Goal: Information Seeking & Learning: Learn about a topic

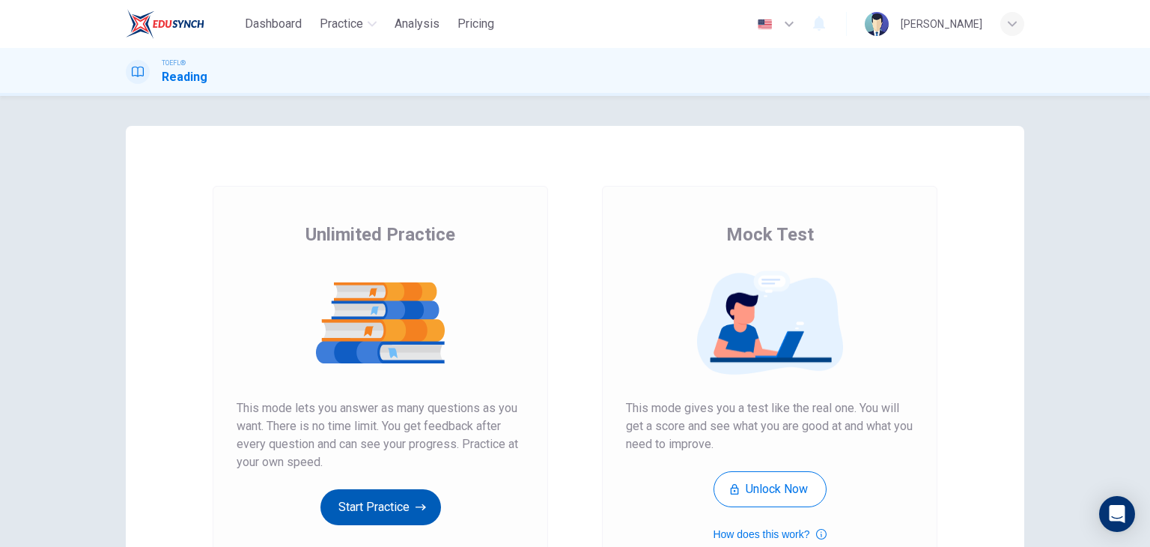
click at [406, 514] on button "Start Practice" at bounding box center [380, 507] width 121 height 36
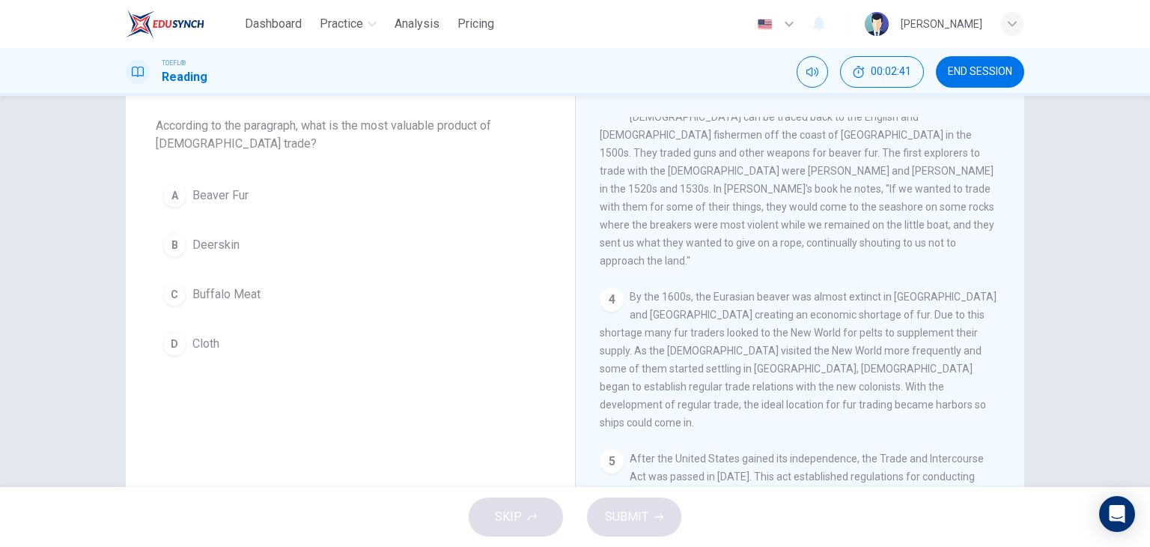
scroll to position [344, 0]
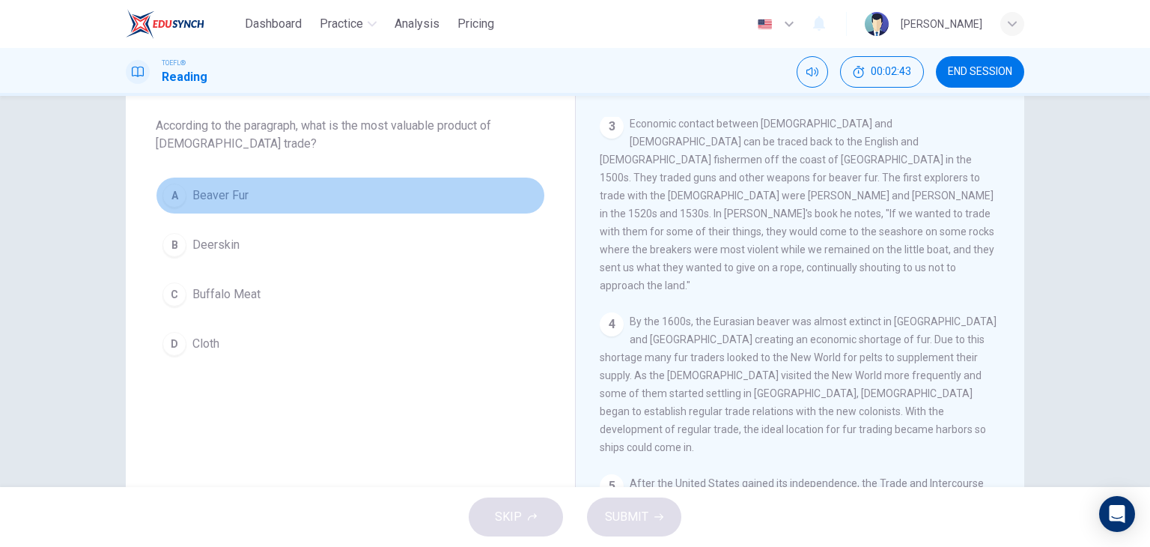
click at [226, 198] on span "Beaver Fur" at bounding box center [220, 195] width 56 height 18
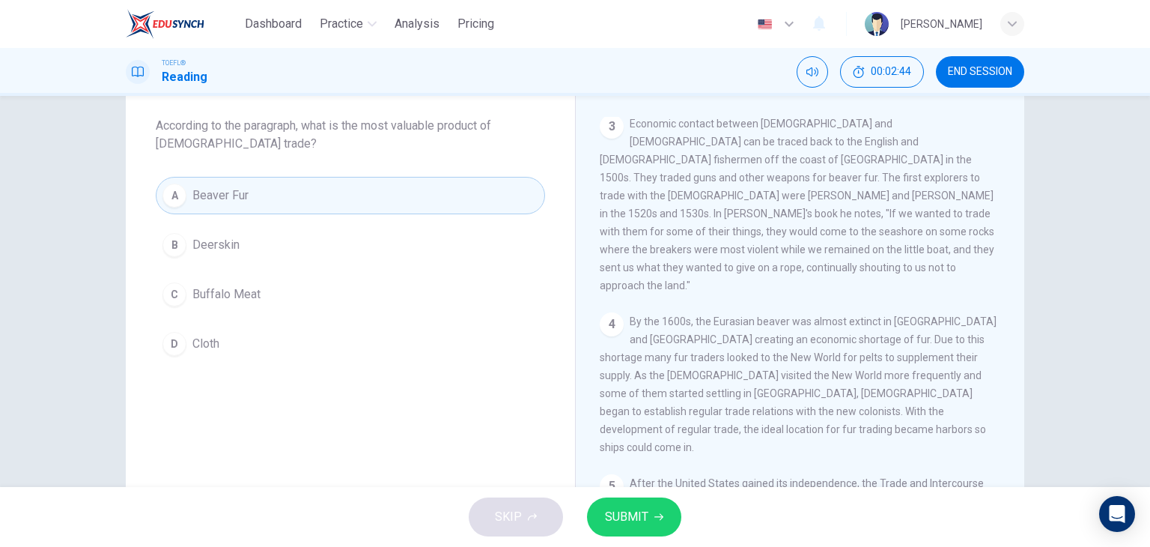
click at [651, 514] on button "SUBMIT" at bounding box center [634, 516] width 94 height 39
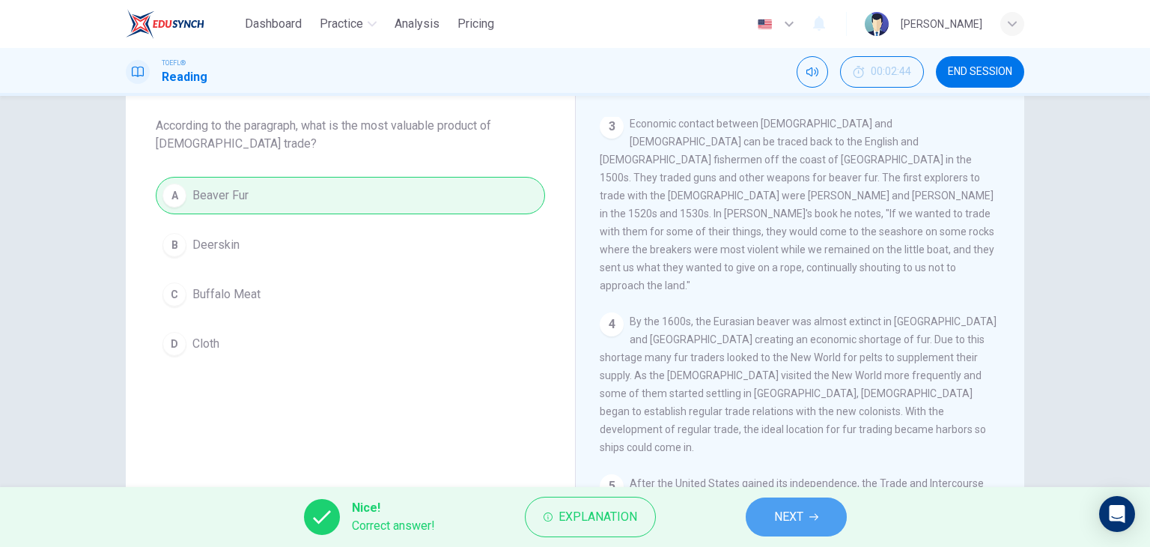
click at [785, 516] on span "NEXT" at bounding box center [788, 516] width 29 height 21
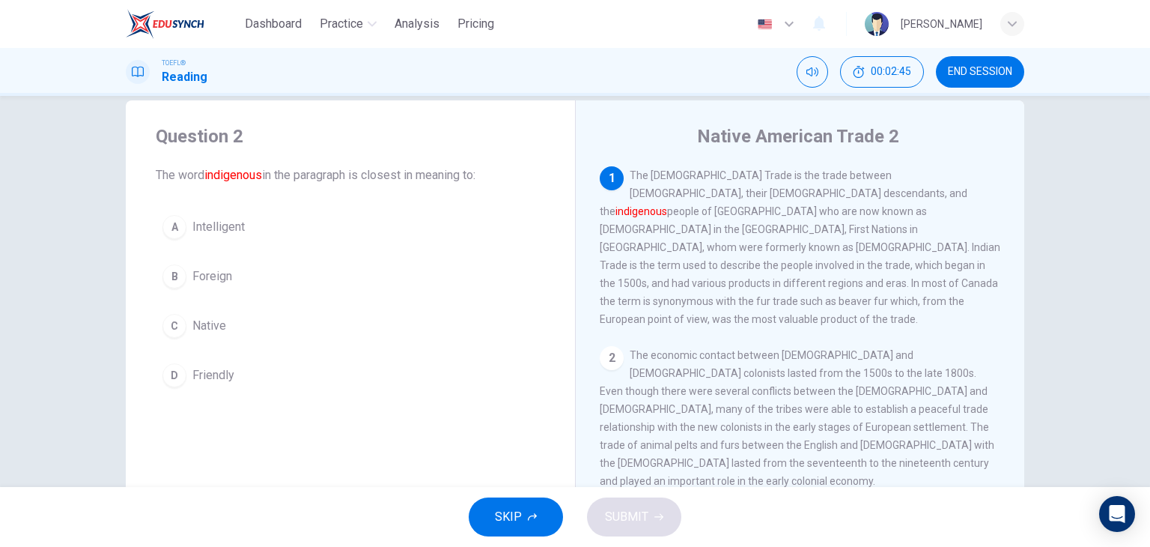
scroll to position [0, 0]
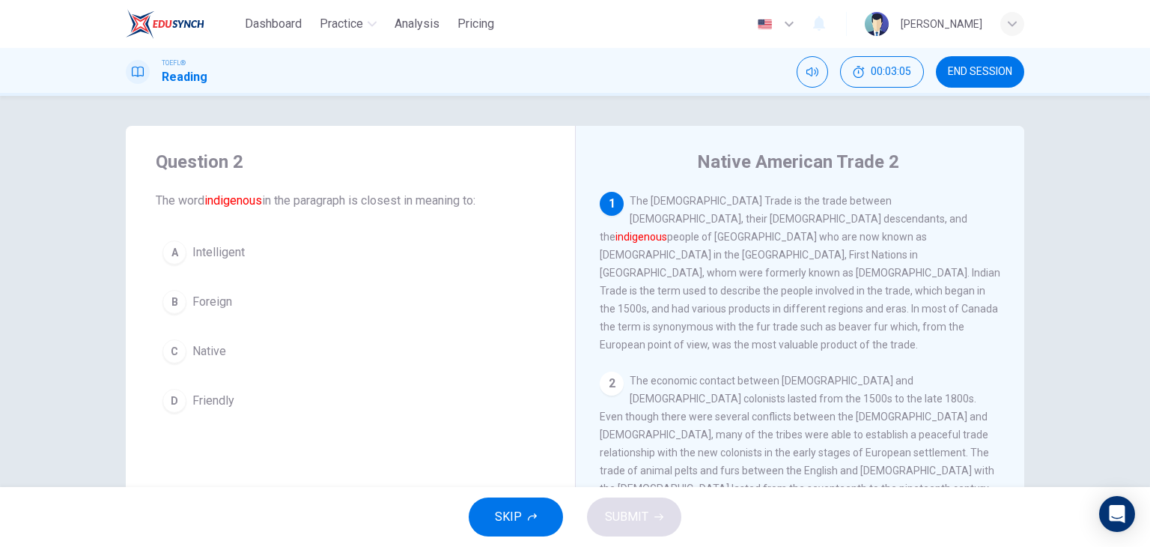
click at [214, 354] on span "Native" at bounding box center [209, 351] width 34 height 18
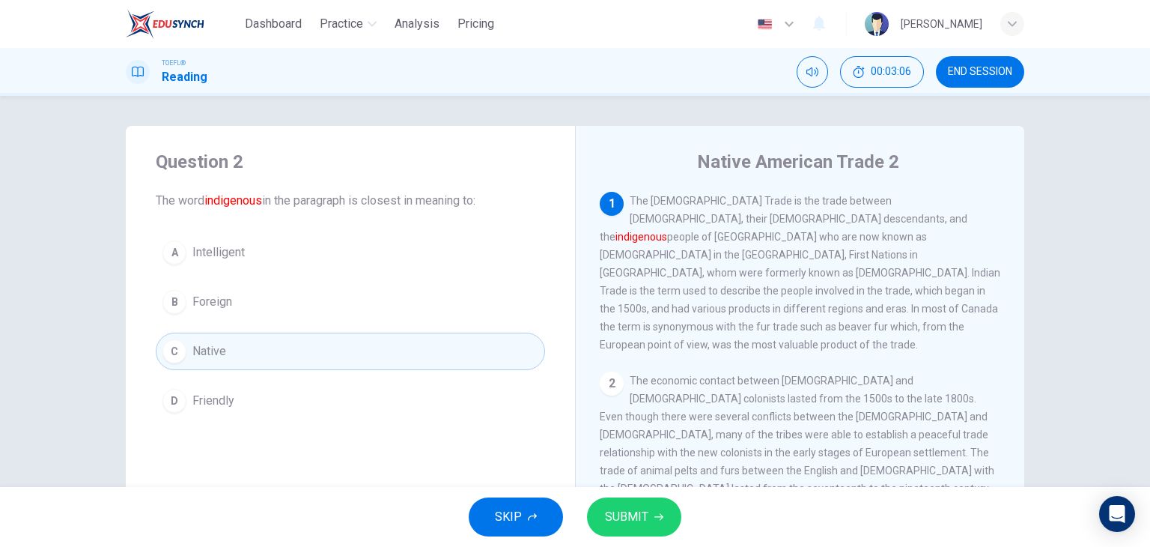
click at [624, 508] on span "SUBMIT" at bounding box center [626, 516] width 43 height 21
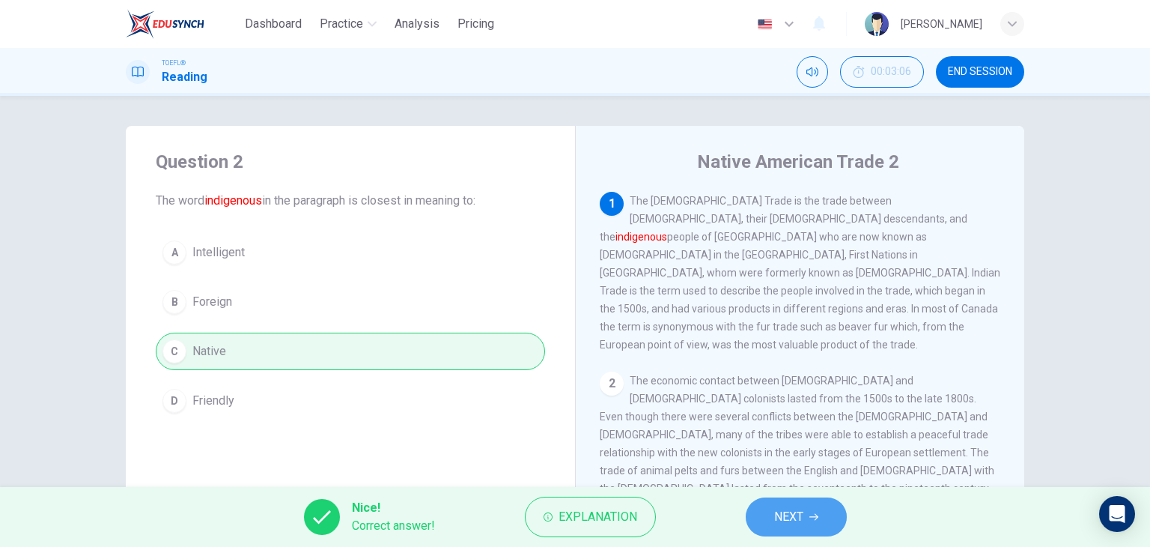
click at [810, 522] on button "NEXT" at bounding box center [796, 516] width 101 height 39
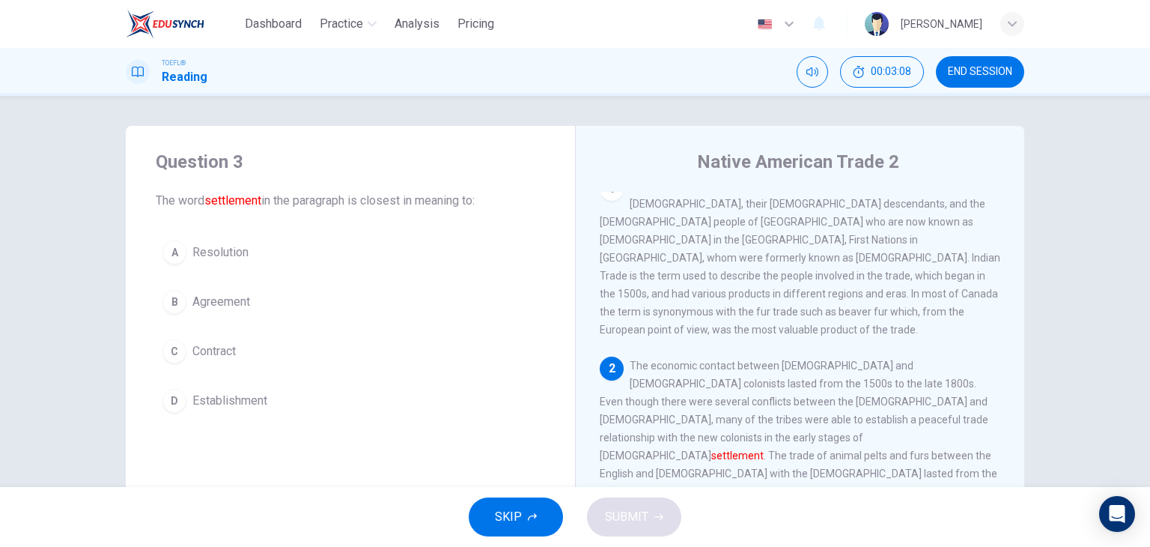
scroll to position [90, 0]
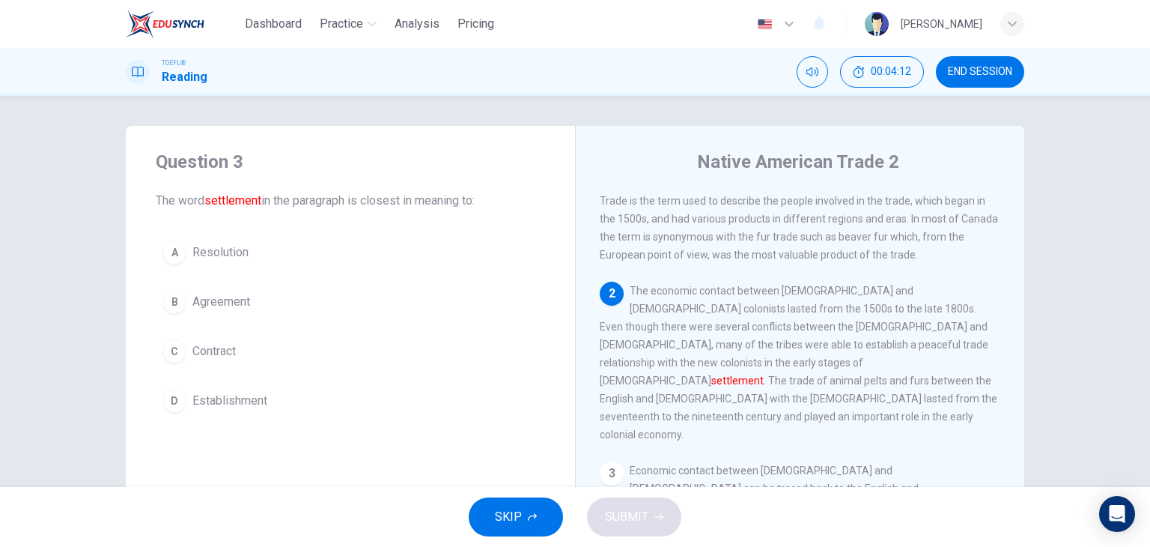
click at [210, 345] on span "Contract" at bounding box center [213, 351] width 43 height 18
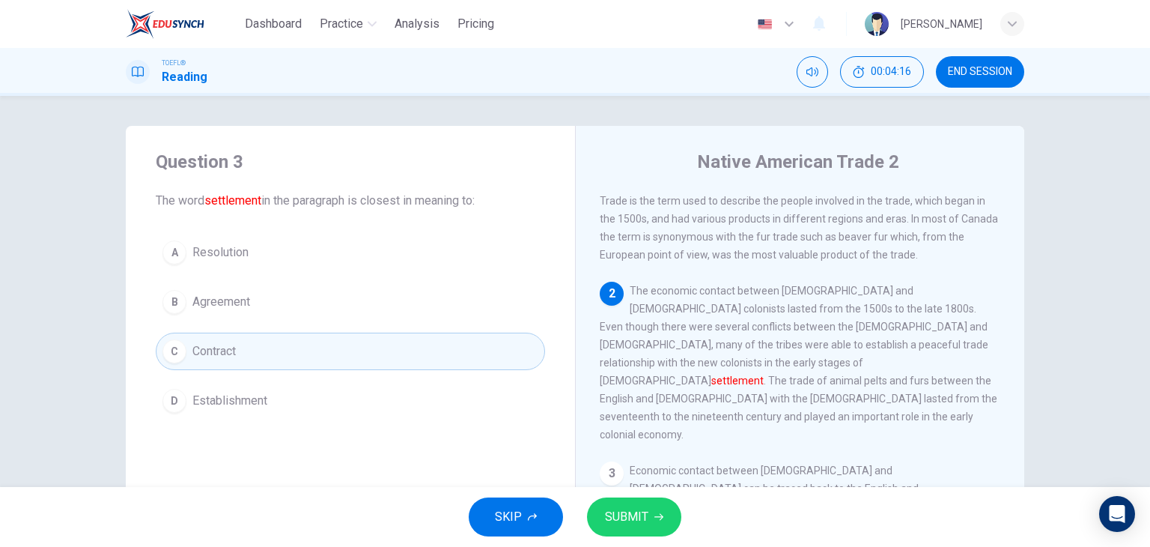
click at [664, 519] on button "SUBMIT" at bounding box center [634, 516] width 94 height 39
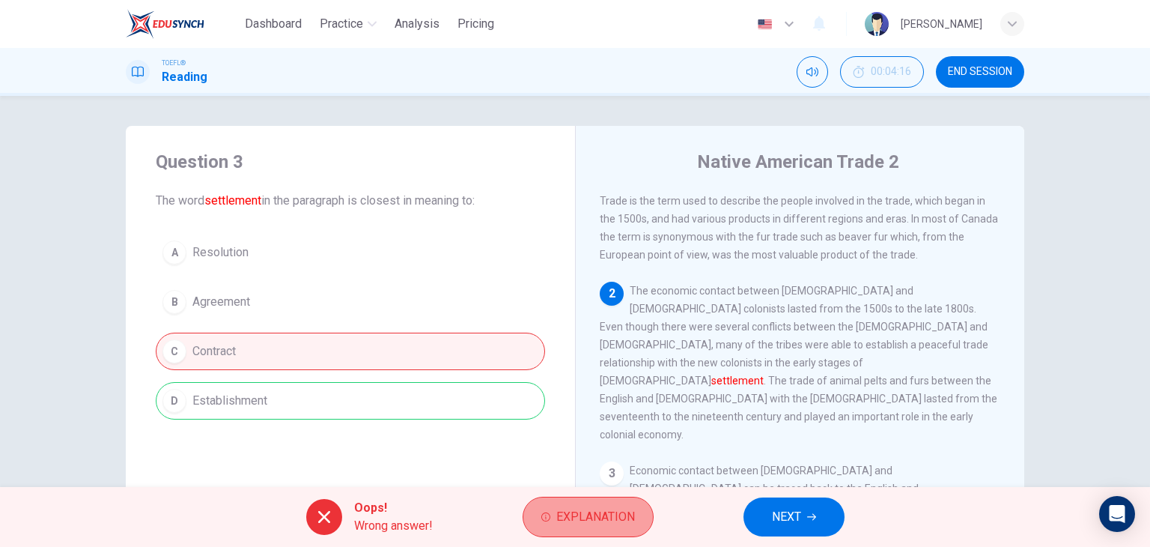
click at [600, 520] on span "Explanation" at bounding box center [595, 516] width 79 height 21
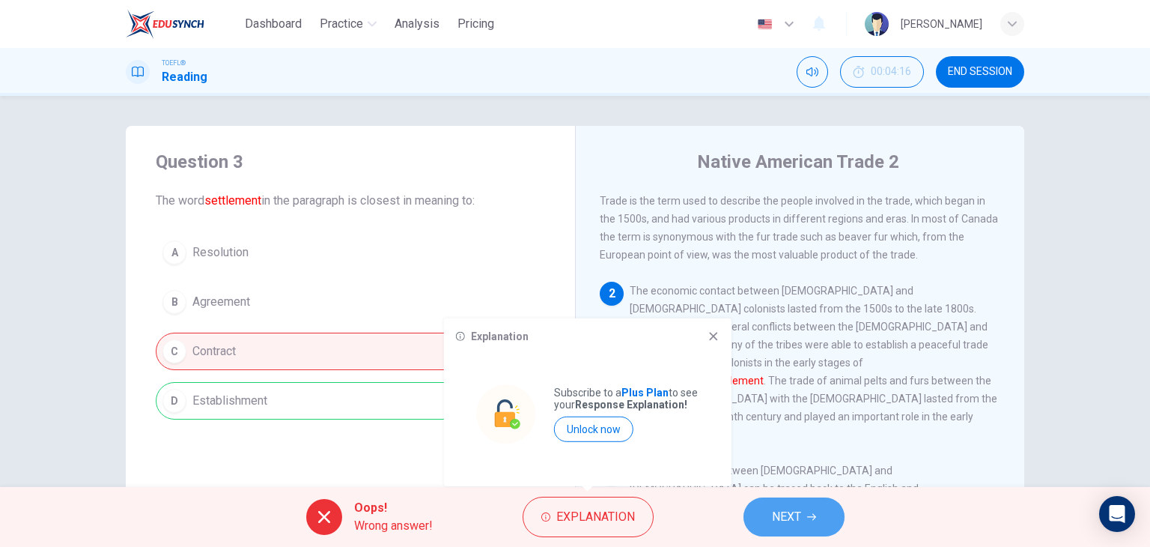
click at [806, 511] on button "NEXT" at bounding box center [793, 516] width 101 height 39
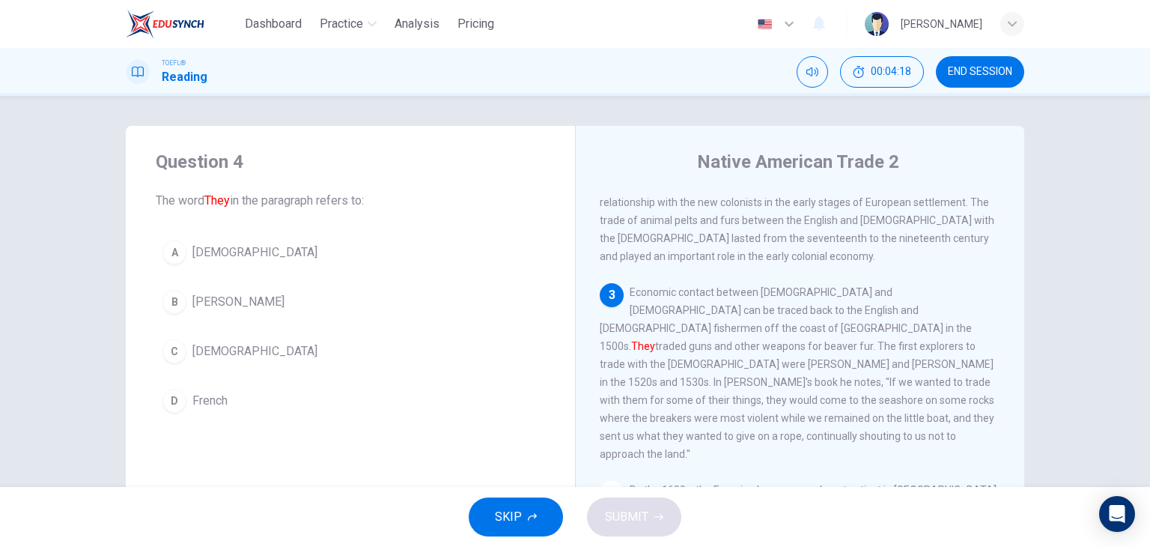
scroll to position [276, 0]
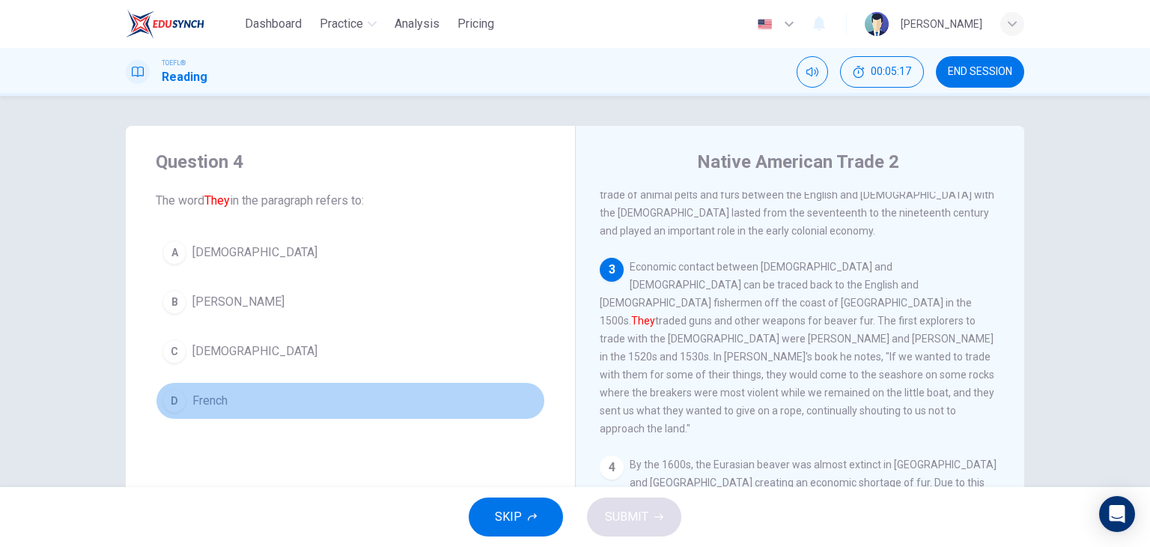
click at [219, 398] on span "French" at bounding box center [209, 401] width 35 height 18
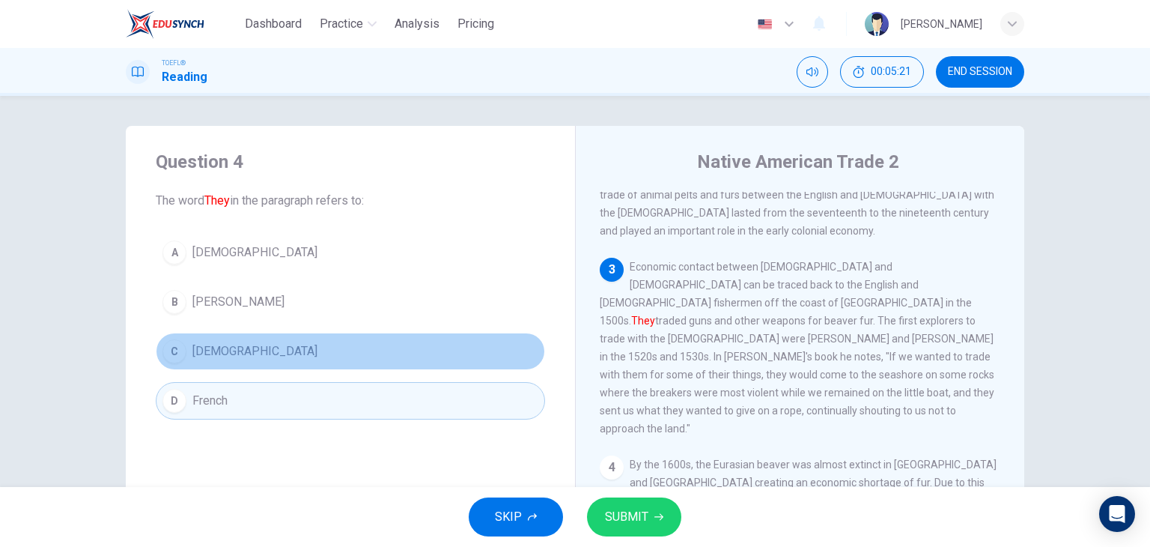
click at [273, 348] on button "C [DEMOGRAPHIC_DATA]" at bounding box center [350, 350] width 389 height 37
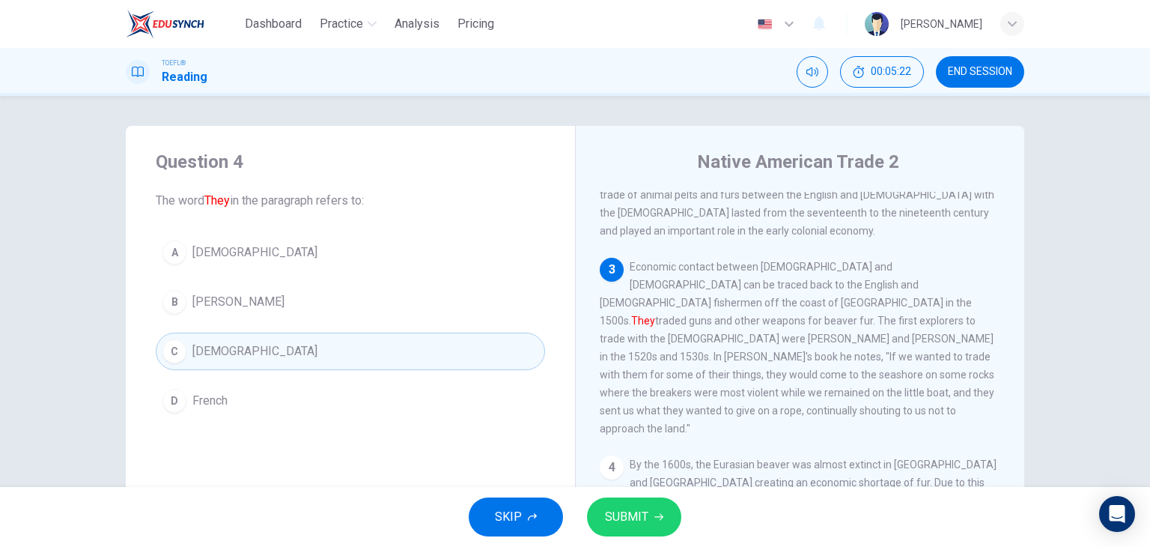
click at [630, 502] on button "SUBMIT" at bounding box center [634, 516] width 94 height 39
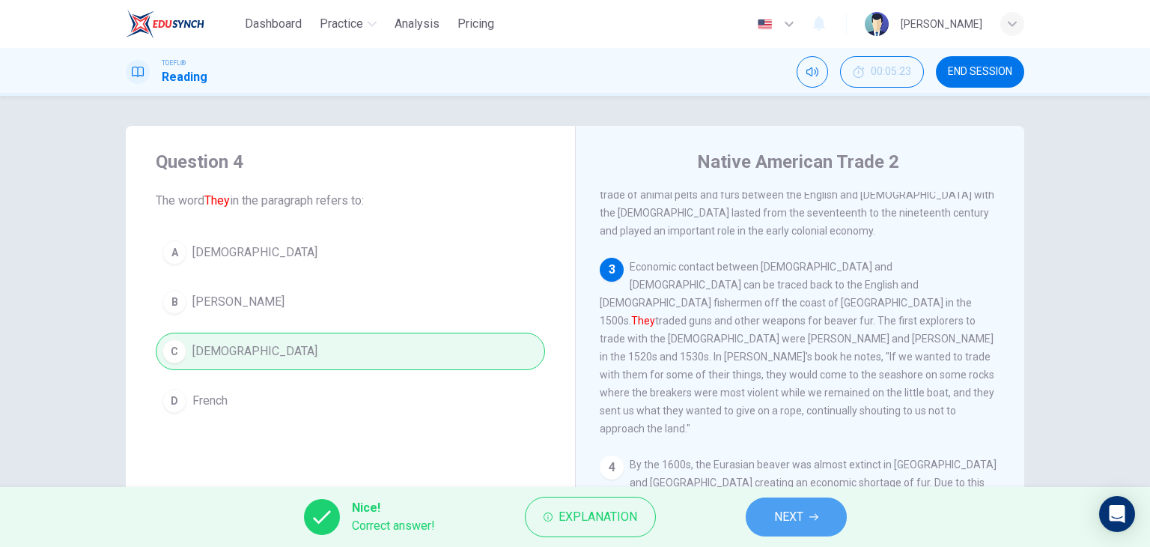
click at [797, 521] on span "NEXT" at bounding box center [788, 516] width 29 height 21
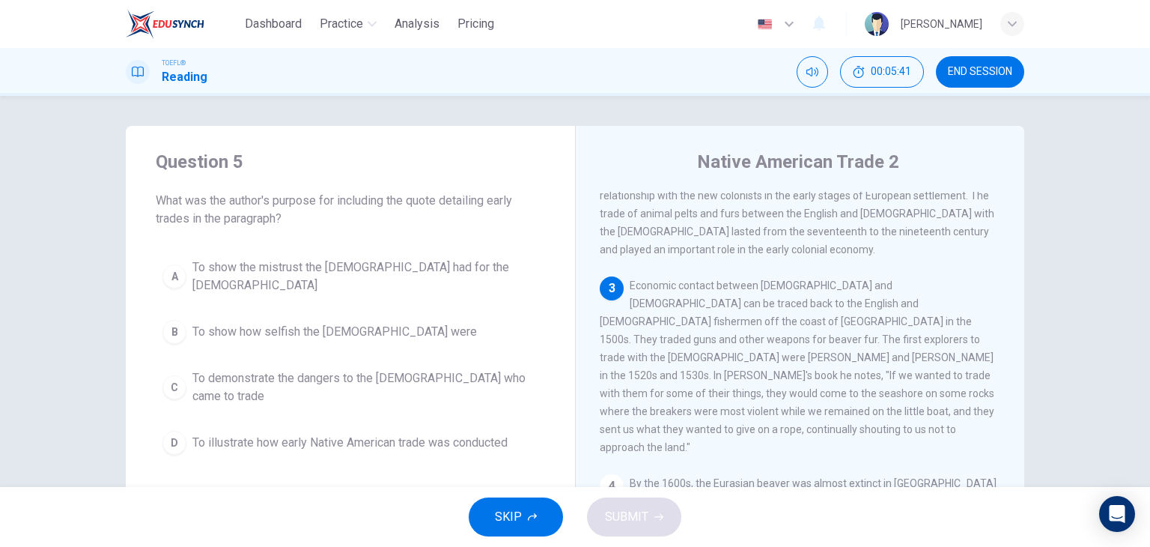
scroll to position [225, 0]
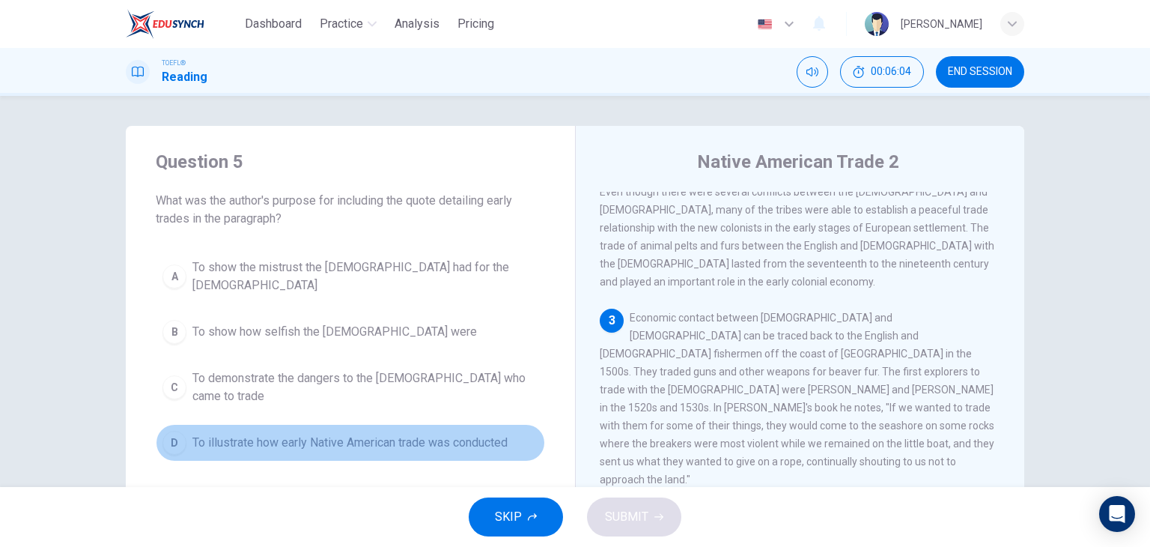
click at [460, 434] on span "To illustrate how early Native American trade was conducted" at bounding box center [349, 443] width 315 height 18
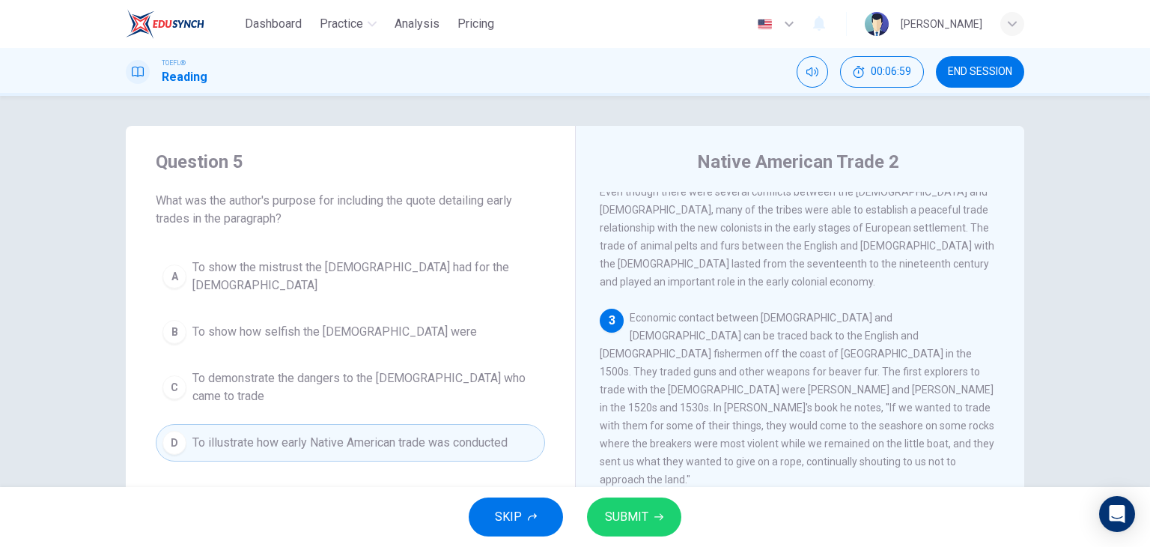
click at [659, 517] on icon "button" at bounding box center [658, 516] width 9 height 9
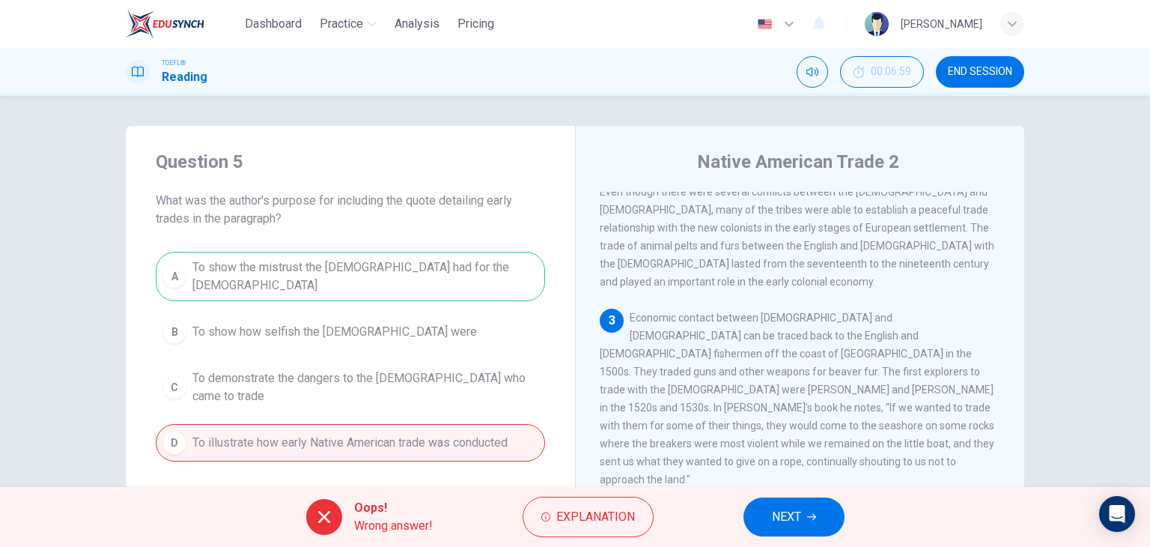
click at [806, 516] on button "NEXT" at bounding box center [793, 516] width 101 height 39
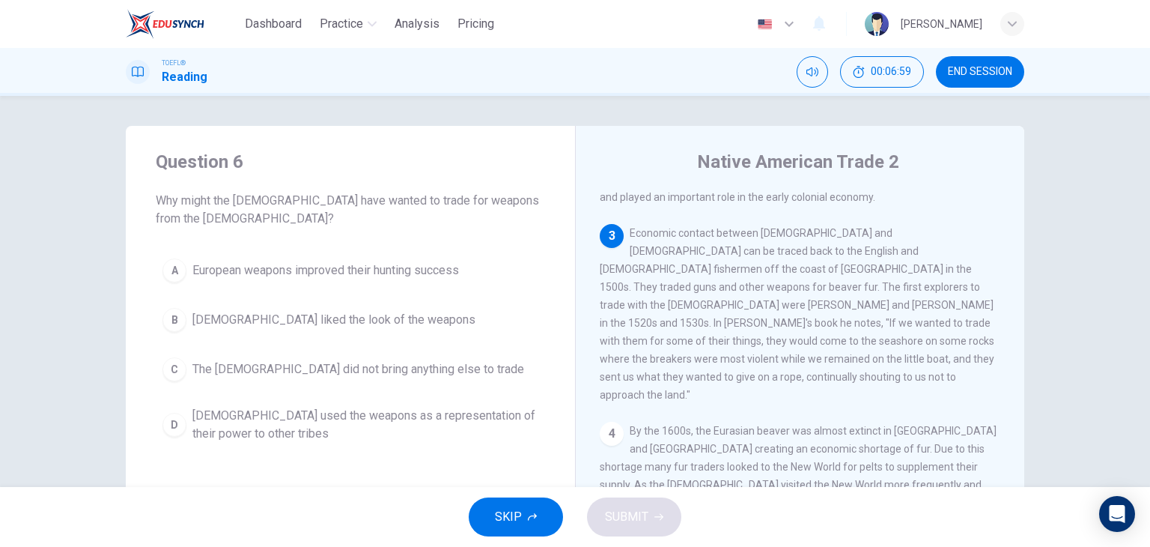
scroll to position [314, 0]
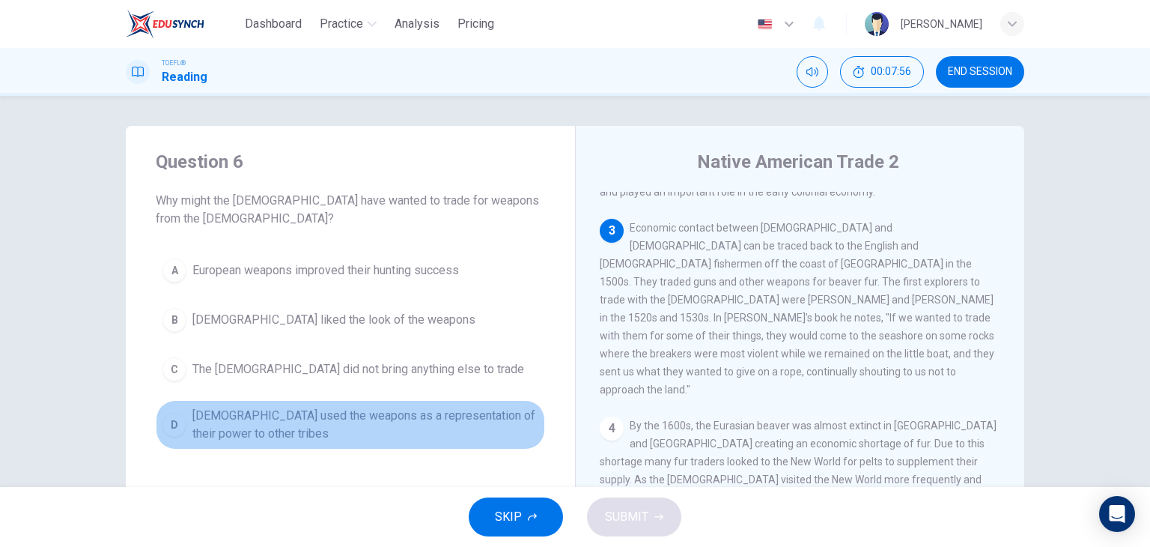
click at [235, 428] on span "[DEMOGRAPHIC_DATA] used the weapons as a representation of their power to other…" at bounding box center [365, 425] width 346 height 36
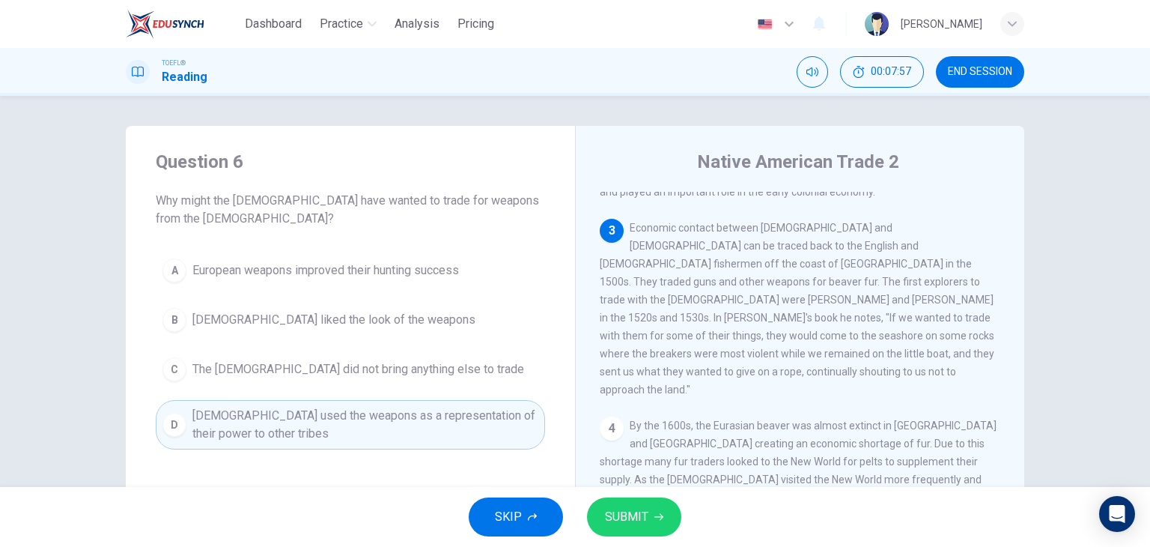
click at [642, 511] on span "SUBMIT" at bounding box center [626, 516] width 43 height 21
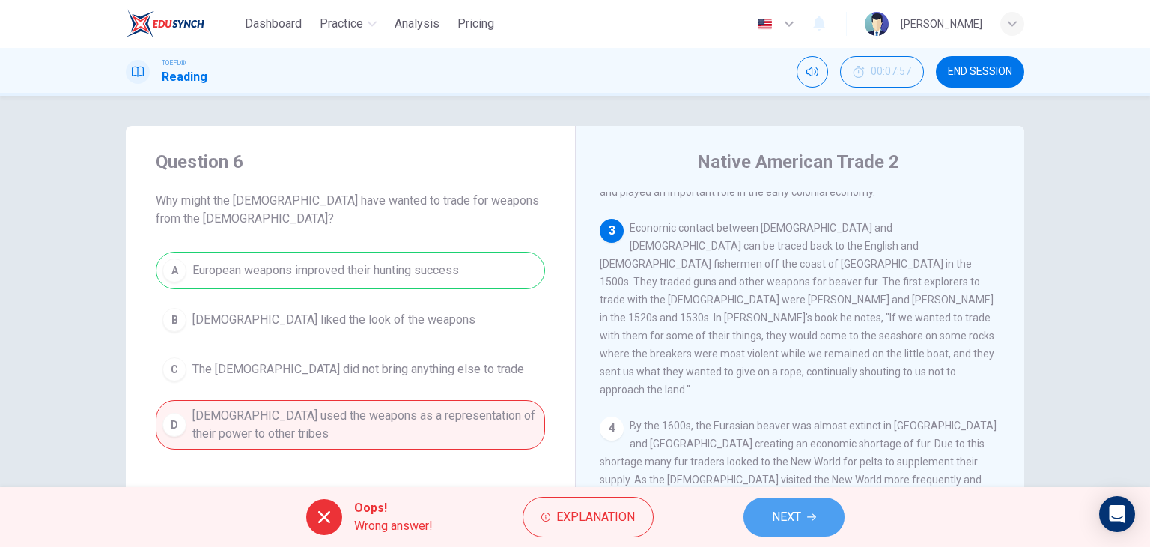
click at [801, 516] on span "NEXT" at bounding box center [786, 516] width 29 height 21
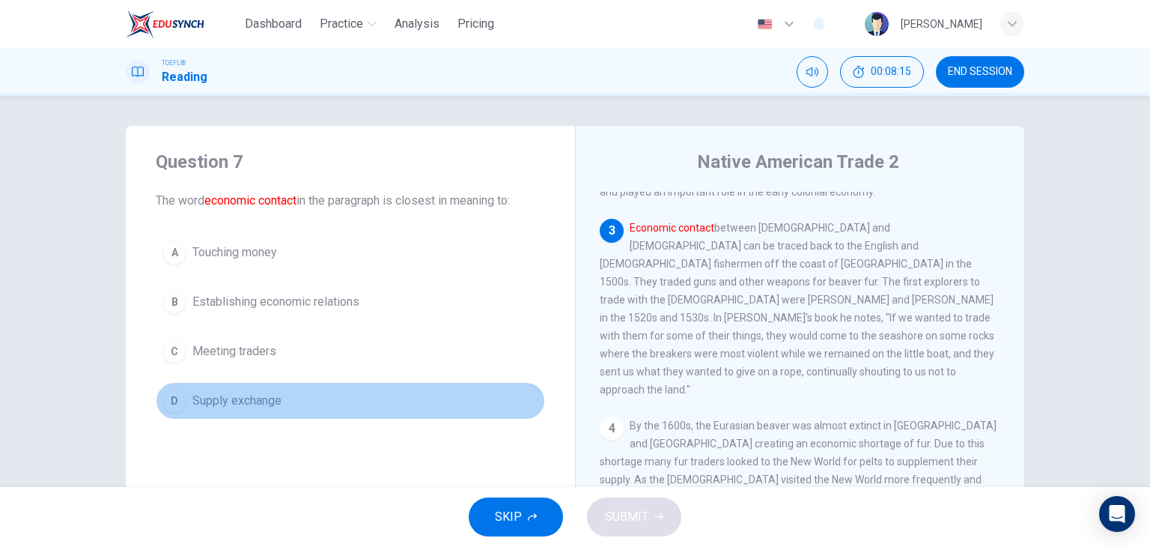
click at [238, 401] on span "Supply exchange" at bounding box center [236, 401] width 89 height 18
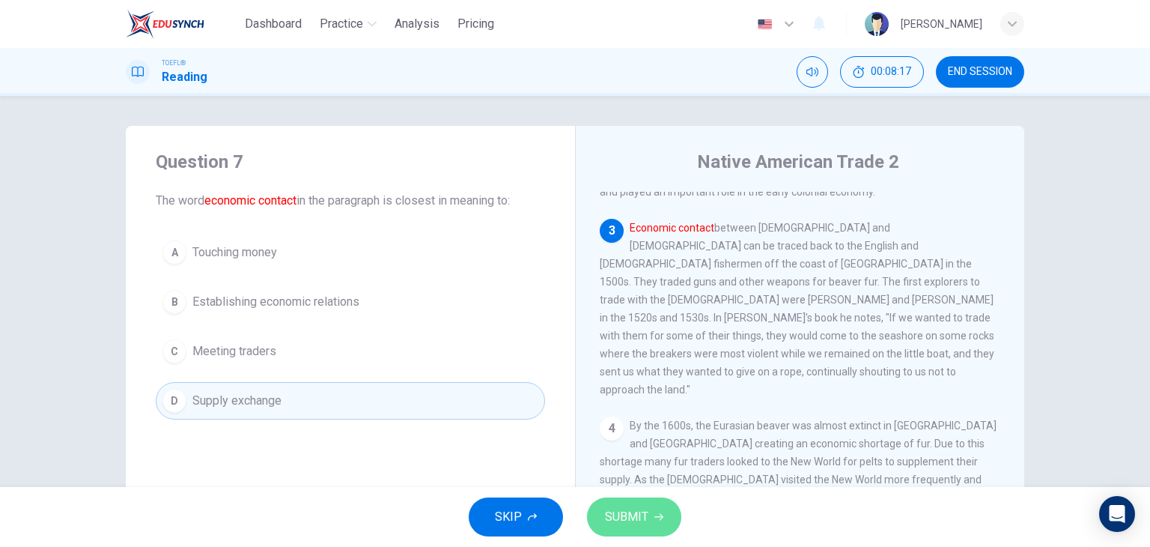
click at [622, 508] on span "SUBMIT" at bounding box center [626, 516] width 43 height 21
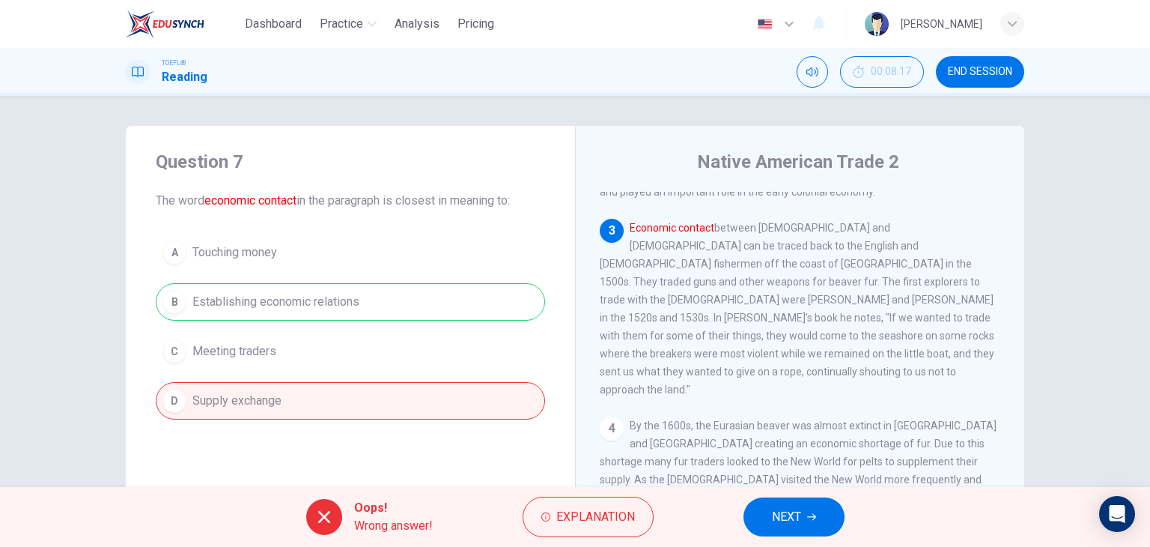
click at [785, 516] on span "NEXT" at bounding box center [786, 516] width 29 height 21
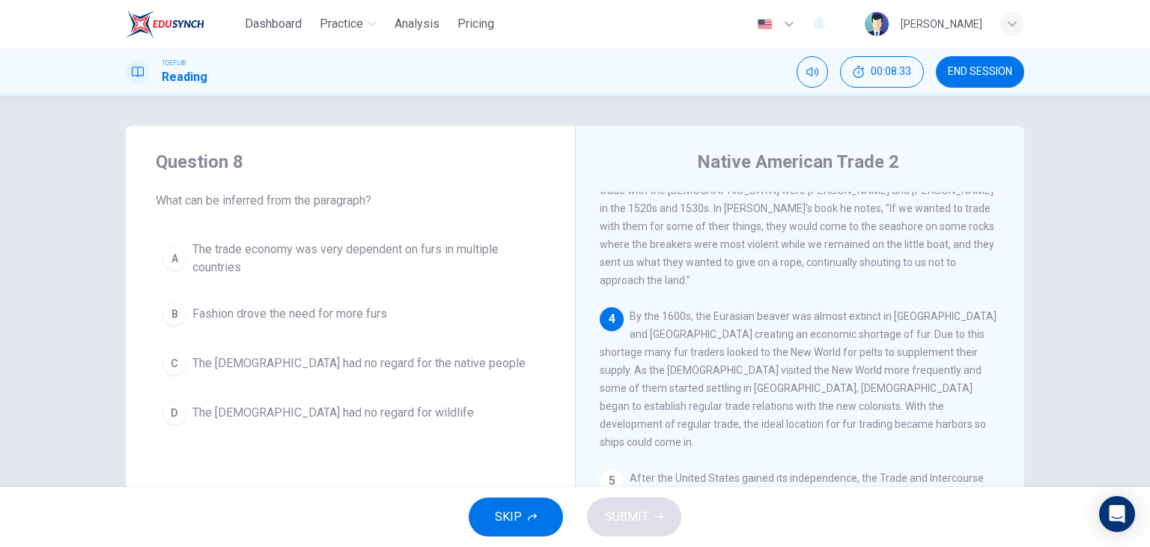
scroll to position [449, 0]
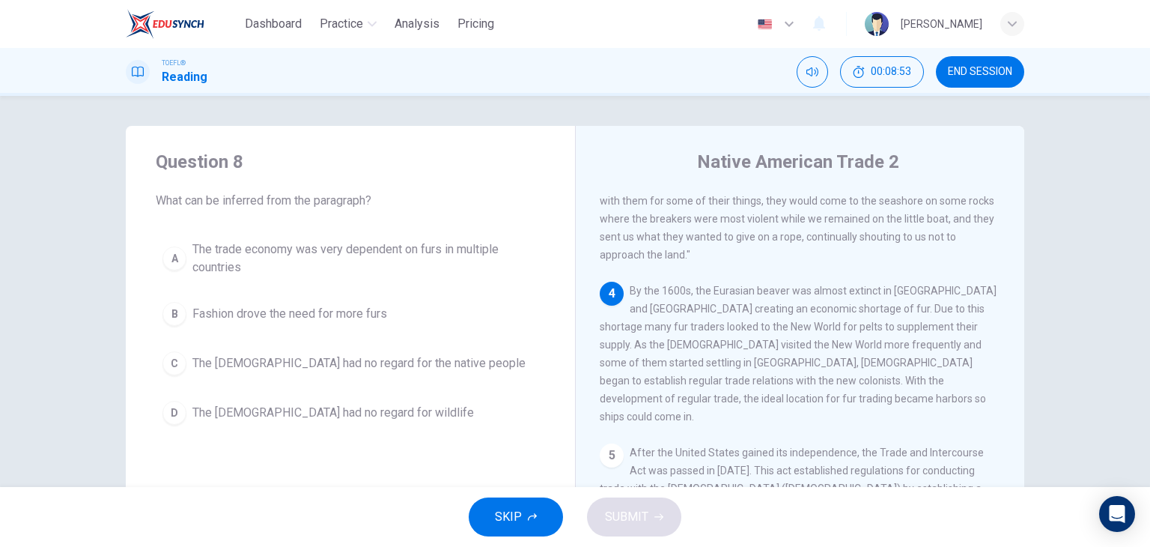
drag, startPoint x: 752, startPoint y: 249, endPoint x: 824, endPoint y: 254, distance: 72.0
click at [824, 285] on span "By the 1600s, the Eurasian beaver was almost extinct in [GEOGRAPHIC_DATA] and […" at bounding box center [798, 354] width 397 height 138
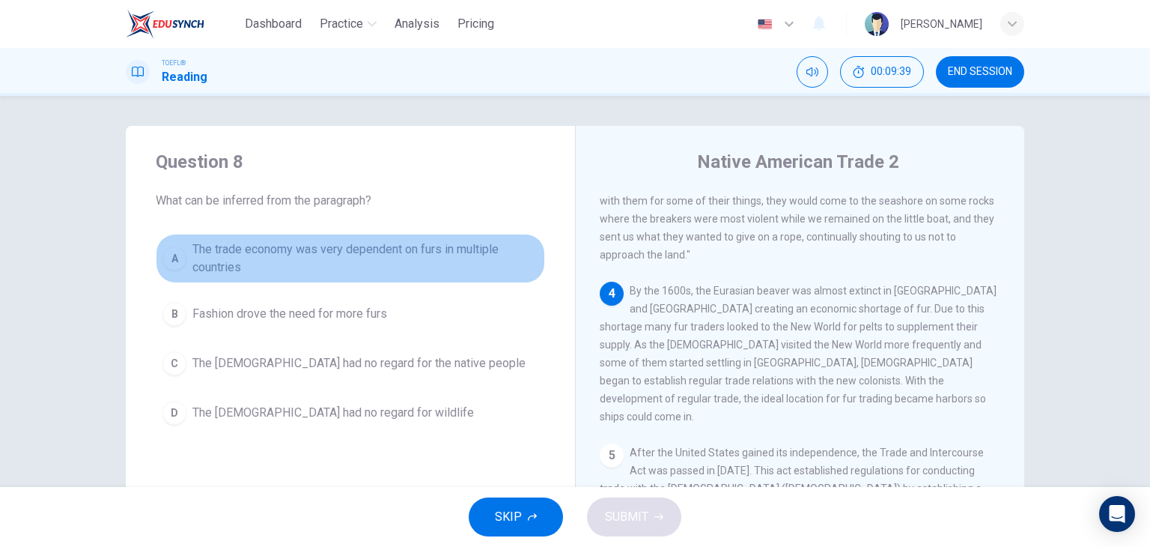
click at [351, 252] on span "The trade economy was very dependent on furs in multiple countries" at bounding box center [365, 258] width 346 height 36
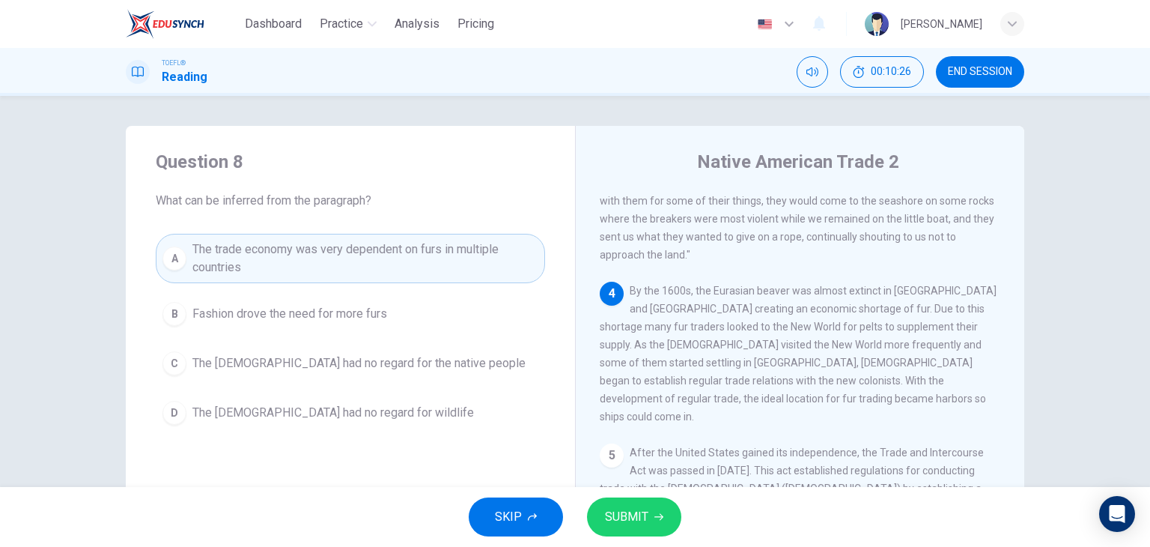
click at [647, 511] on button "SUBMIT" at bounding box center [634, 516] width 94 height 39
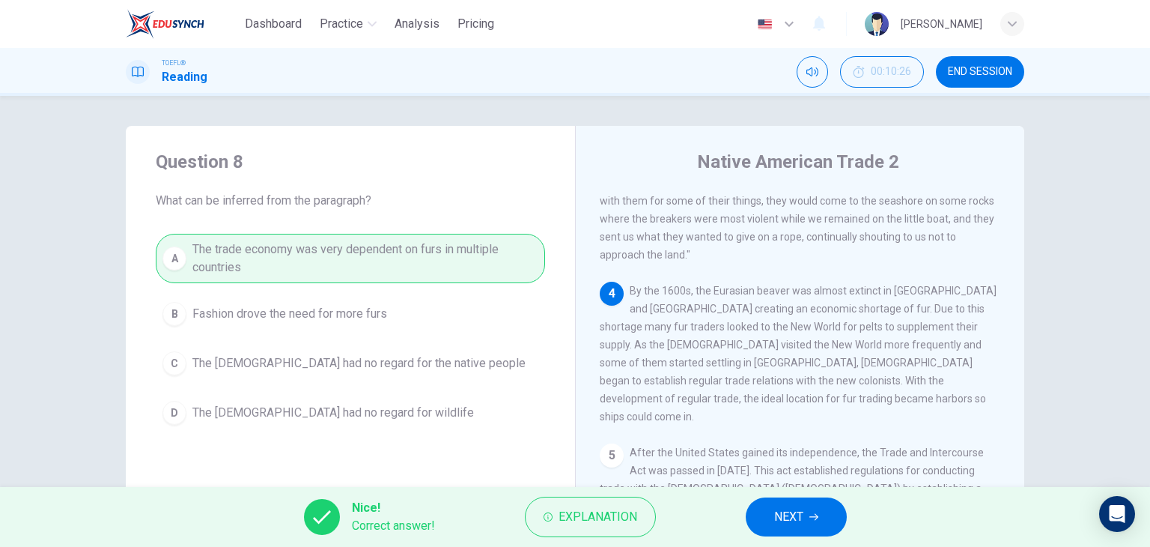
click at [821, 512] on button "NEXT" at bounding box center [796, 516] width 101 height 39
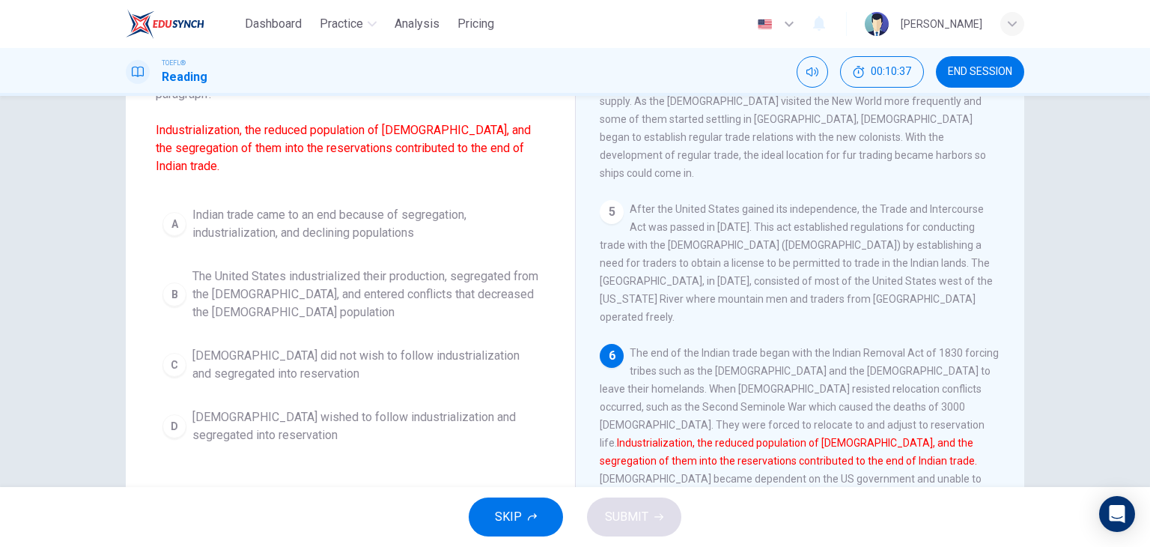
scroll to position [150, 0]
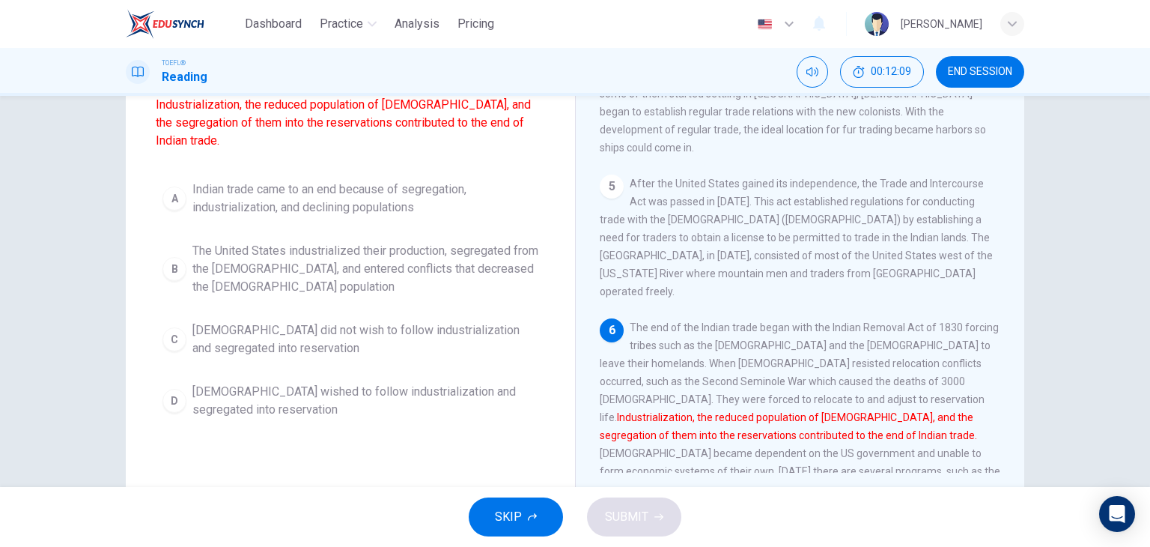
click at [295, 282] on span "The United States industrialized their production, segregated from the [DEMOGRA…" at bounding box center [365, 269] width 346 height 54
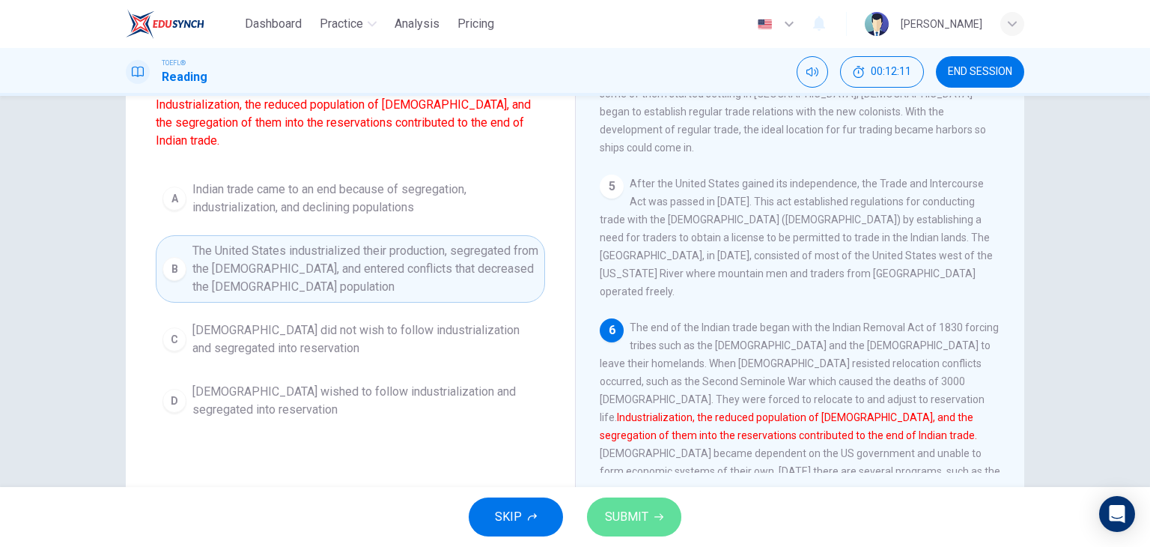
click at [623, 519] on span "SUBMIT" at bounding box center [626, 516] width 43 height 21
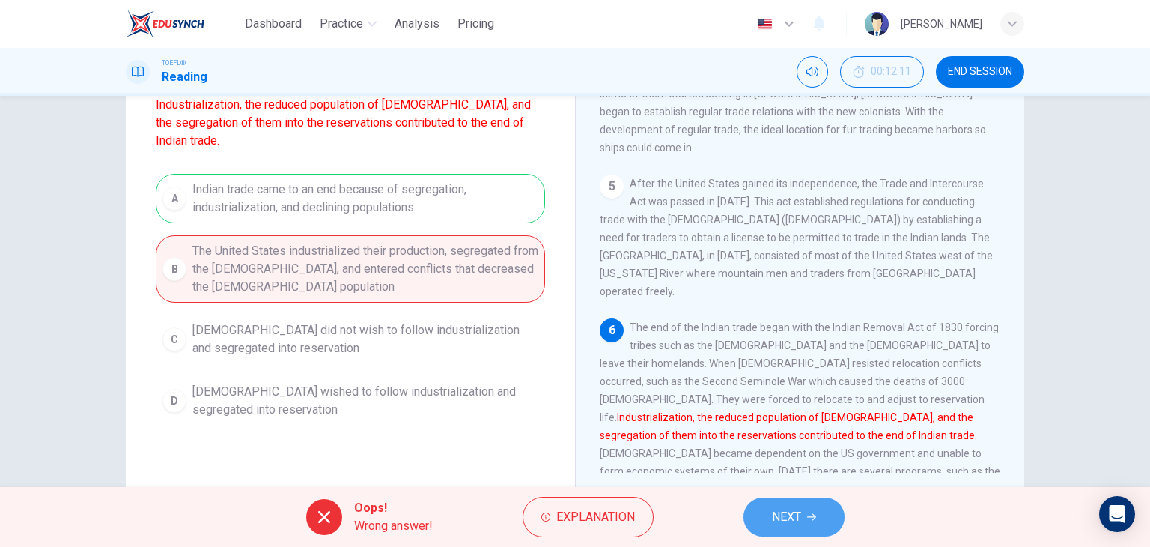
click at [806, 522] on button "NEXT" at bounding box center [793, 516] width 101 height 39
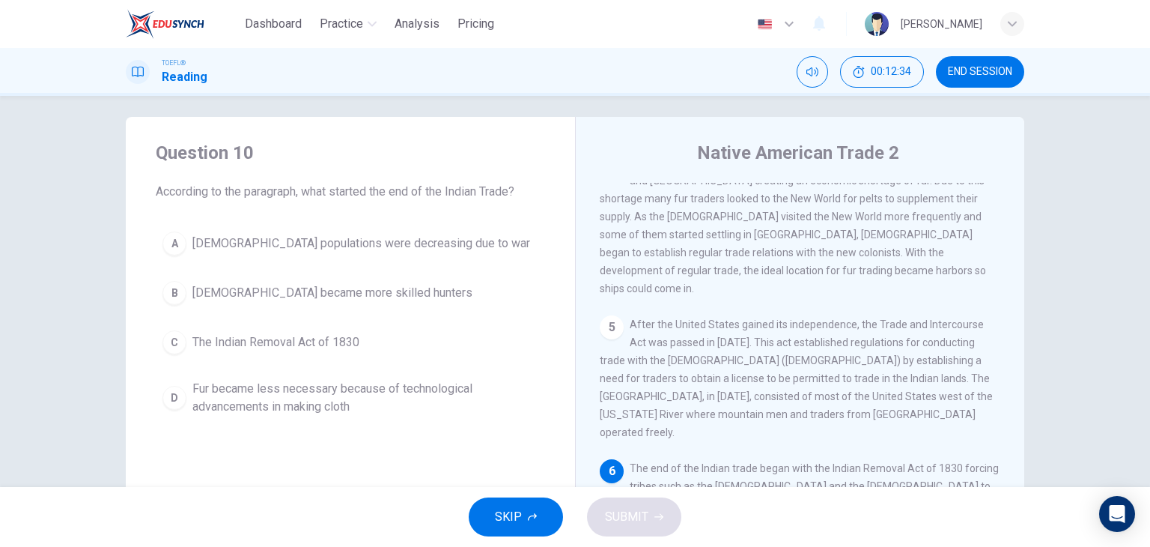
scroll to position [0, 0]
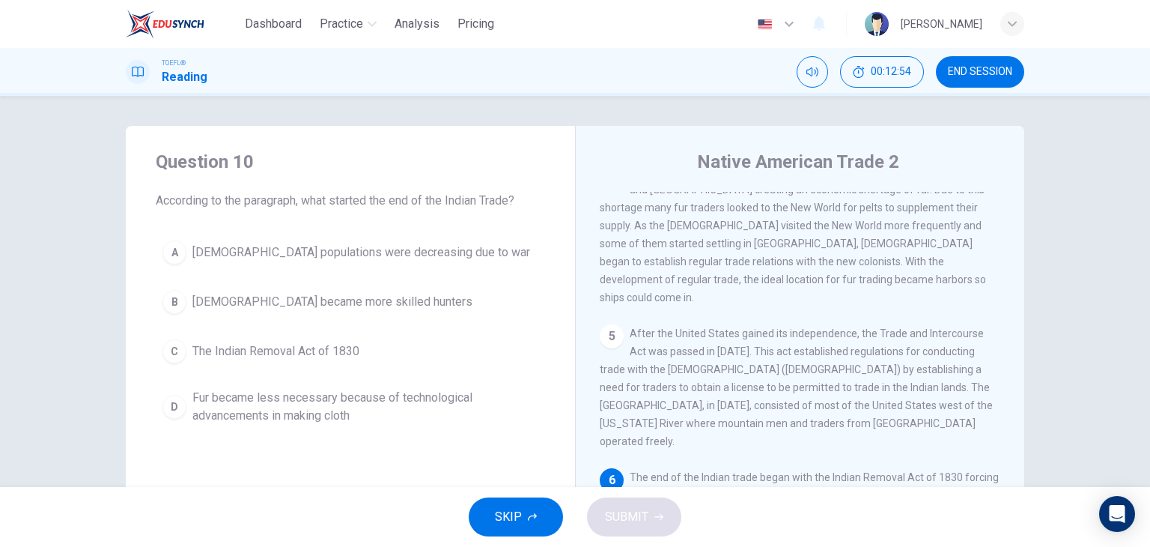
click at [347, 347] on span "The Indian Removal Act of 1830" at bounding box center [275, 351] width 167 height 18
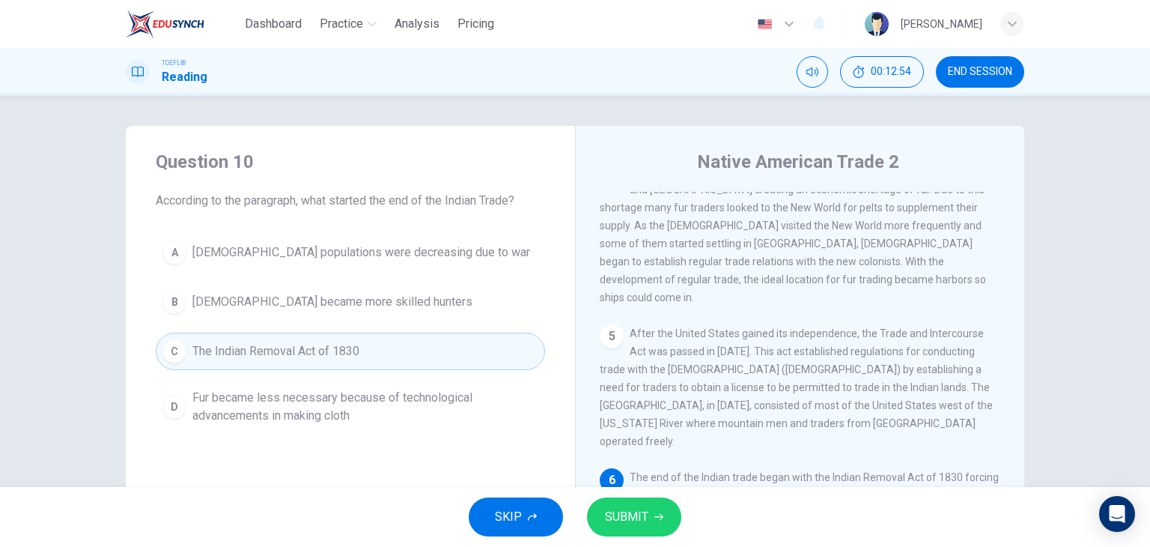
click at [662, 512] on button "SUBMIT" at bounding box center [634, 516] width 94 height 39
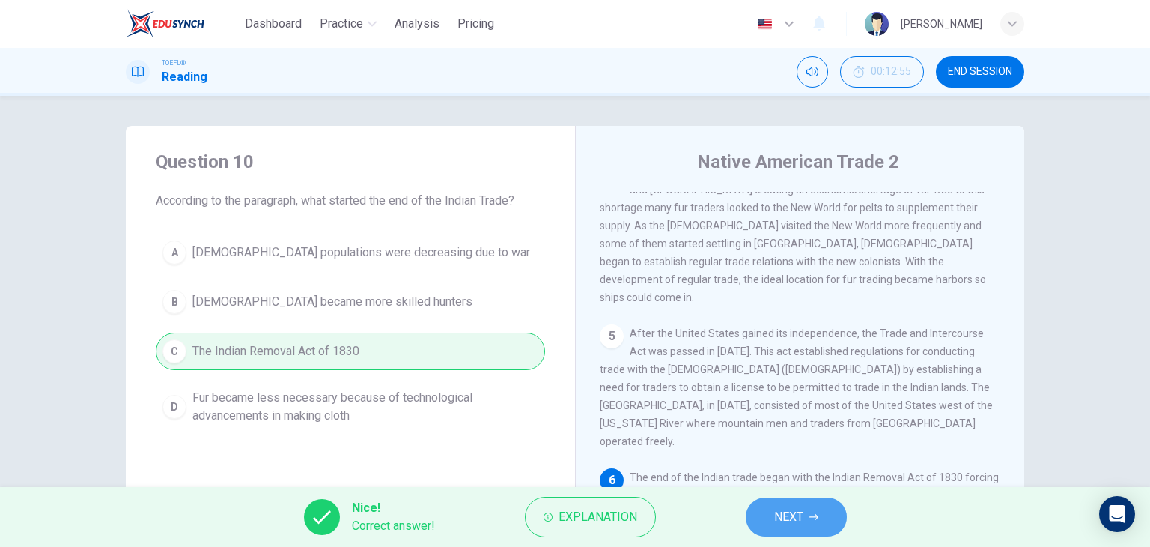
click at [801, 521] on span "NEXT" at bounding box center [788, 516] width 29 height 21
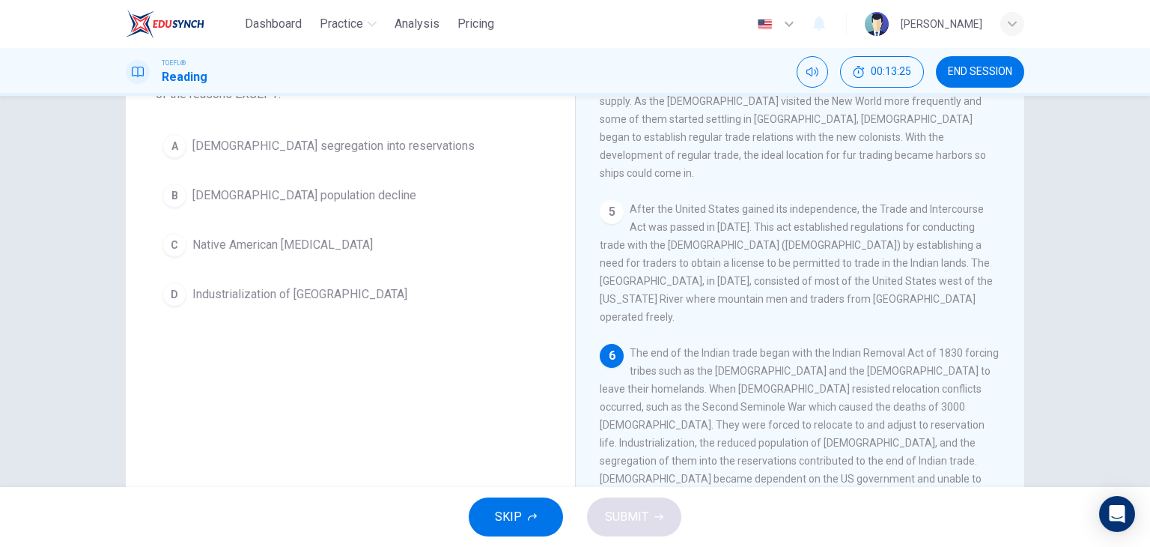
scroll to position [150, 0]
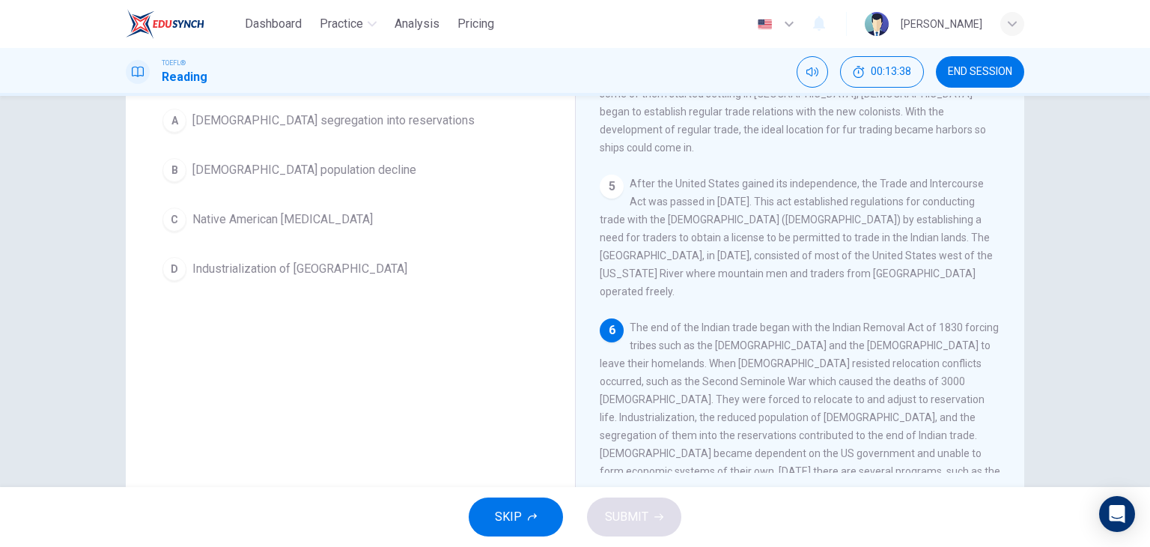
click at [359, 168] on span "[DEMOGRAPHIC_DATA] population decline" at bounding box center [304, 170] width 224 height 18
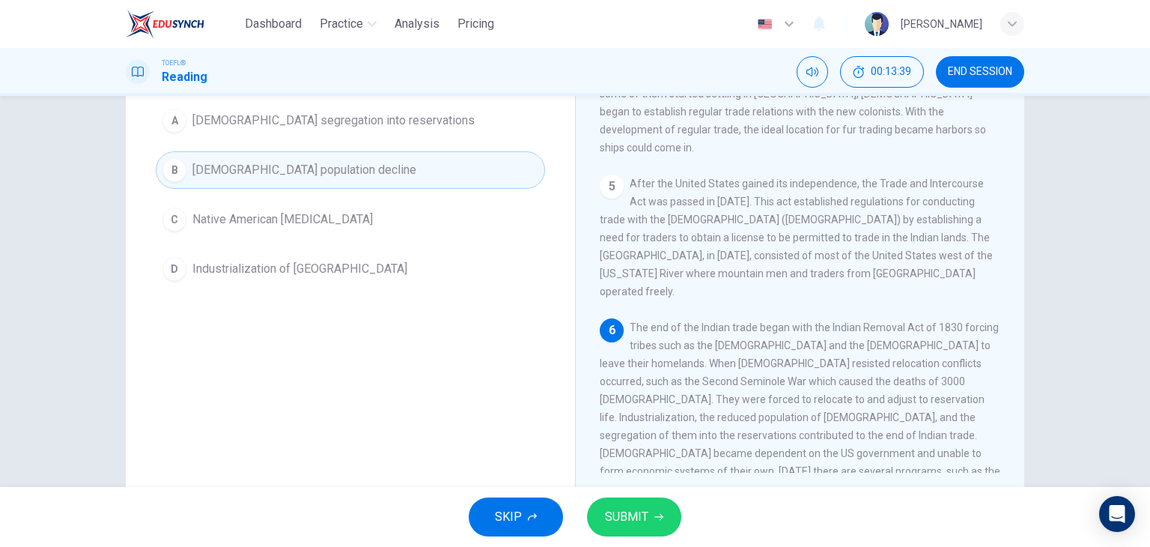
click at [620, 524] on span "SUBMIT" at bounding box center [626, 516] width 43 height 21
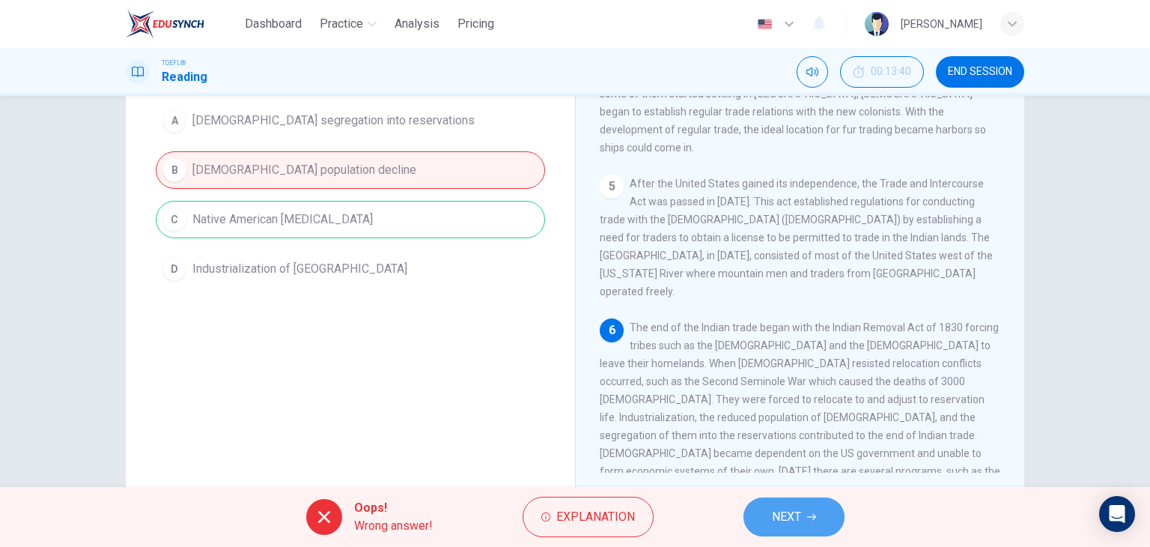
click at [791, 520] on span "NEXT" at bounding box center [786, 516] width 29 height 21
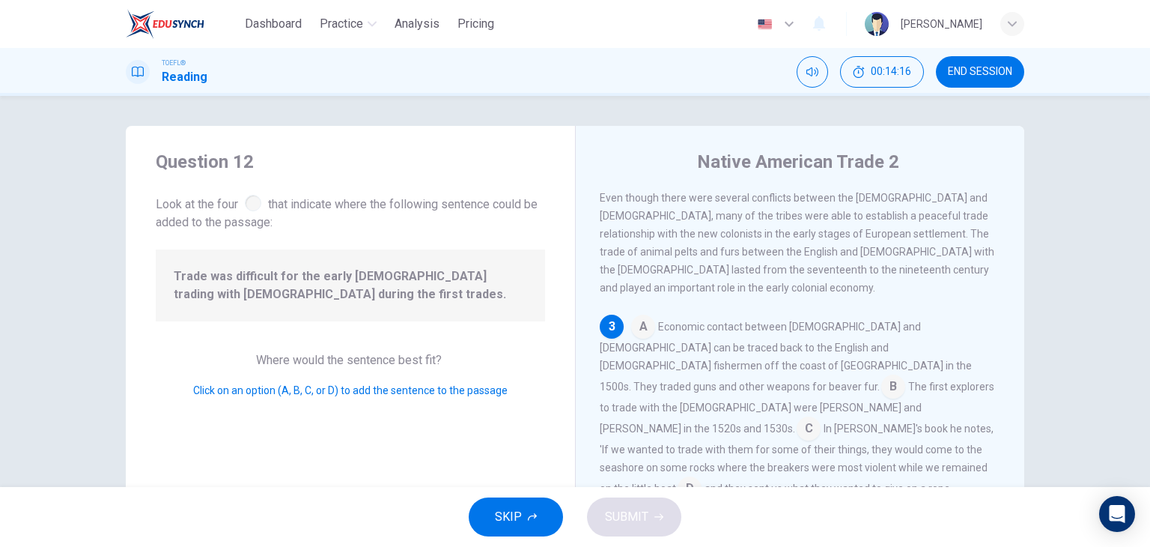
scroll to position [293, 0]
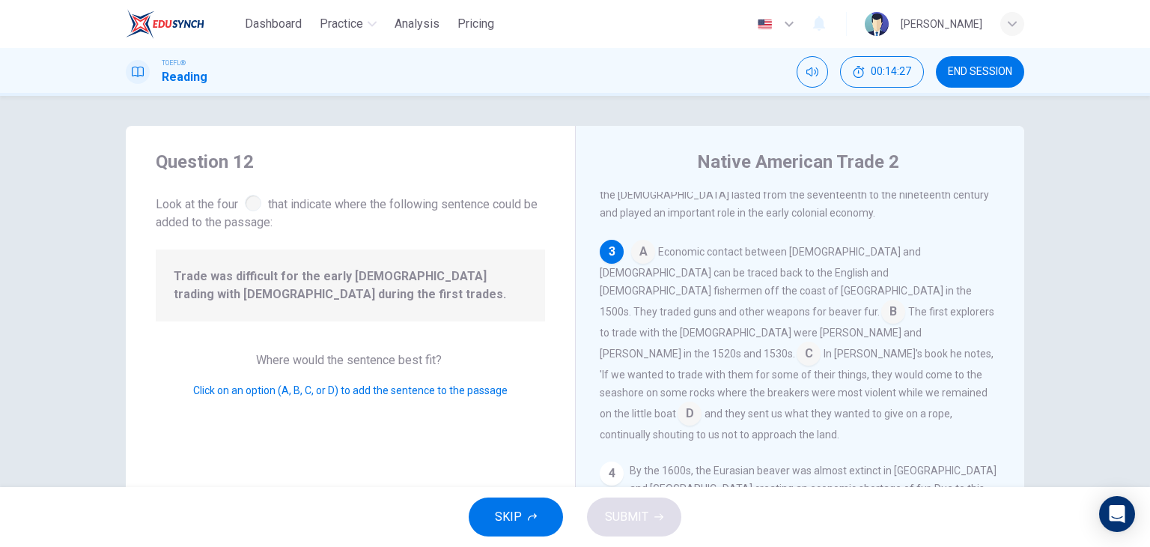
click at [702, 403] on input at bounding box center [690, 415] width 24 height 24
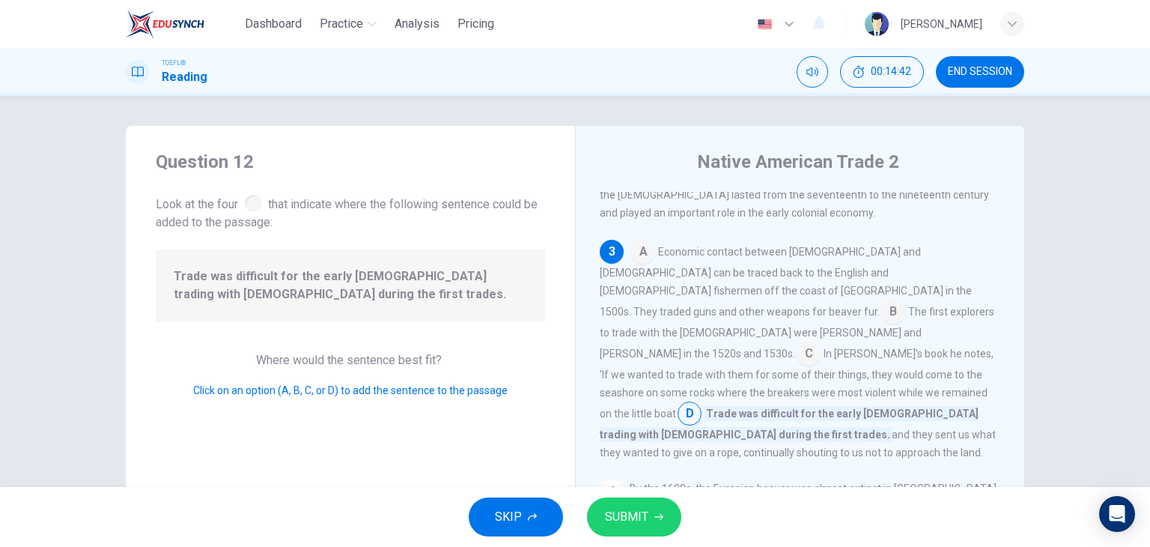
click at [797, 343] on input at bounding box center [809, 355] width 24 height 24
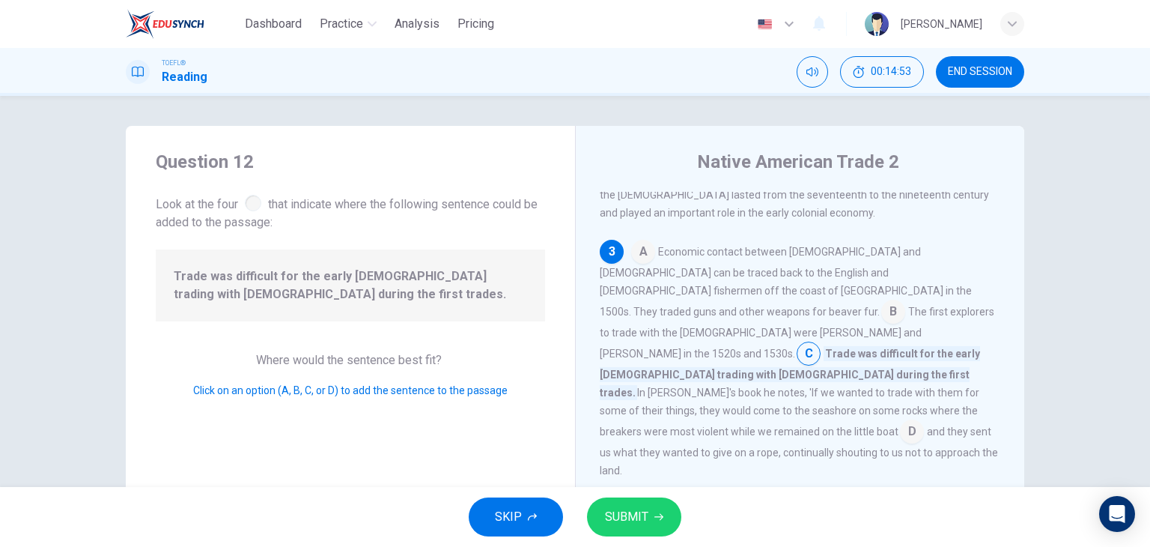
click at [885, 301] on input at bounding box center [893, 313] width 24 height 24
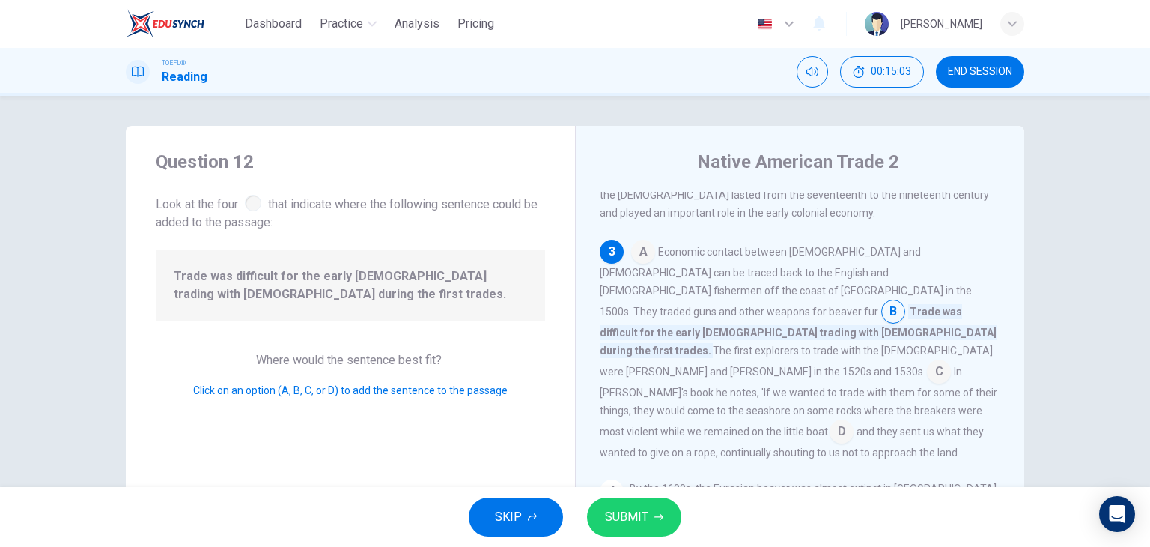
click at [642, 241] on input at bounding box center [643, 253] width 24 height 24
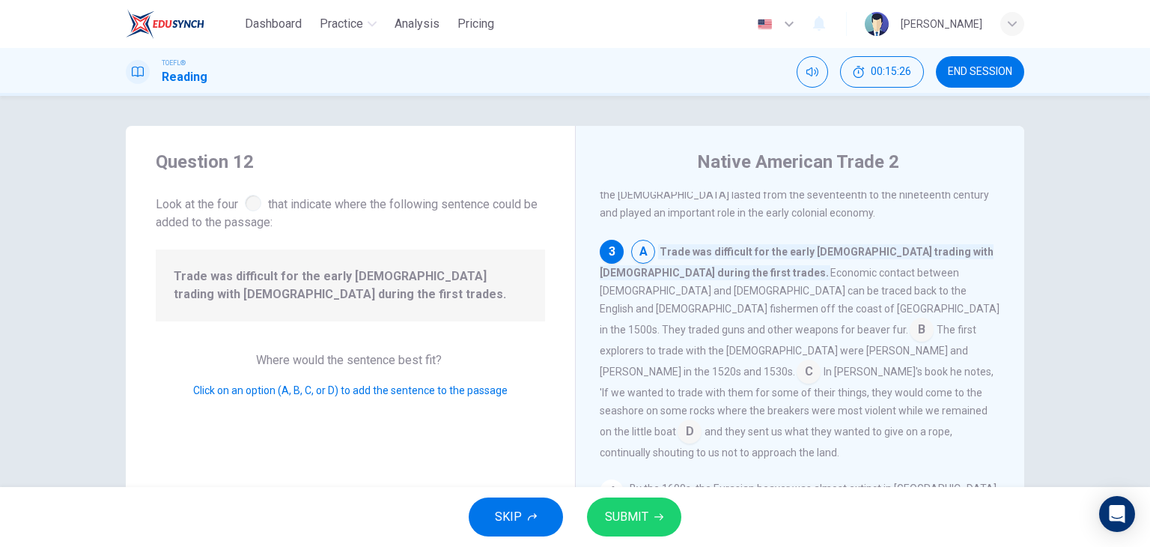
click at [934, 319] on input at bounding box center [922, 331] width 24 height 24
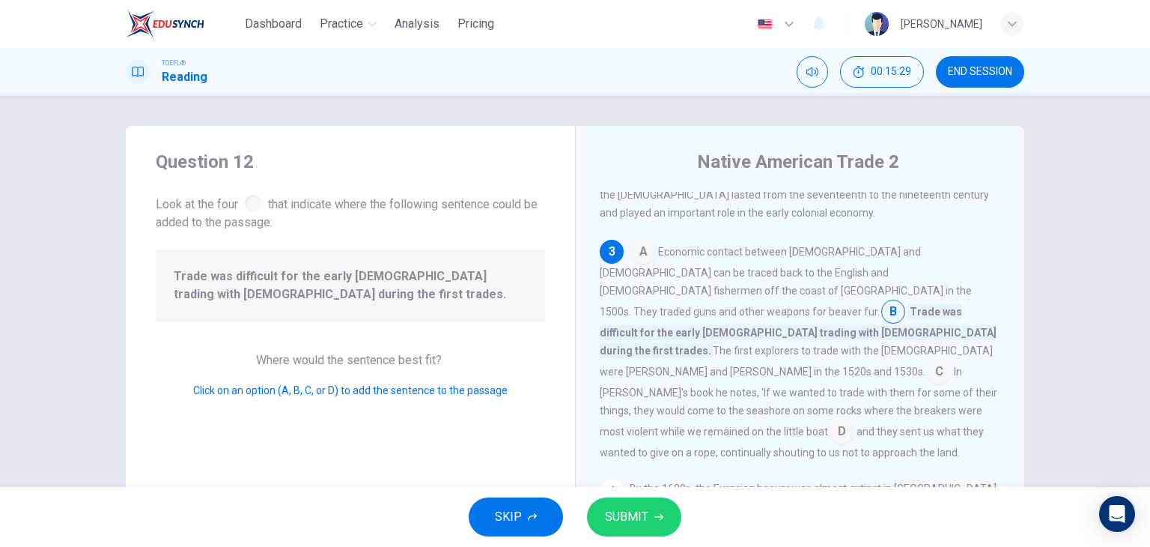
click at [610, 523] on span "SUBMIT" at bounding box center [626, 516] width 43 height 21
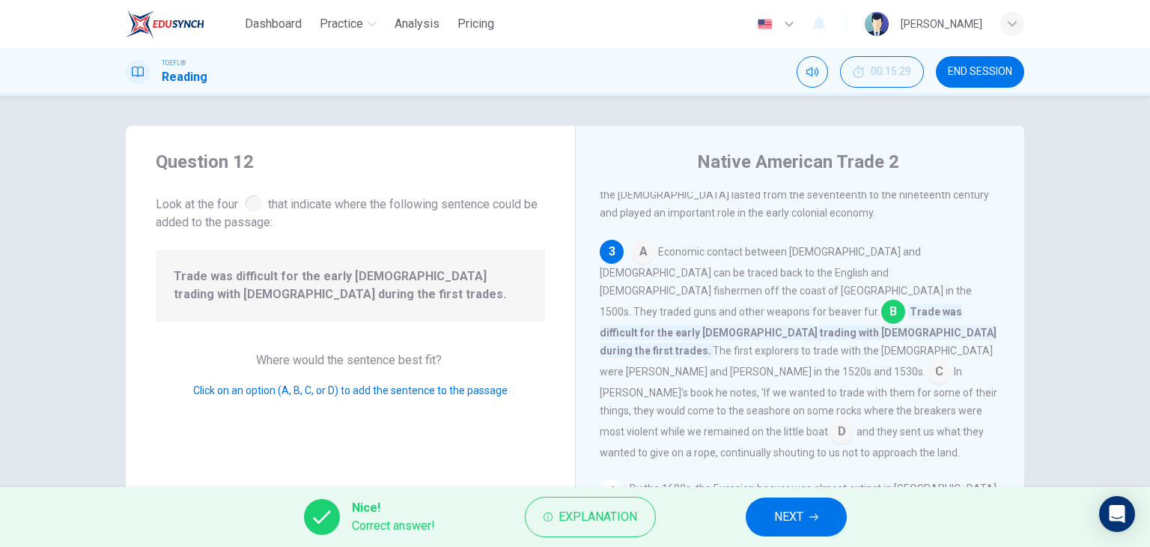
click at [797, 515] on span "NEXT" at bounding box center [788, 516] width 29 height 21
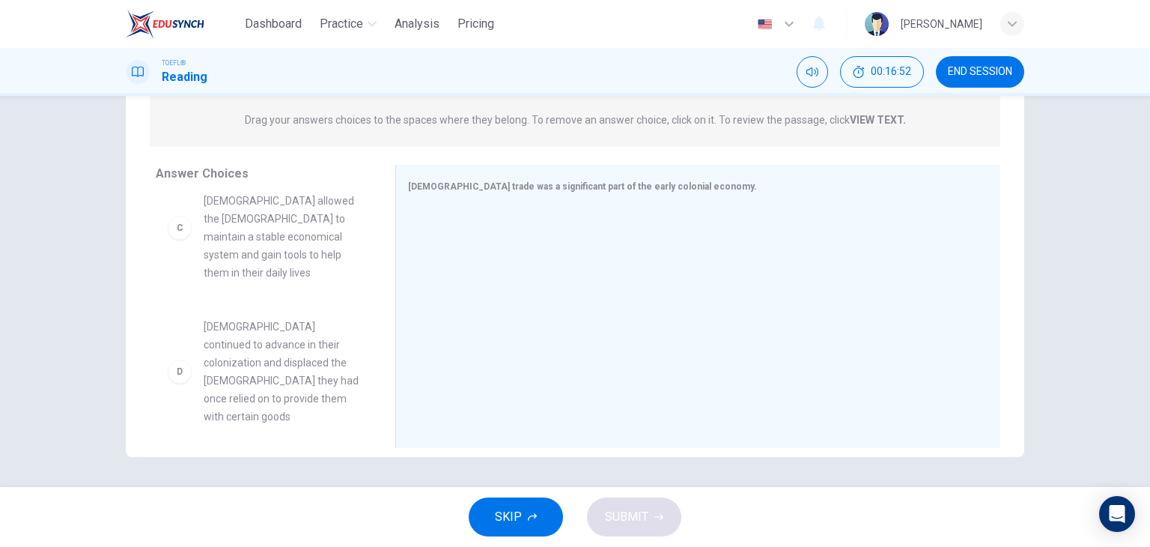
scroll to position [192, 0]
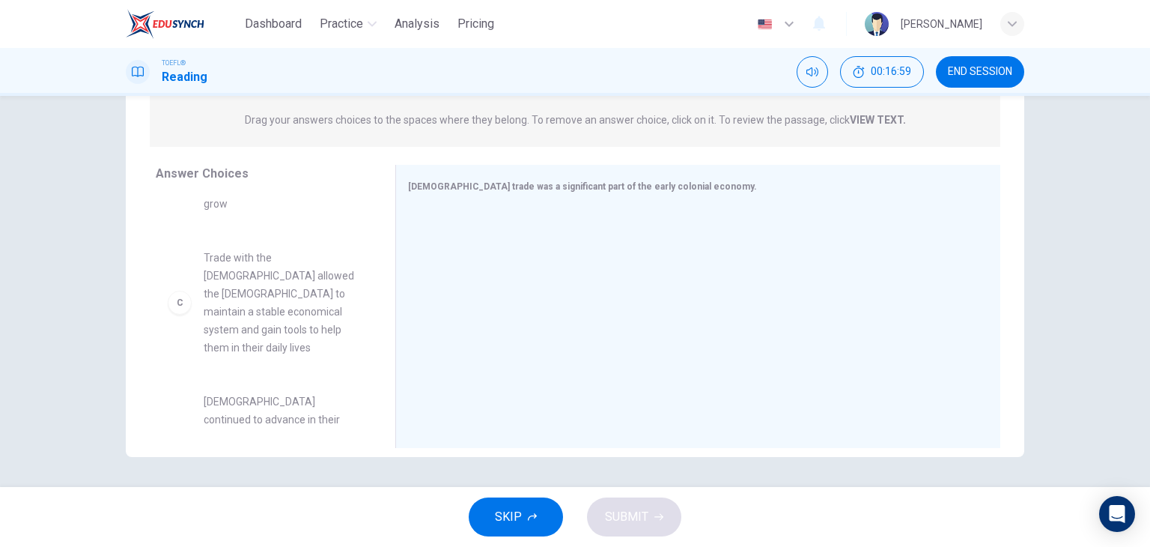
click at [180, 290] on div "C" at bounding box center [180, 302] width 24 height 24
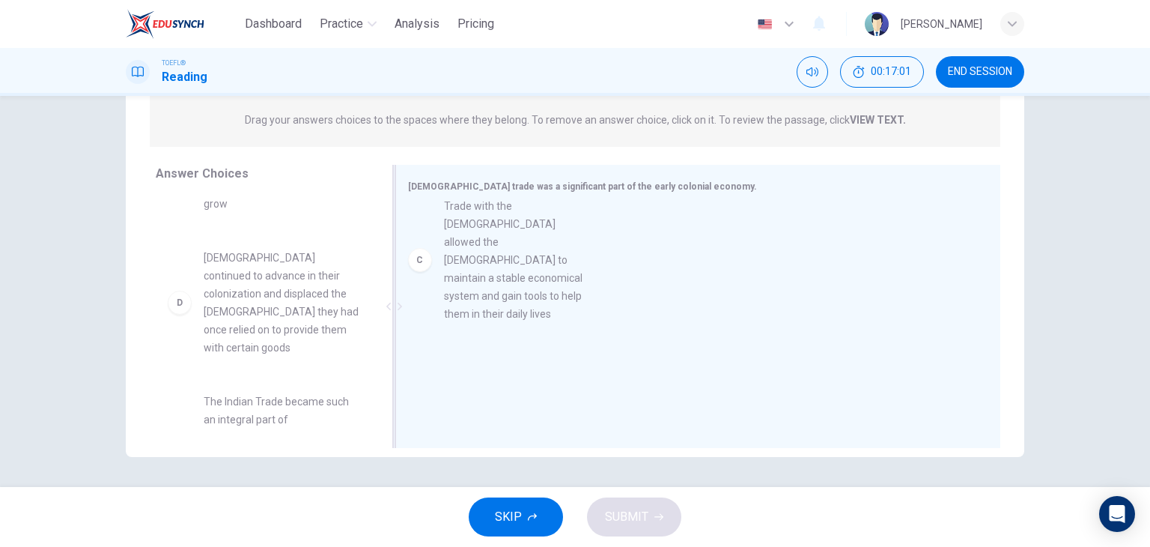
drag, startPoint x: 213, startPoint y: 289, endPoint x: 466, endPoint y: 256, distance: 254.5
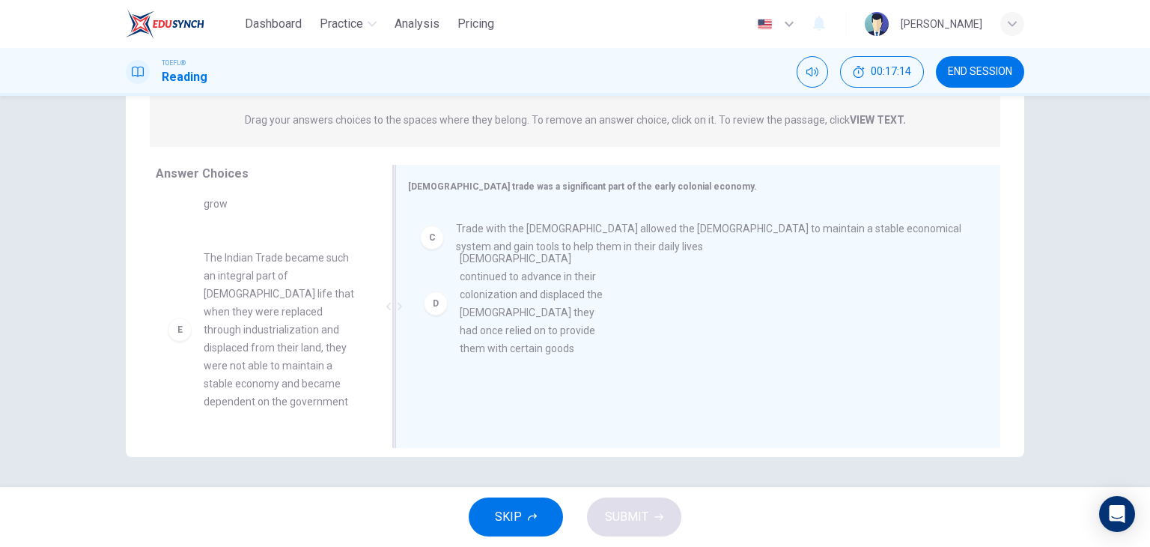
drag, startPoint x: 179, startPoint y: 289, endPoint x: 445, endPoint y: 311, distance: 267.4
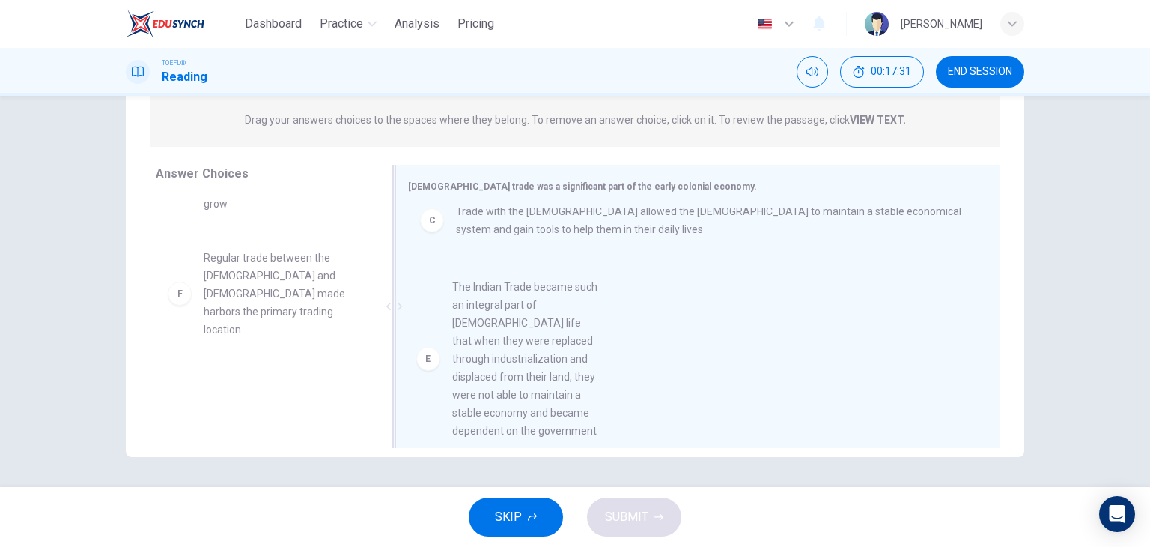
scroll to position [18, 0]
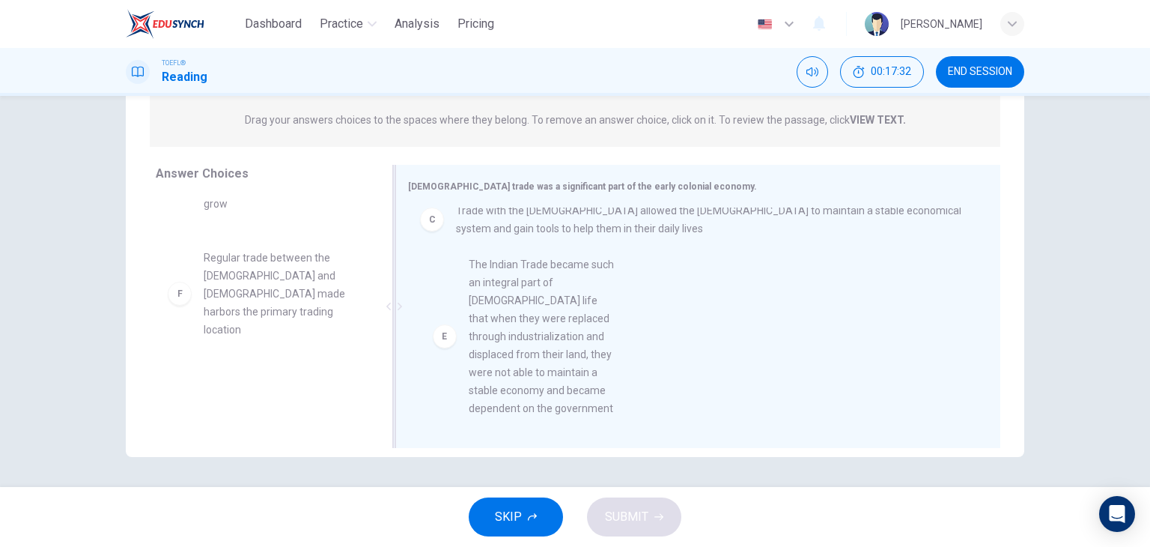
drag, startPoint x: 177, startPoint y: 318, endPoint x: 454, endPoint y: 350, distance: 279.5
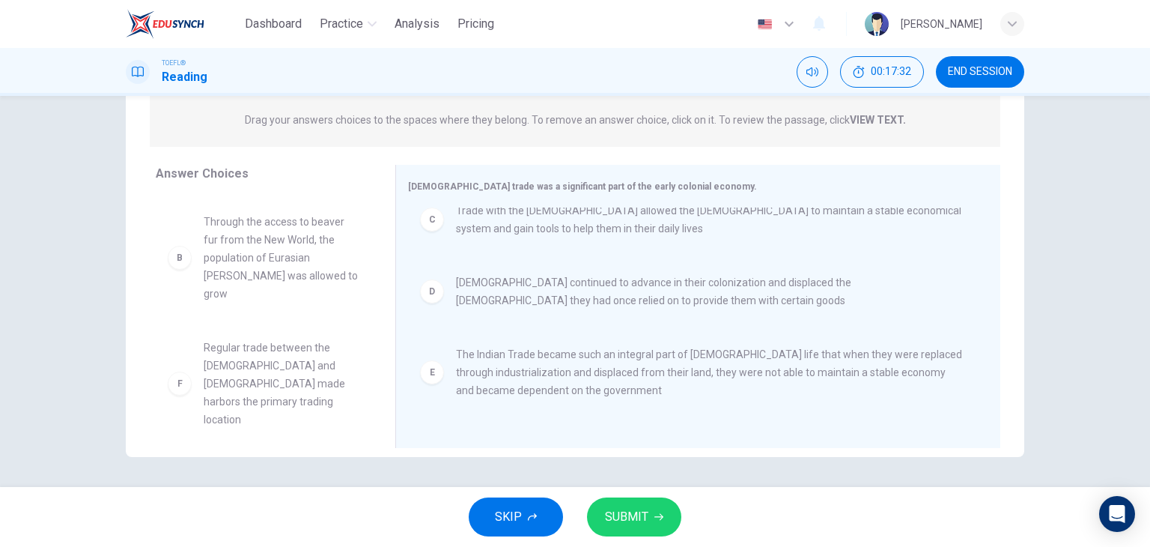
scroll to position [81, 0]
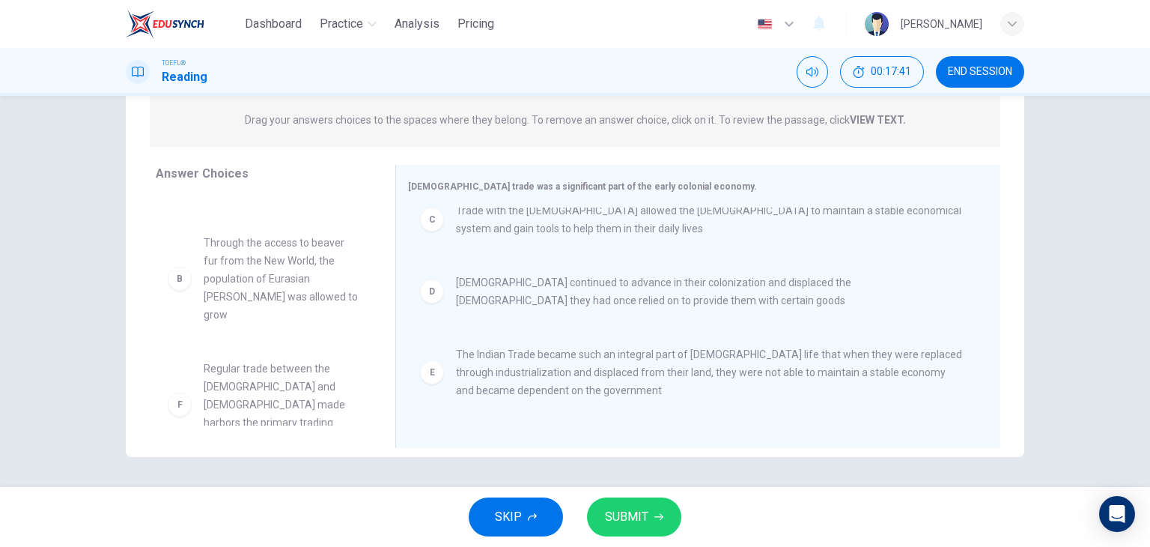
click at [636, 506] on span "SUBMIT" at bounding box center [626, 516] width 43 height 21
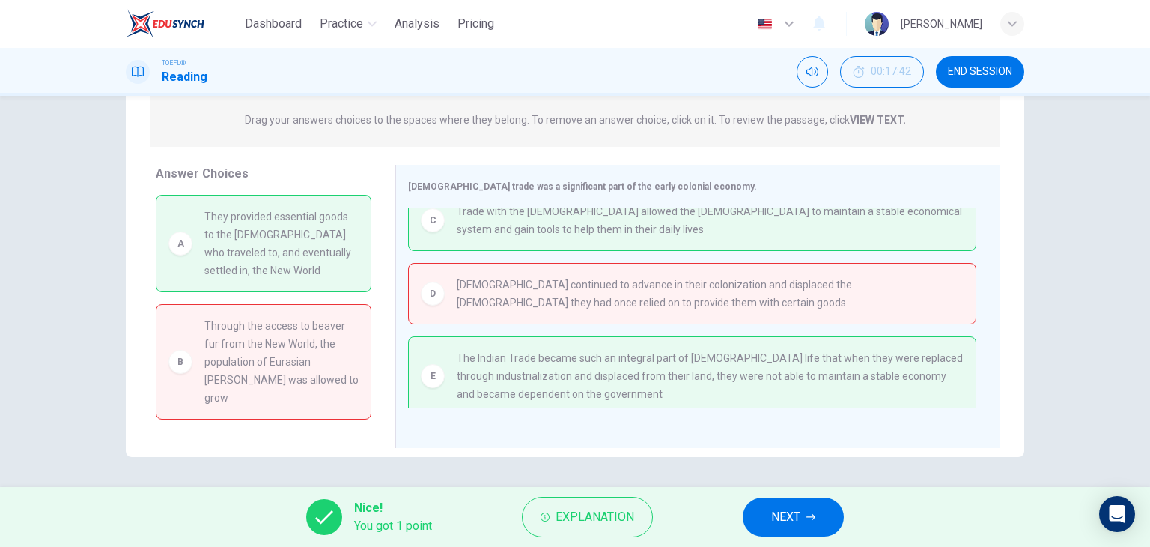
scroll to position [115, 0]
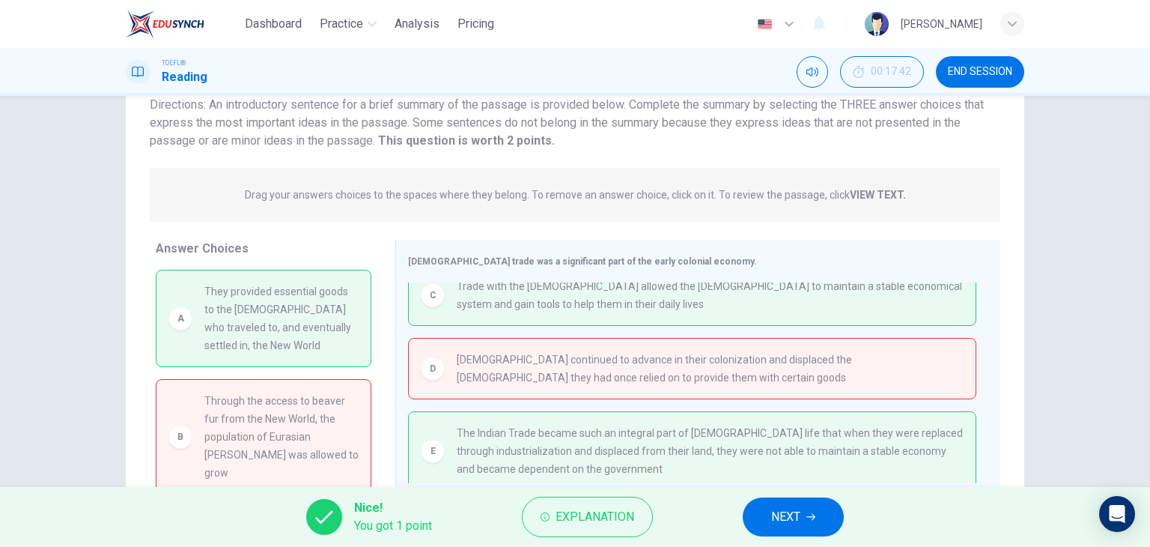
click at [806, 523] on button "NEXT" at bounding box center [793, 516] width 101 height 39
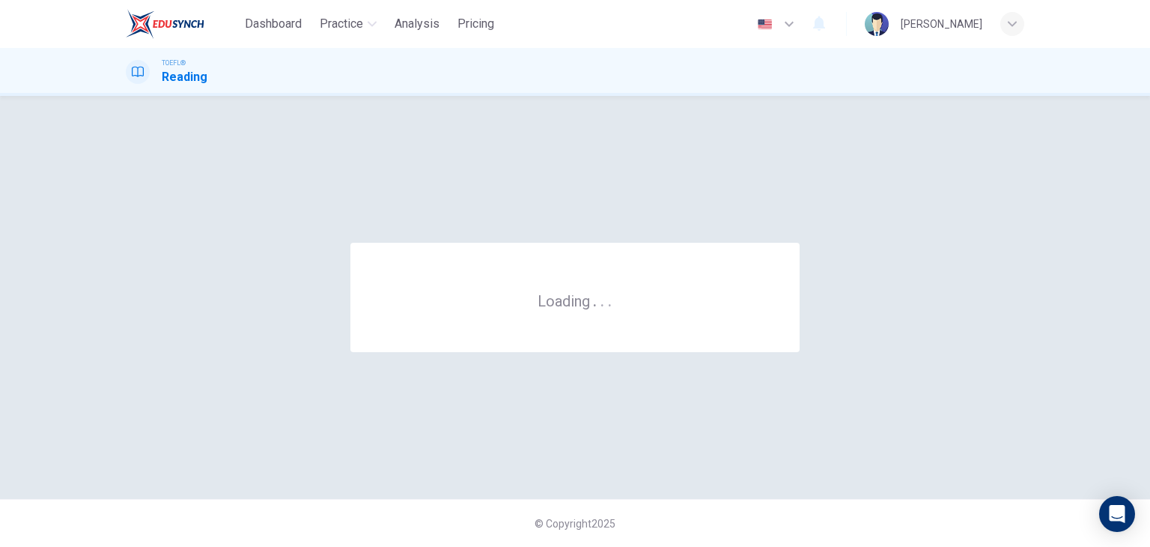
scroll to position [0, 0]
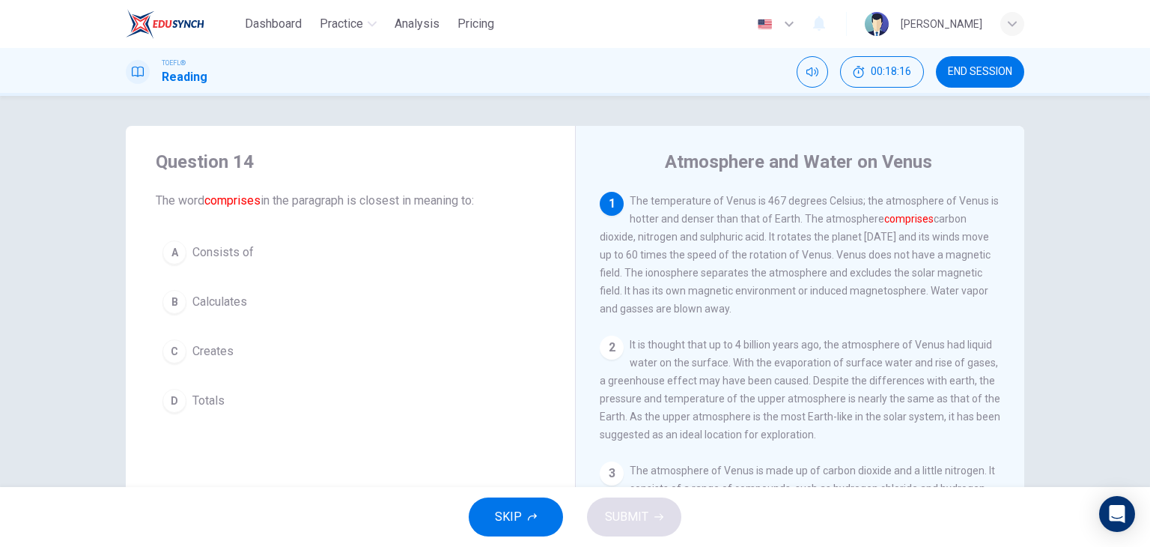
click at [174, 252] on div "A" at bounding box center [174, 252] width 24 height 24
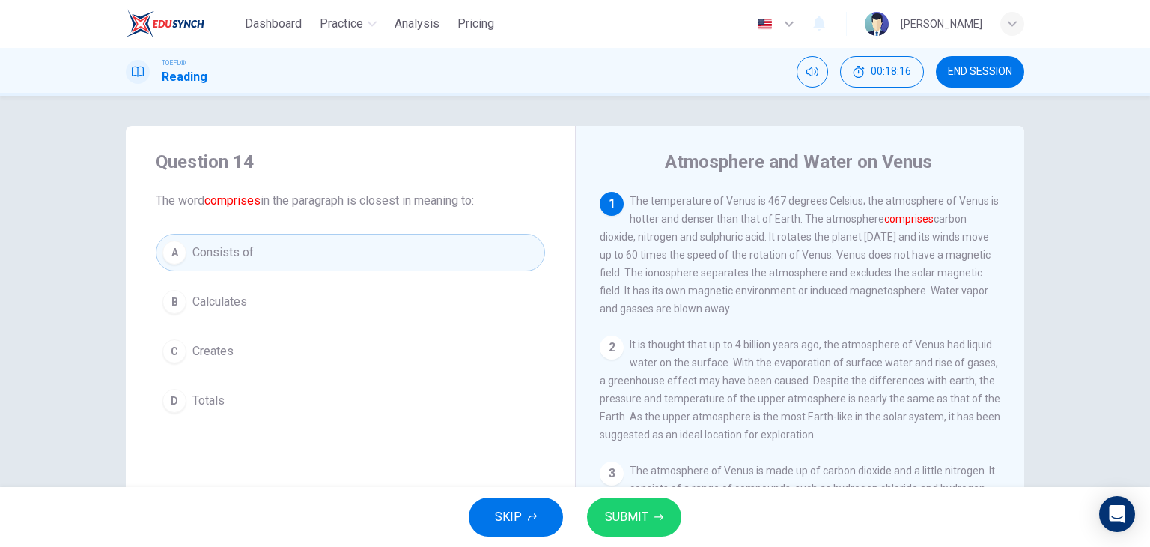
click at [637, 527] on button "SUBMIT" at bounding box center [634, 516] width 94 height 39
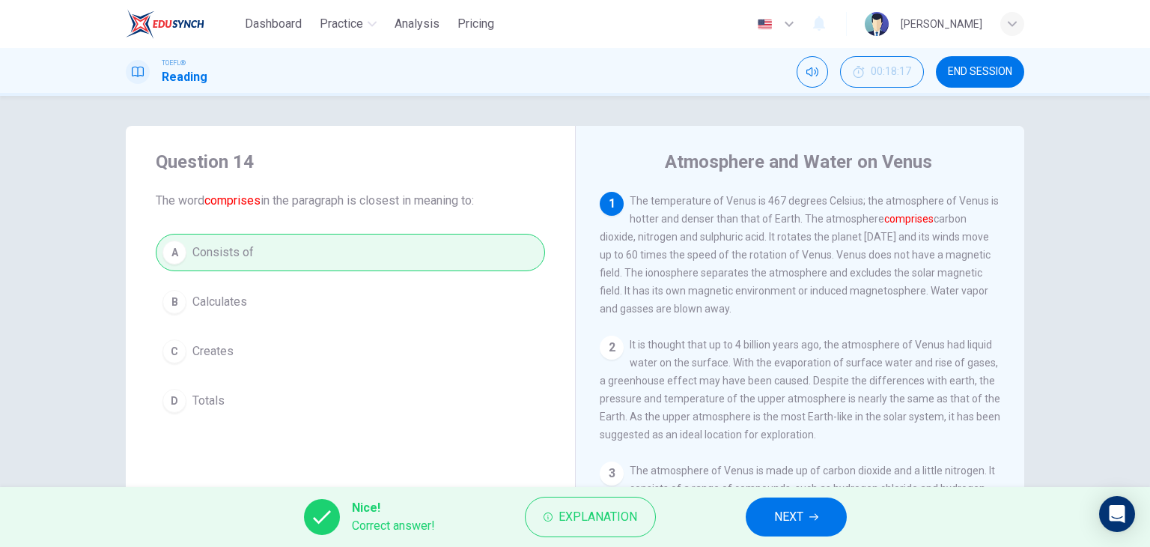
click at [772, 513] on button "NEXT" at bounding box center [796, 516] width 101 height 39
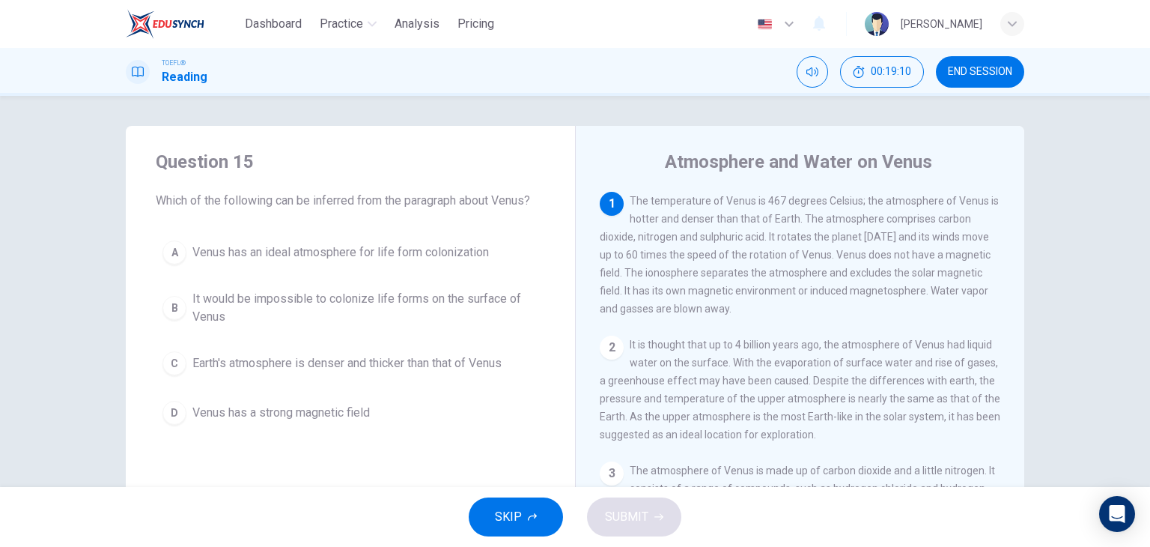
click at [186, 312] on button "B It would be impossible to colonize life forms on the surface of Venus" at bounding box center [350, 307] width 389 height 49
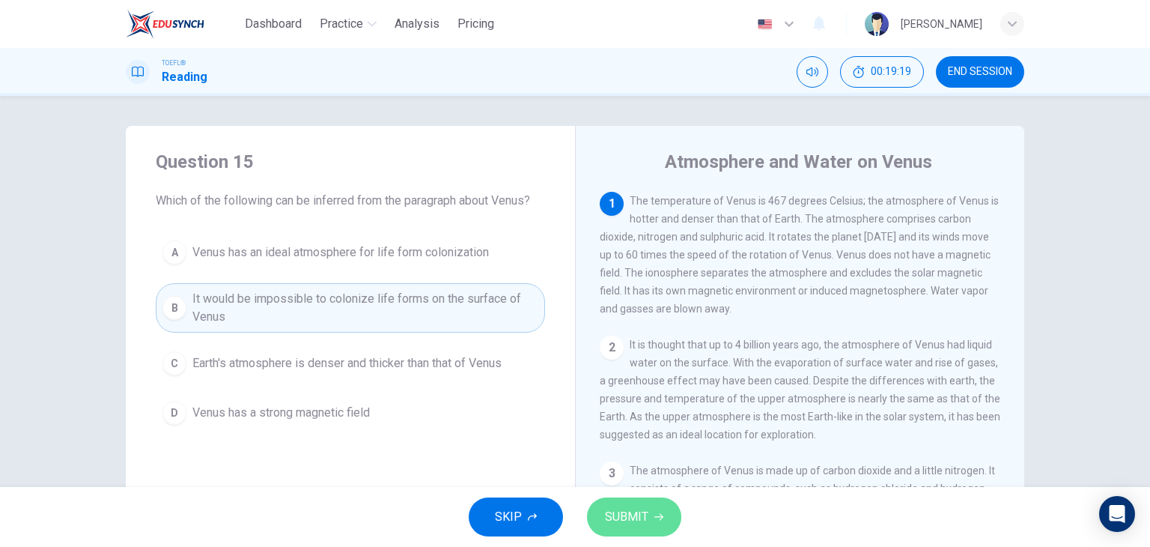
click at [659, 512] on icon "button" at bounding box center [658, 516] width 9 height 9
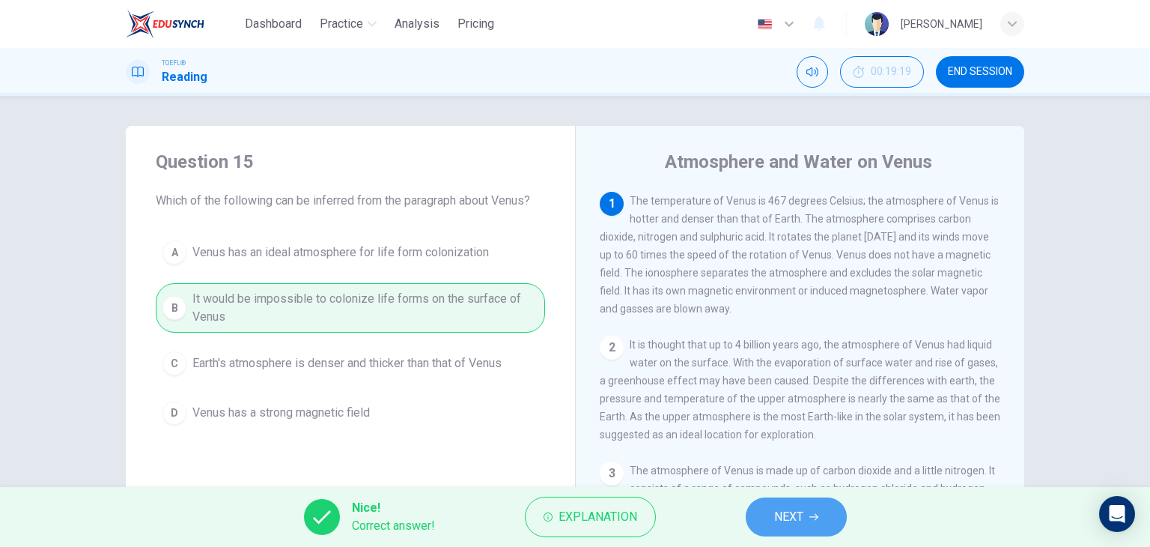
click at [791, 514] on span "NEXT" at bounding box center [788, 516] width 29 height 21
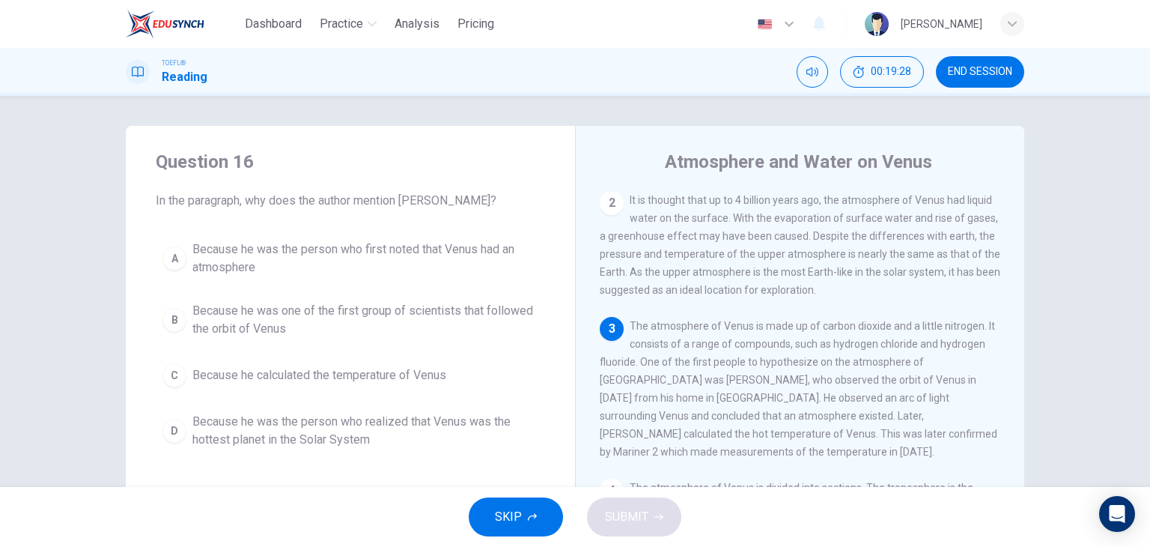
scroll to position [219, 0]
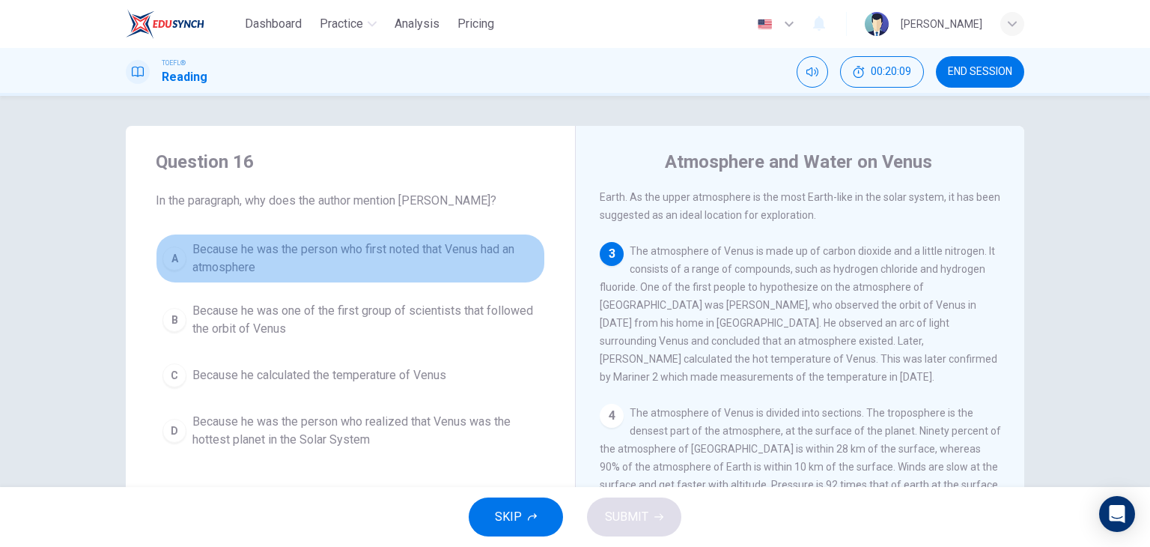
click at [356, 251] on span "Because he was the person who first noted that Venus had an atmosphere" at bounding box center [365, 258] width 346 height 36
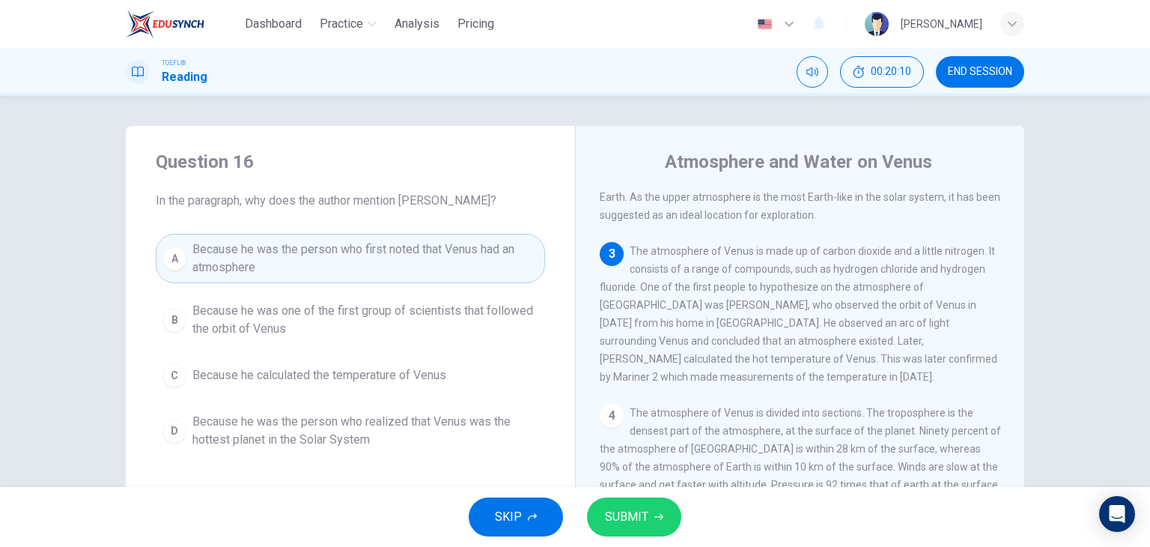
click at [624, 510] on span "SUBMIT" at bounding box center [626, 516] width 43 height 21
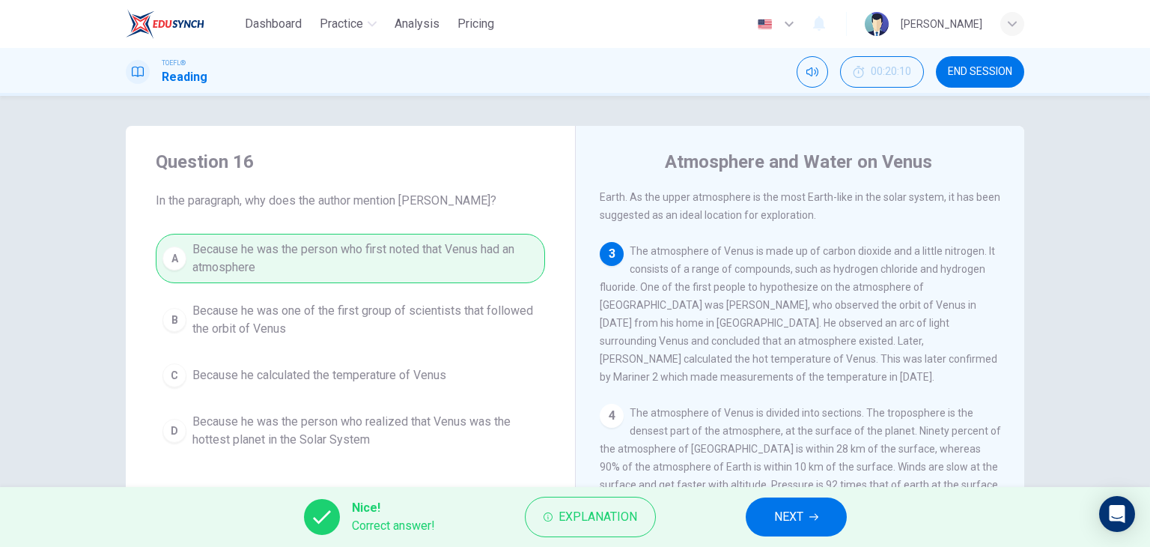
click at [820, 517] on button "NEXT" at bounding box center [796, 516] width 101 height 39
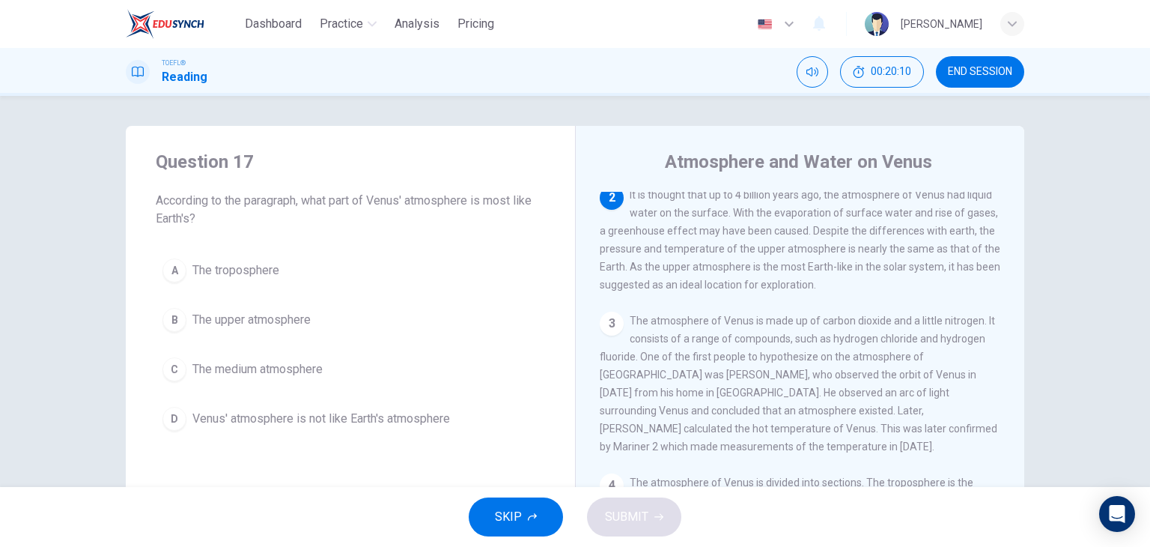
scroll to position [147, 0]
click at [246, 321] on span "The upper atmosphere" at bounding box center [251, 320] width 118 height 18
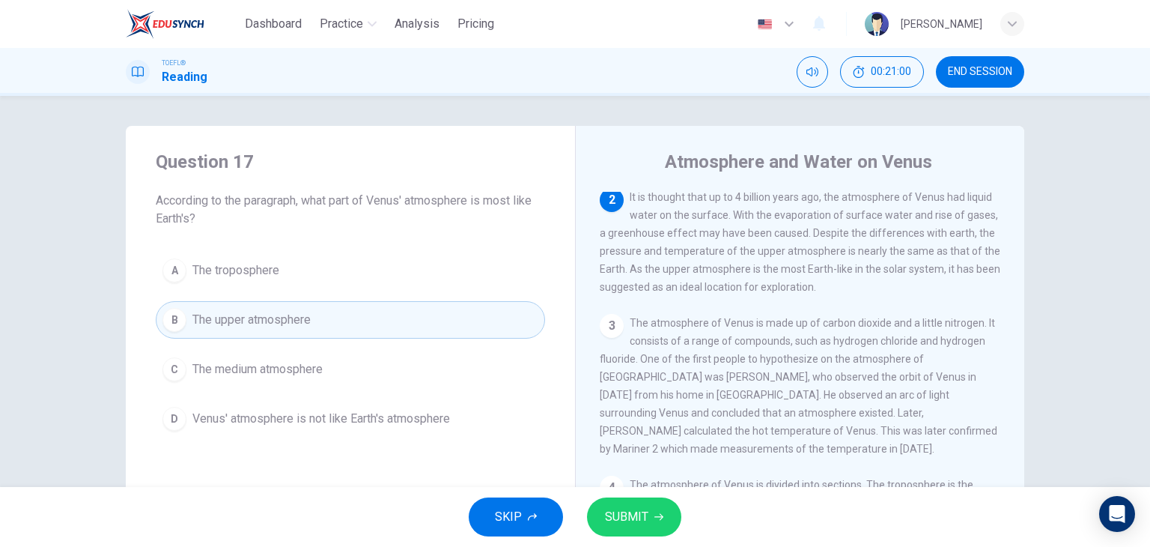
click at [635, 510] on span "SUBMIT" at bounding box center [626, 516] width 43 height 21
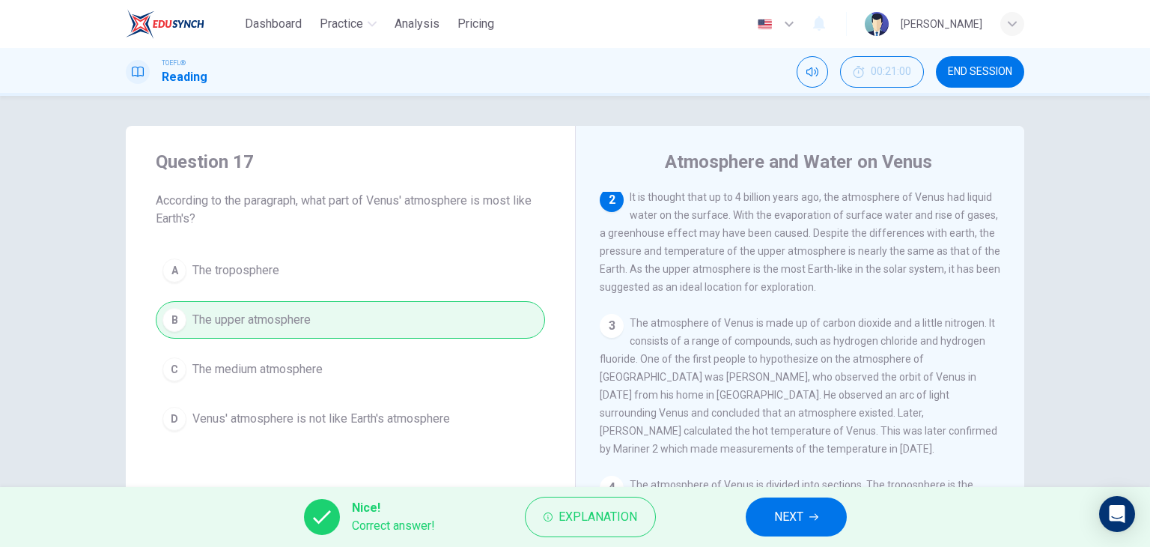
click at [752, 523] on button "NEXT" at bounding box center [796, 516] width 101 height 39
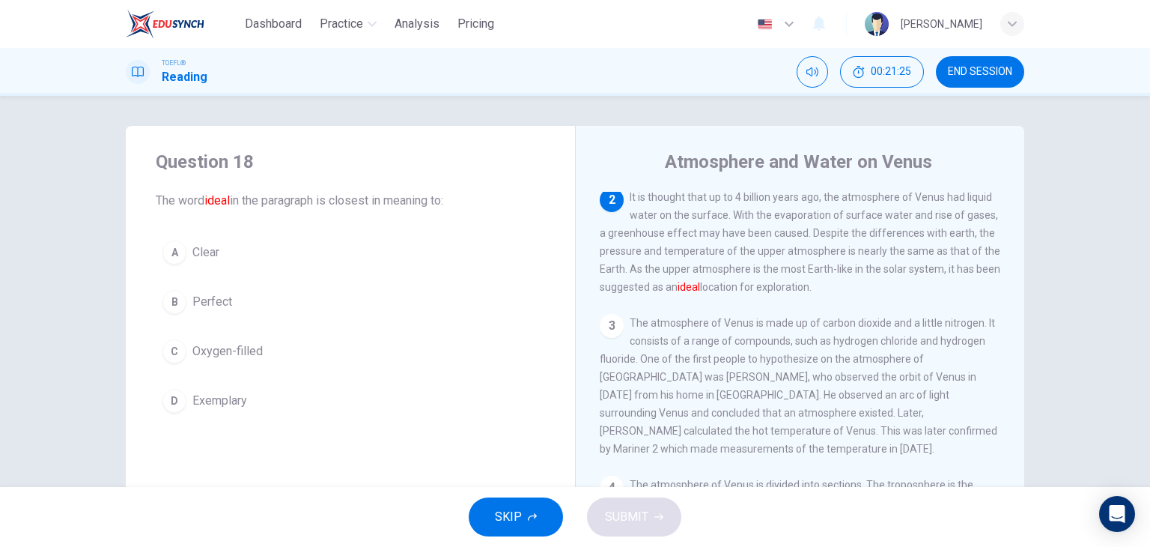
click at [193, 251] on span "Clear" at bounding box center [205, 252] width 27 height 18
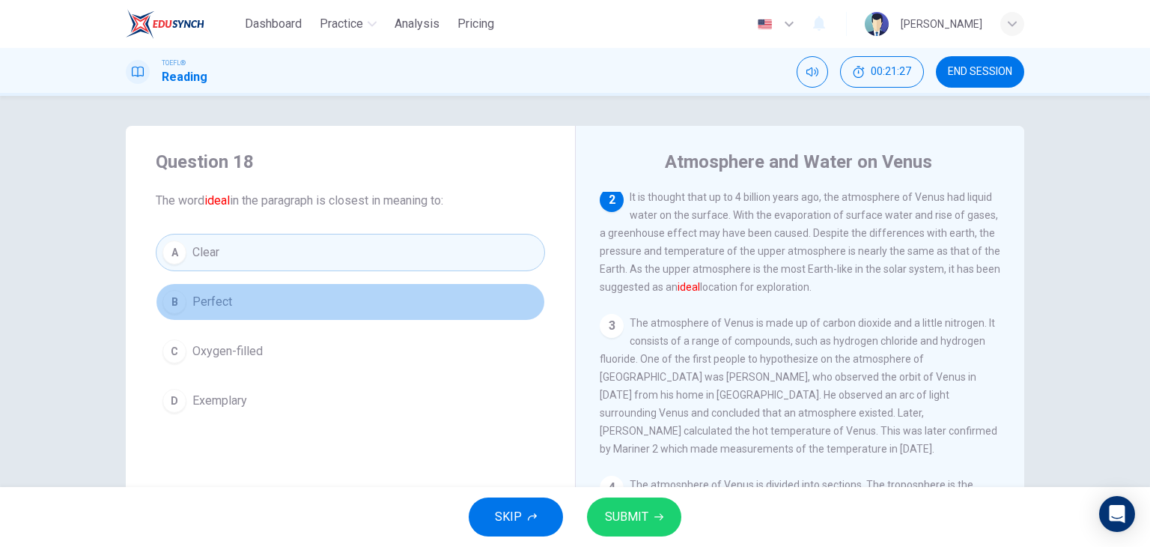
click at [207, 285] on button "B Perfect" at bounding box center [350, 301] width 389 height 37
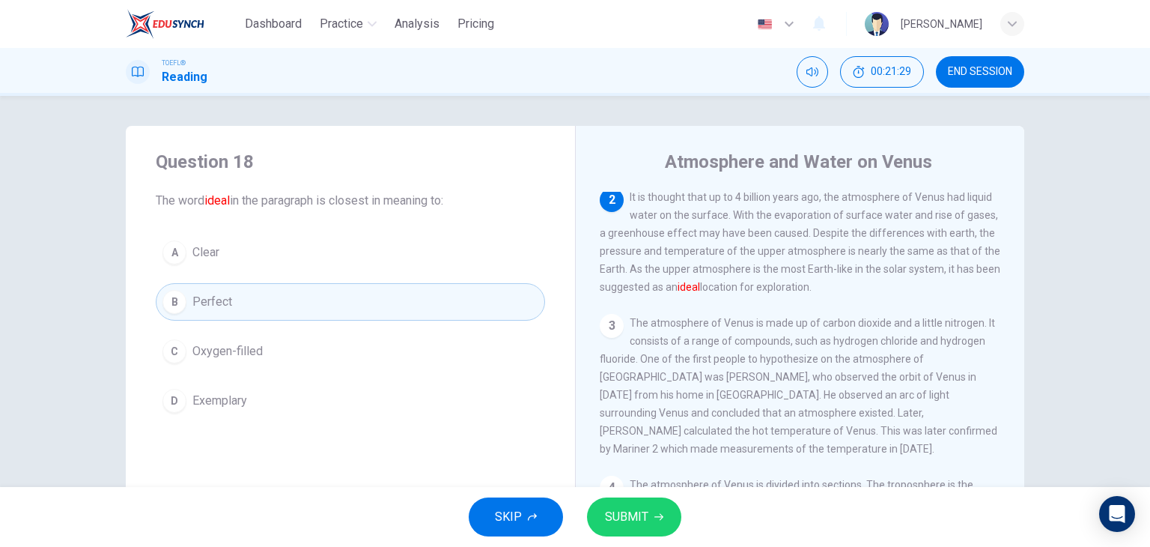
click at [641, 518] on span "SUBMIT" at bounding box center [626, 516] width 43 height 21
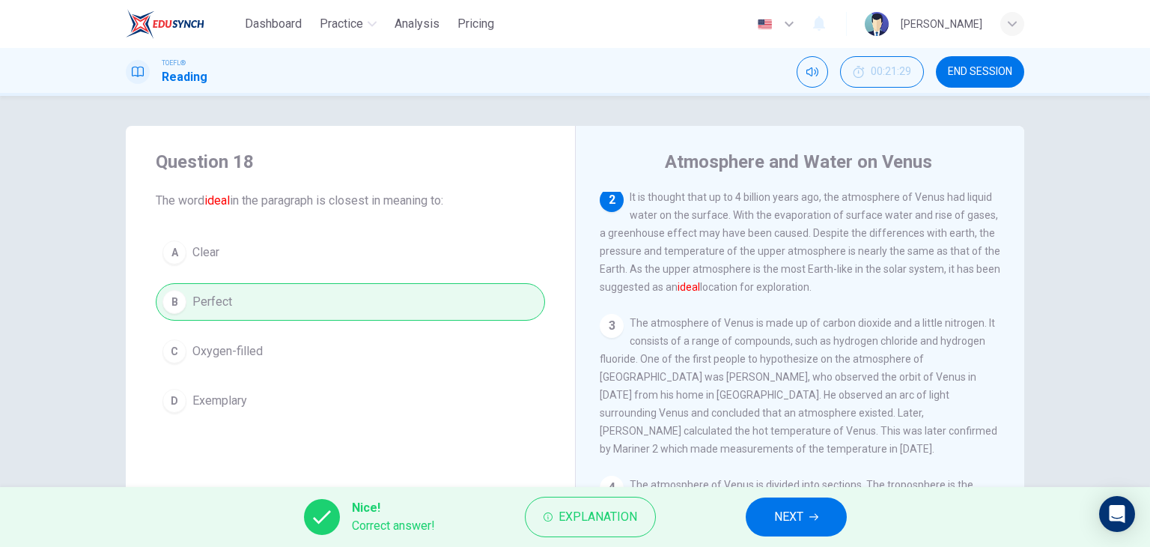
click at [775, 522] on span "NEXT" at bounding box center [788, 516] width 29 height 21
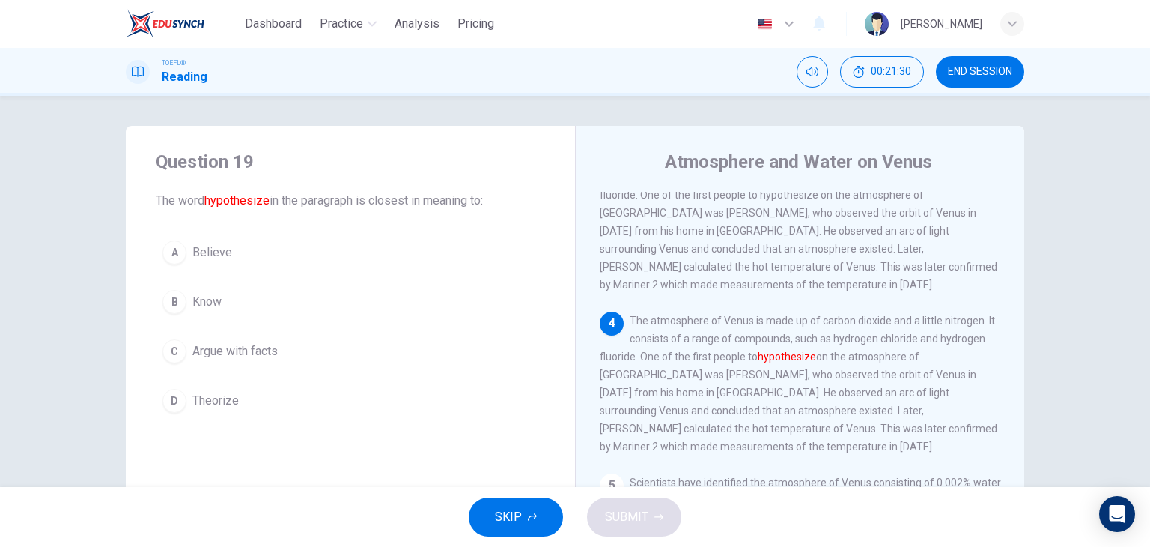
scroll to position [386, 0]
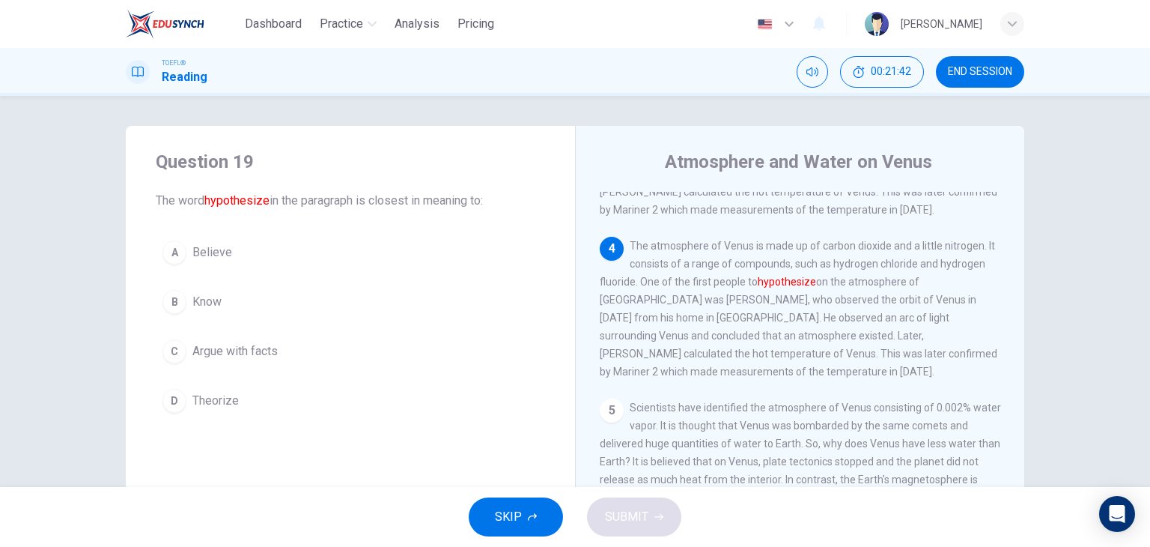
click at [211, 406] on span "Theorize" at bounding box center [215, 401] width 46 height 18
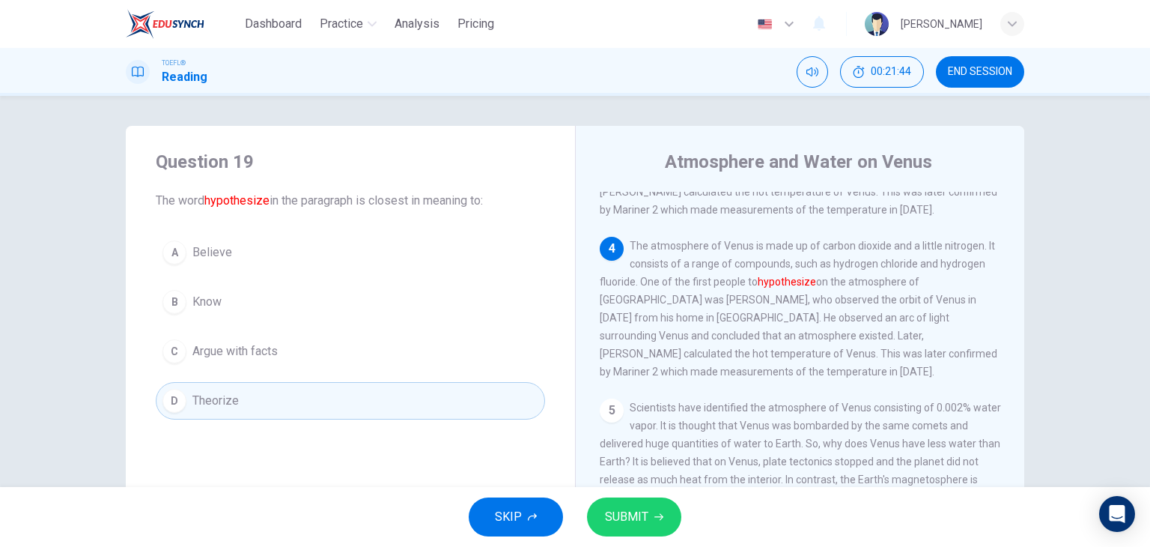
click at [645, 516] on span "SUBMIT" at bounding box center [626, 516] width 43 height 21
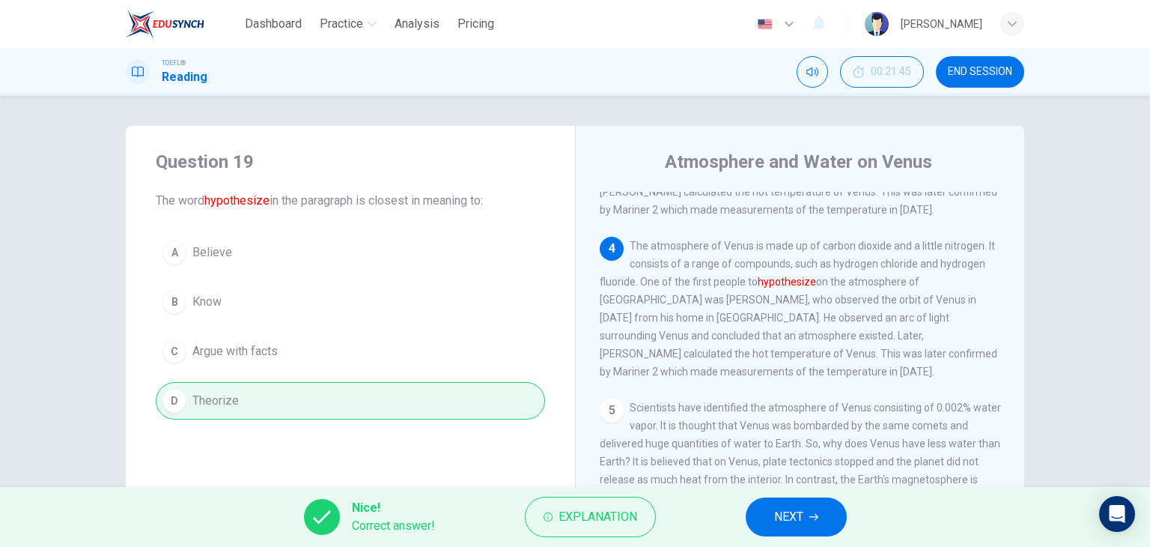
click at [824, 505] on button "NEXT" at bounding box center [796, 516] width 101 height 39
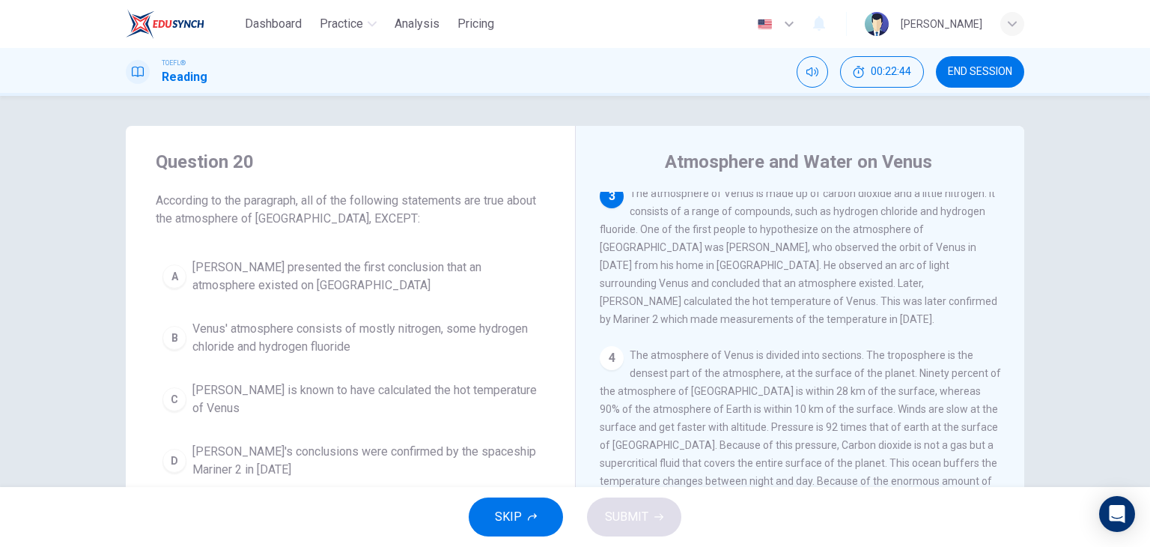
scroll to position [75, 0]
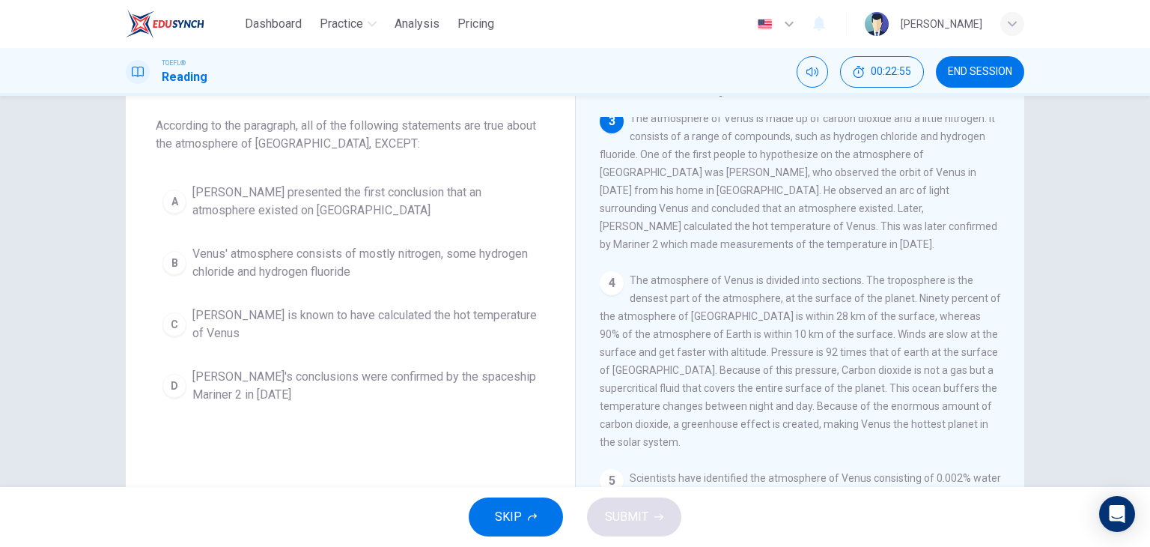
click at [246, 379] on span "[PERSON_NAME]'s conclusions were confirmed by the spaceship Mariner 2 in [DATE]" at bounding box center [365, 386] width 346 height 36
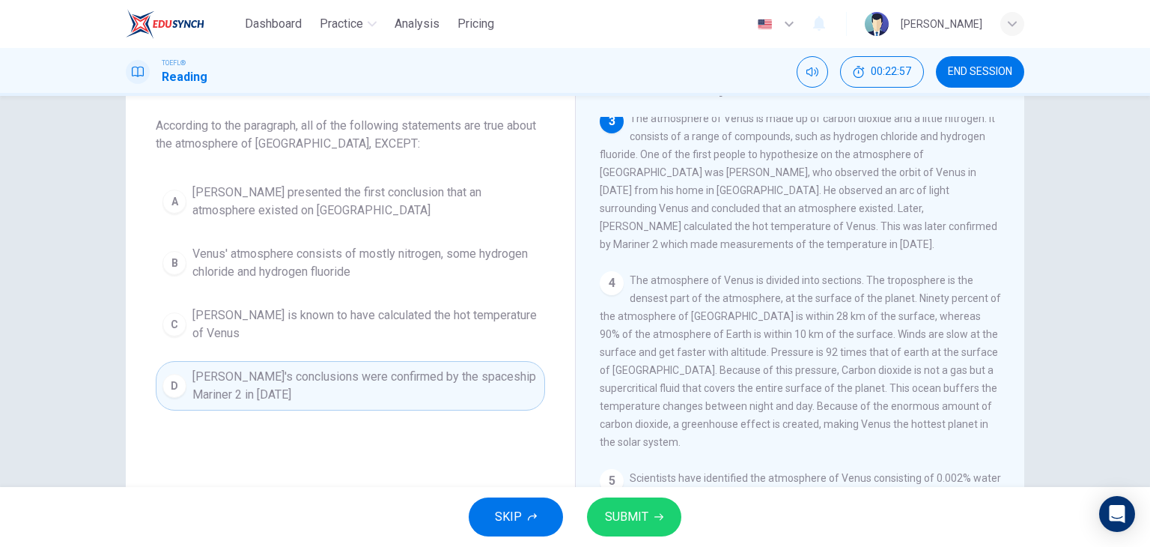
click at [645, 510] on span "SUBMIT" at bounding box center [626, 516] width 43 height 21
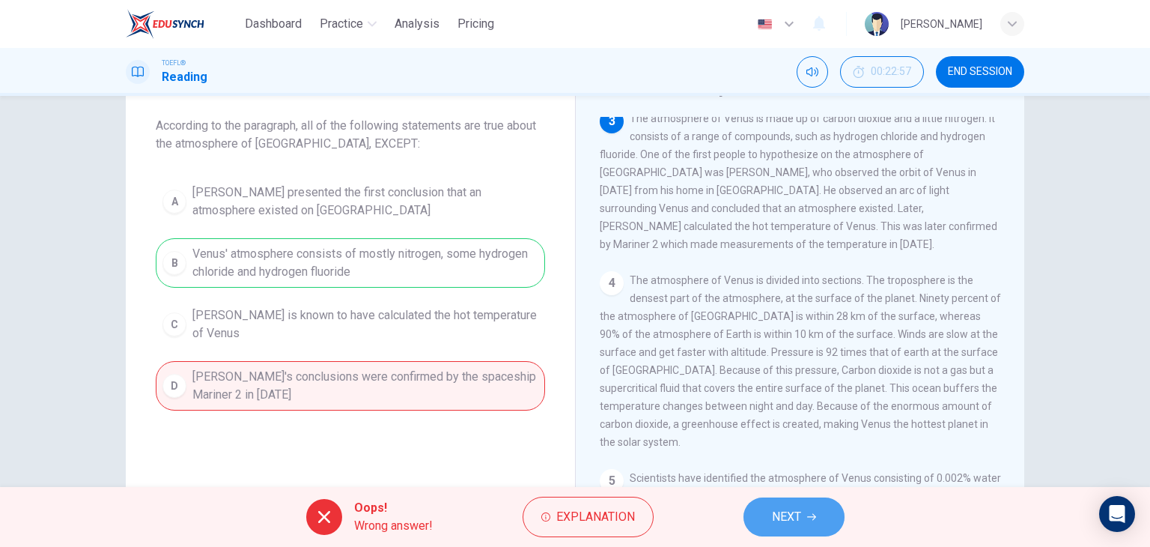
click at [794, 522] on span "NEXT" at bounding box center [786, 516] width 29 height 21
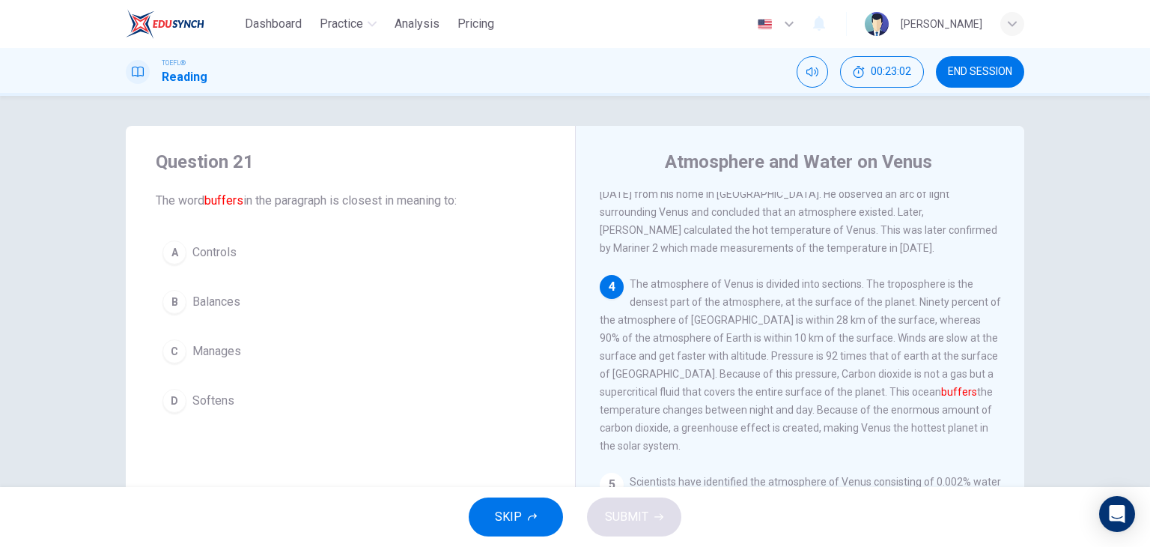
scroll to position [423, 0]
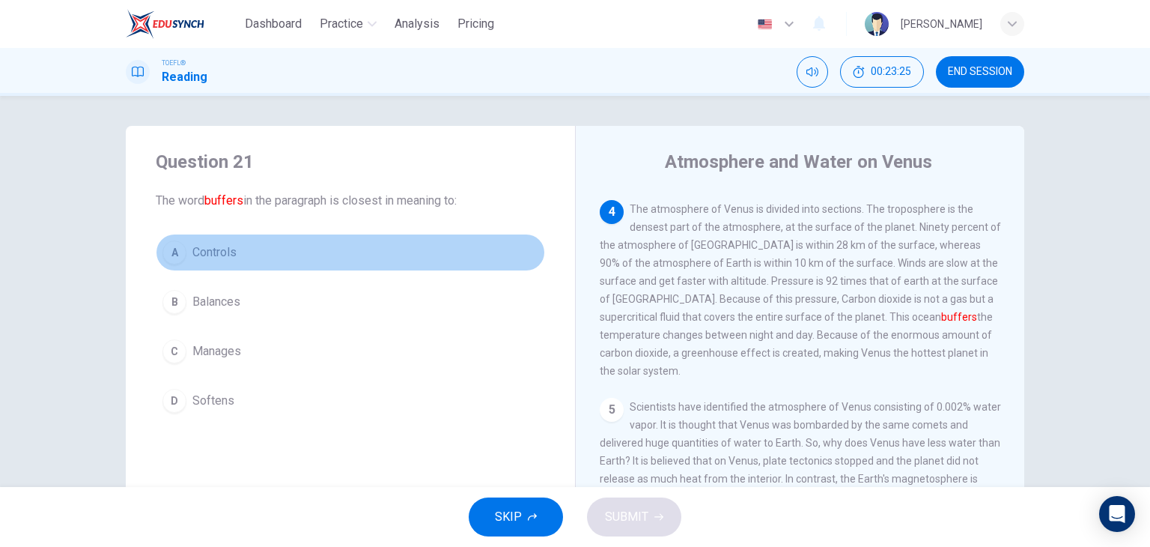
click at [200, 258] on span "Controls" at bounding box center [214, 252] width 44 height 18
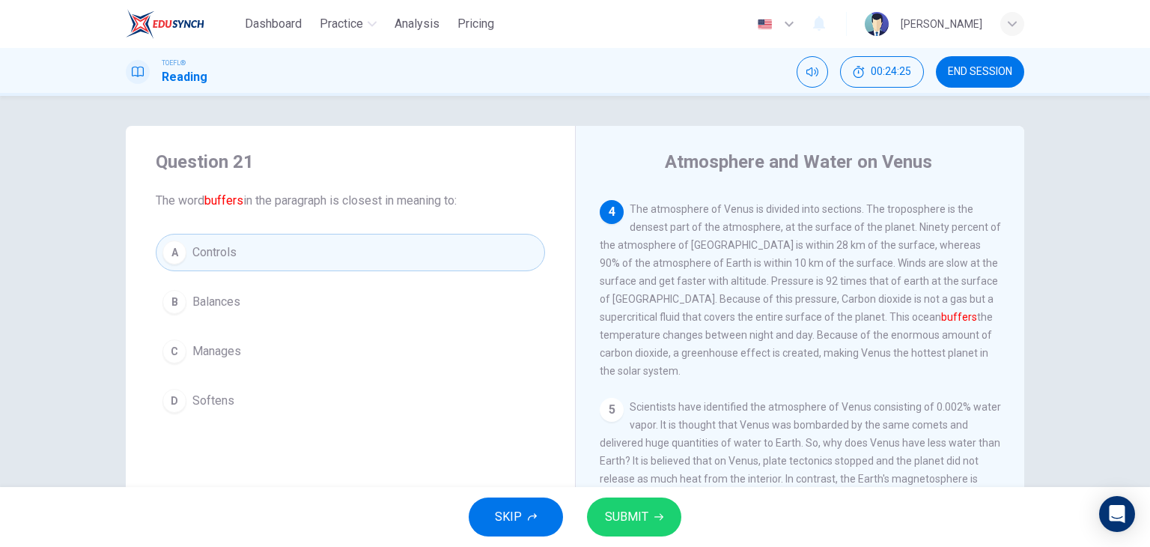
click at [628, 509] on span "SUBMIT" at bounding box center [626, 516] width 43 height 21
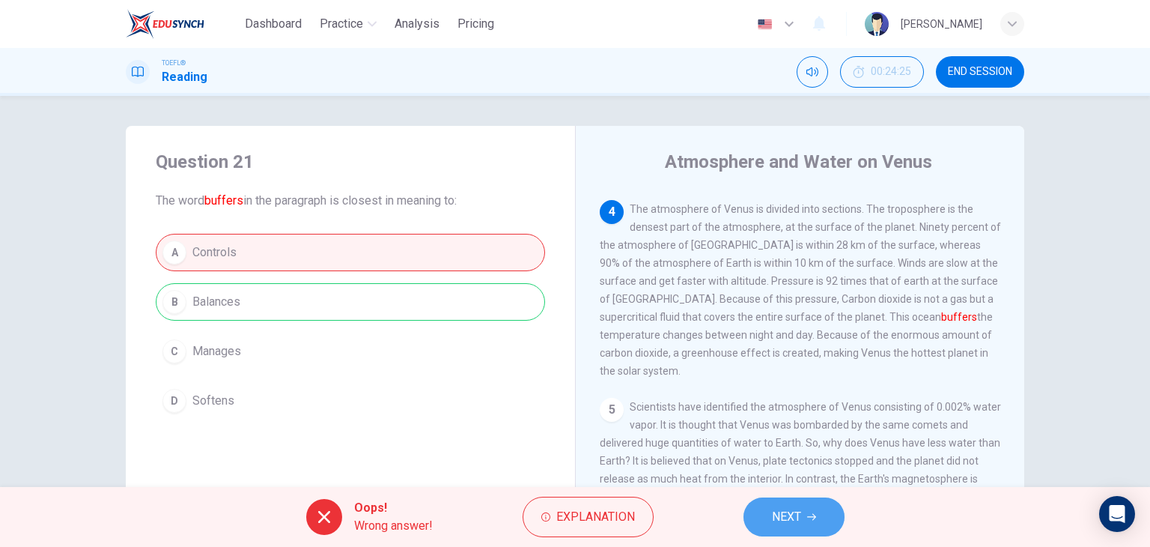
click at [773, 529] on button "NEXT" at bounding box center [793, 516] width 101 height 39
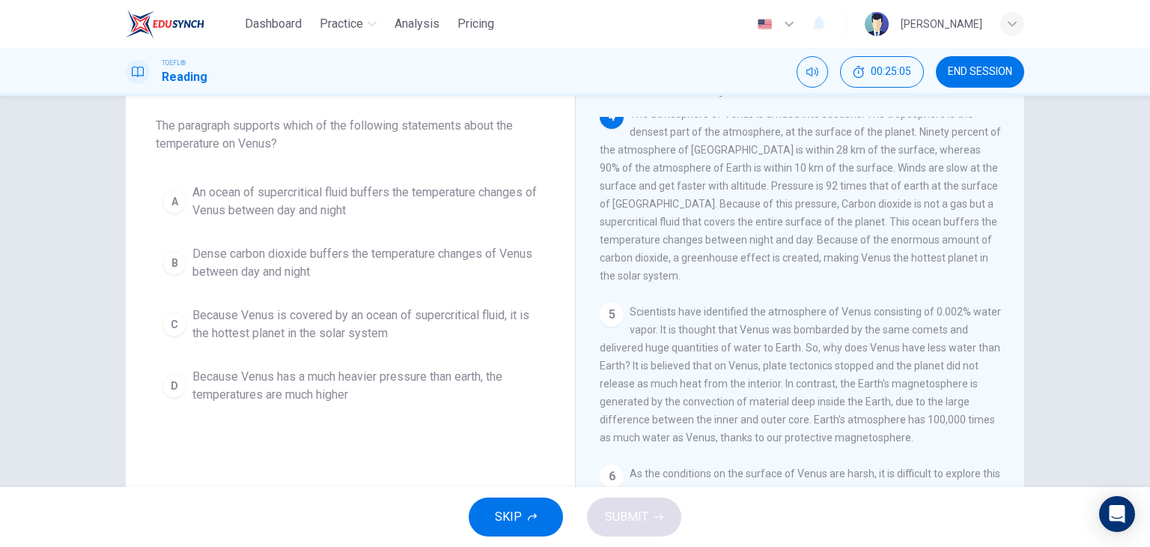
scroll to position [0, 0]
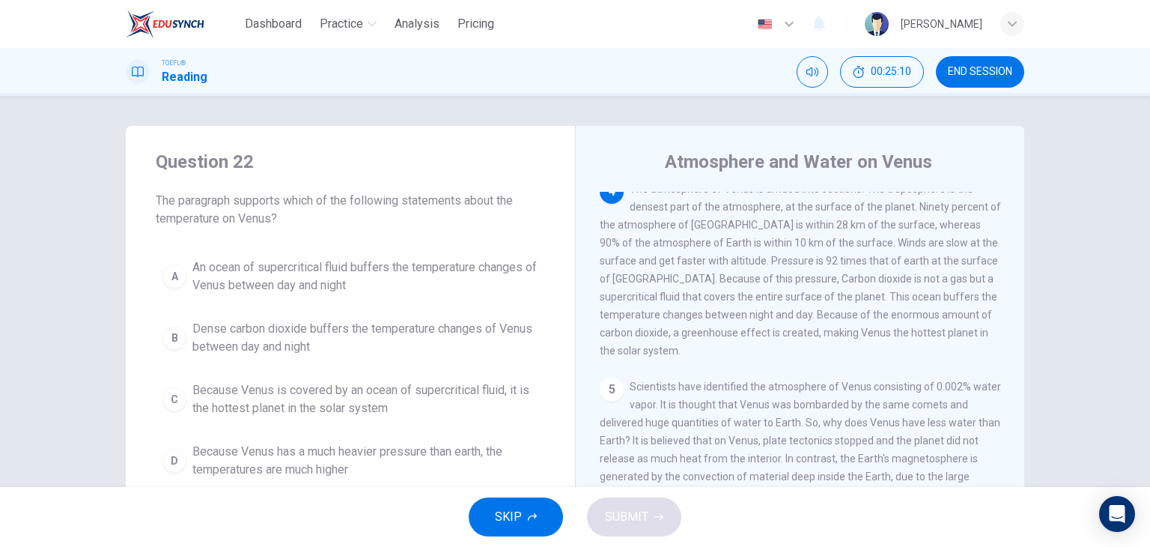
click at [246, 405] on span "Because Venus is covered by an ocean of supercritical fluid, it is the hottest …" at bounding box center [365, 399] width 346 height 36
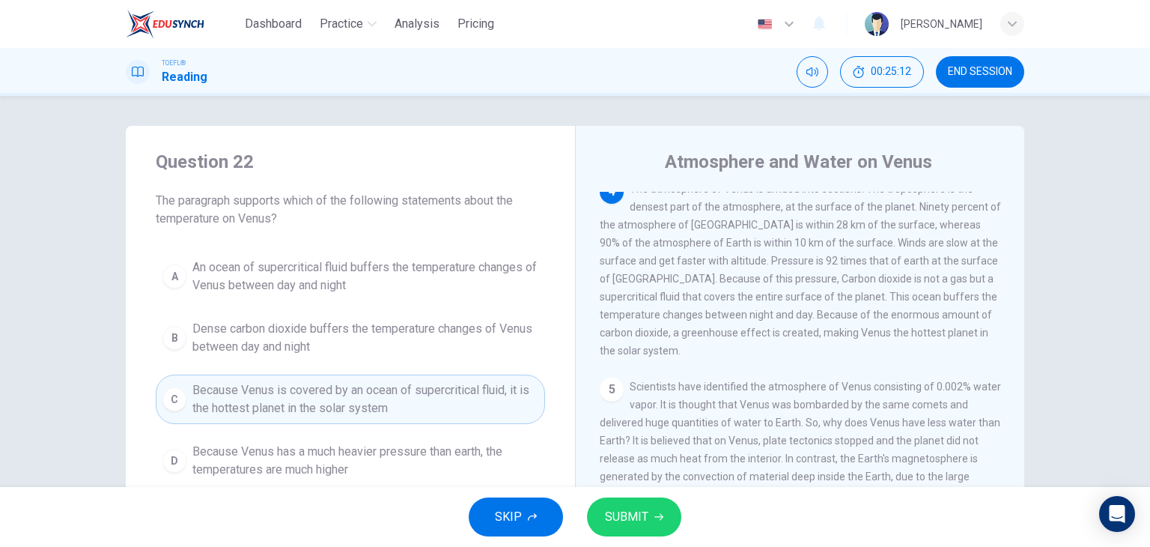
scroll to position [75, 0]
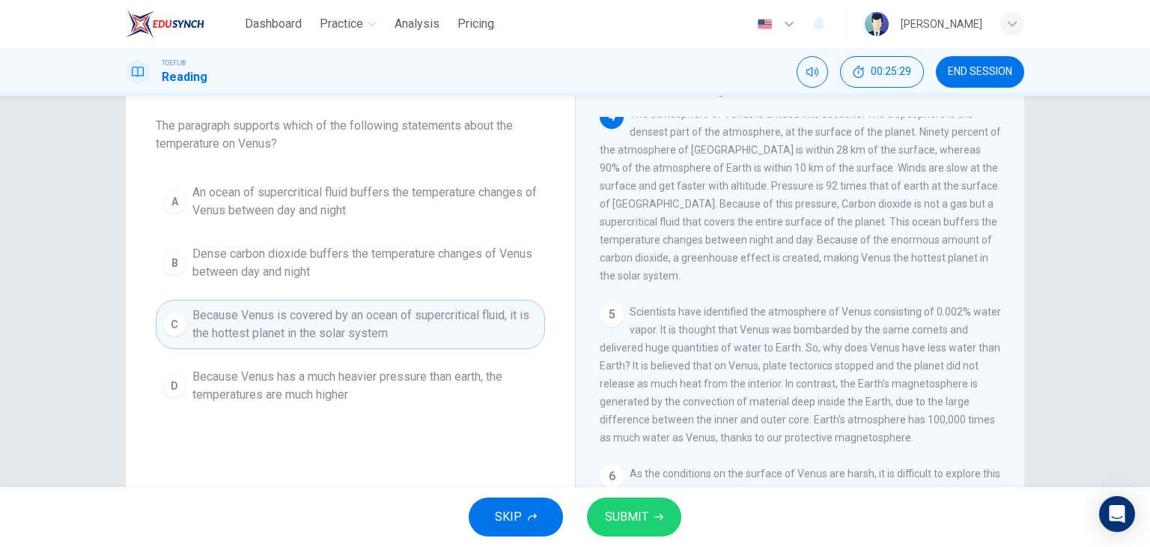
click at [638, 512] on span "SUBMIT" at bounding box center [626, 516] width 43 height 21
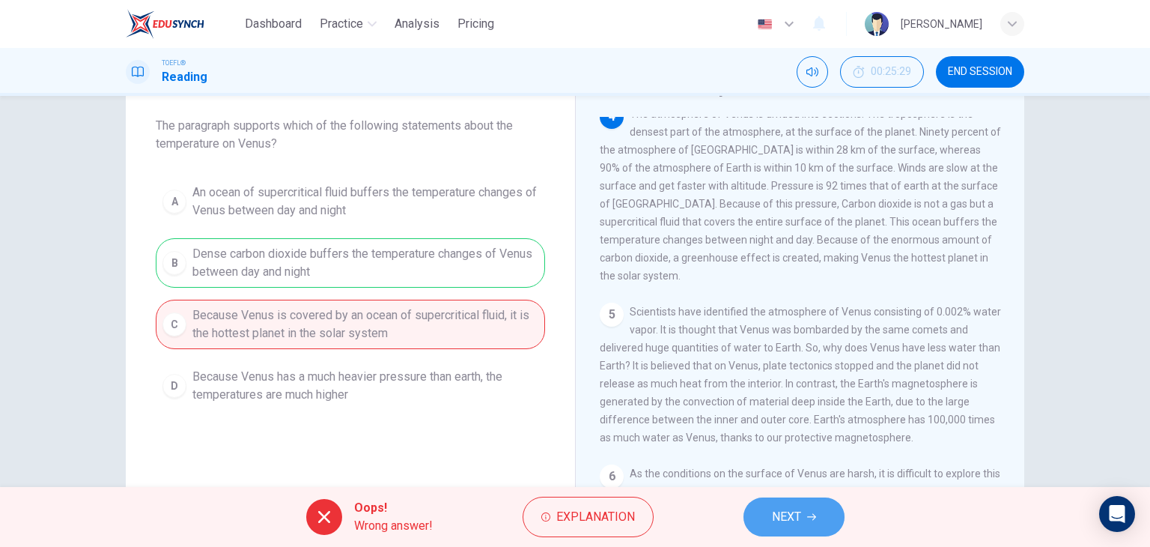
click at [824, 524] on button "NEXT" at bounding box center [793, 516] width 101 height 39
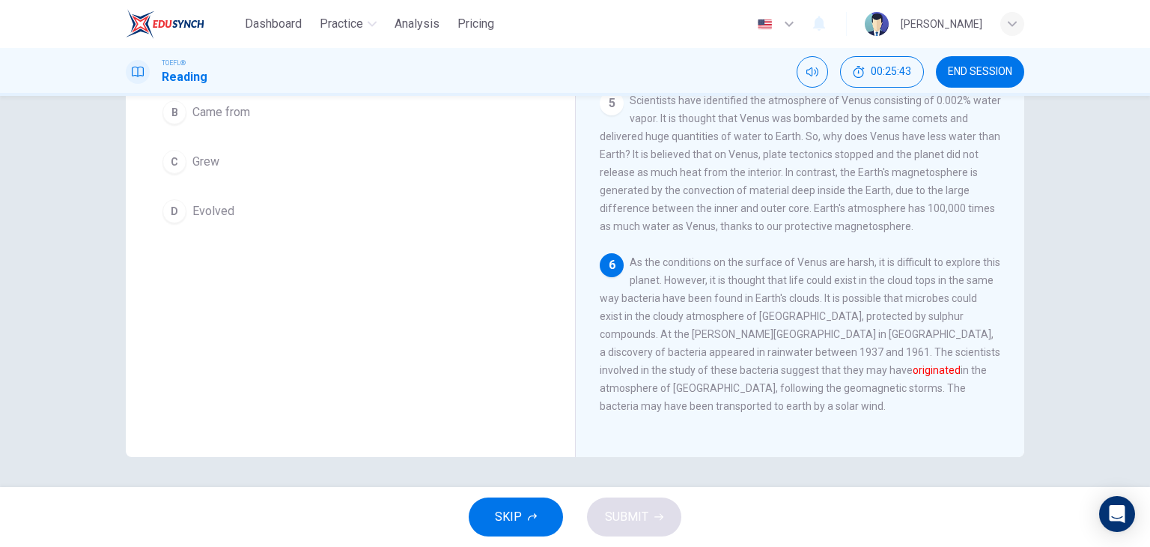
scroll to position [115, 0]
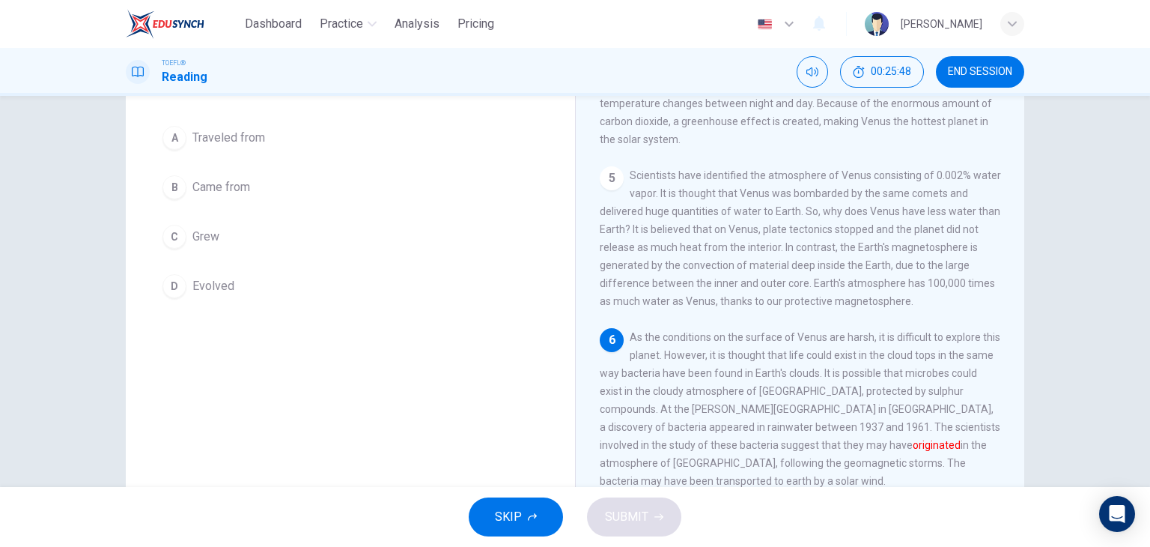
click at [204, 239] on span "Grew" at bounding box center [205, 237] width 27 height 18
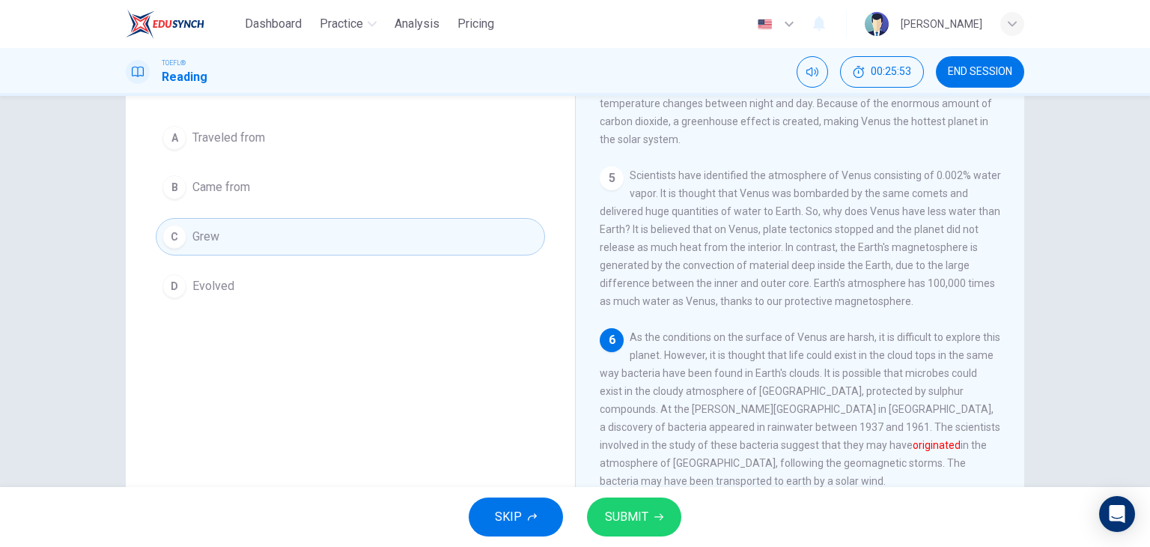
click at [651, 508] on button "SUBMIT" at bounding box center [634, 516] width 94 height 39
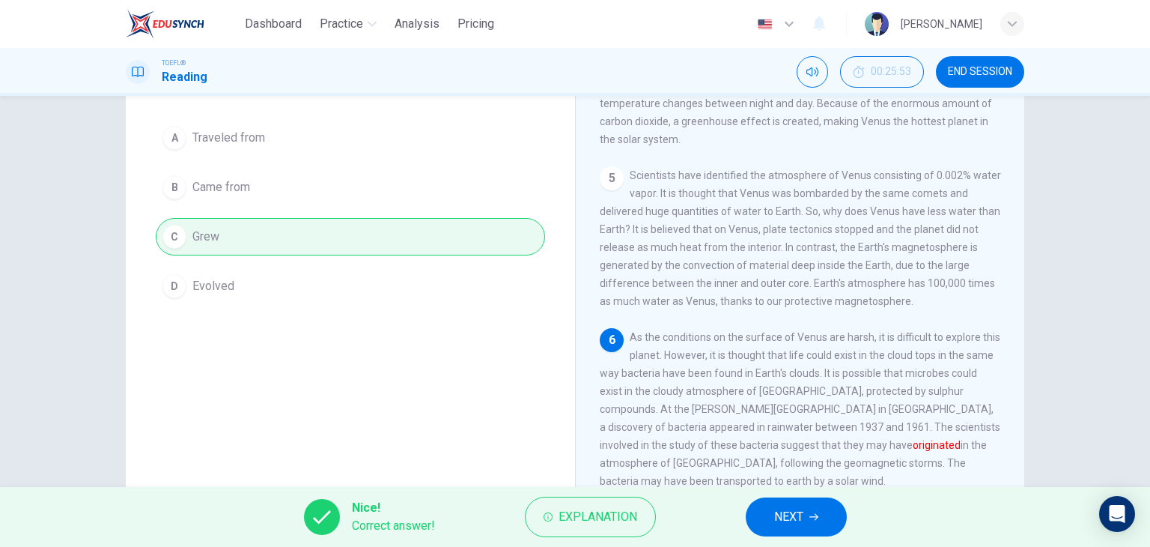
click at [774, 522] on span "NEXT" at bounding box center [788, 516] width 29 height 21
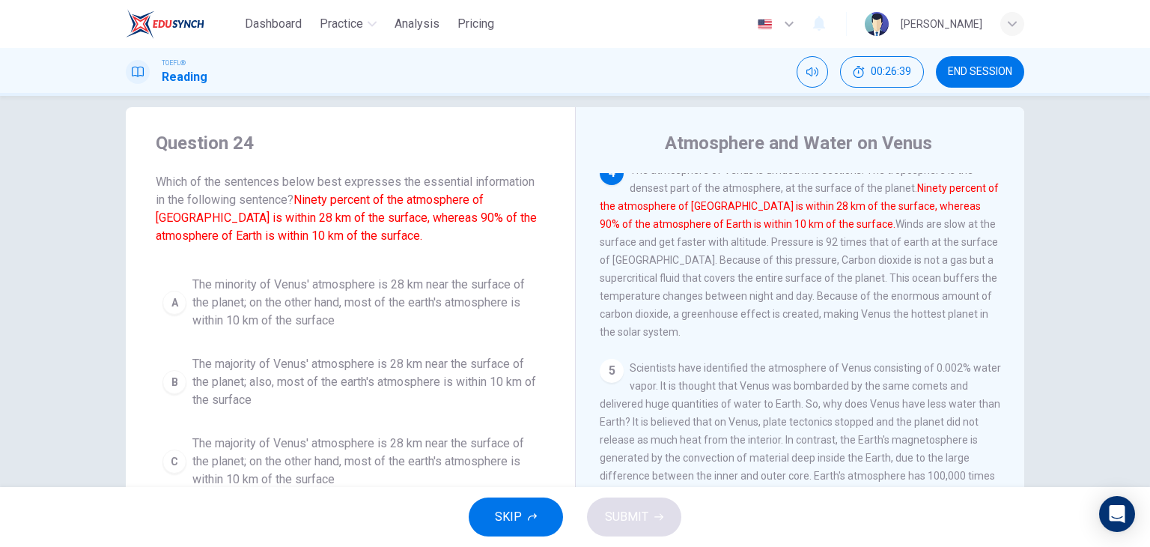
scroll to position [94, 0]
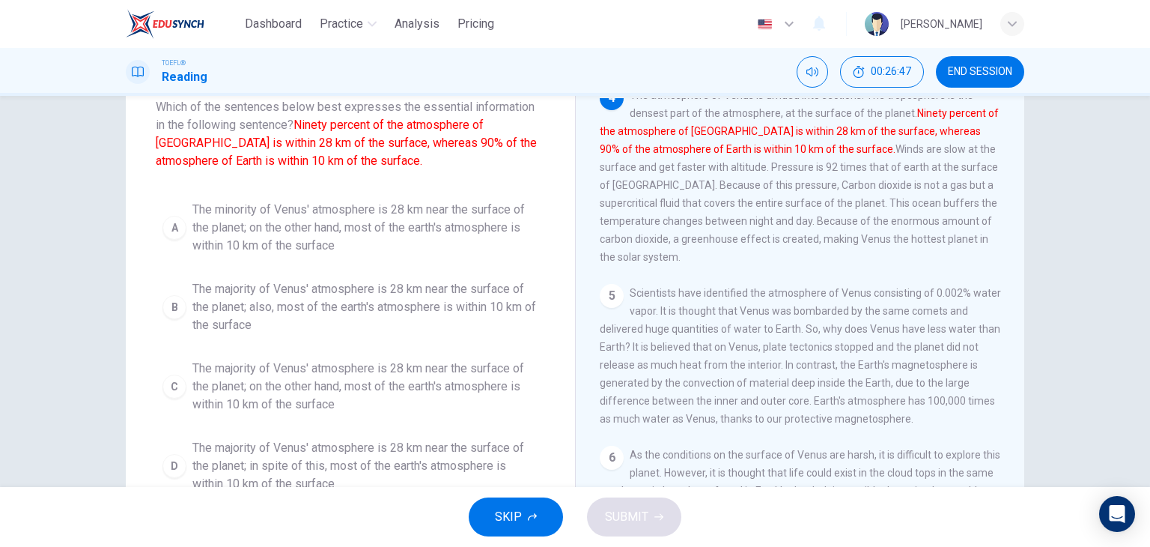
click at [497, 229] on span "The minority of Venus' atmosphere is 28 km near the surface of the planet; on t…" at bounding box center [365, 228] width 346 height 54
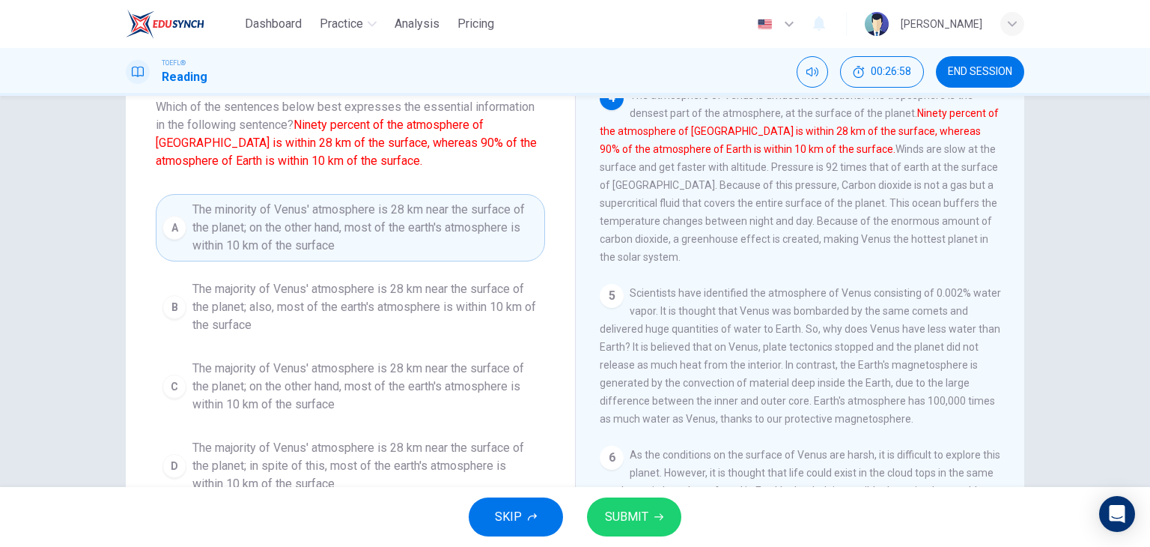
click at [338, 311] on span "The majority of Venus' atmosphere is 28 km near the surface of the planet; also…" at bounding box center [365, 307] width 346 height 54
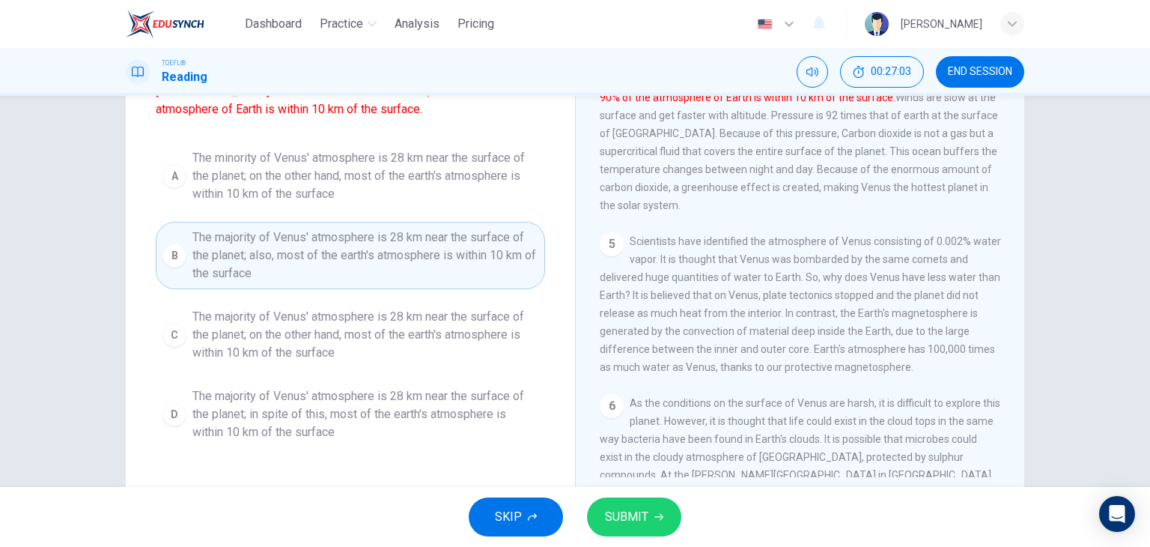
scroll to position [168, 0]
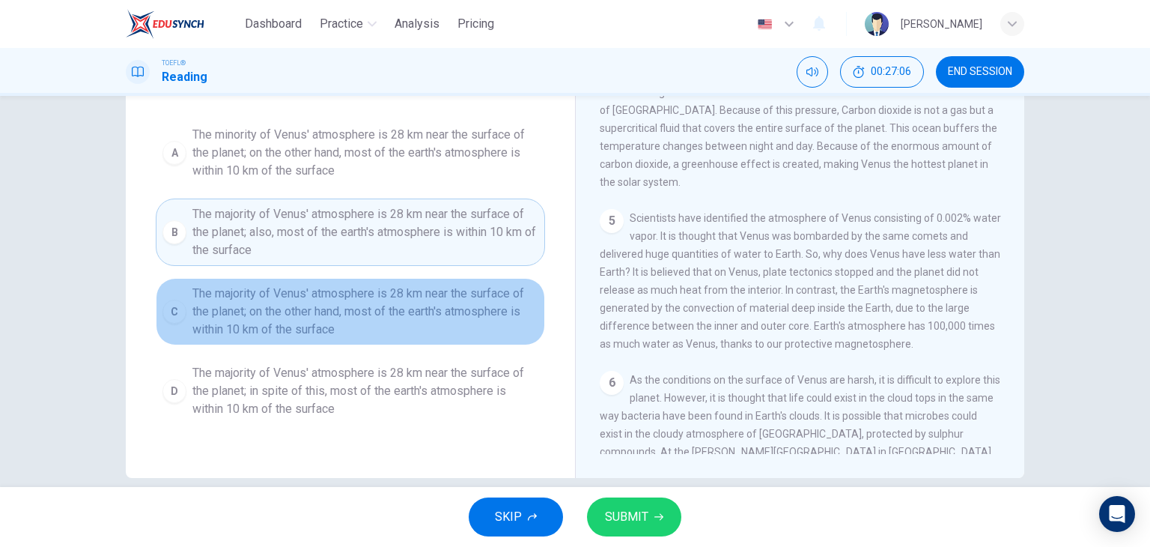
click at [330, 319] on span "The majority of Venus' atmosphere is 28 km near the surface of the planet; on t…" at bounding box center [365, 312] width 346 height 54
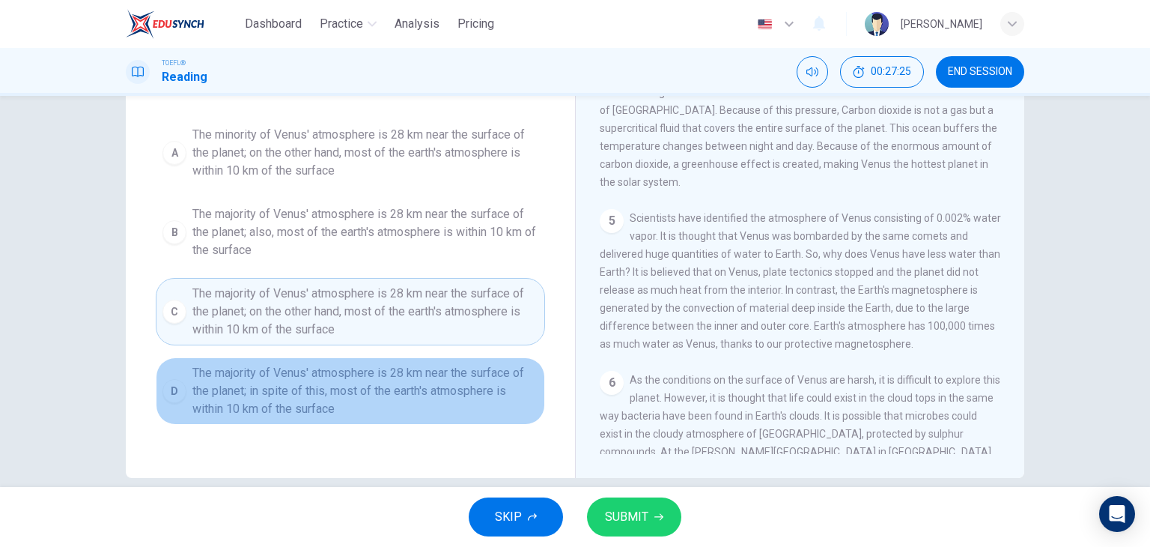
click at [412, 400] on span "The majority of Venus' atmosphere is 28 km near the surface of the planet; in s…" at bounding box center [365, 391] width 346 height 54
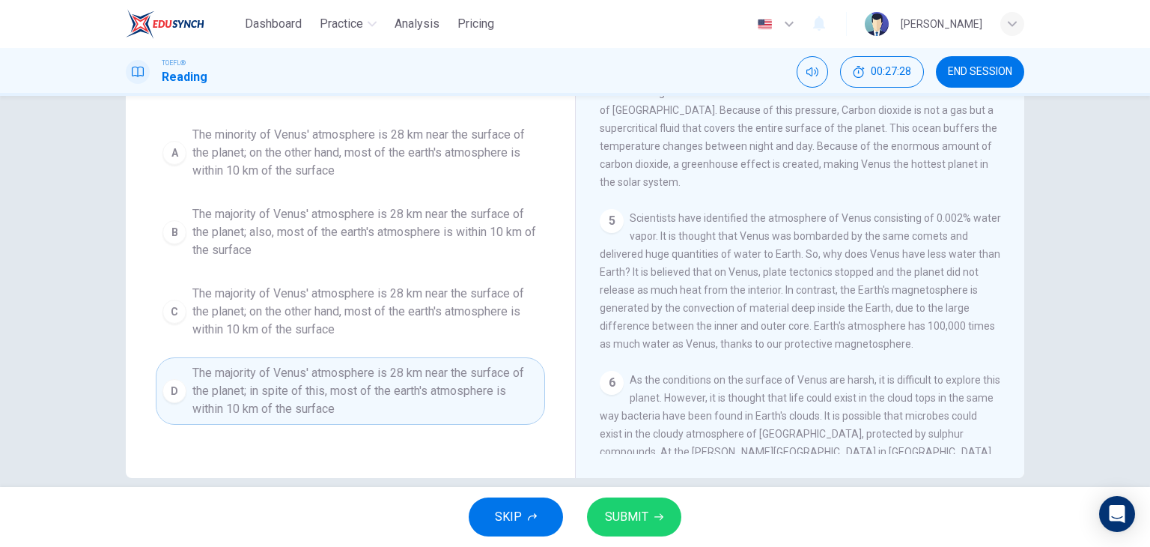
click at [646, 515] on span "SUBMIT" at bounding box center [626, 516] width 43 height 21
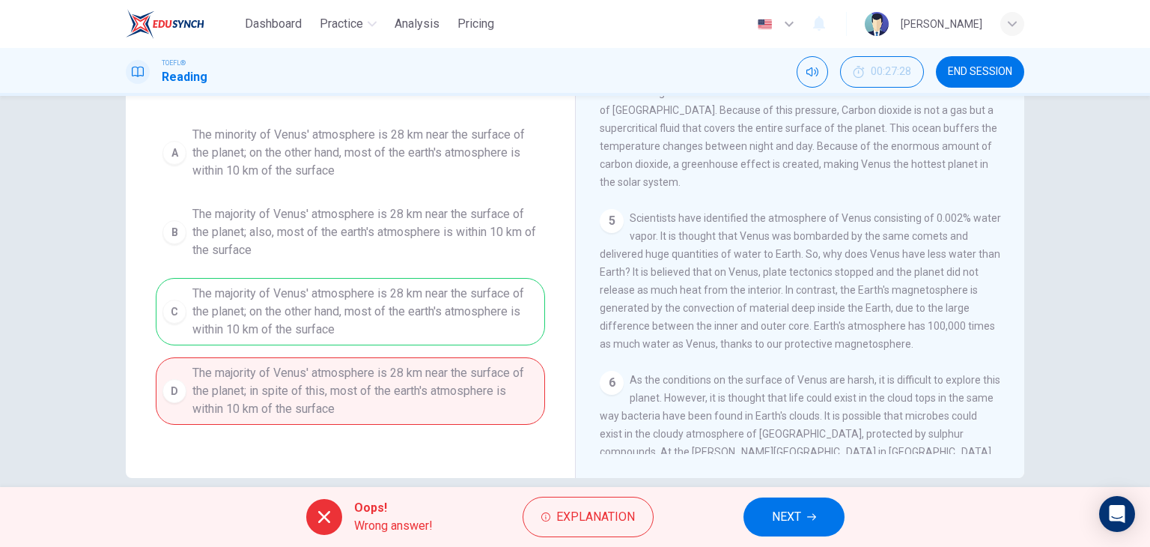
click at [803, 517] on button "NEXT" at bounding box center [793, 516] width 101 height 39
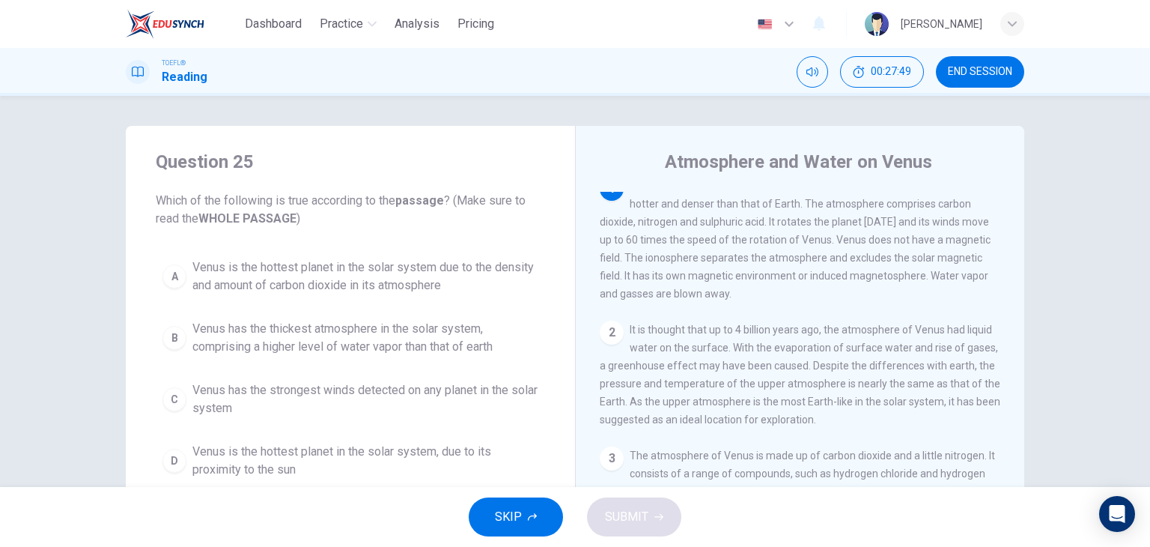
scroll to position [0, 0]
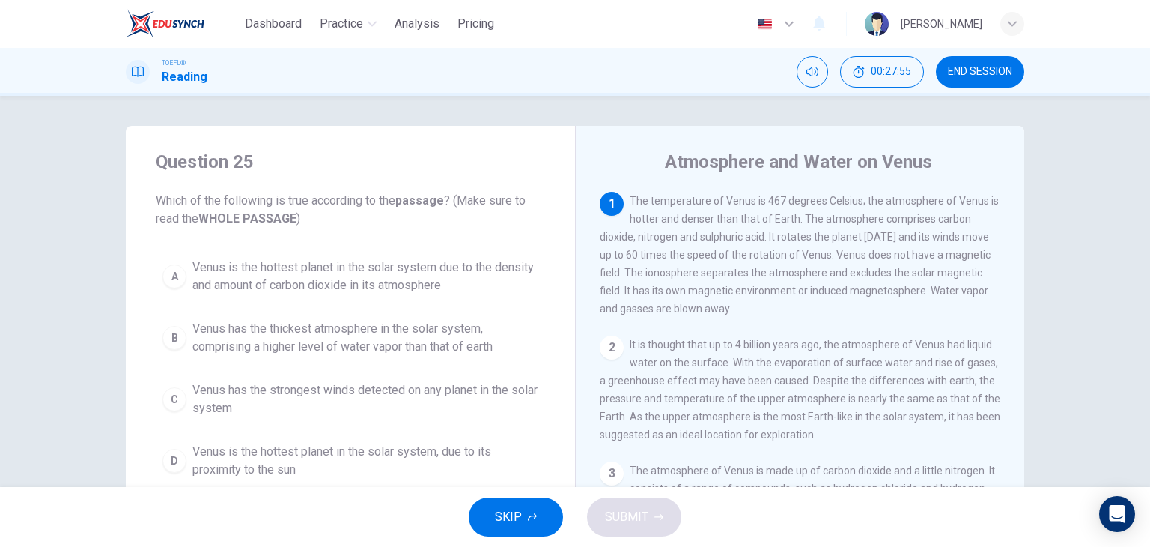
click at [606, 353] on div "2" at bounding box center [612, 347] width 24 height 24
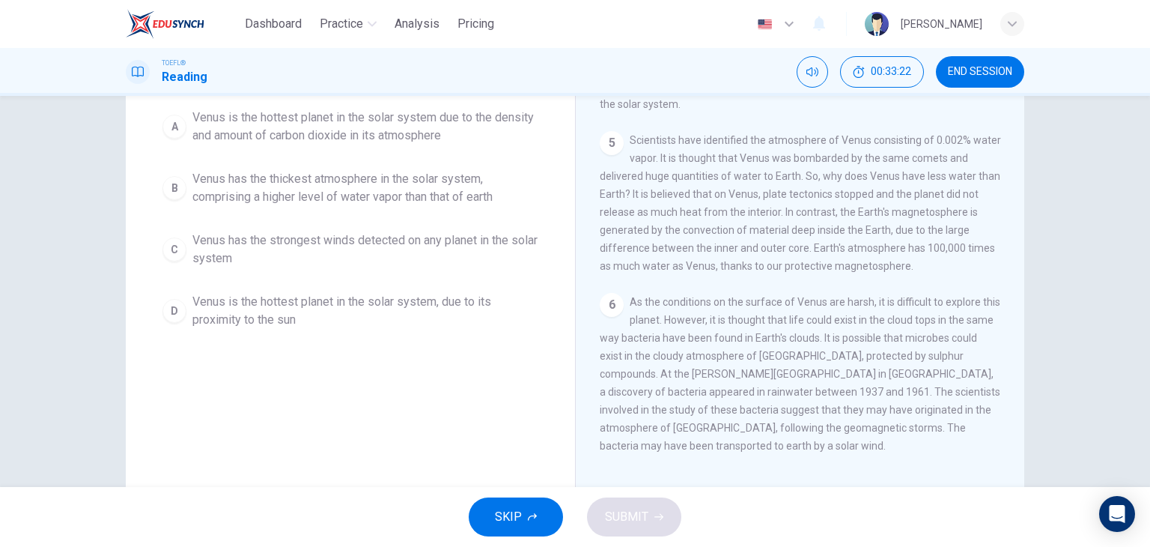
scroll to position [75, 0]
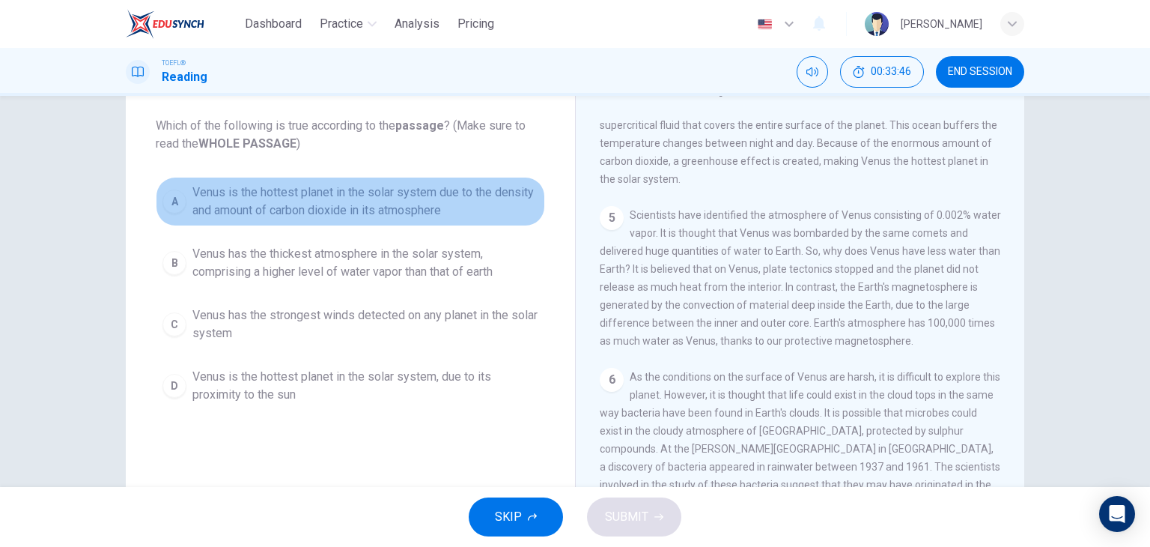
click at [261, 206] on span "Venus is the hottest planet in the solar system due to the density and amount o…" at bounding box center [365, 201] width 346 height 36
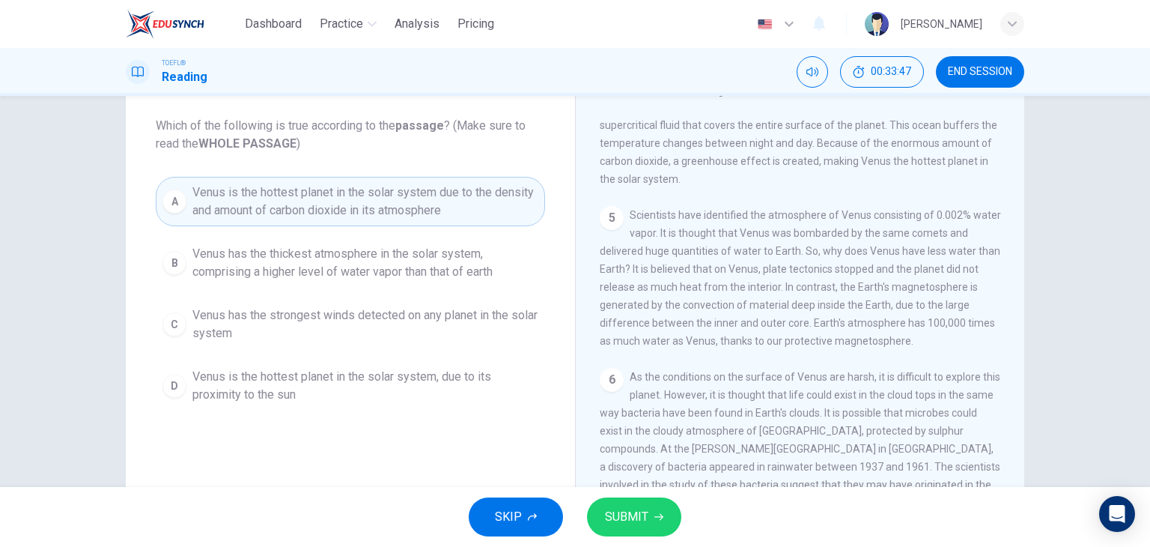
click at [612, 519] on span "SUBMIT" at bounding box center [626, 516] width 43 height 21
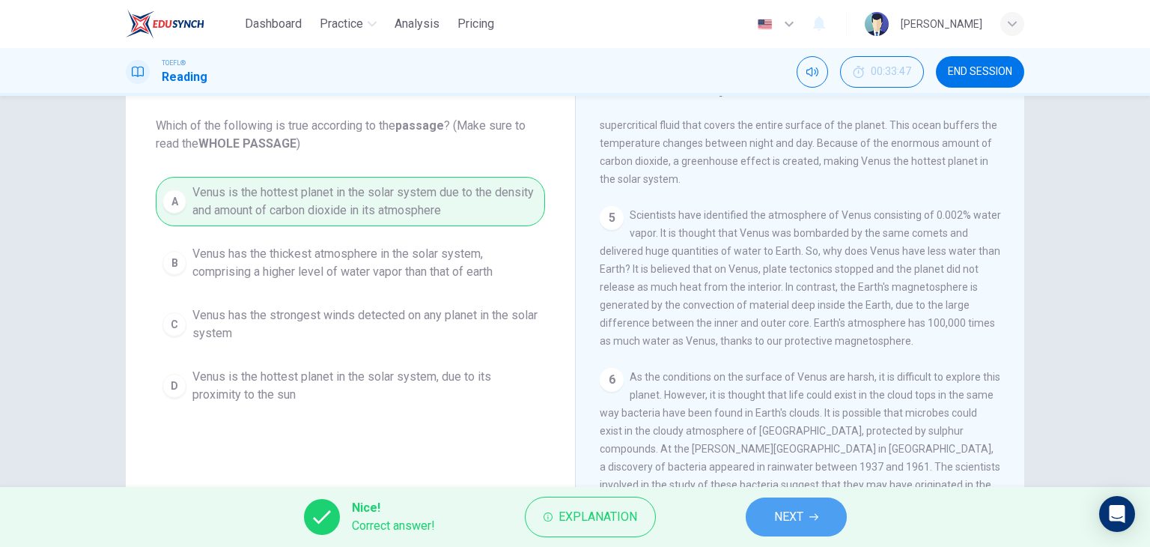
click at [830, 516] on button "NEXT" at bounding box center [796, 516] width 101 height 39
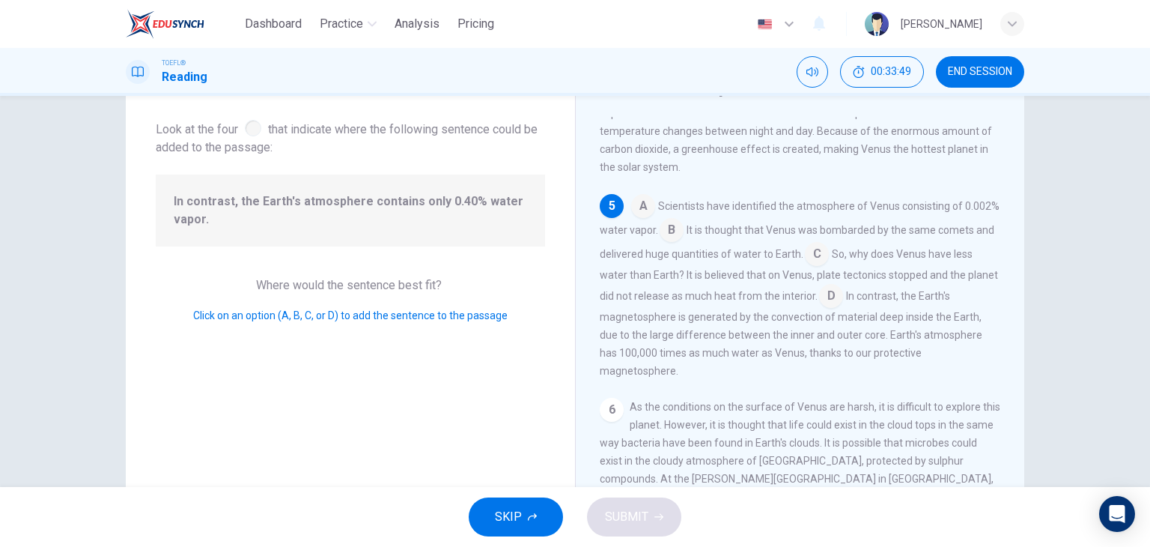
scroll to position [0, 0]
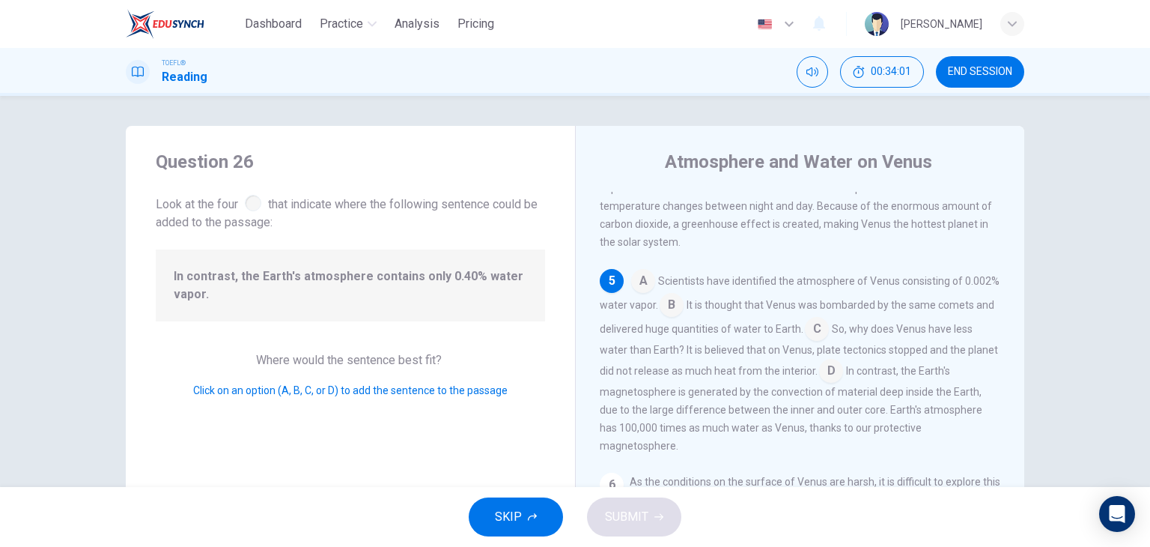
click at [684, 318] on input at bounding box center [672, 306] width 24 height 24
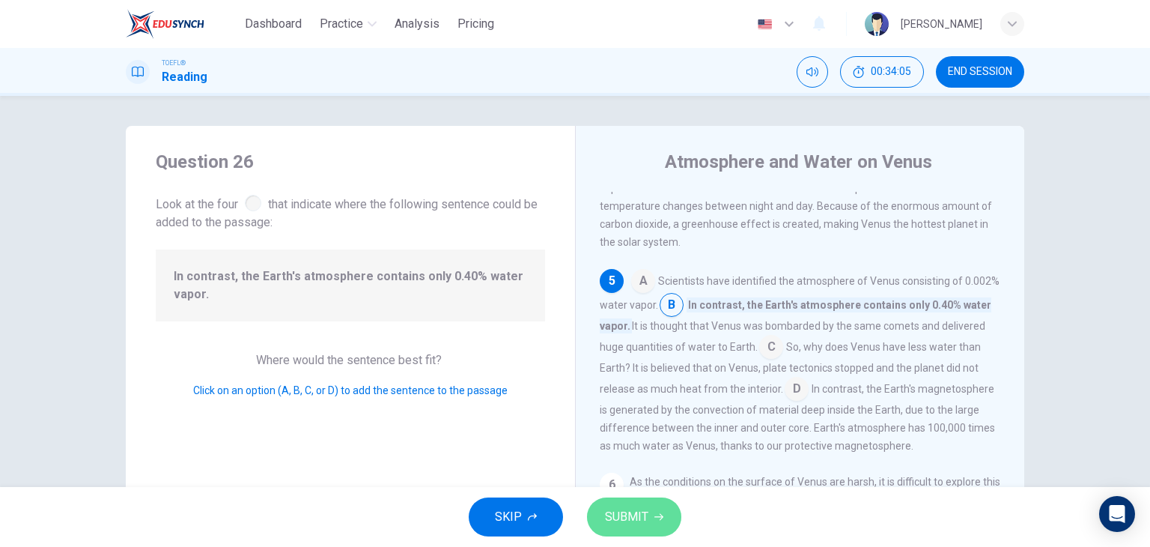
click at [635, 519] on span "SUBMIT" at bounding box center [626, 516] width 43 height 21
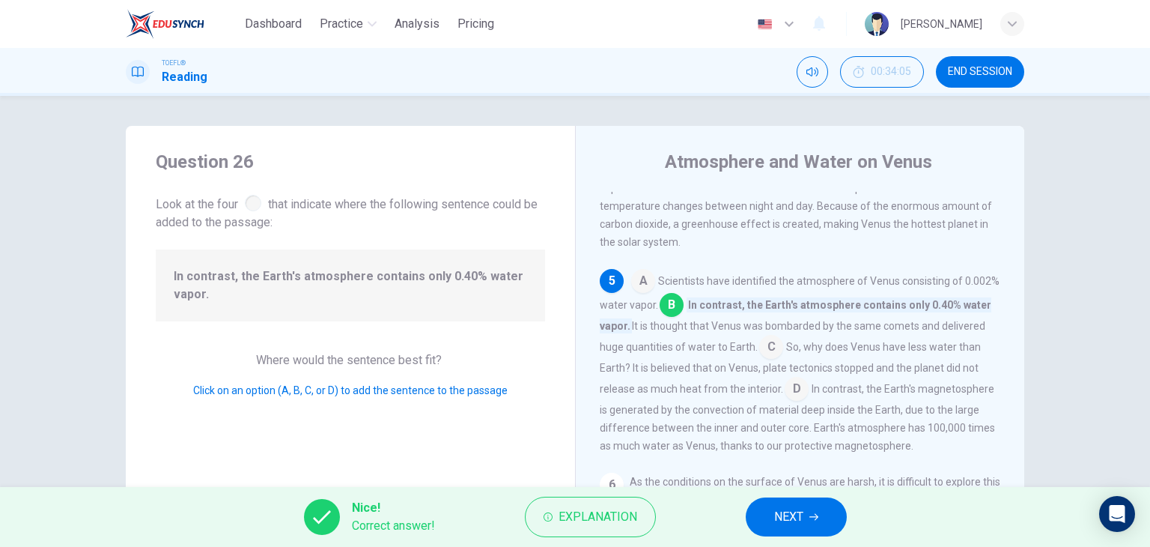
click at [810, 508] on button "NEXT" at bounding box center [796, 516] width 101 height 39
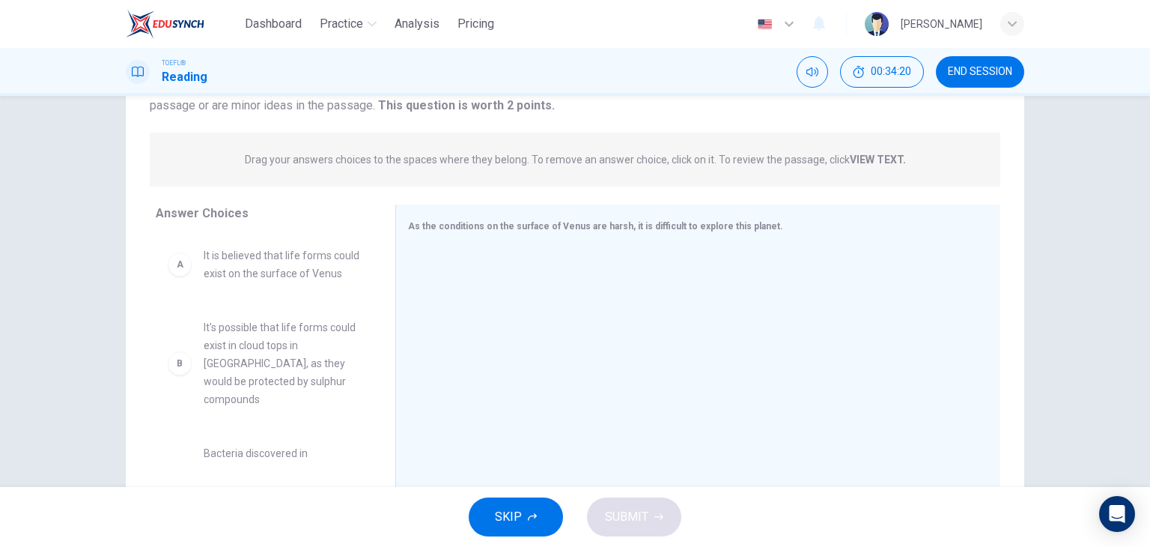
scroll to position [75, 0]
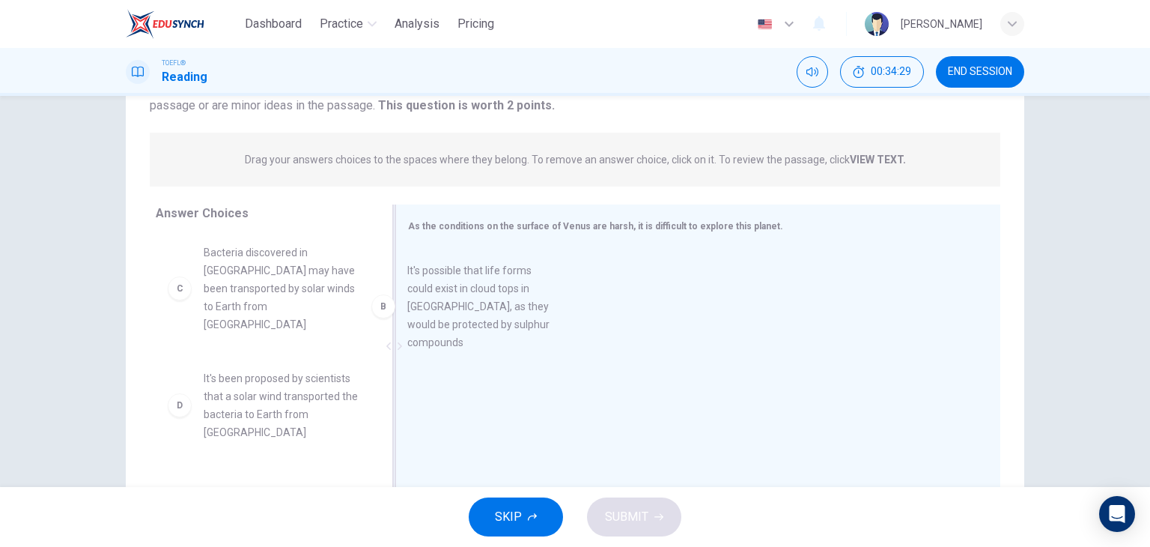
drag, startPoint x: 217, startPoint y: 321, endPoint x: 457, endPoint y: 308, distance: 239.9
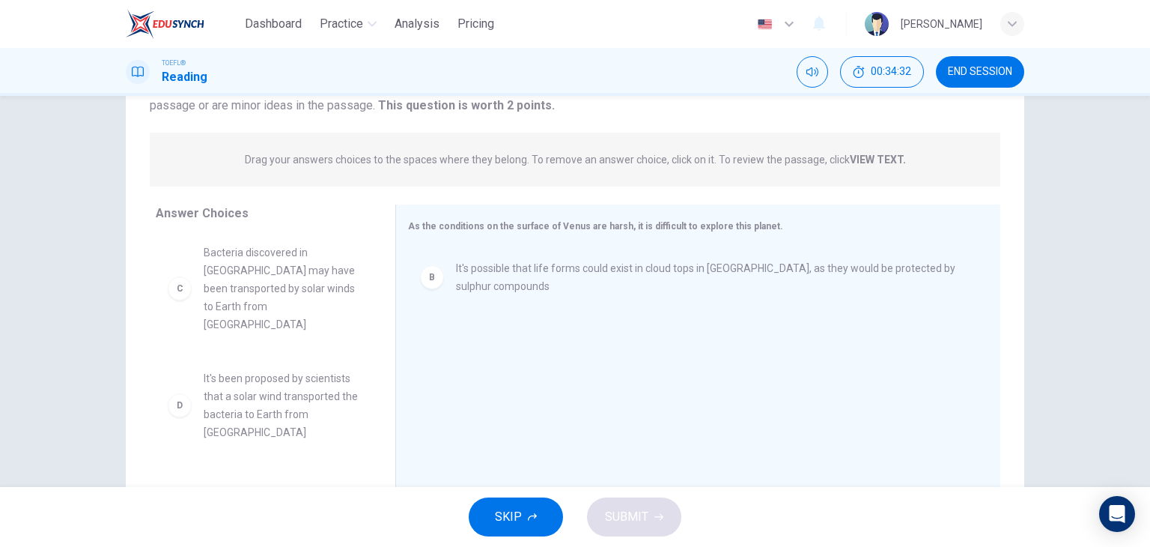
scroll to position [0, 0]
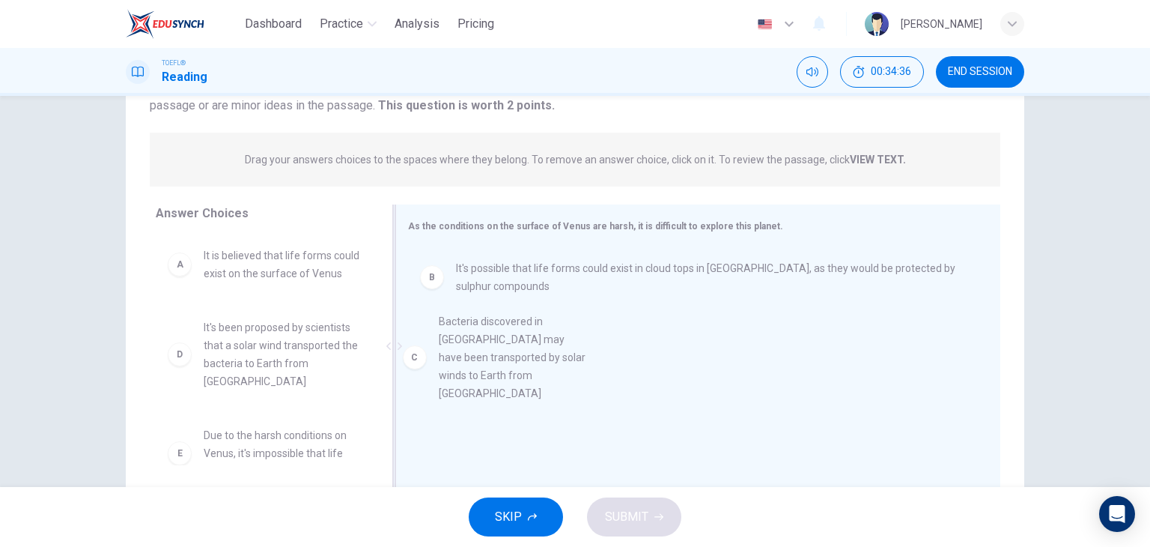
drag, startPoint x: 231, startPoint y: 373, endPoint x: 490, endPoint y: 342, distance: 260.9
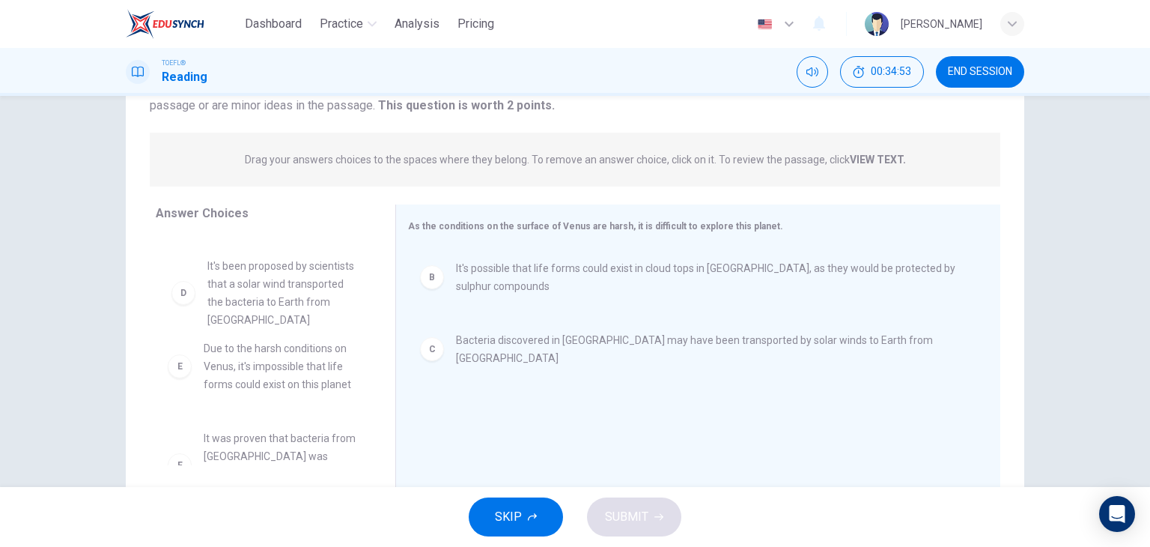
drag, startPoint x: 237, startPoint y: 295, endPoint x: 252, endPoint y: 296, distance: 15.0
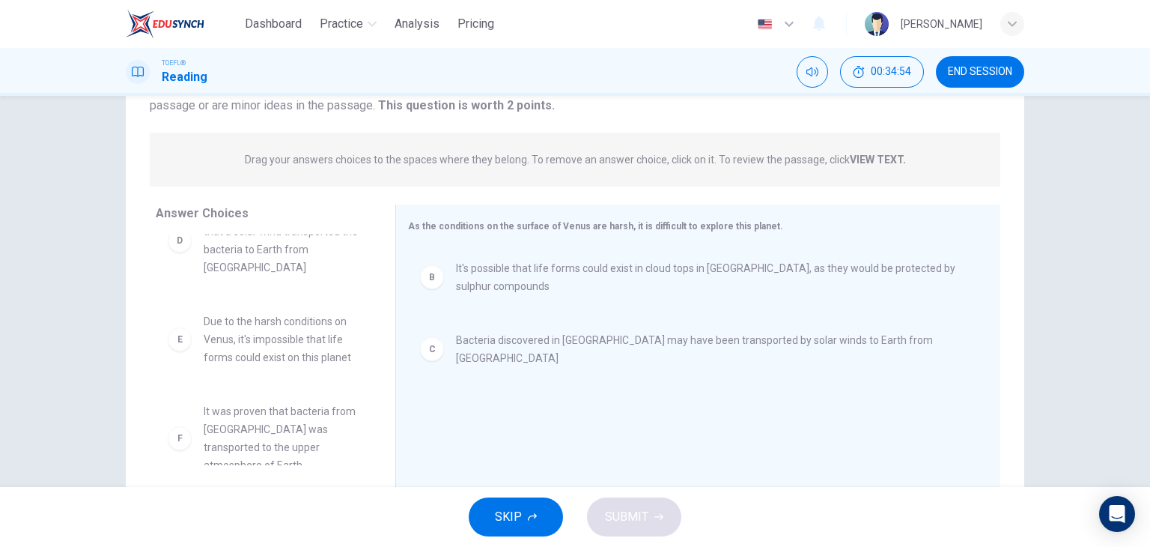
scroll to position [135, 0]
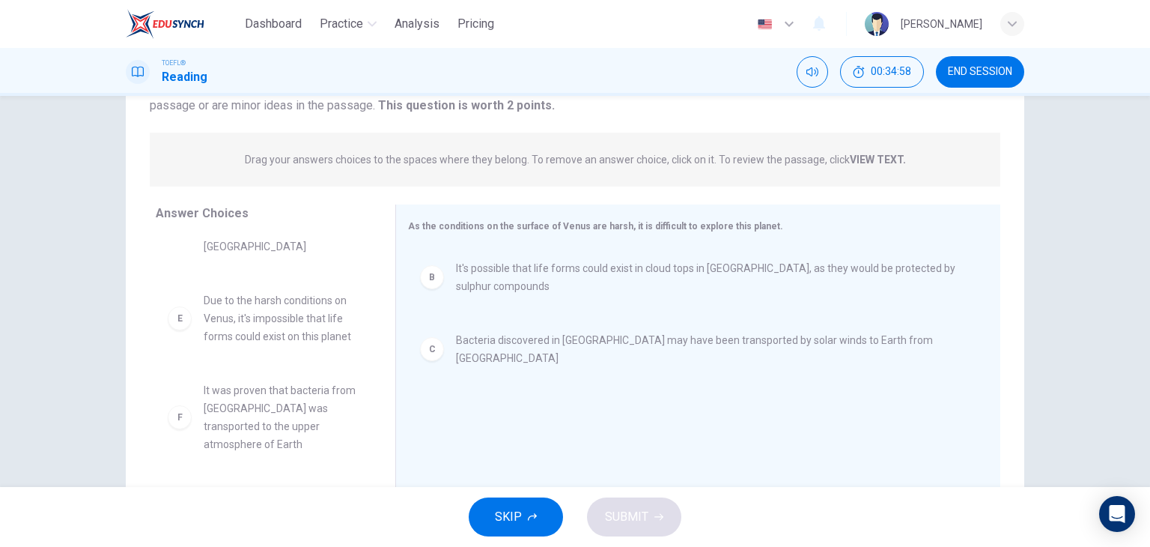
click at [861, 157] on strong "VIEW TEXT." at bounding box center [878, 159] width 56 height 12
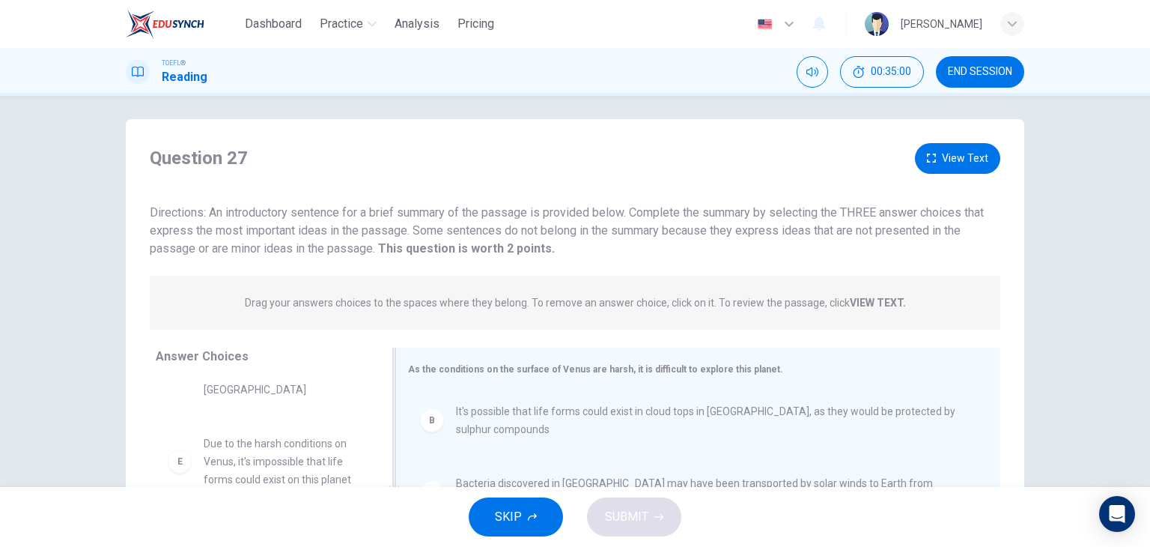
scroll to position [0, 0]
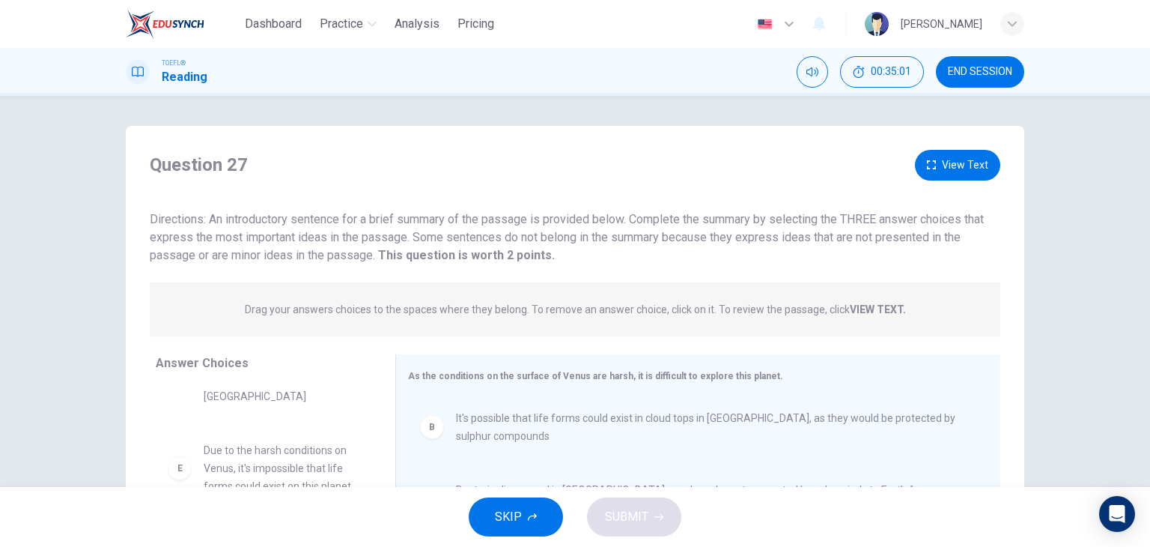
click at [951, 169] on button "View Text" at bounding box center [957, 165] width 85 height 31
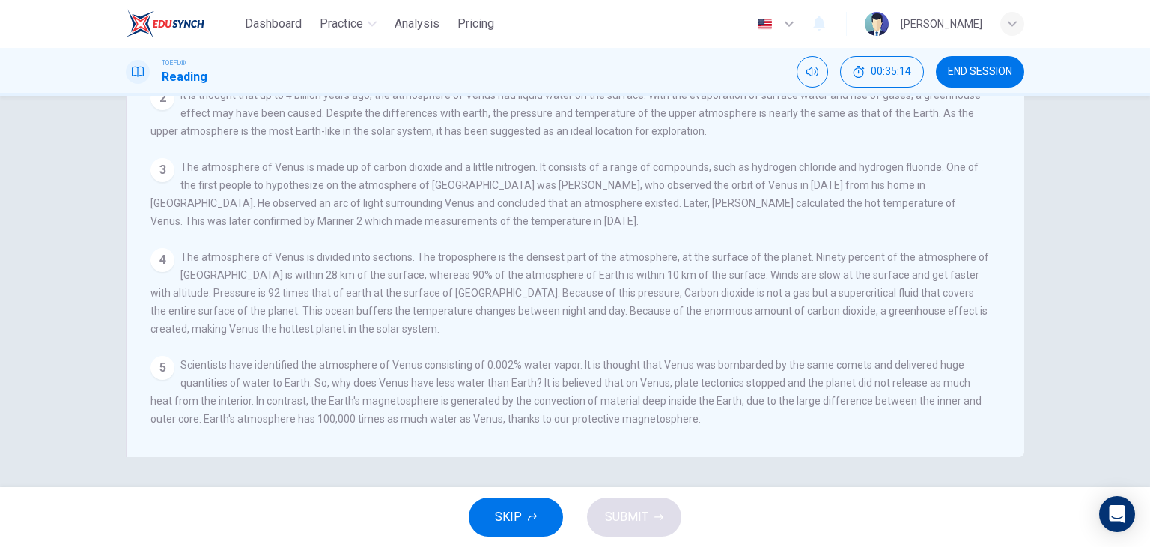
click at [1114, 301] on div "Atmosphere and Water on Venus View Question 1 The temperature of Venus is 467 d…" at bounding box center [575, 291] width 1150 height 391
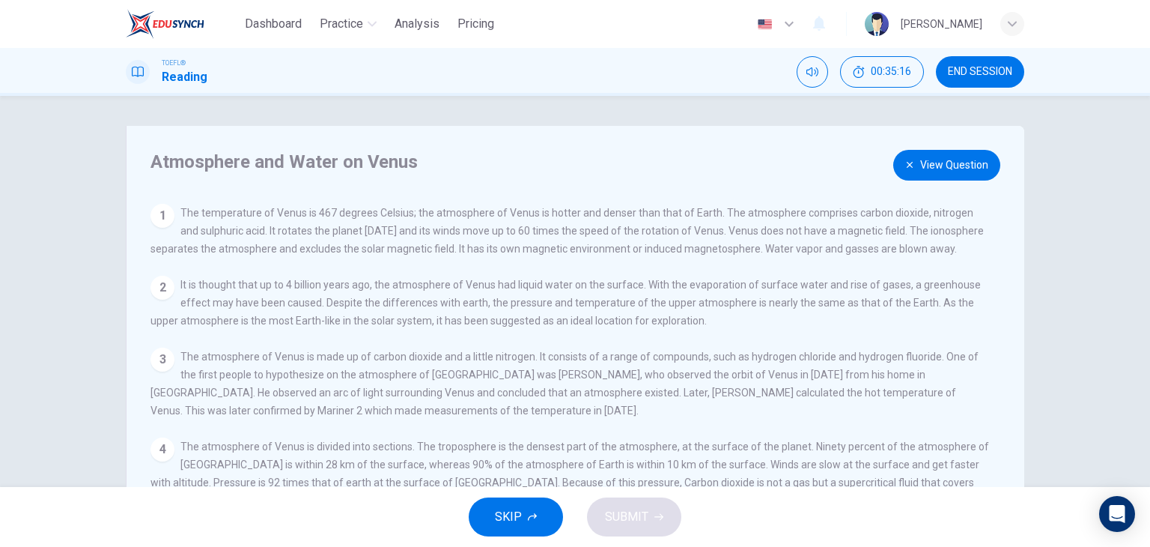
click at [905, 162] on icon "button" at bounding box center [909, 164] width 9 height 9
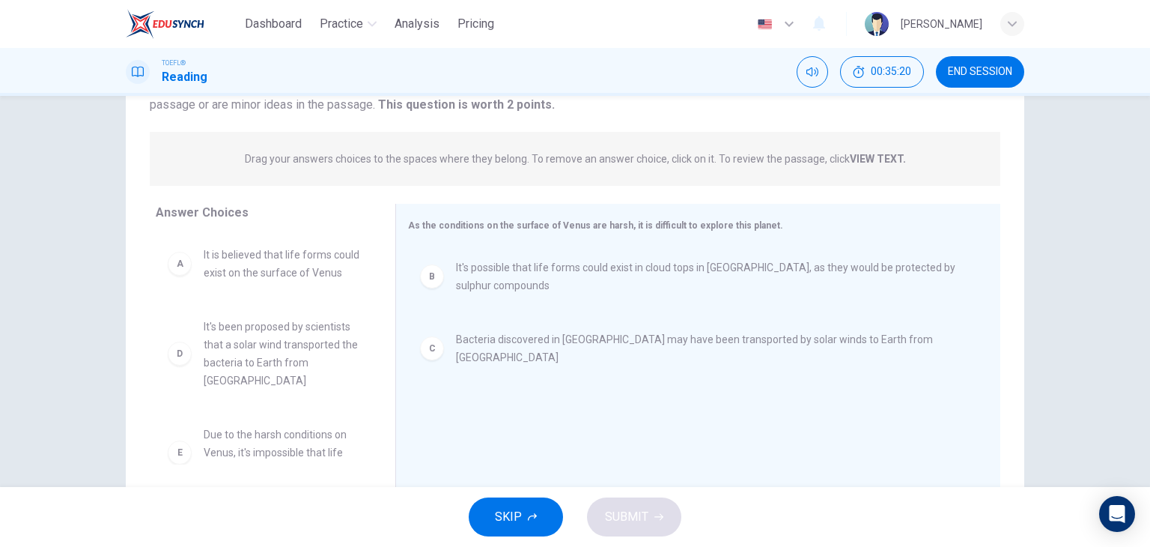
scroll to position [115, 0]
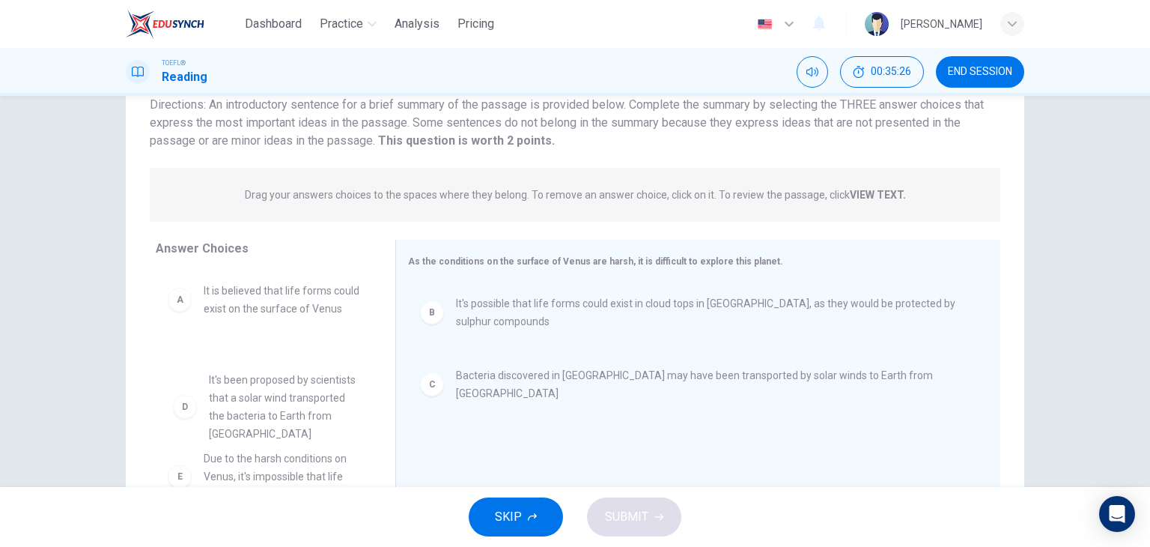
drag, startPoint x: 240, startPoint y: 402, endPoint x: 259, endPoint y: 404, distance: 18.8
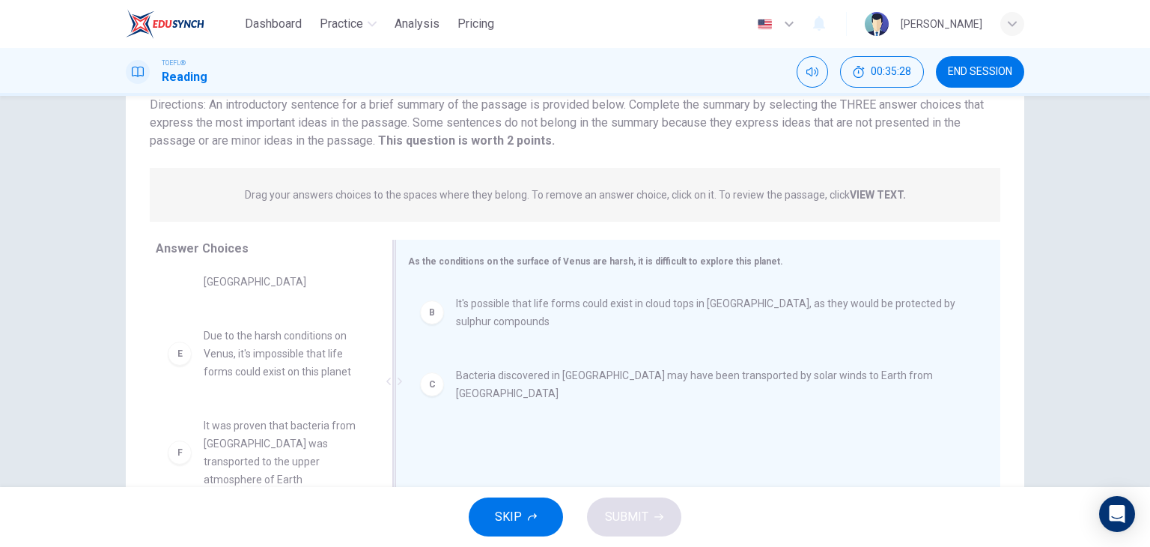
scroll to position [189, 0]
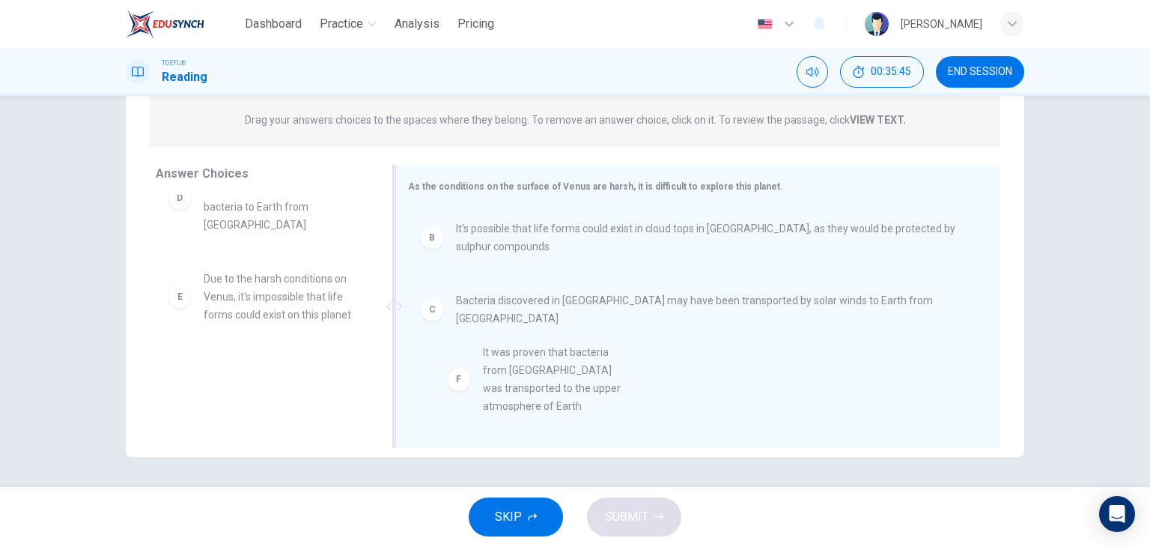
drag, startPoint x: 273, startPoint y: 401, endPoint x: 561, endPoint y: 386, distance: 288.7
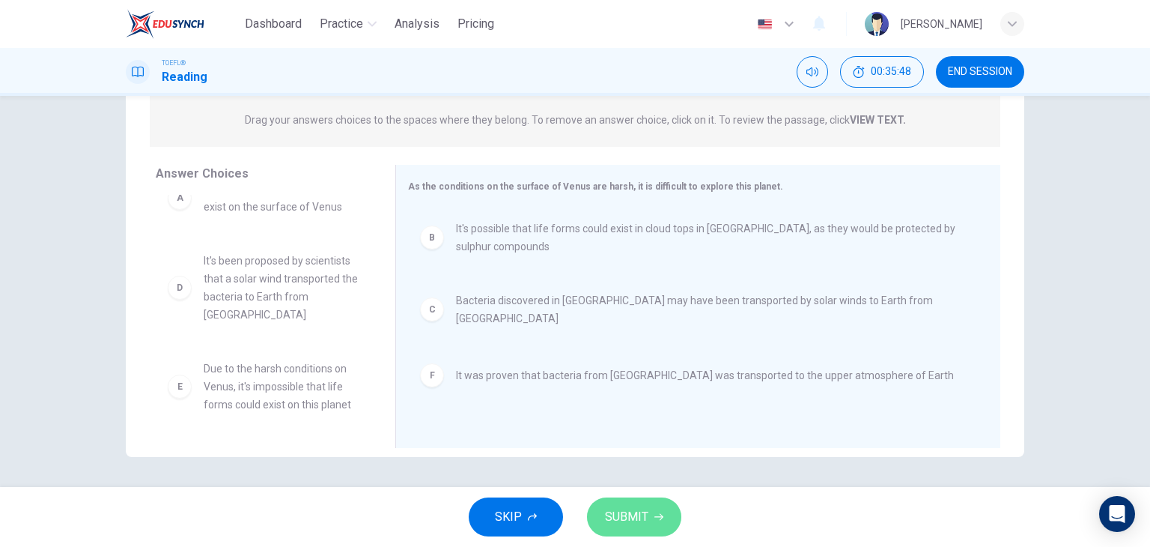
click at [627, 520] on span "SUBMIT" at bounding box center [626, 516] width 43 height 21
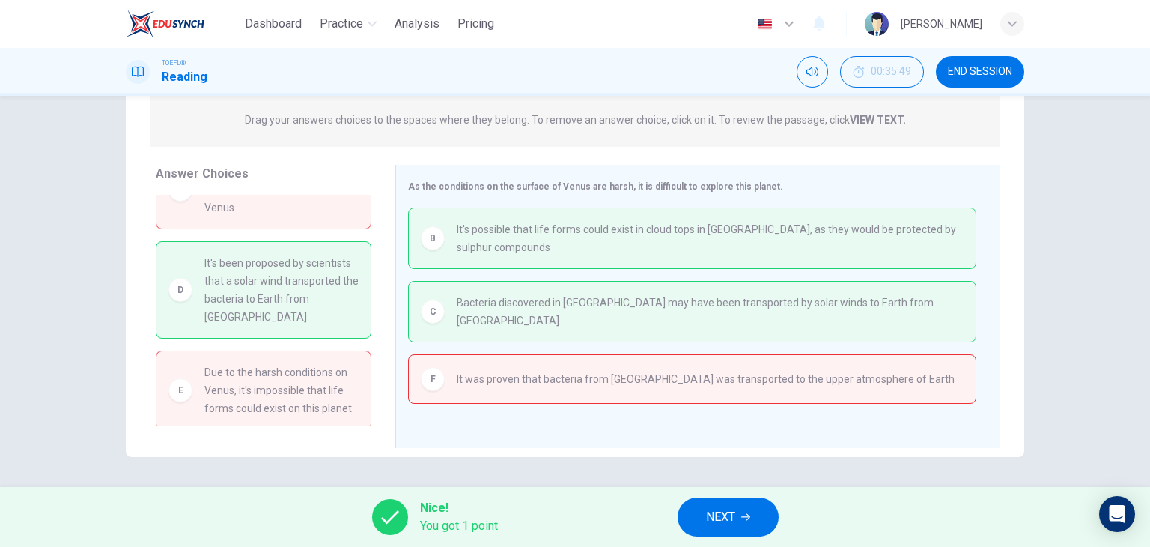
click at [728, 513] on span "NEXT" at bounding box center [720, 516] width 29 height 21
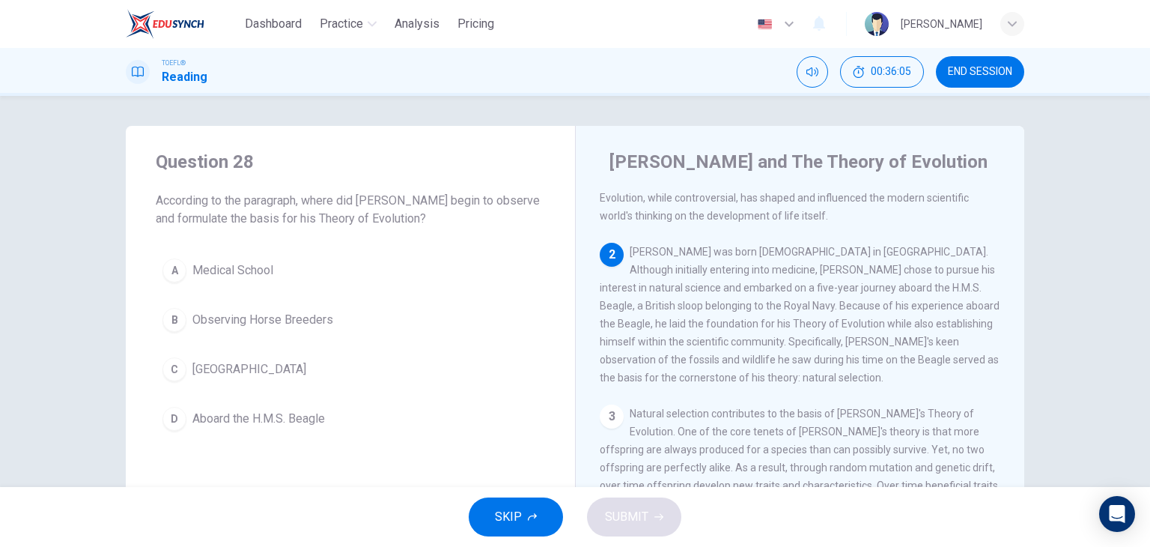
scroll to position [150, 0]
click at [213, 425] on span "Aboard the H.M.S. Beagle" at bounding box center [258, 419] width 133 height 18
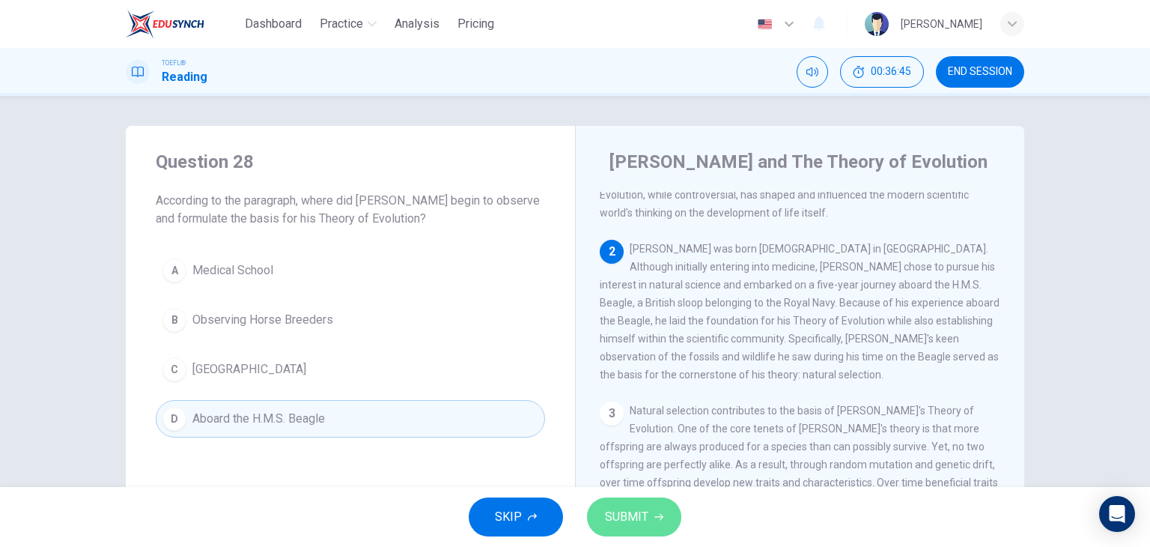
click at [636, 505] on button "SUBMIT" at bounding box center [634, 516] width 94 height 39
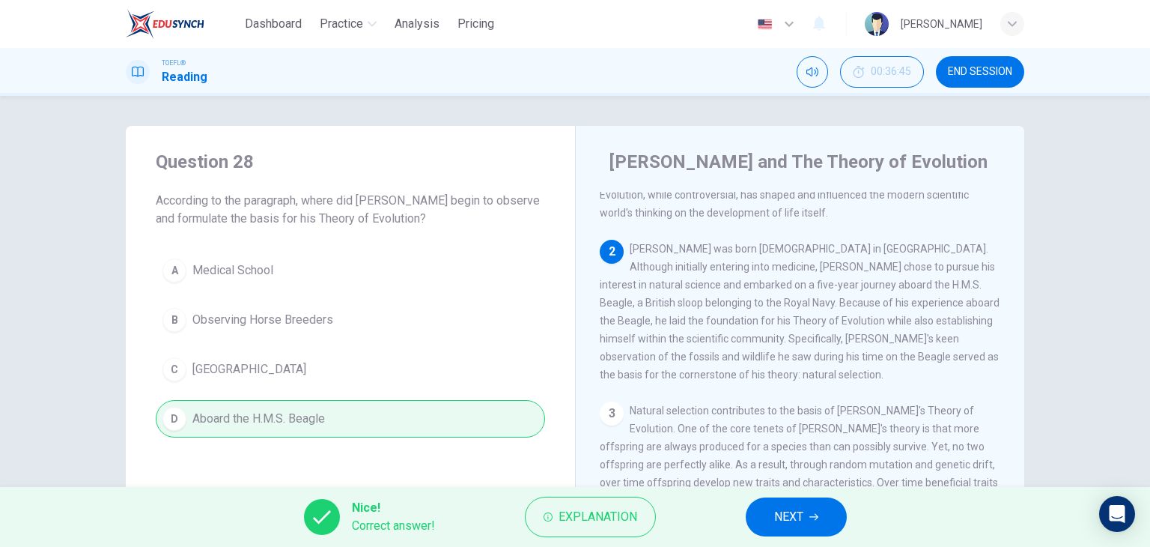
click at [816, 526] on button "NEXT" at bounding box center [796, 516] width 101 height 39
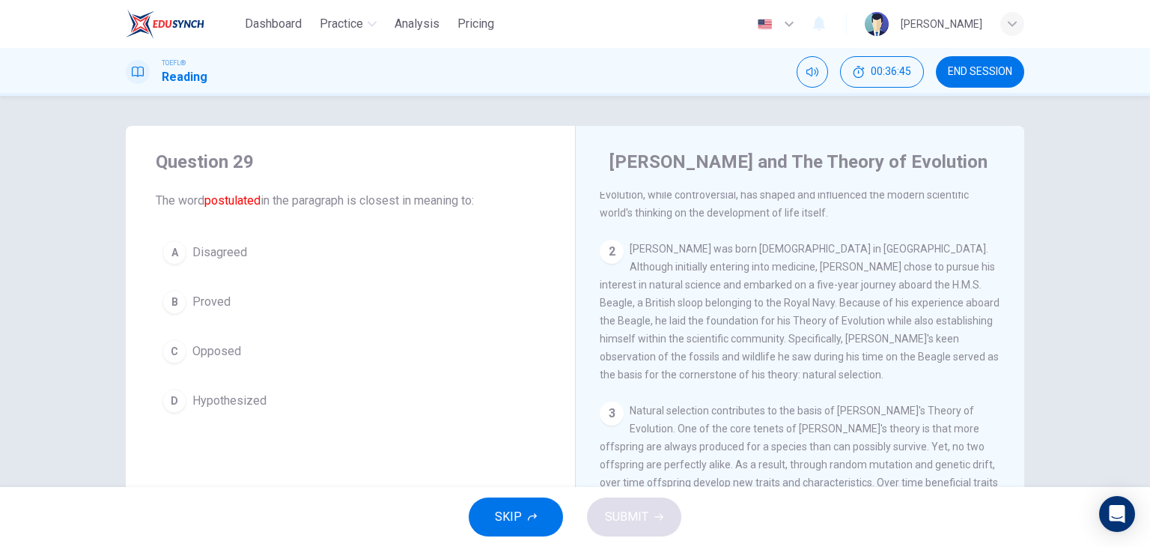
scroll to position [0, 0]
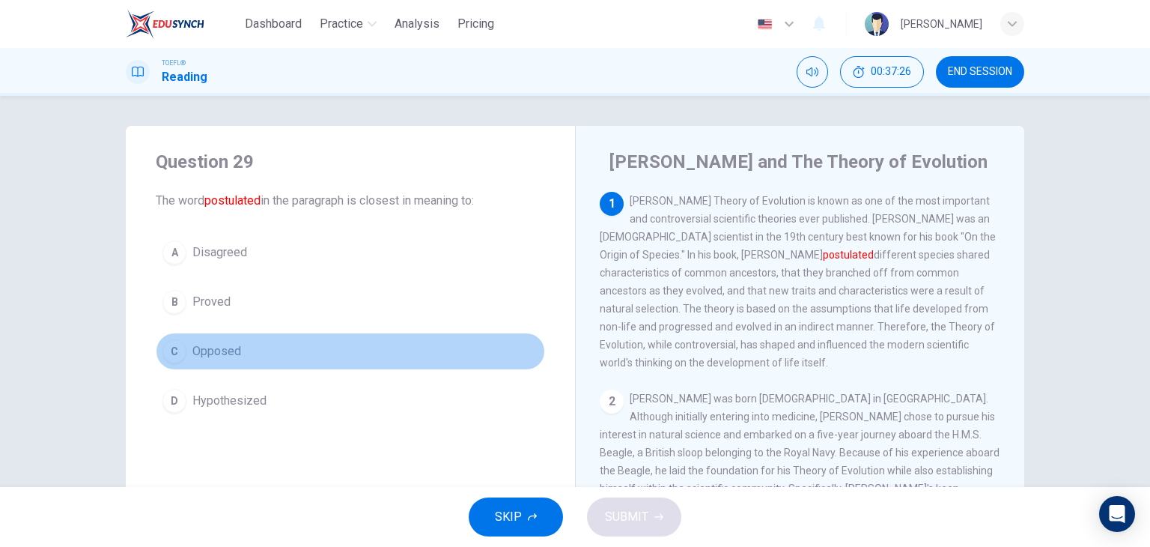
click at [216, 353] on span "Opposed" at bounding box center [216, 351] width 49 height 18
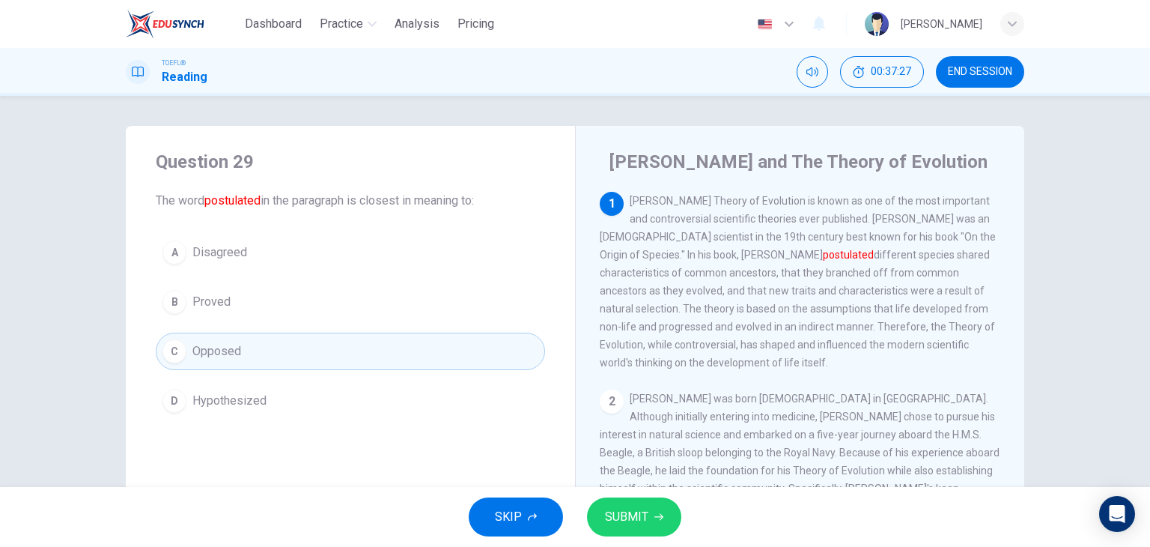
click at [618, 508] on span "SUBMIT" at bounding box center [626, 516] width 43 height 21
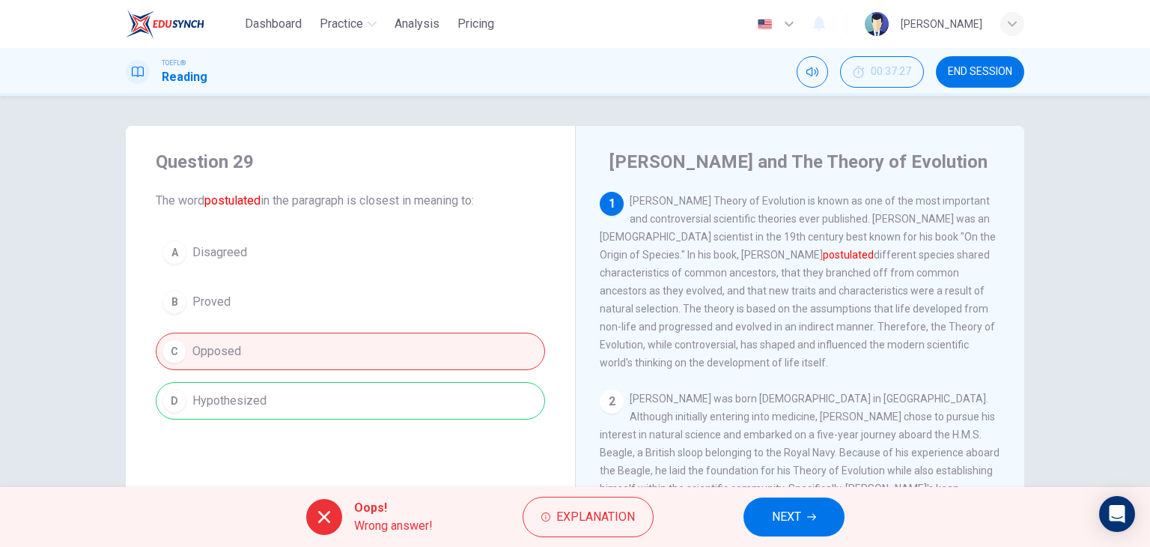
click at [773, 512] on span "NEXT" at bounding box center [786, 516] width 29 height 21
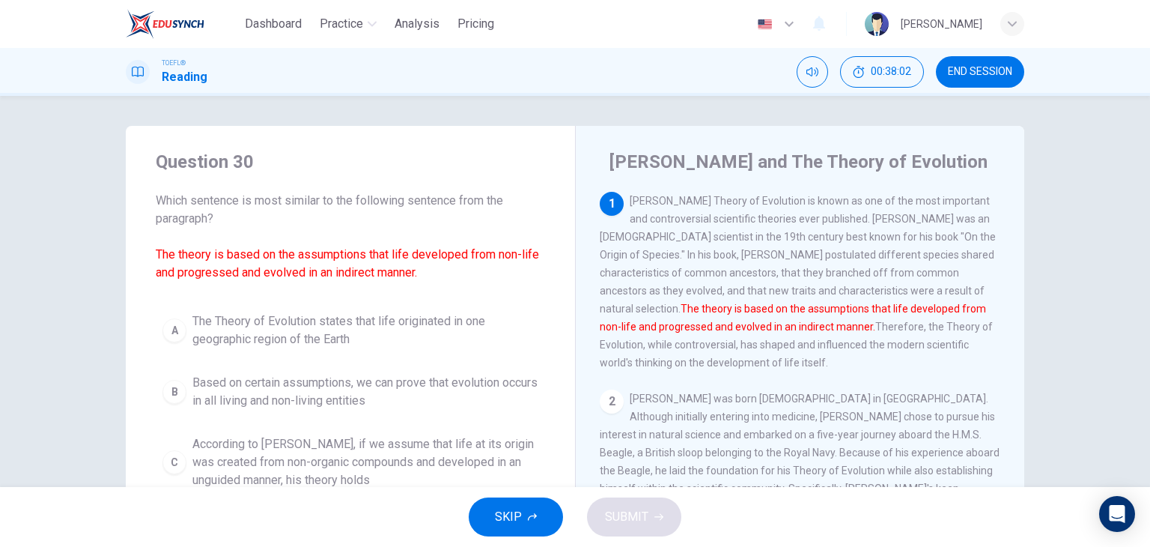
scroll to position [75, 0]
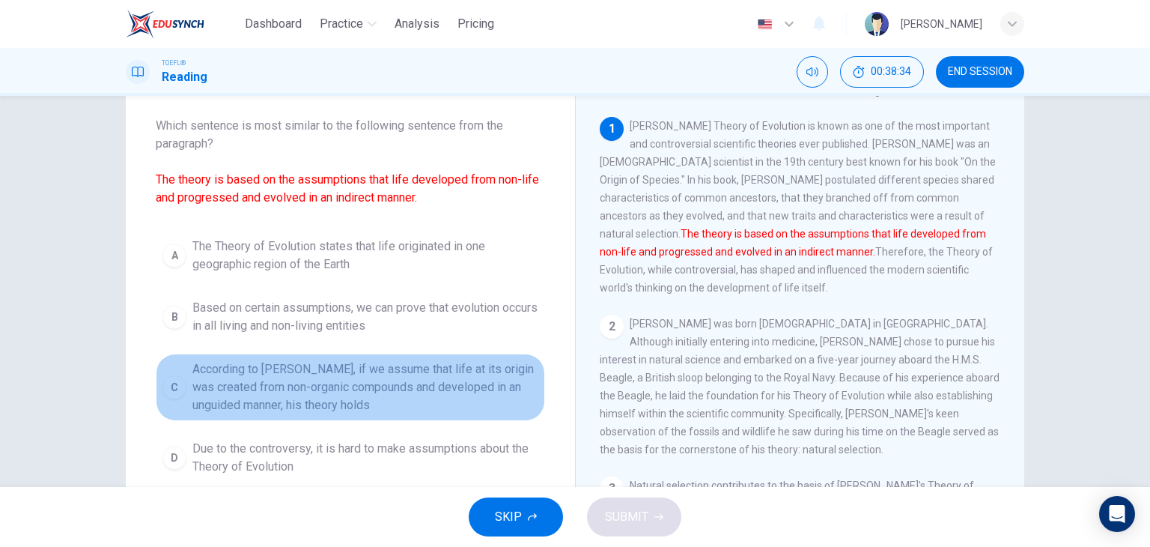
click at [246, 400] on span "According to [PERSON_NAME], if we assume that life at its origin was created fr…" at bounding box center [365, 387] width 346 height 54
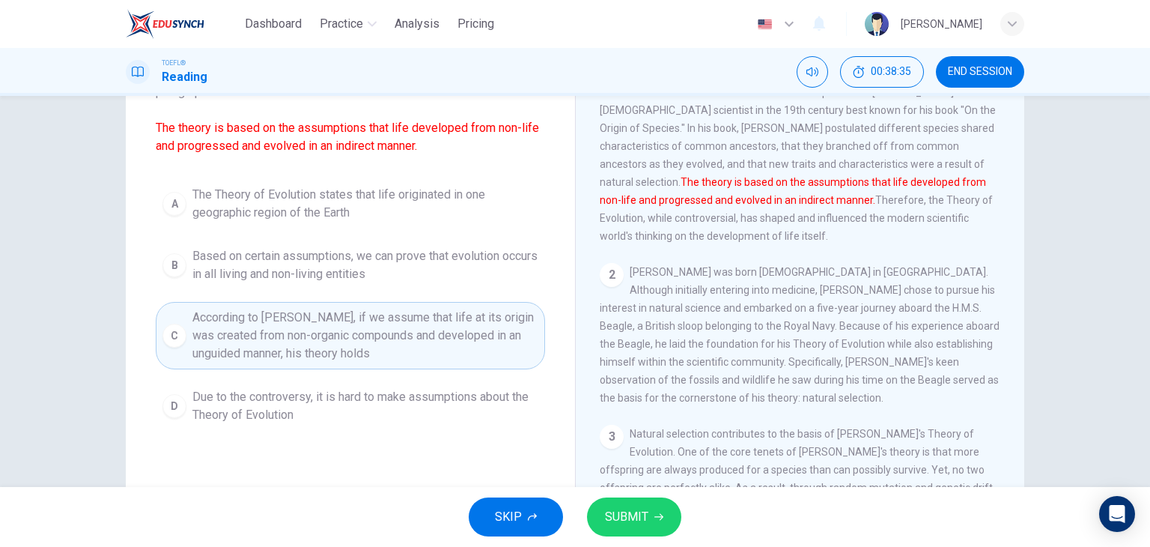
scroll to position [150, 0]
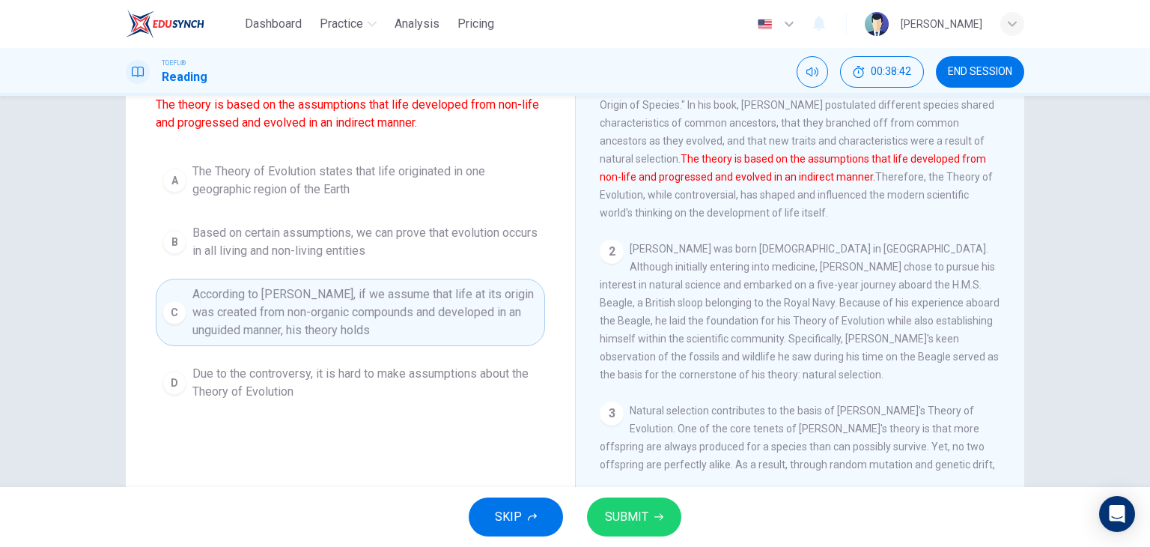
click at [634, 509] on span "SUBMIT" at bounding box center [626, 516] width 43 height 21
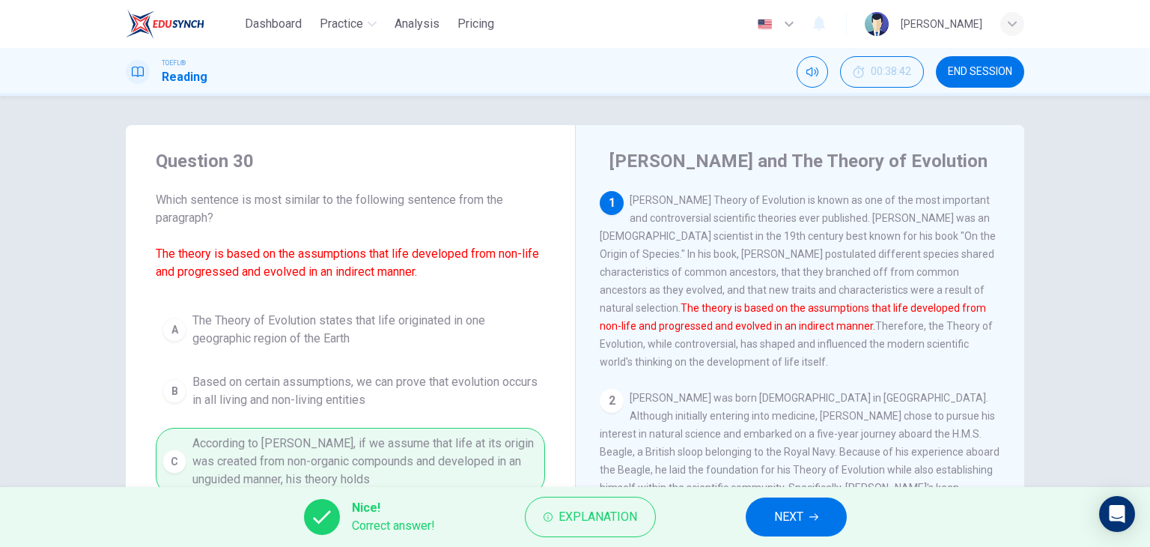
scroll to position [0, 0]
click at [789, 522] on span "NEXT" at bounding box center [788, 516] width 29 height 21
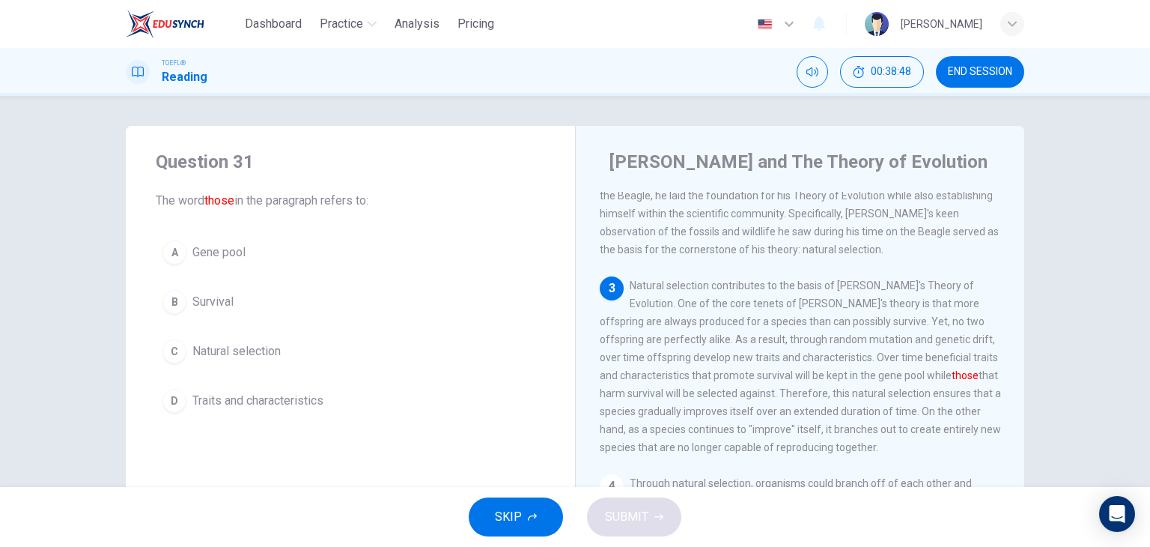
scroll to position [350, 0]
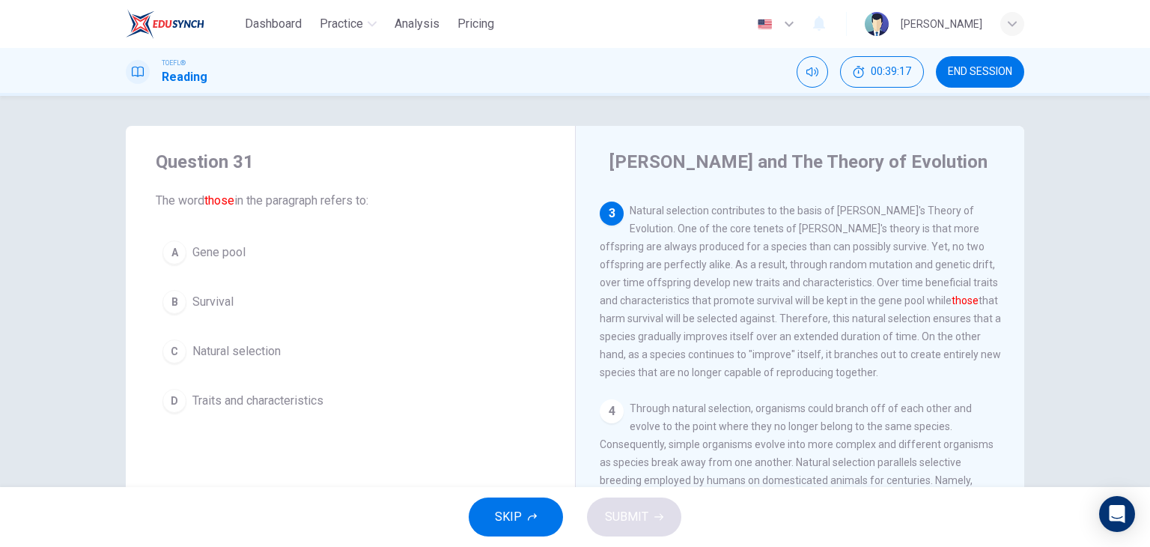
click at [216, 252] on span "Gene pool" at bounding box center [218, 252] width 53 height 18
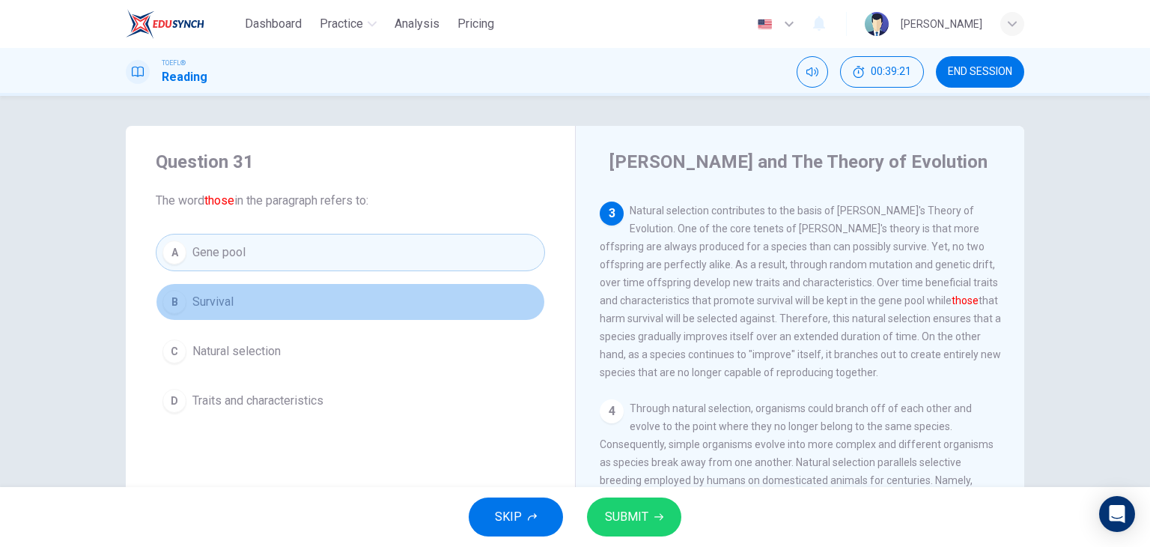
click at [249, 297] on button "B Survival" at bounding box center [350, 301] width 389 height 37
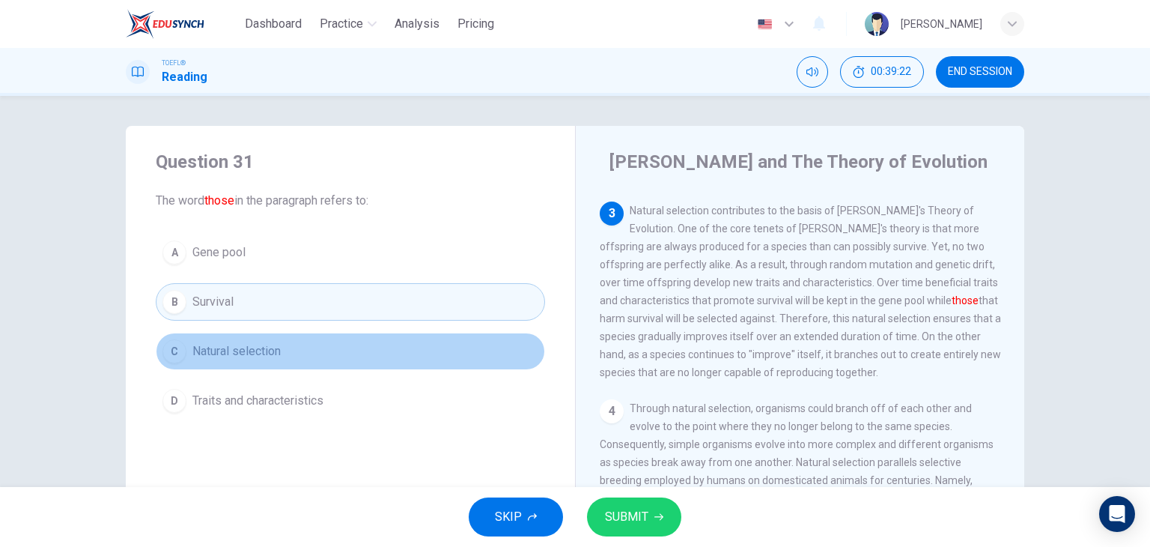
click at [249, 345] on span "Natural selection" at bounding box center [236, 351] width 88 height 18
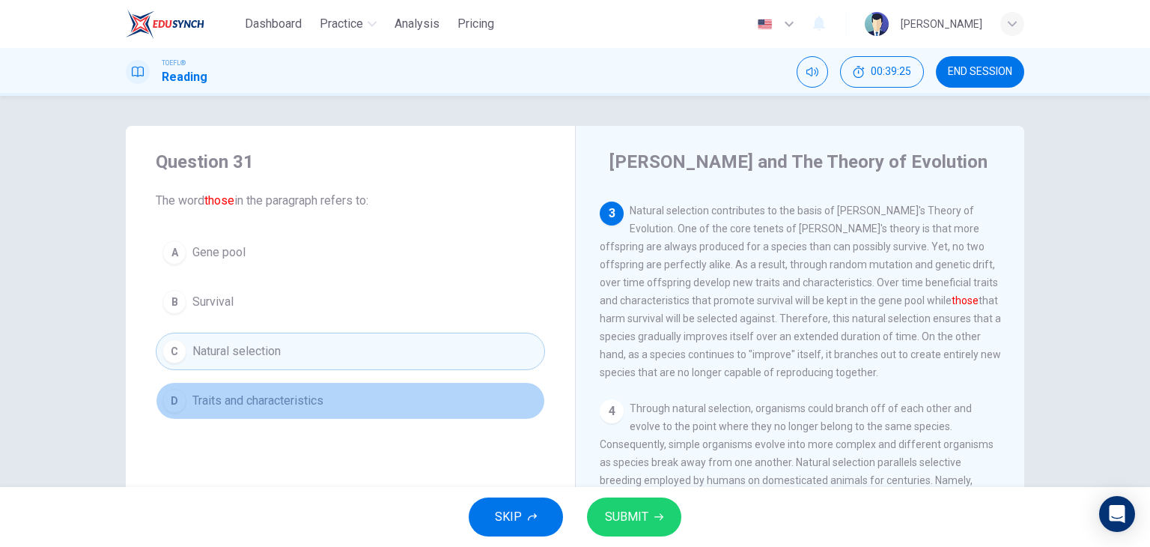
click at [292, 404] on span "Traits and characteristics" at bounding box center [257, 401] width 131 height 18
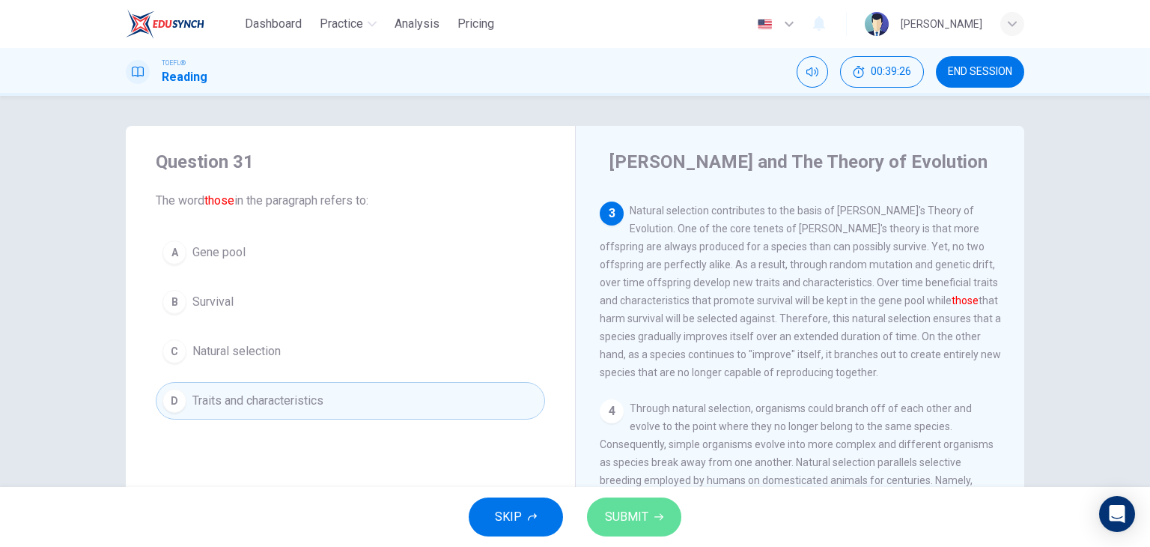
click at [643, 513] on span "SUBMIT" at bounding box center [626, 516] width 43 height 21
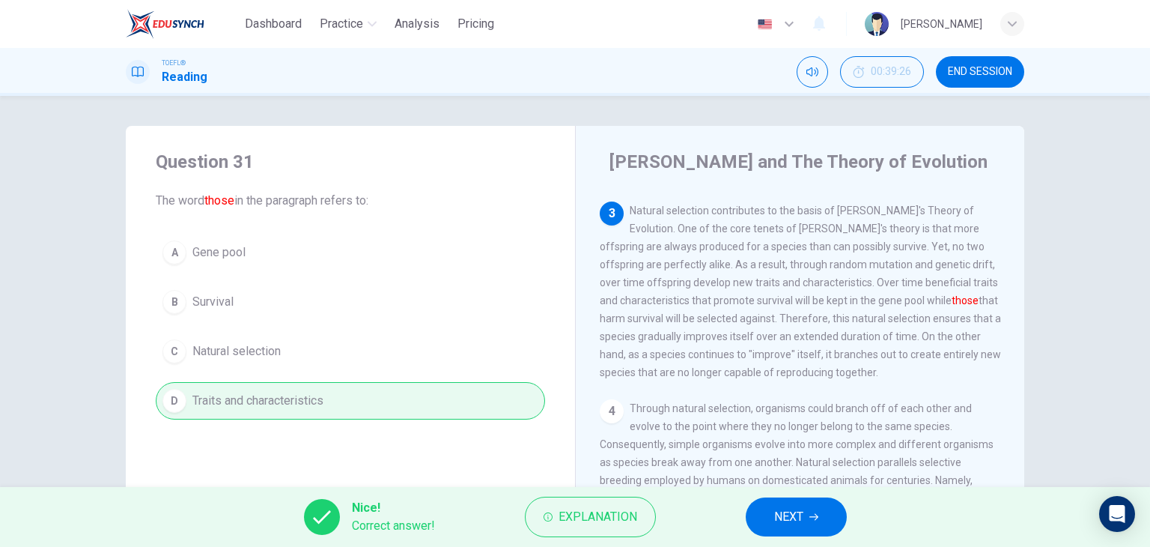
click at [801, 504] on button "NEXT" at bounding box center [796, 516] width 101 height 39
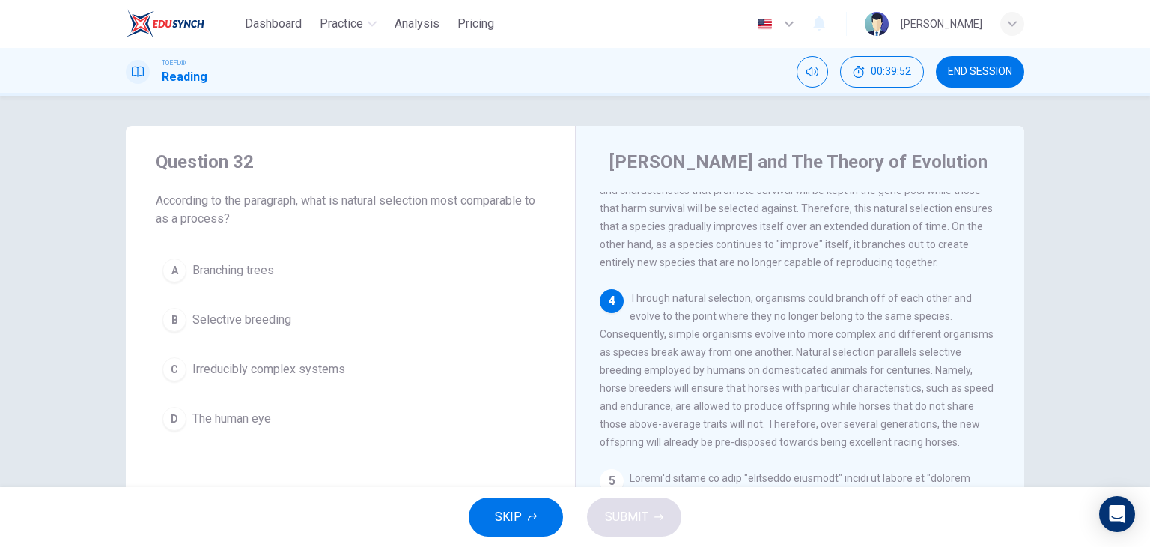
scroll to position [535, 0]
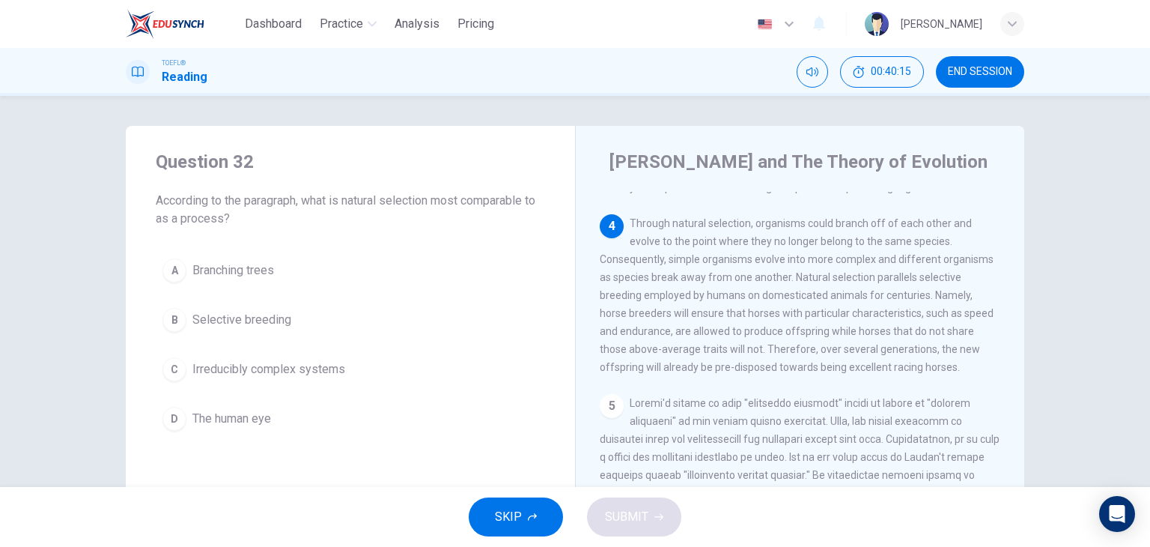
click at [210, 325] on span "Selective breeding" at bounding box center [241, 320] width 99 height 18
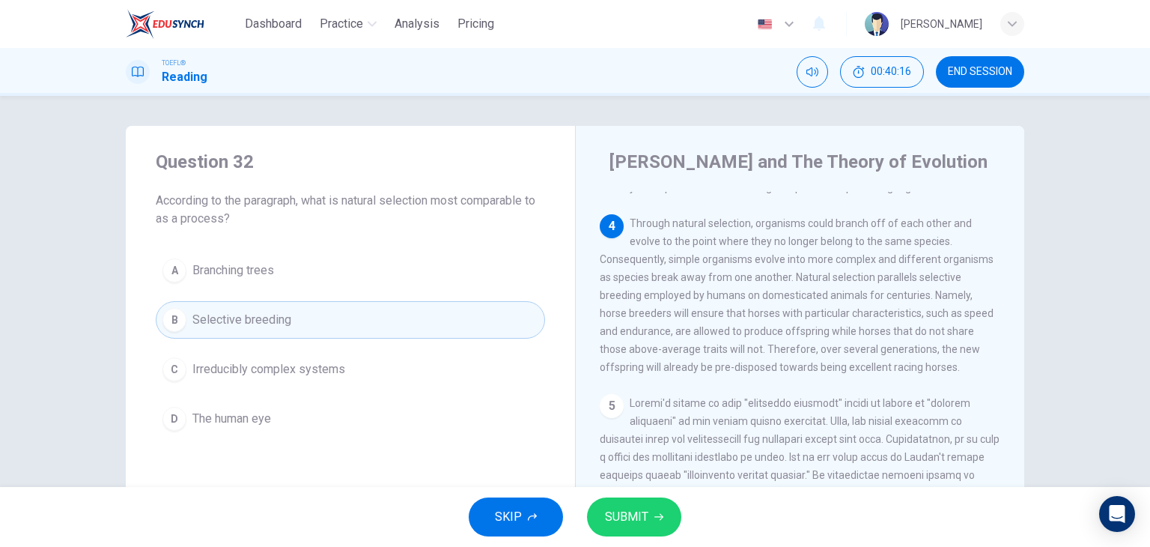
click at [630, 505] on button "SUBMIT" at bounding box center [634, 516] width 94 height 39
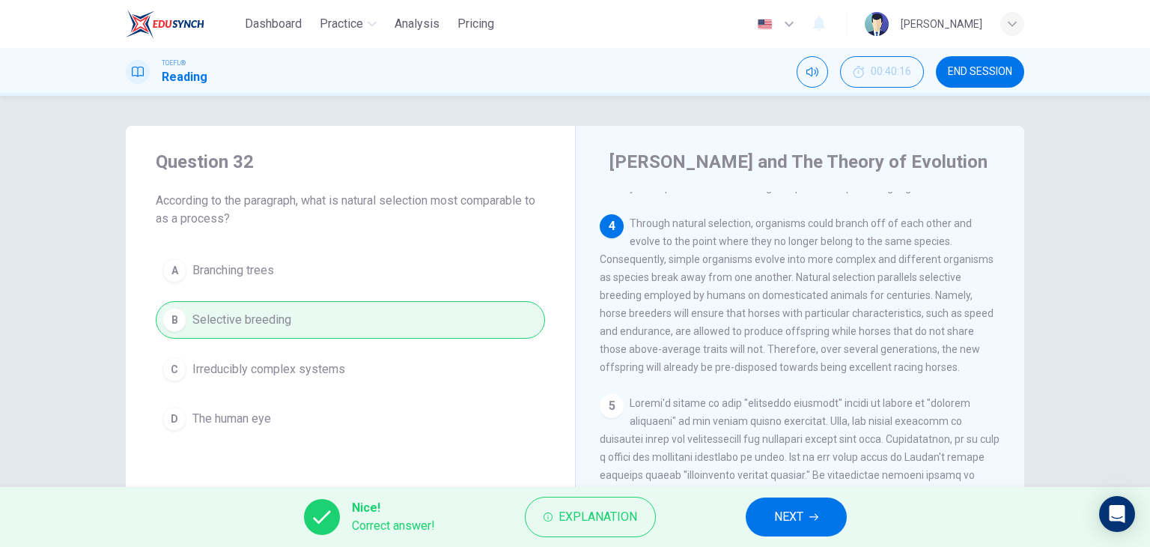
click at [791, 508] on span "NEXT" at bounding box center [788, 516] width 29 height 21
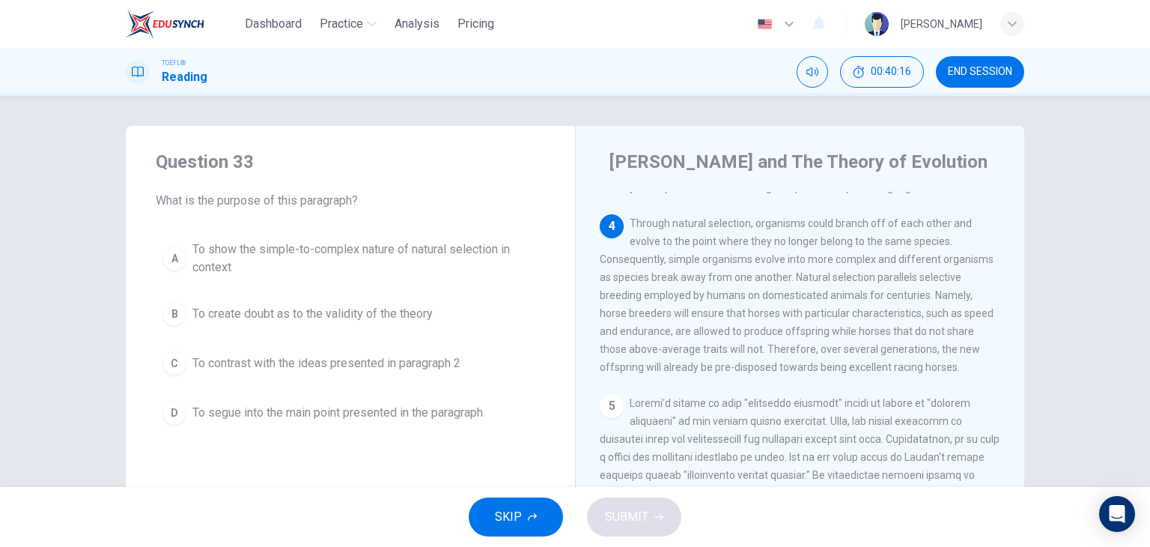
scroll to position [574, 0]
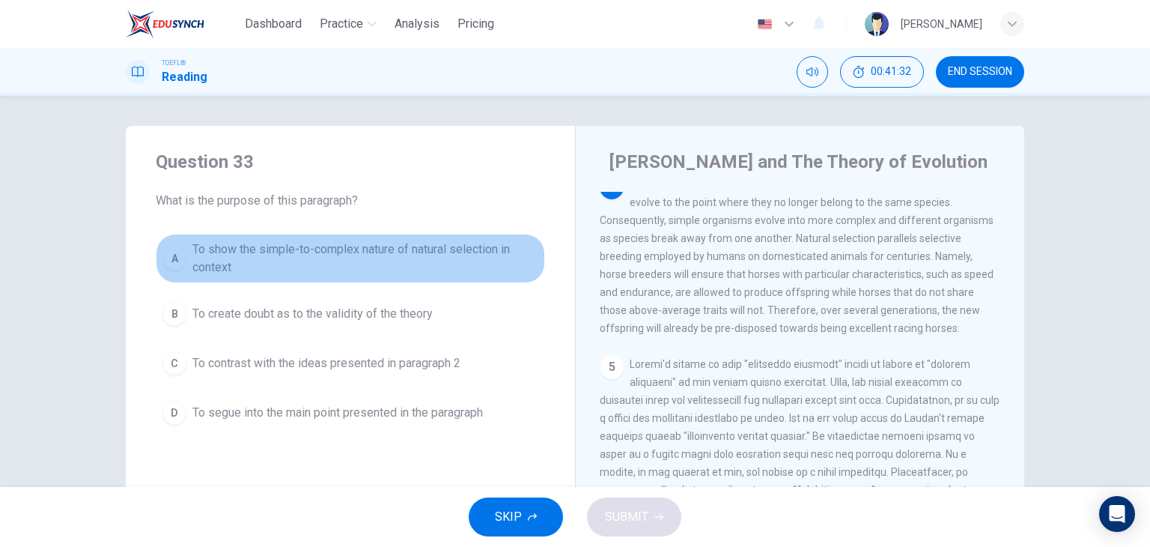
click at [228, 264] on span "To show the simple-to-complex nature of natural selection in context" at bounding box center [365, 258] width 346 height 36
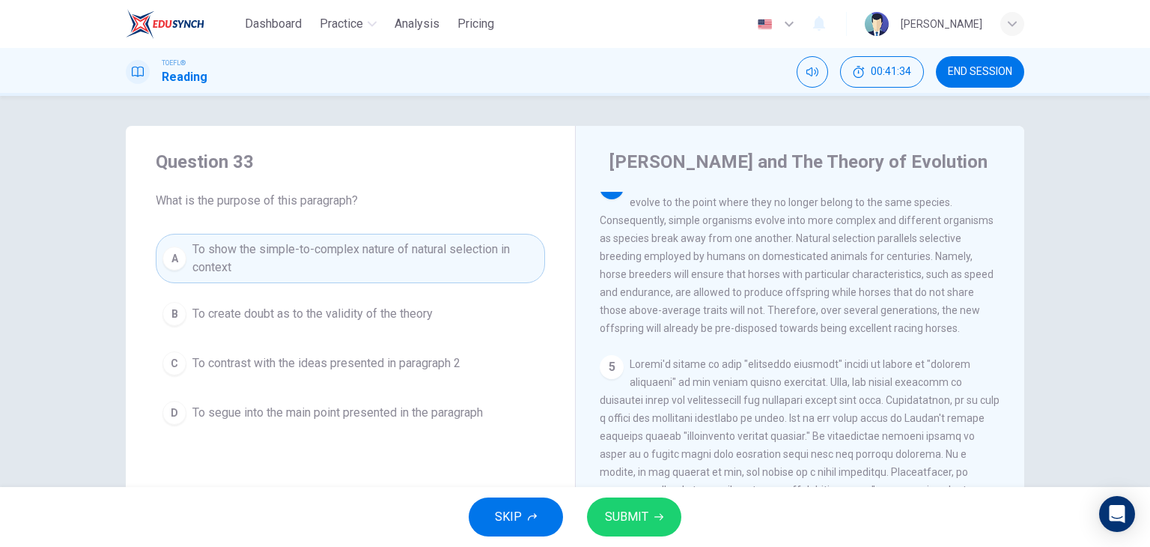
click at [632, 519] on span "SUBMIT" at bounding box center [626, 516] width 43 height 21
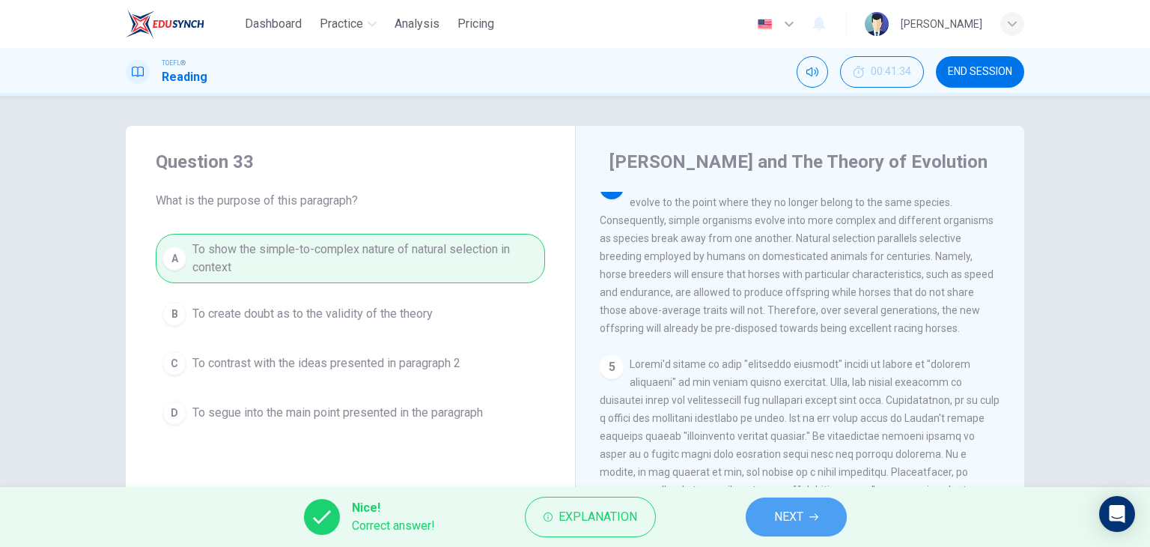
click at [788, 521] on span "NEXT" at bounding box center [788, 516] width 29 height 21
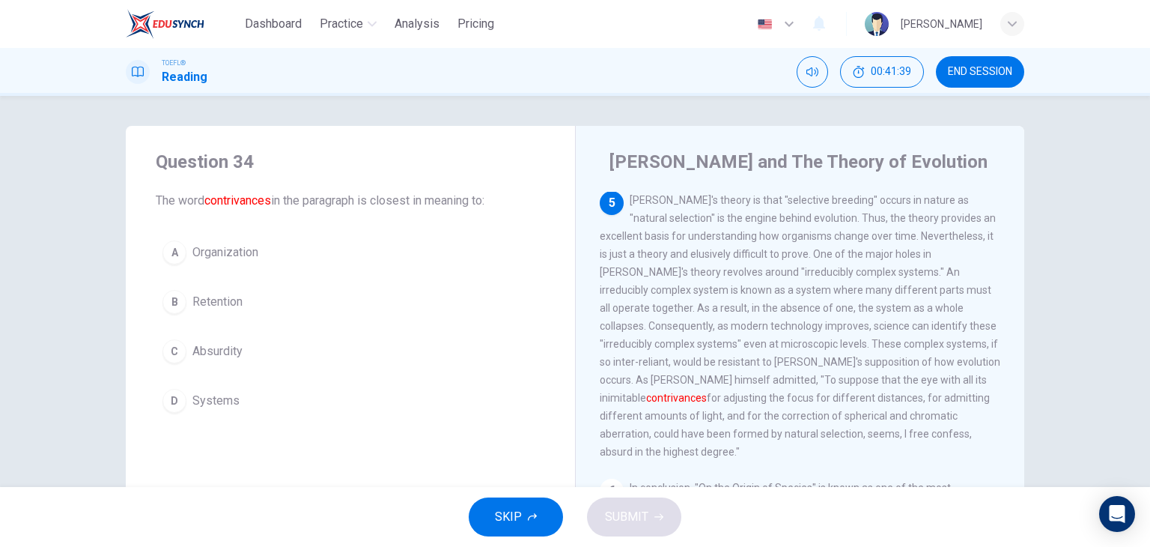
scroll to position [773, 0]
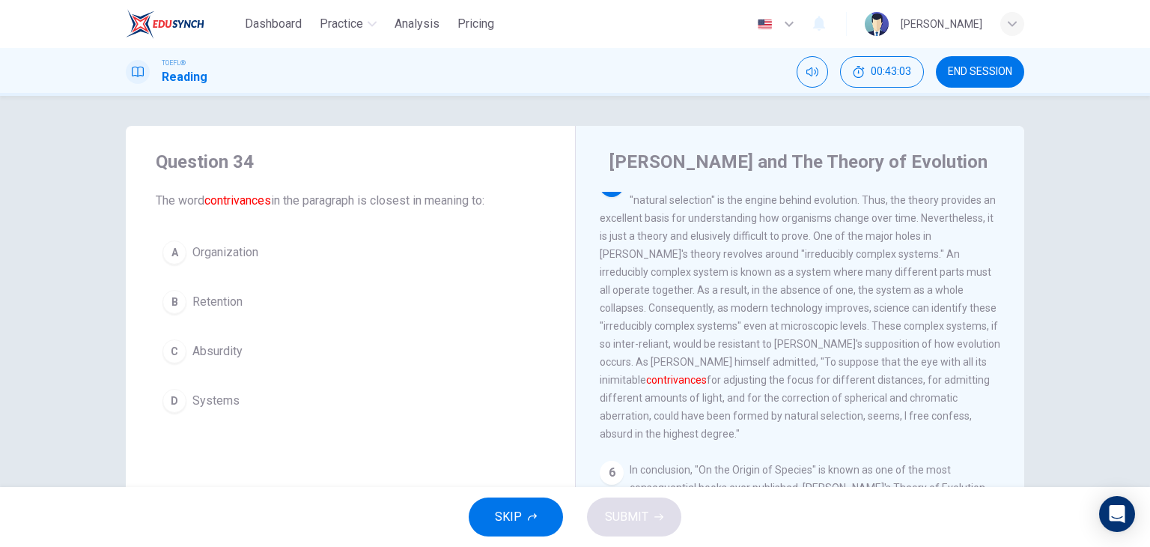
click at [228, 256] on span "Organization" at bounding box center [225, 252] width 66 height 18
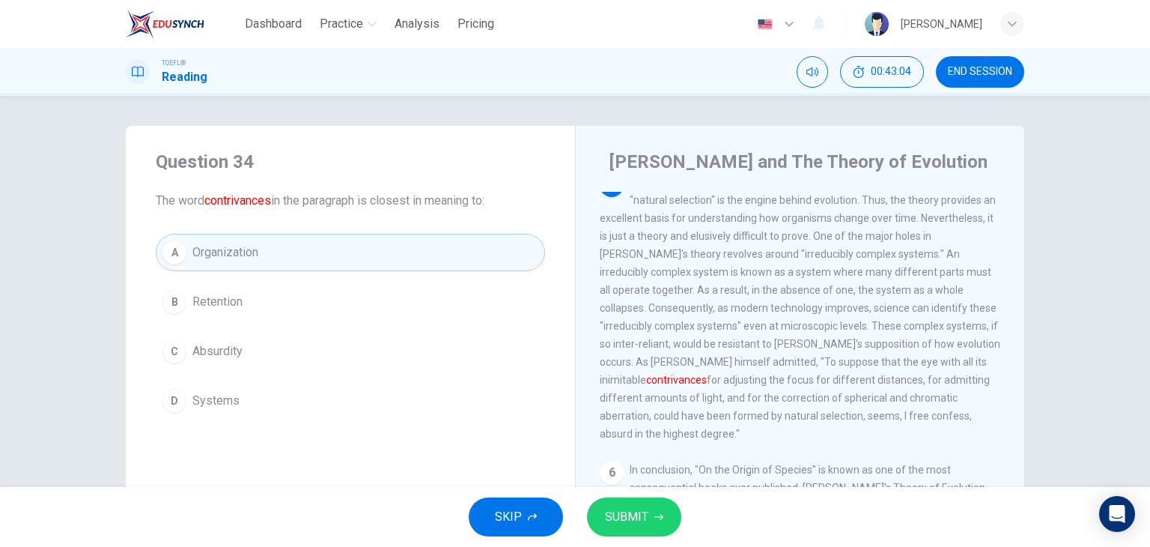
click at [610, 517] on span "SUBMIT" at bounding box center [626, 516] width 43 height 21
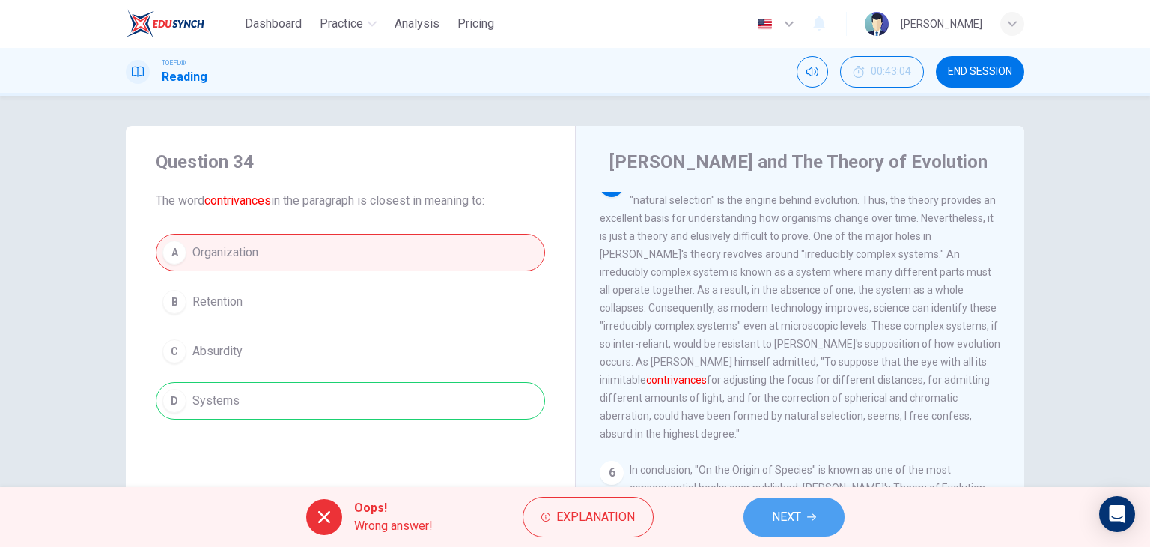
click at [787, 516] on span "NEXT" at bounding box center [786, 516] width 29 height 21
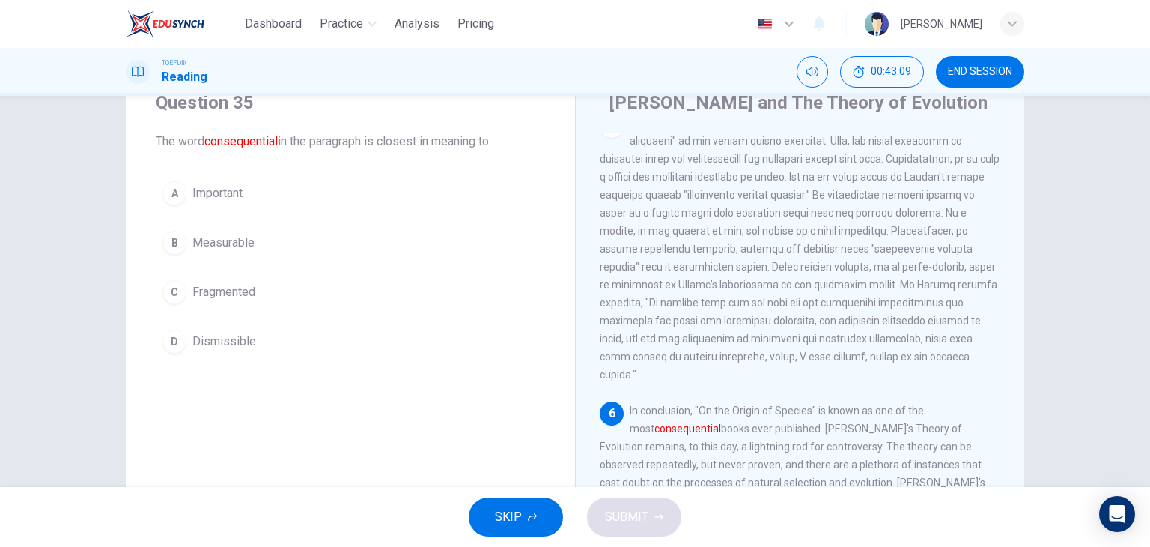
scroll to position [75, 0]
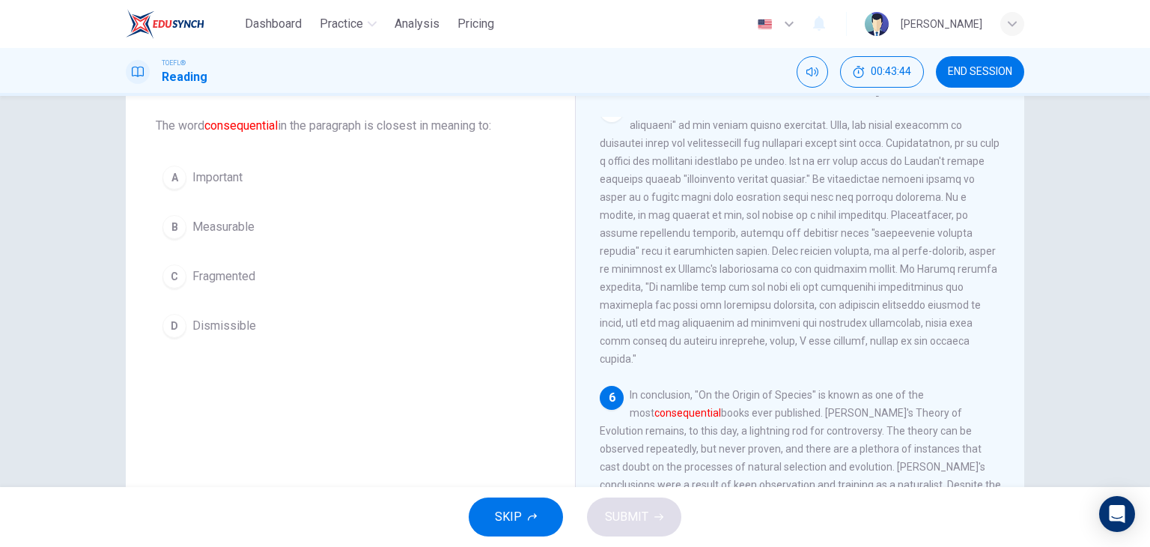
click at [236, 319] on span "Dismissible" at bounding box center [224, 326] width 64 height 18
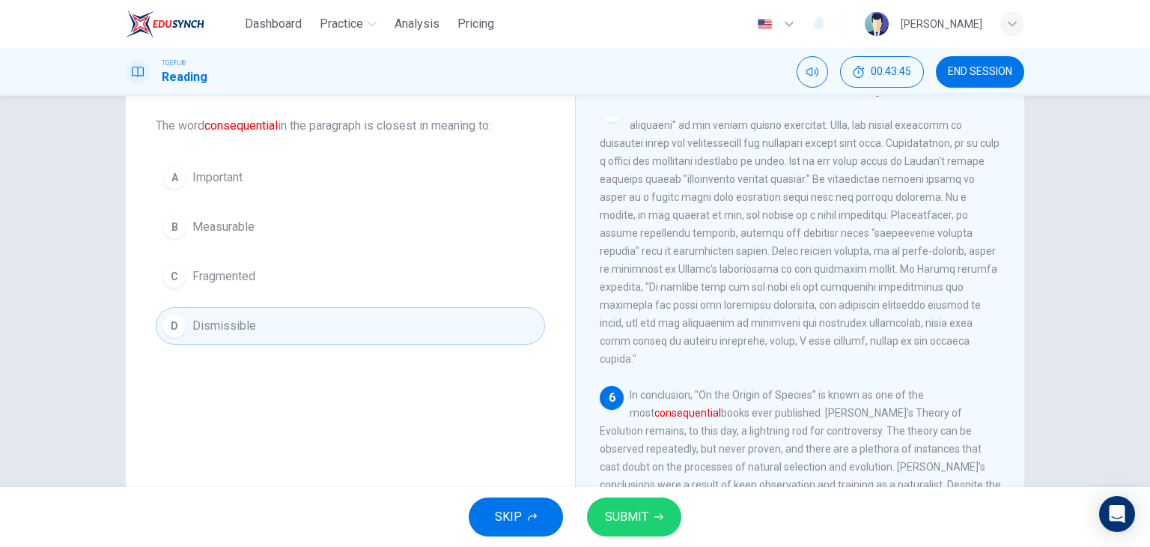
click at [630, 508] on span "SUBMIT" at bounding box center [626, 516] width 43 height 21
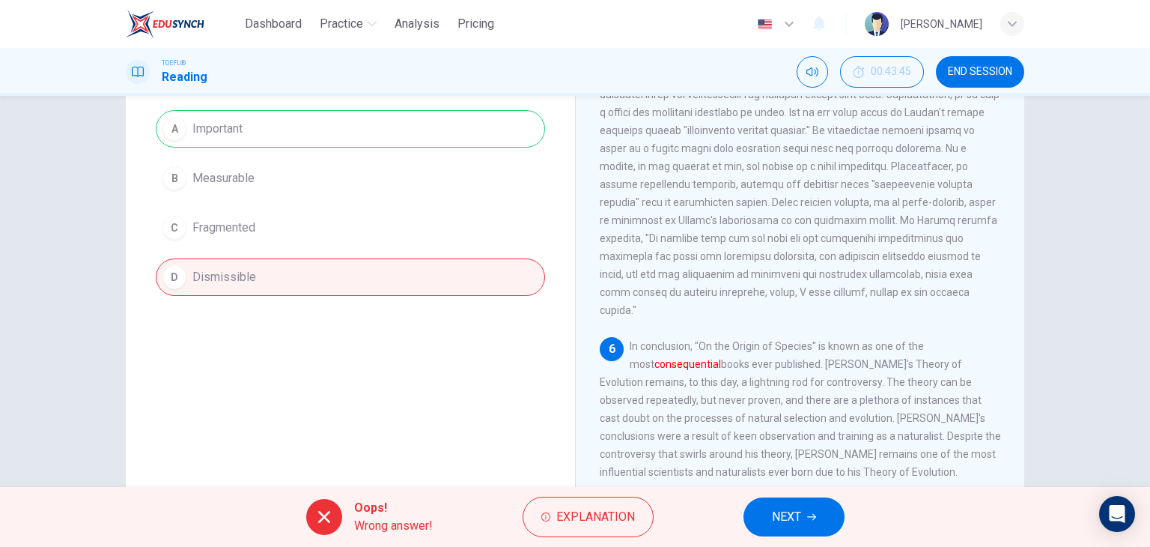
scroll to position [150, 0]
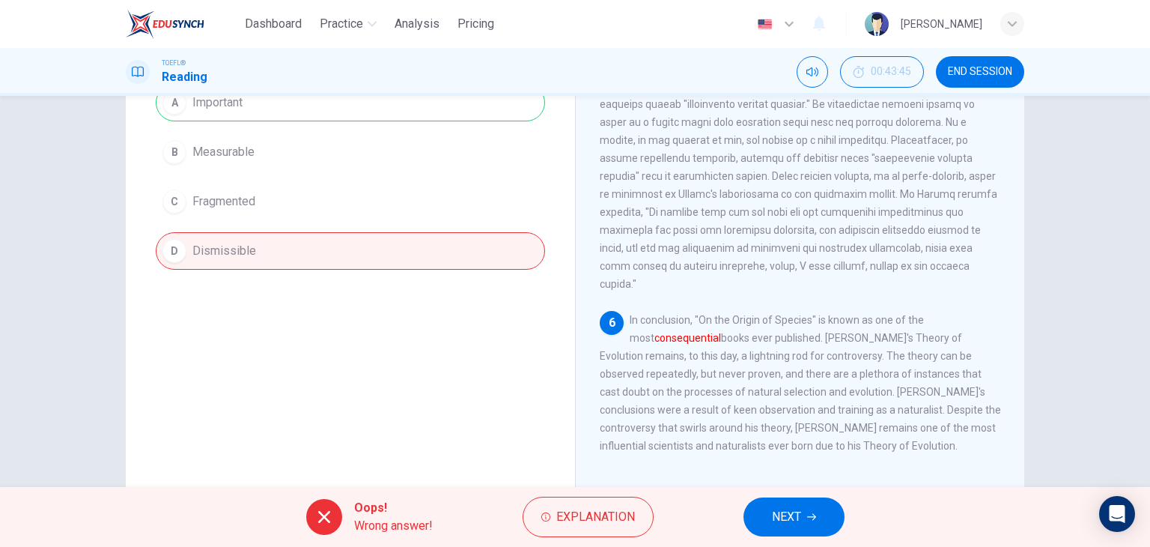
click at [818, 504] on button "NEXT" at bounding box center [793, 516] width 101 height 39
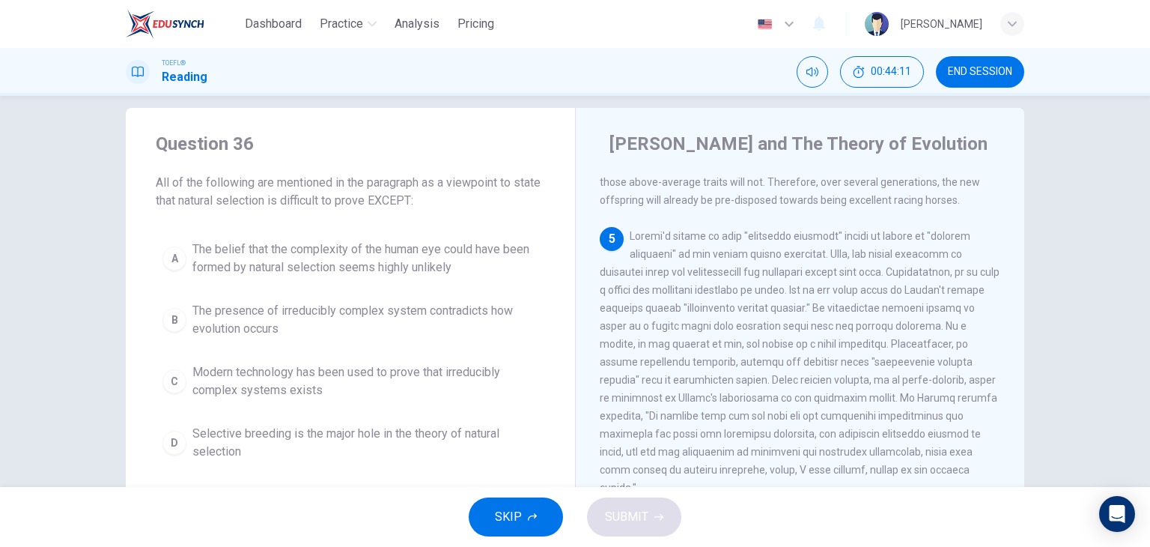
scroll to position [758, 0]
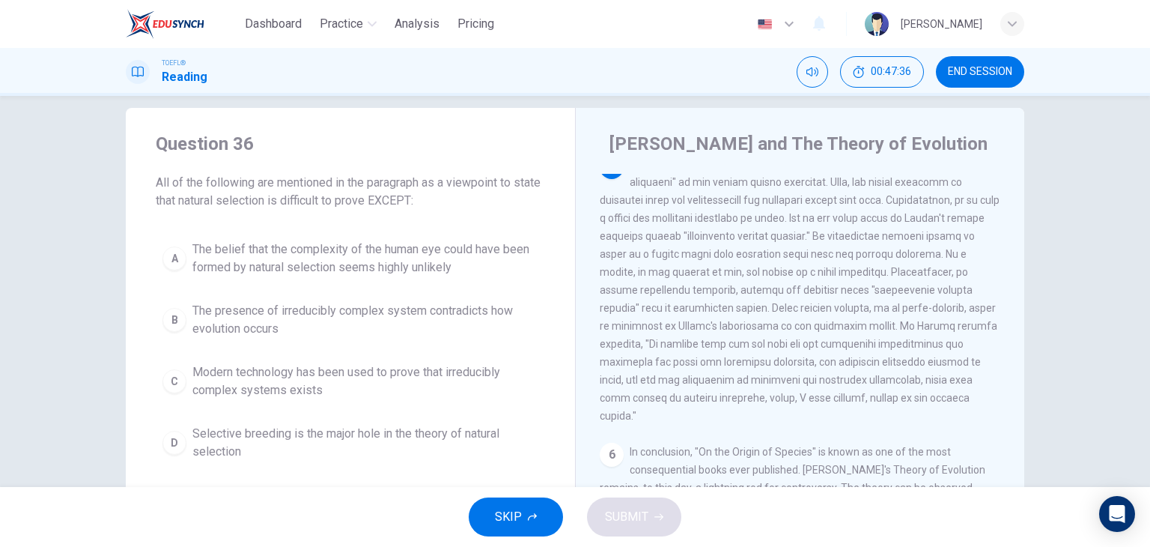
drag, startPoint x: 857, startPoint y: 386, endPoint x: 681, endPoint y: 409, distance: 178.1
click at [681, 409] on span at bounding box center [800, 290] width 400 height 264
drag, startPoint x: 656, startPoint y: 406, endPoint x: 778, endPoint y: 408, distance: 122.1
click at [778, 408] on span at bounding box center [800, 290] width 400 height 264
click at [432, 441] on span "Selective breeding is the major hole in the theory of natural selection" at bounding box center [365, 443] width 346 height 36
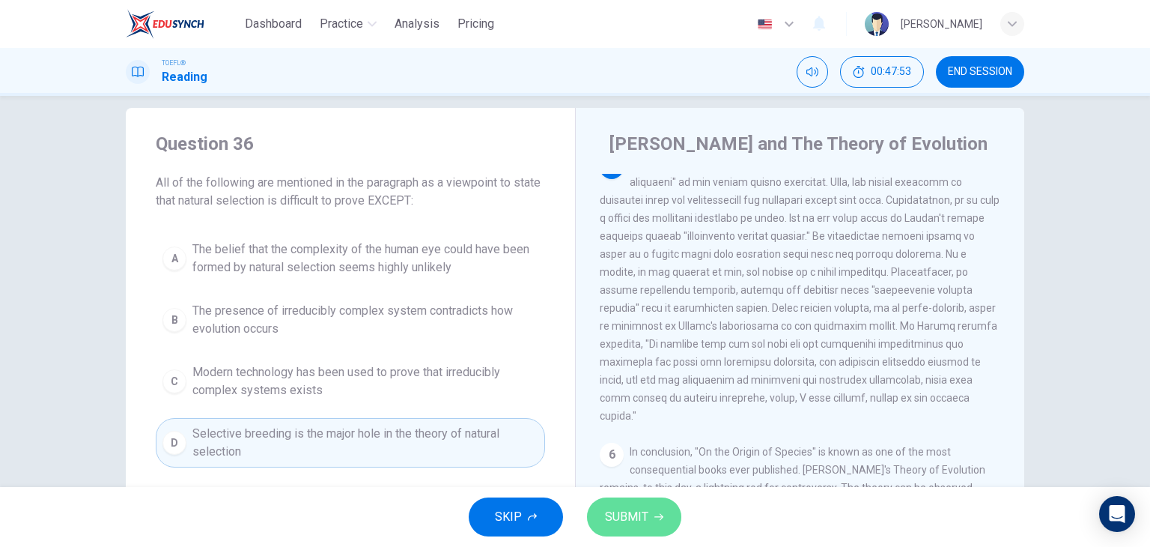
click at [609, 517] on span "SUBMIT" at bounding box center [626, 516] width 43 height 21
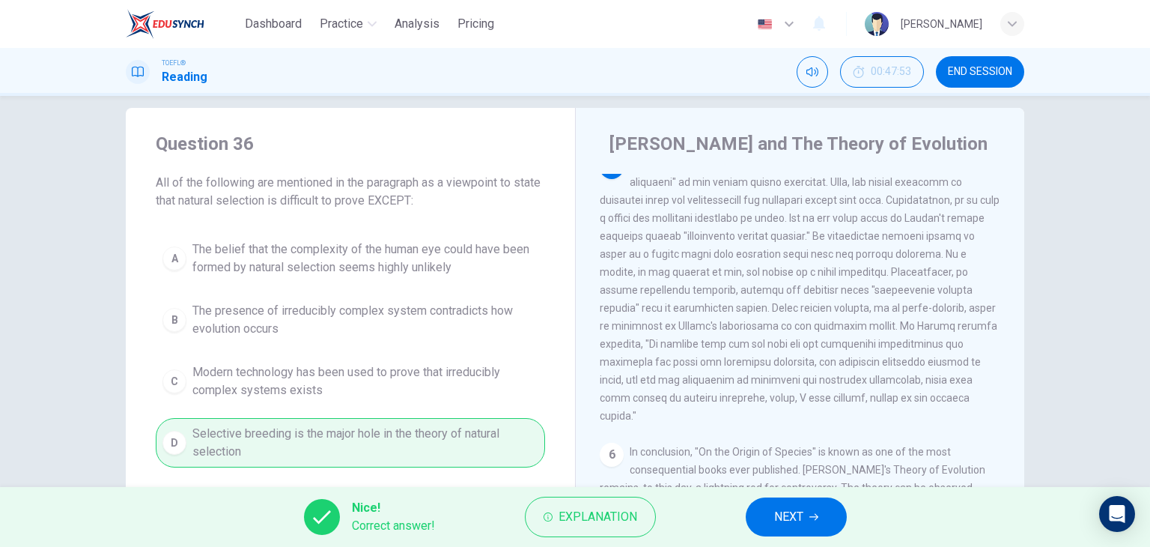
click at [795, 511] on span "NEXT" at bounding box center [788, 516] width 29 height 21
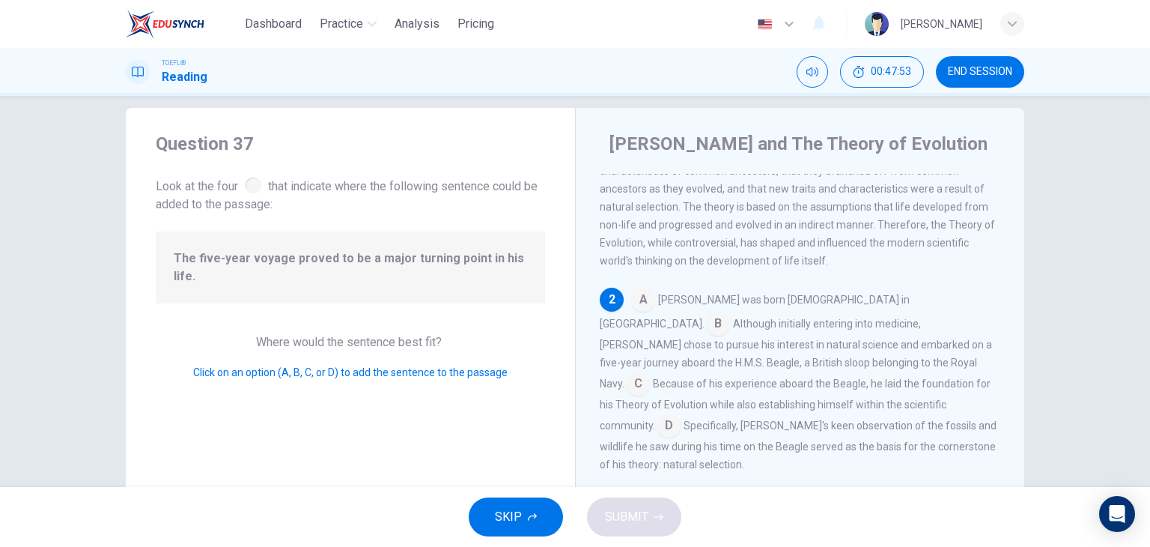
scroll to position [84, 0]
click at [650, 373] on input at bounding box center [638, 385] width 24 height 24
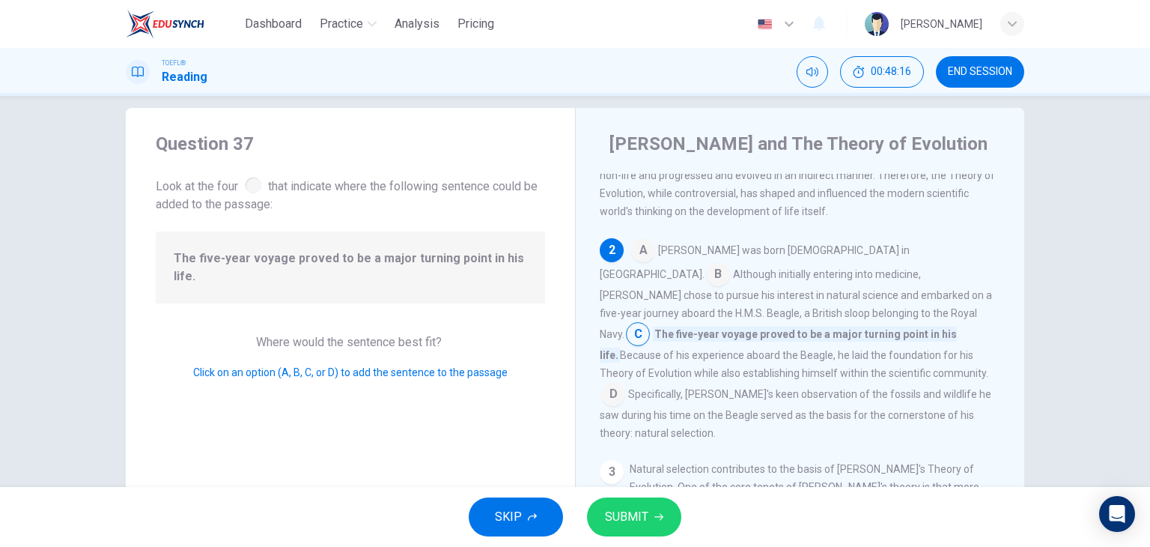
scroll to position [159, 0]
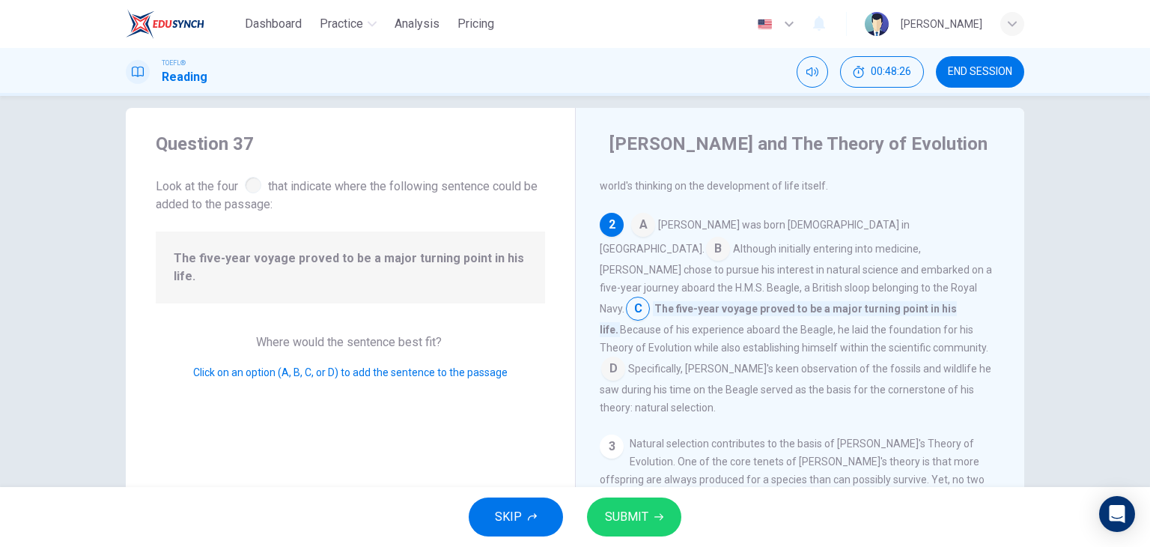
click at [655, 519] on icon "button" at bounding box center [658, 516] width 9 height 9
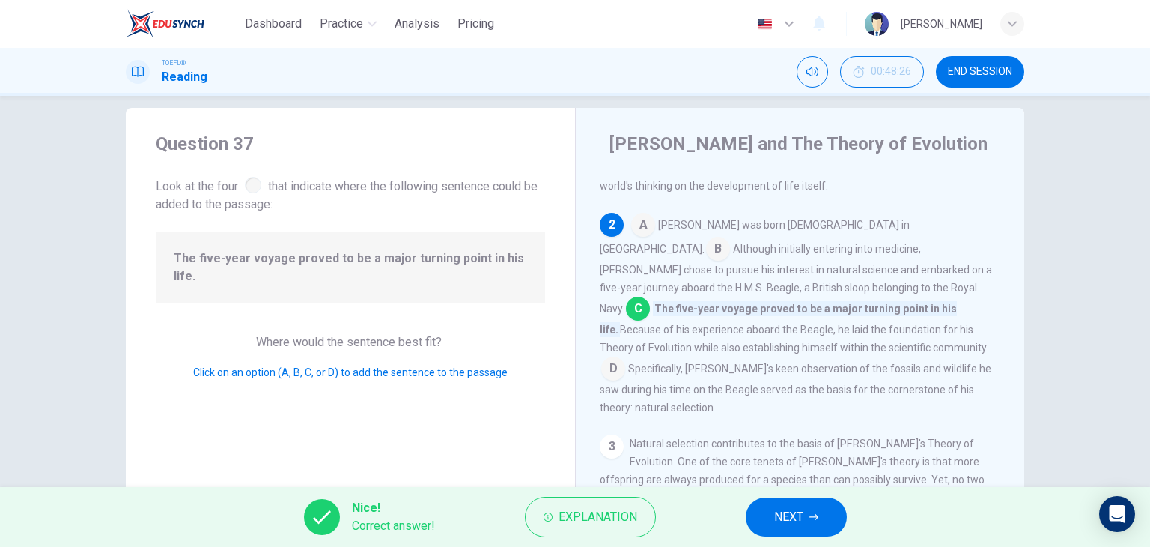
click at [797, 519] on span "NEXT" at bounding box center [788, 516] width 29 height 21
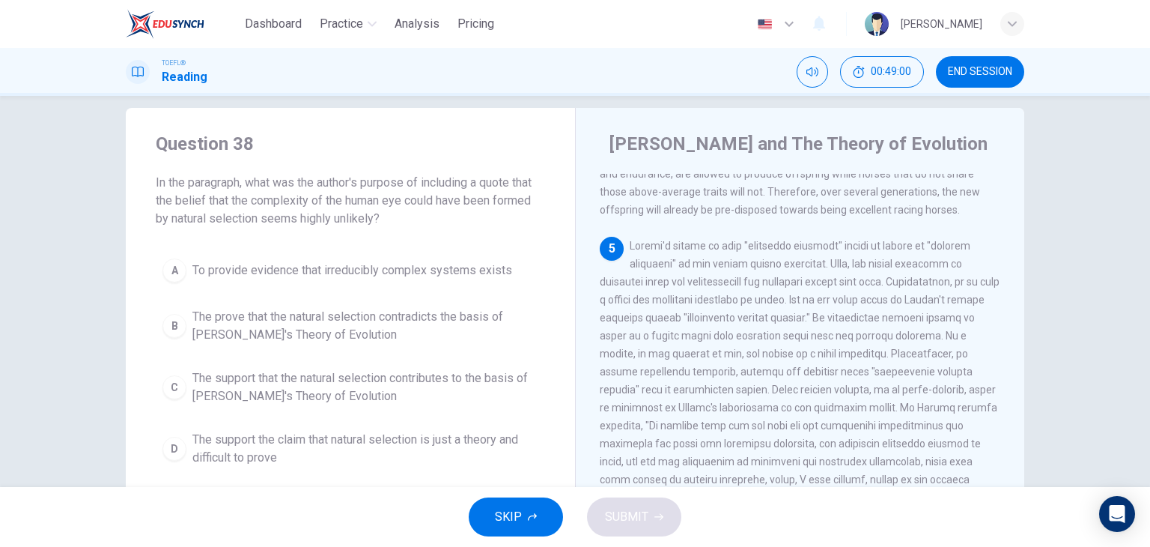
scroll to position [749, 0]
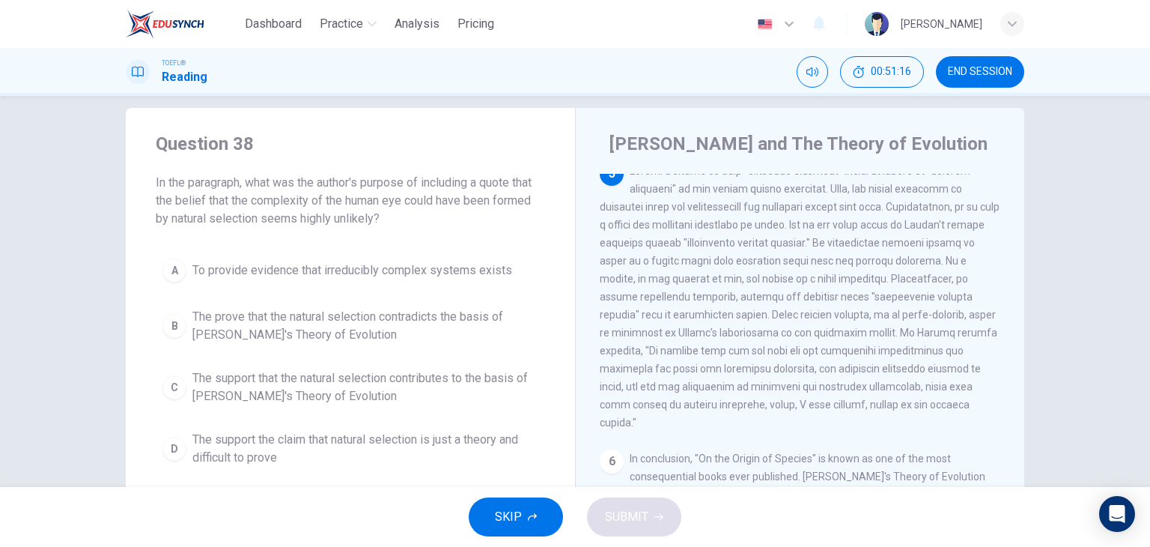
click at [320, 377] on span "The support that the natural selection contributes to the basis of [PERSON_NAME…" at bounding box center [365, 387] width 346 height 36
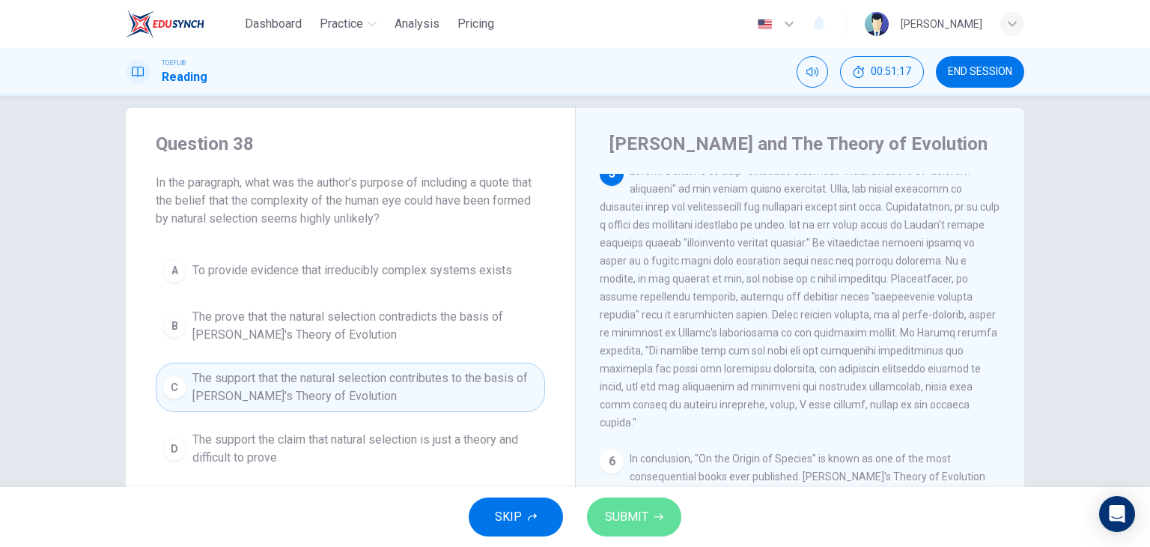
click at [637, 534] on button "SUBMIT" at bounding box center [634, 516] width 94 height 39
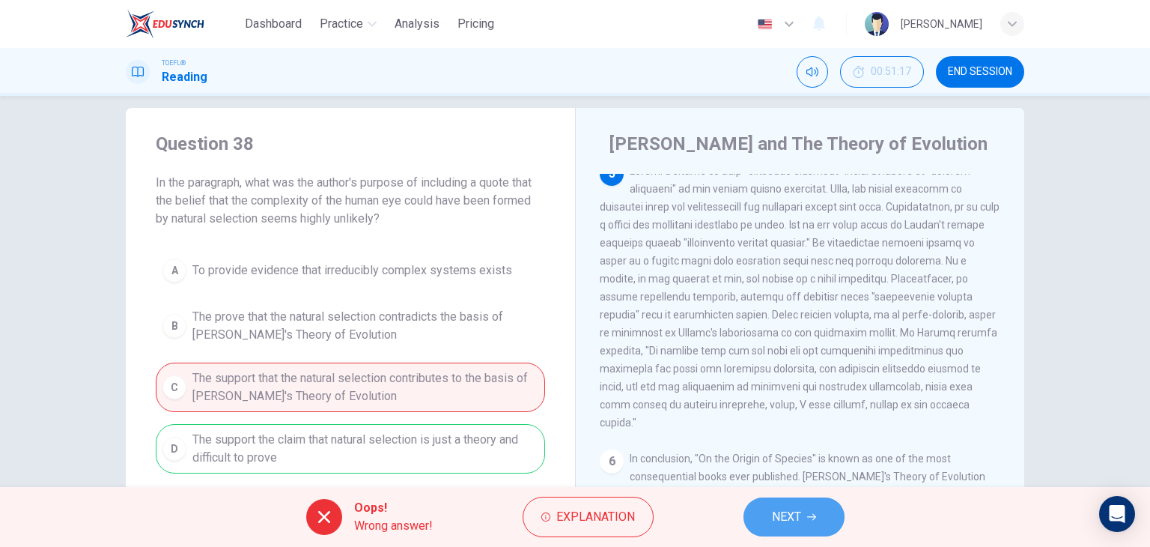
click at [790, 526] on span "NEXT" at bounding box center [786, 516] width 29 height 21
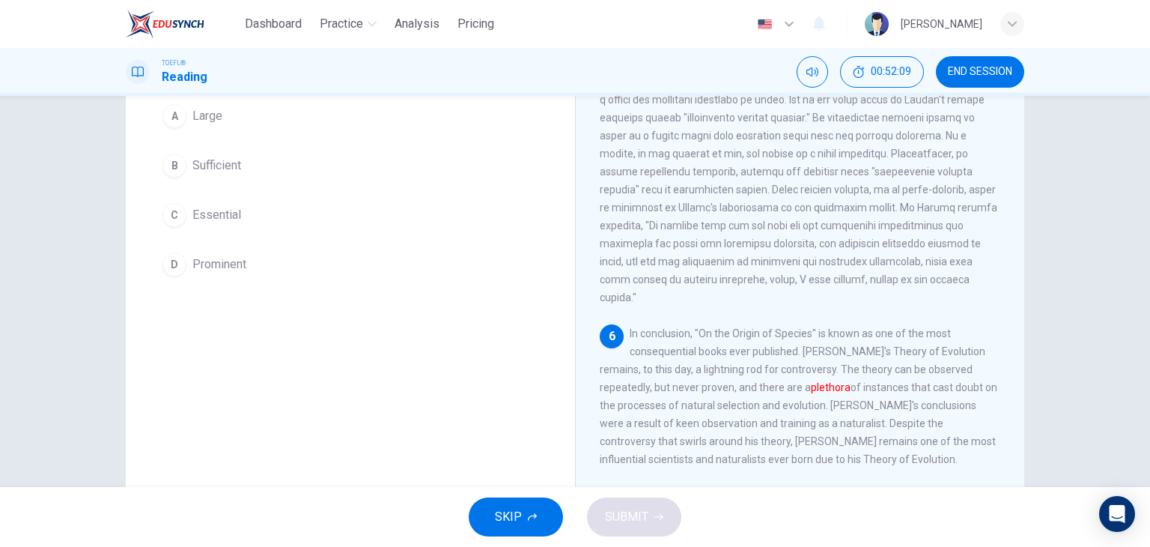
scroll to position [115, 0]
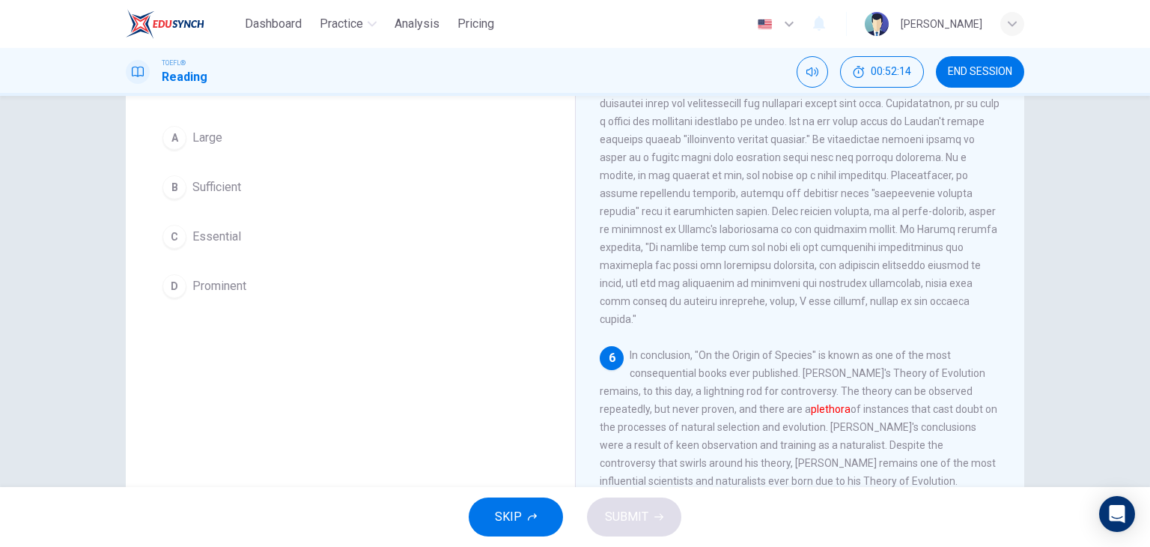
click at [222, 191] on span "Sufficient" at bounding box center [216, 187] width 49 height 18
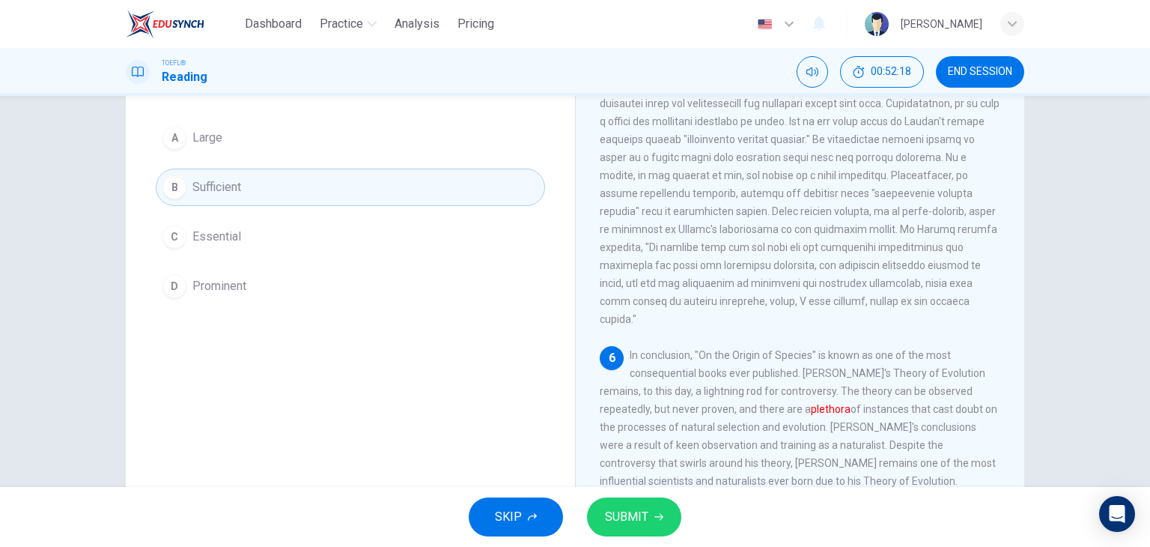
click at [204, 243] on span "Essential" at bounding box center [216, 237] width 49 height 18
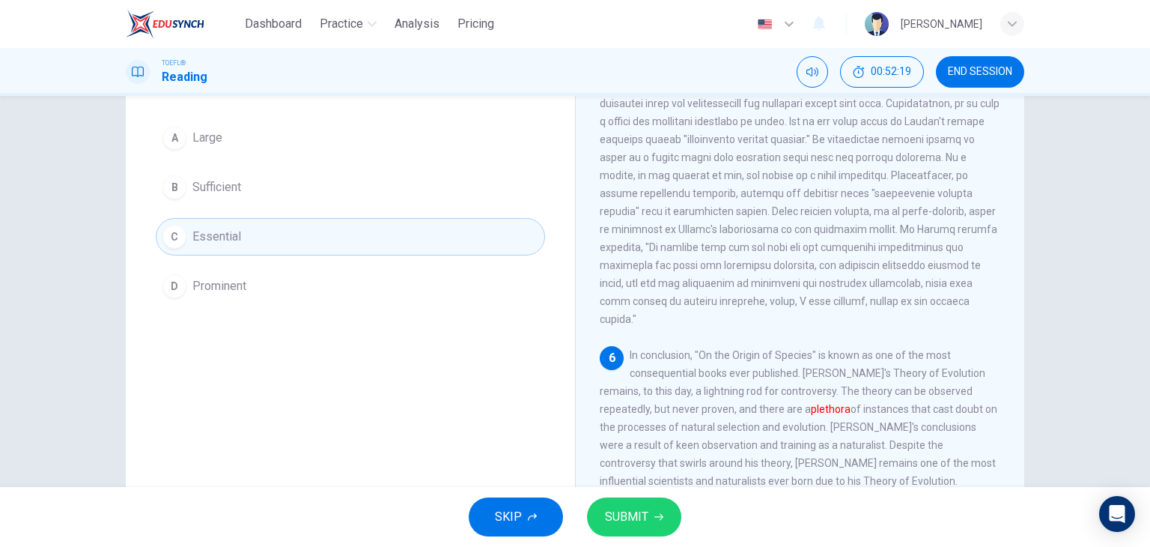
click at [632, 504] on button "SUBMIT" at bounding box center [634, 516] width 94 height 39
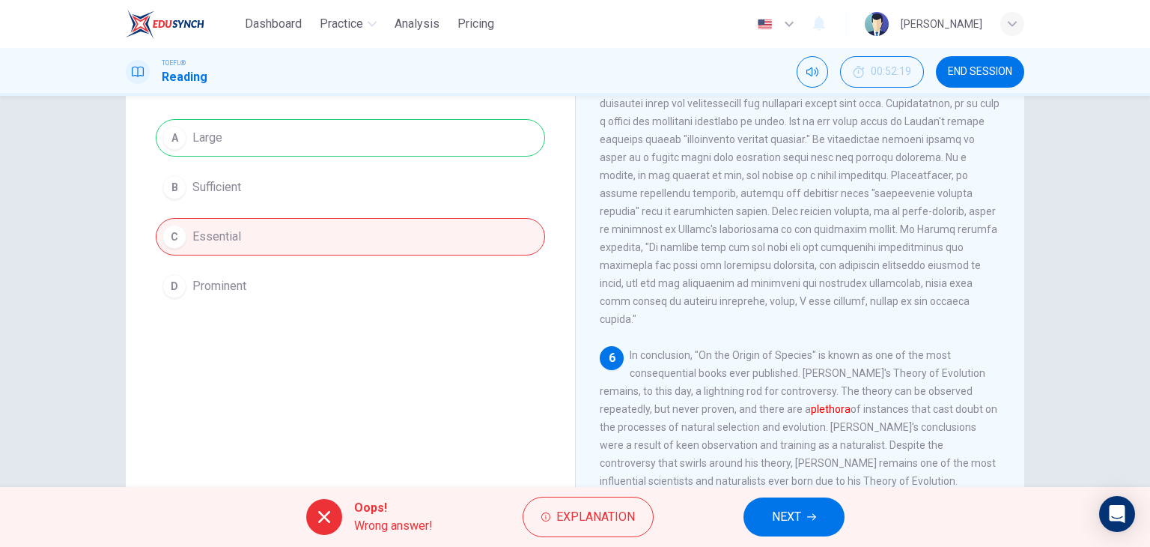
click at [799, 519] on span "NEXT" at bounding box center [786, 516] width 29 height 21
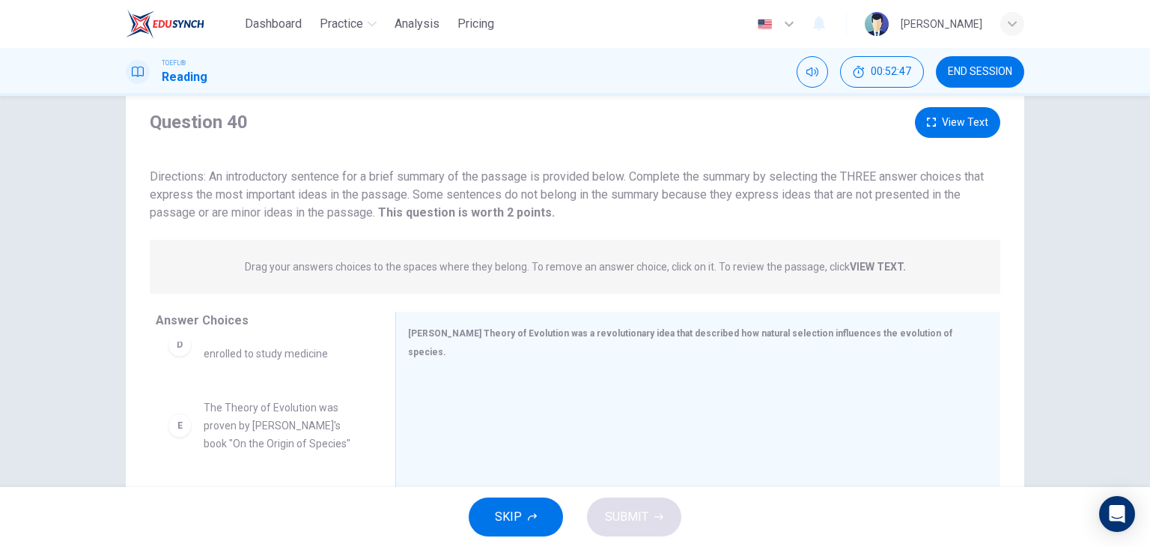
scroll to position [40, 0]
click at [969, 124] on button "View Text" at bounding box center [957, 125] width 85 height 31
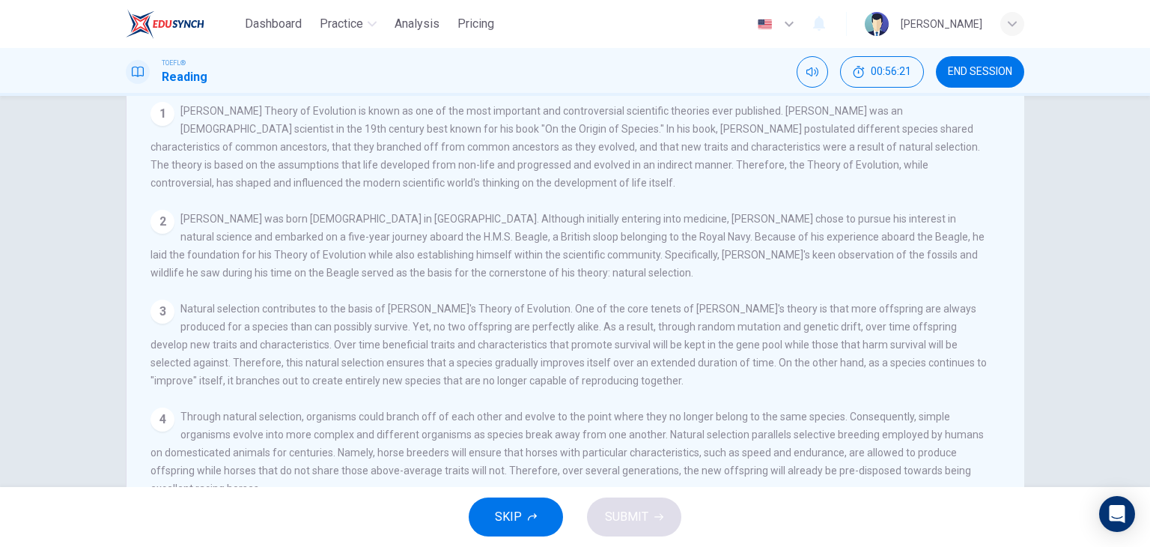
scroll to position [0, 0]
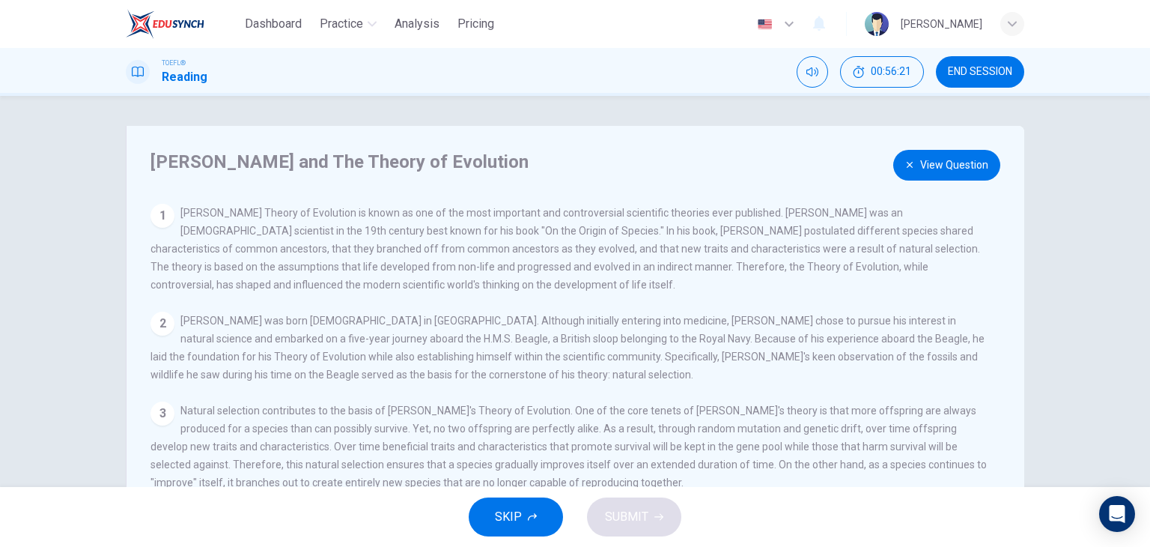
click at [966, 171] on button "View Question" at bounding box center [946, 165] width 107 height 31
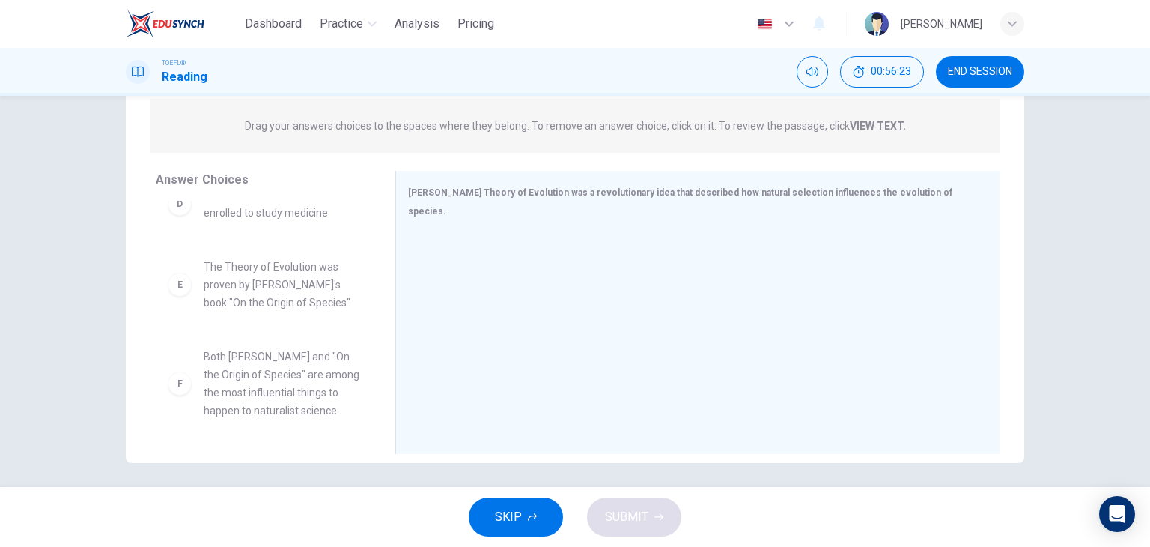
scroll to position [189, 0]
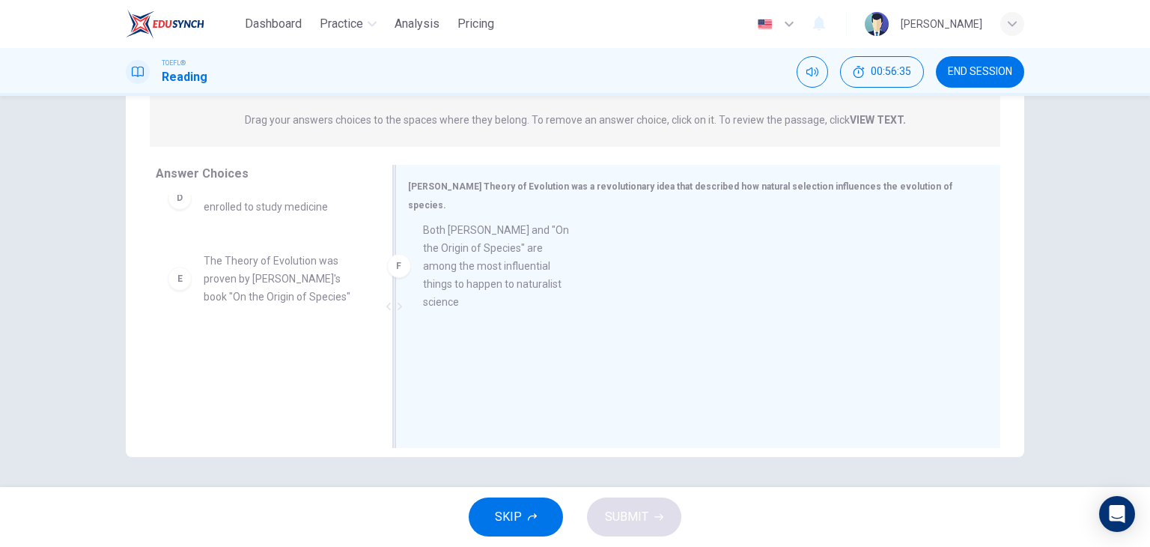
drag, startPoint x: 264, startPoint y: 392, endPoint x: 514, endPoint y: 255, distance: 285.5
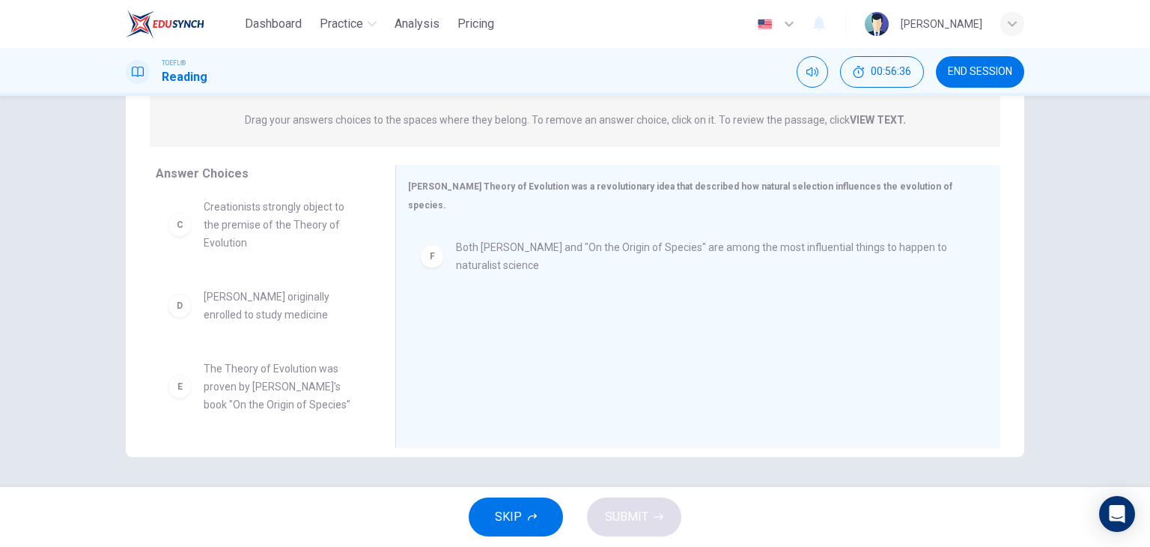
scroll to position [189, 0]
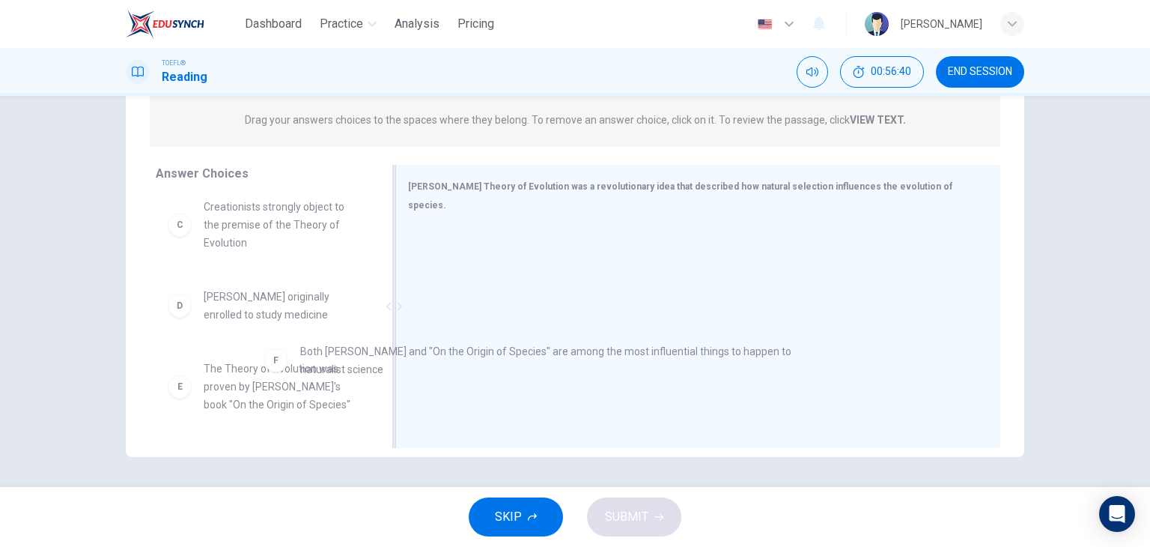
drag, startPoint x: 432, startPoint y: 240, endPoint x: 276, endPoint y: 366, distance: 200.2
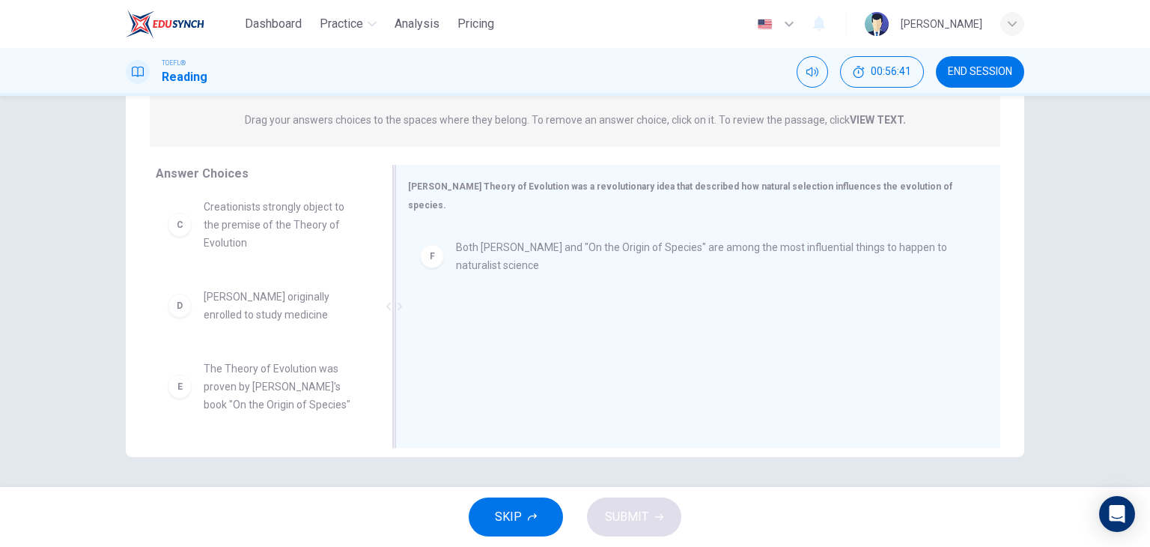
click at [431, 244] on div "F" at bounding box center [432, 256] width 24 height 24
click at [431, 233] on div at bounding box center [692, 326] width 568 height 201
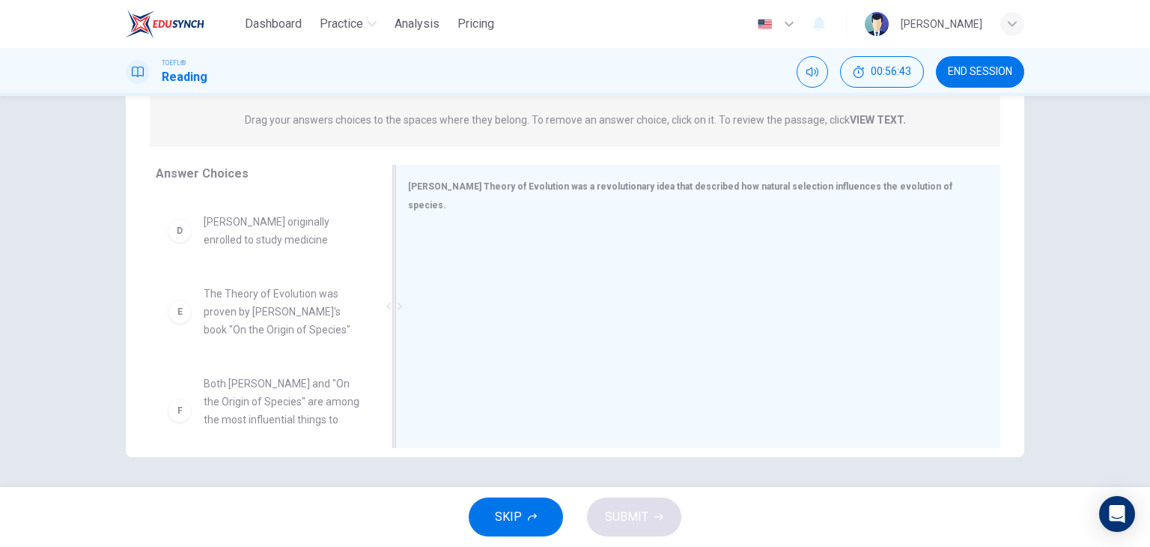
scroll to position [296, 0]
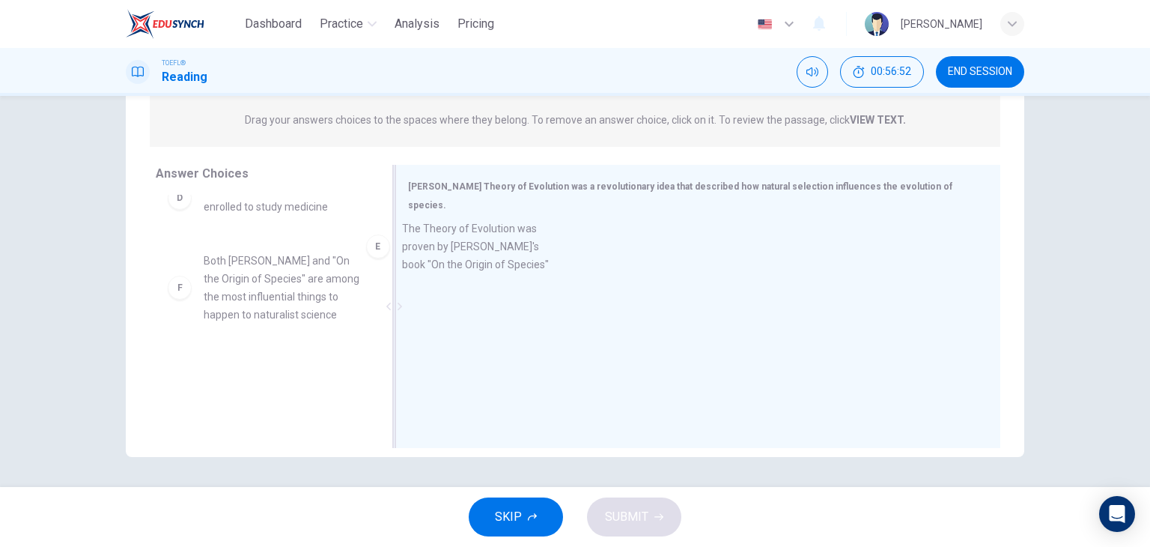
drag, startPoint x: 367, startPoint y: 285, endPoint x: 467, endPoint y: 264, distance: 102.5
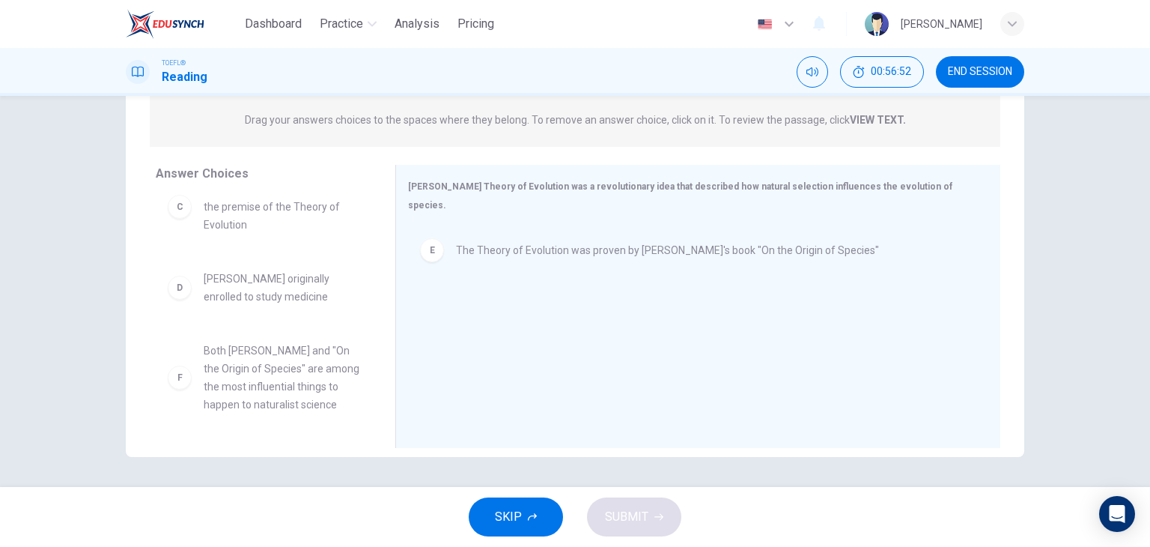
scroll to position [207, 0]
drag, startPoint x: 220, startPoint y: 296, endPoint x: 236, endPoint y: 403, distance: 107.5
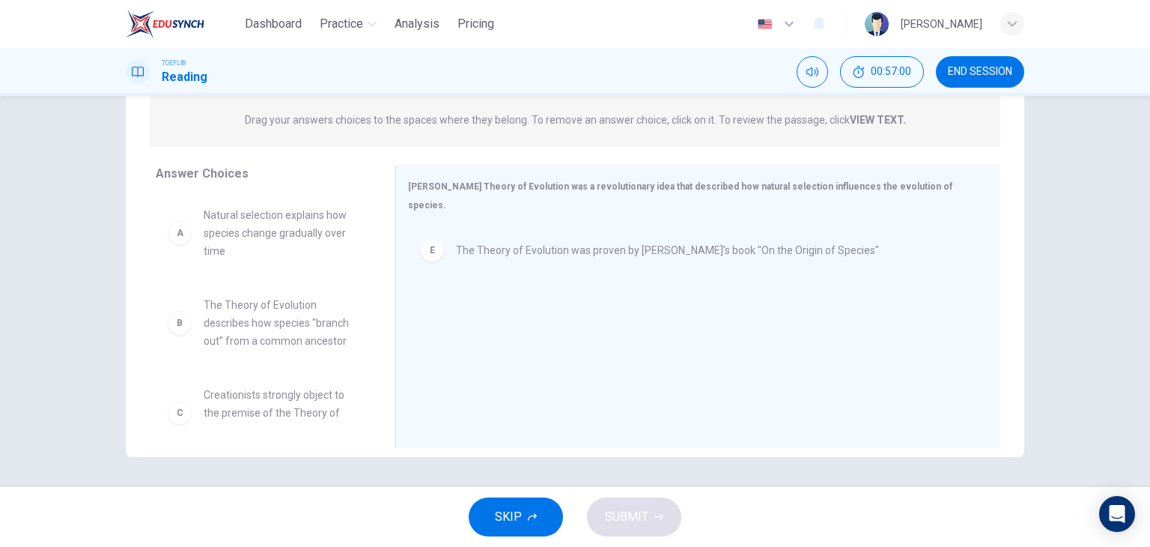
scroll to position [0, 0]
drag, startPoint x: 249, startPoint y: 228, endPoint x: 534, endPoint y: 306, distance: 295.7
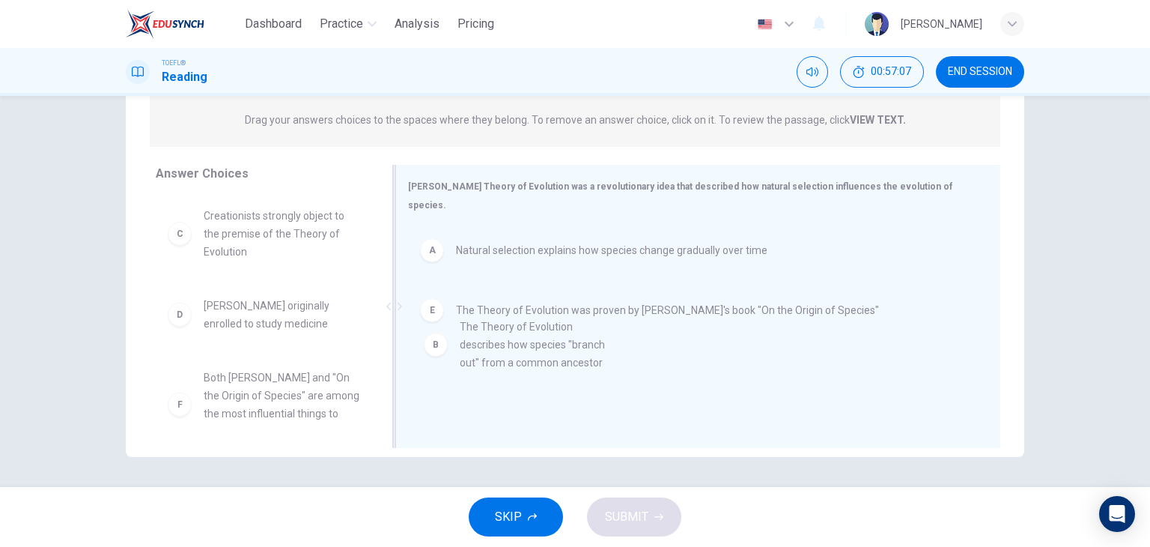
drag, startPoint x: 288, startPoint y: 243, endPoint x: 554, endPoint y: 355, distance: 288.3
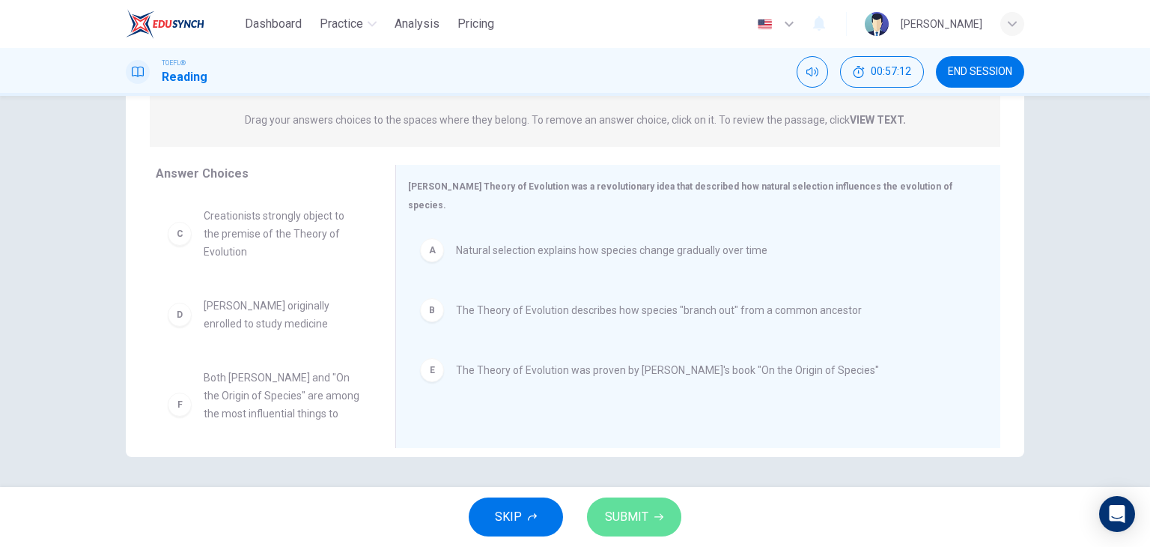
click at [611, 506] on span "SUBMIT" at bounding box center [626, 516] width 43 height 21
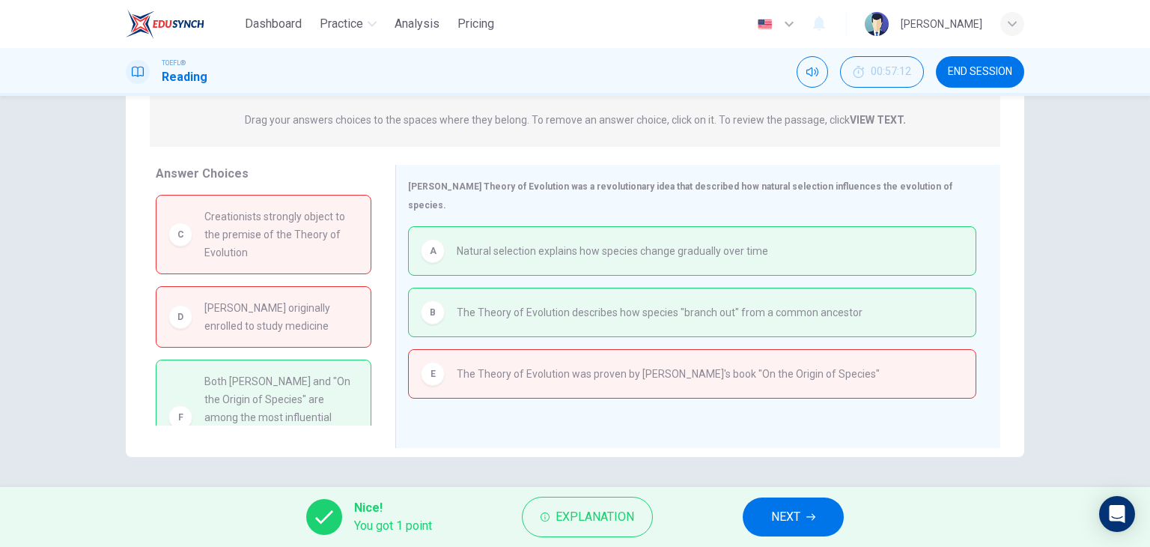
scroll to position [30, 0]
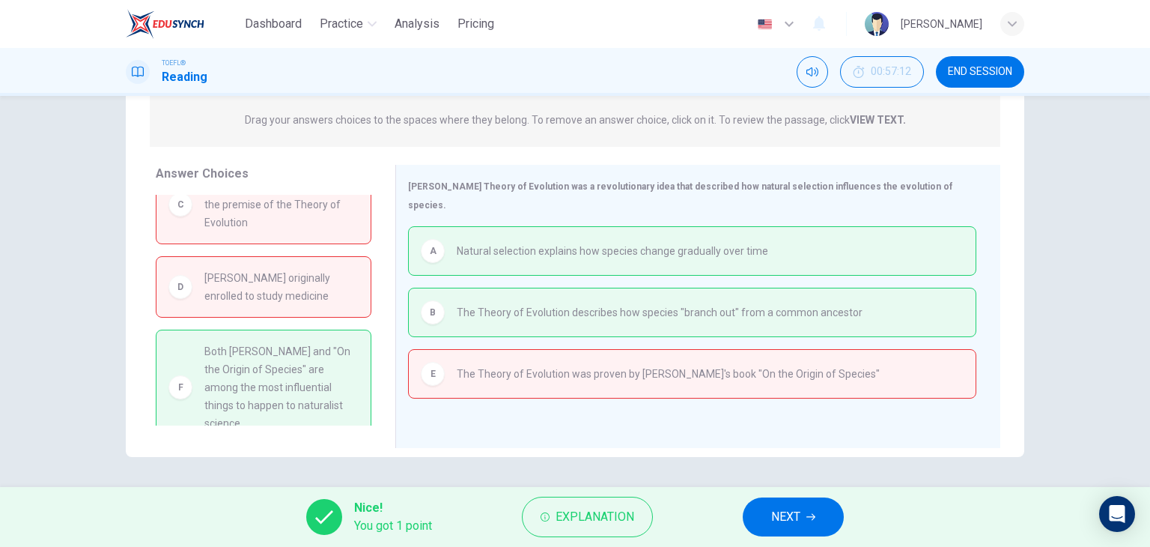
click at [824, 515] on button "NEXT" at bounding box center [793, 516] width 101 height 39
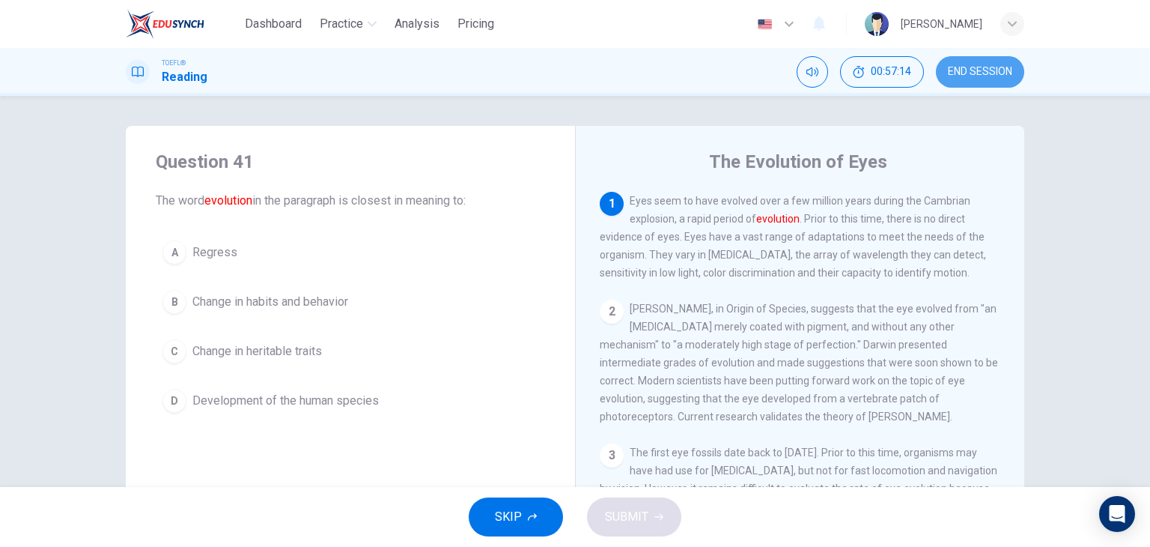
click at [976, 78] on button "END SESSION" at bounding box center [980, 71] width 88 height 31
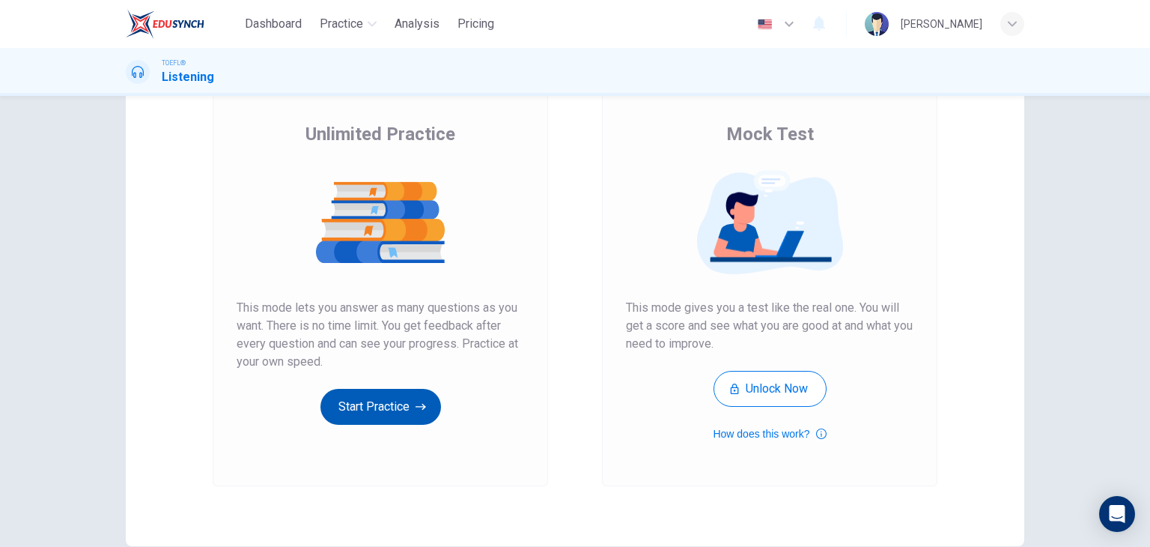
scroll to position [75, 0]
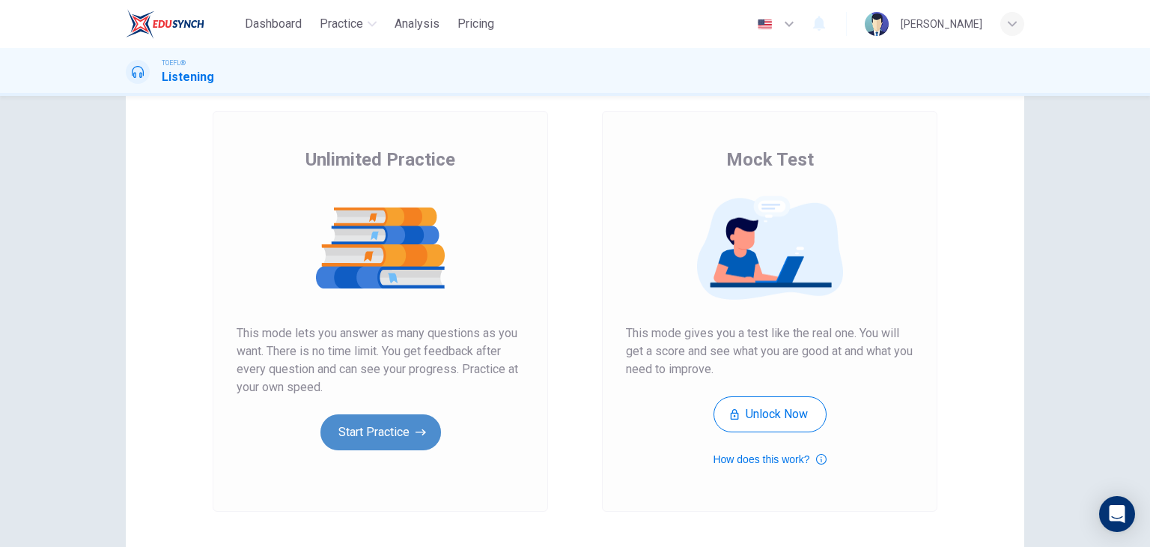
click at [374, 432] on button "Start Practice" at bounding box center [380, 432] width 121 height 36
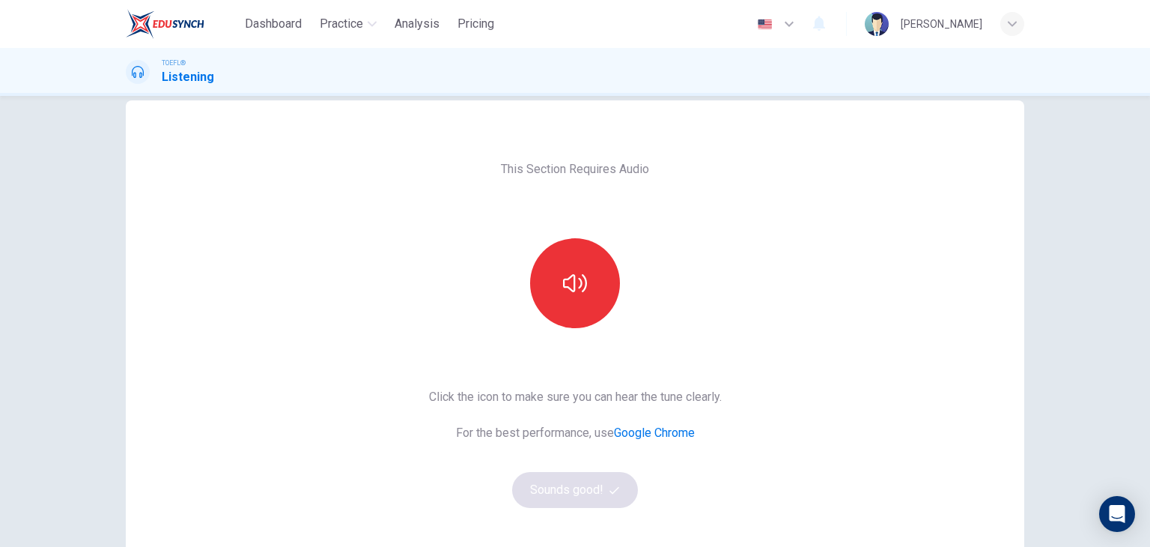
scroll to position [0, 0]
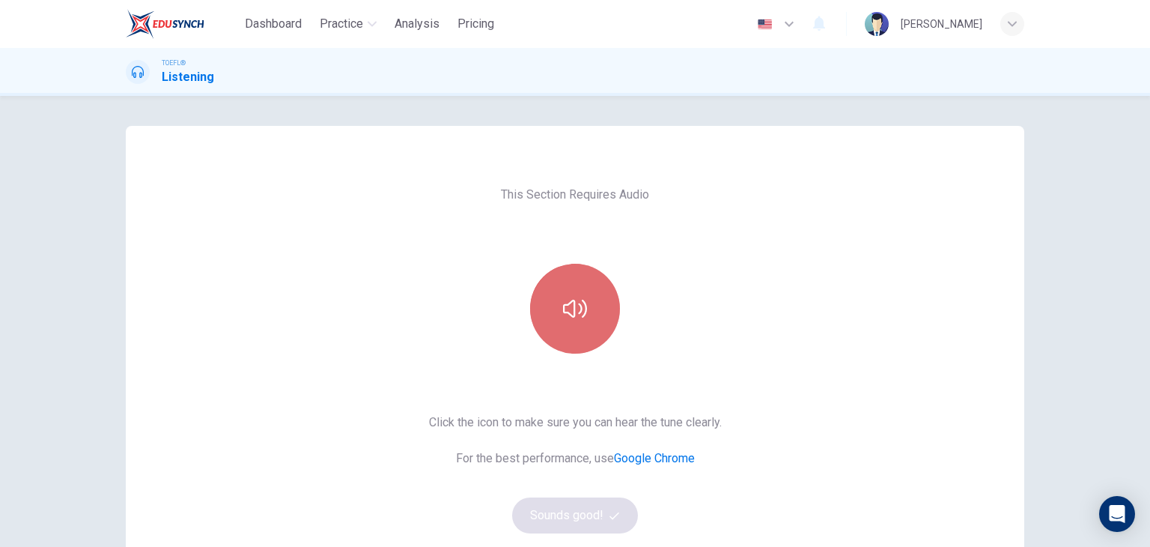
click at [553, 324] on button "button" at bounding box center [575, 309] width 90 height 90
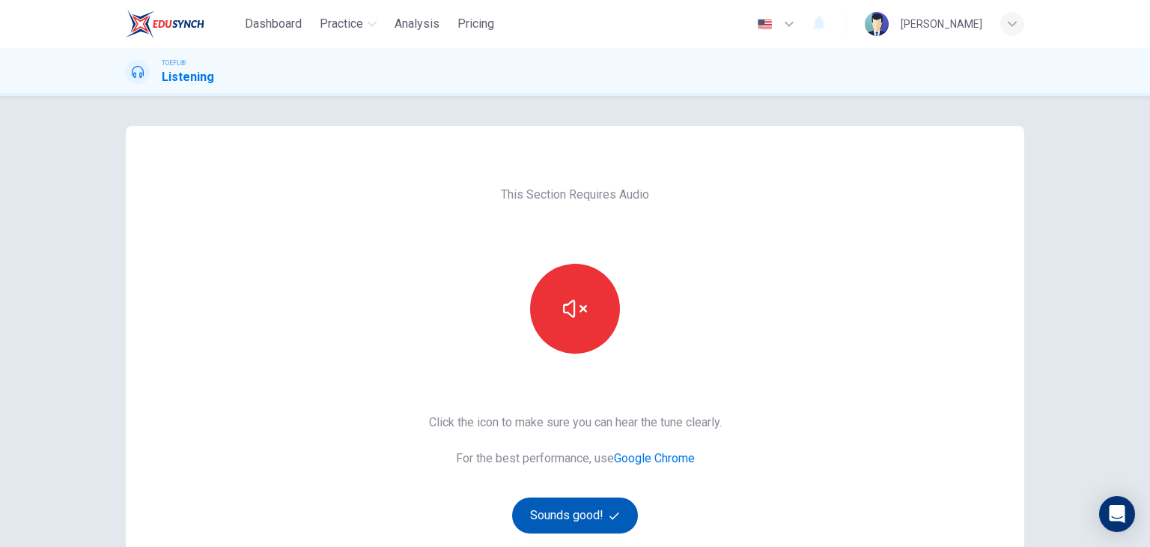
click at [569, 508] on button "Sounds good!" at bounding box center [575, 515] width 126 height 36
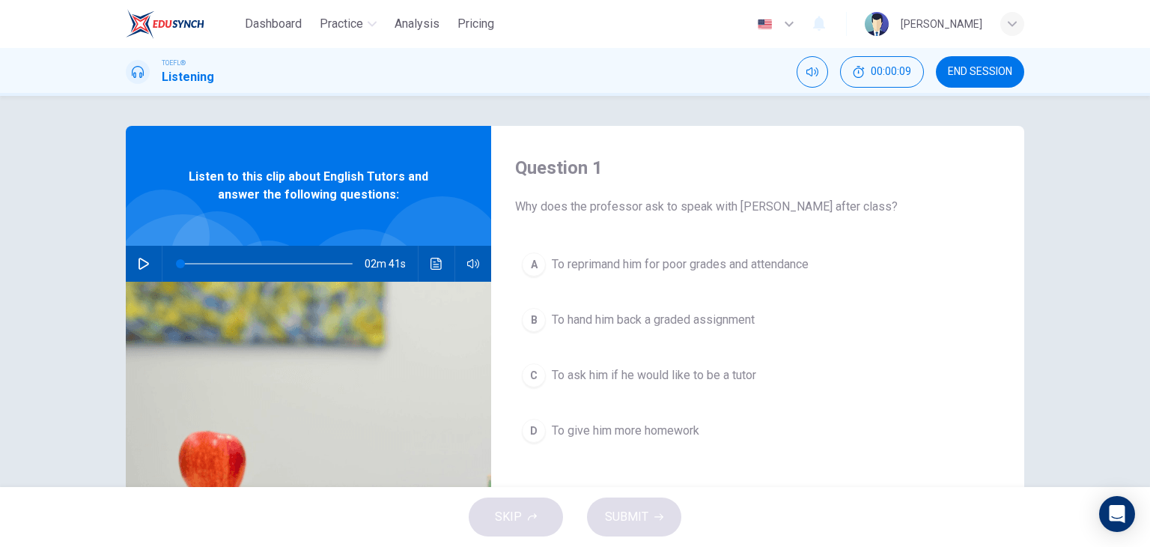
click at [139, 260] on icon "button" at bounding box center [144, 264] width 10 height 12
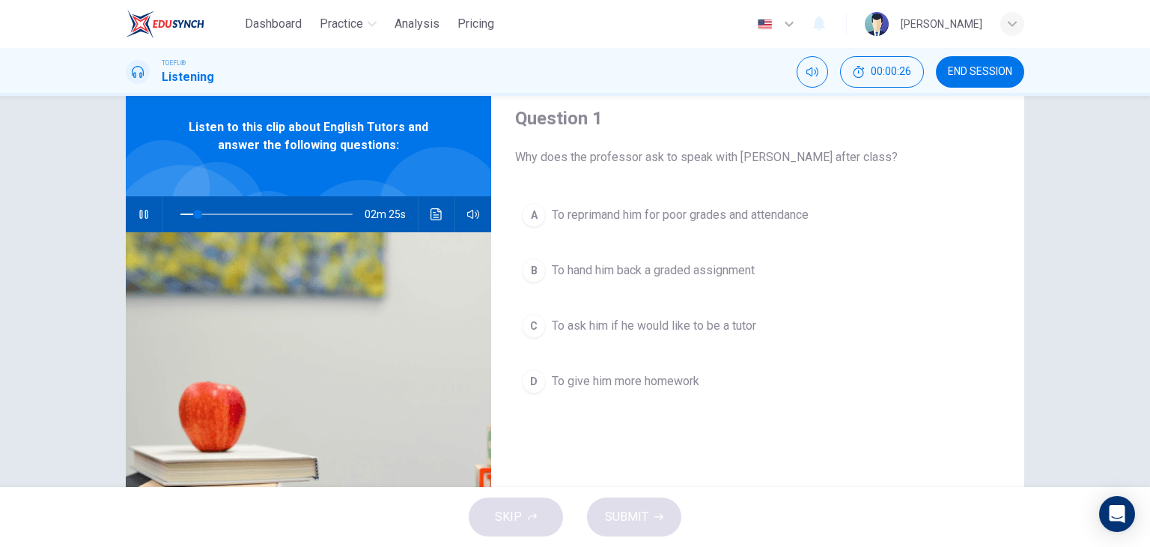
scroll to position [75, 0]
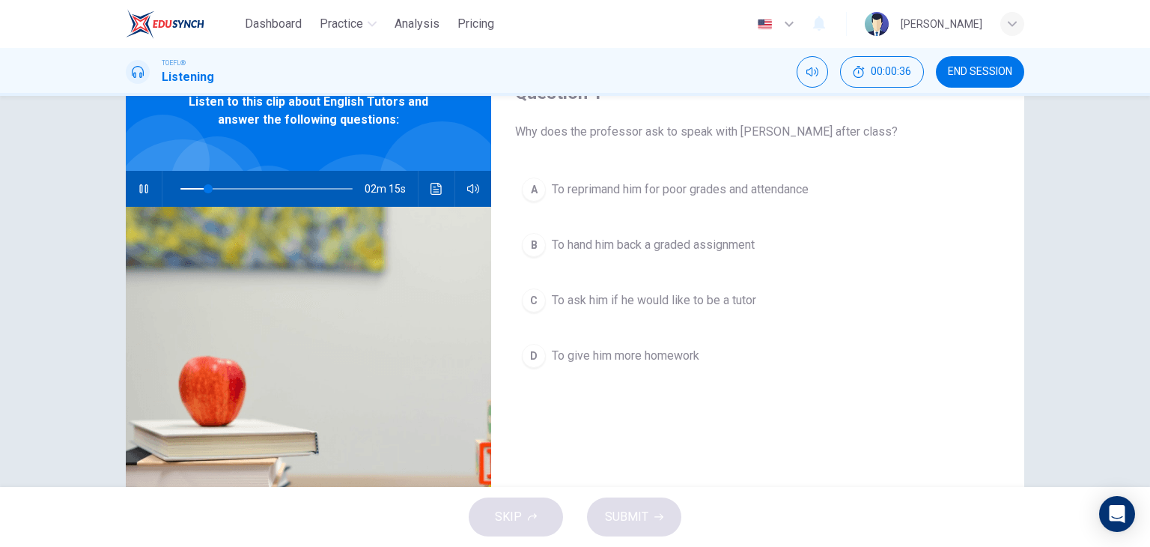
click at [536, 302] on div "C" at bounding box center [534, 300] width 24 height 24
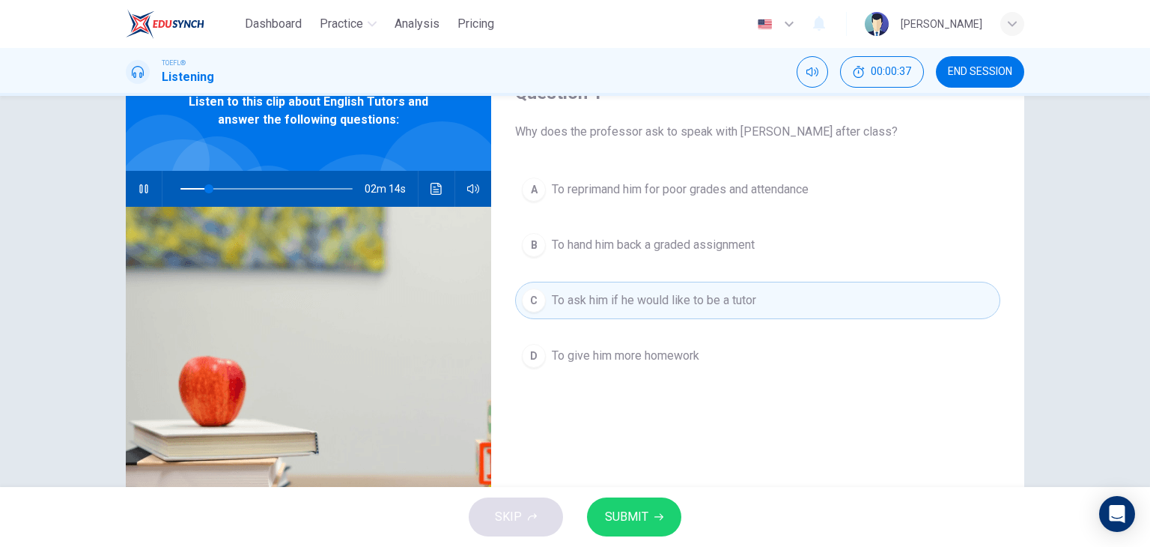
click at [625, 521] on span "SUBMIT" at bounding box center [626, 516] width 43 height 21
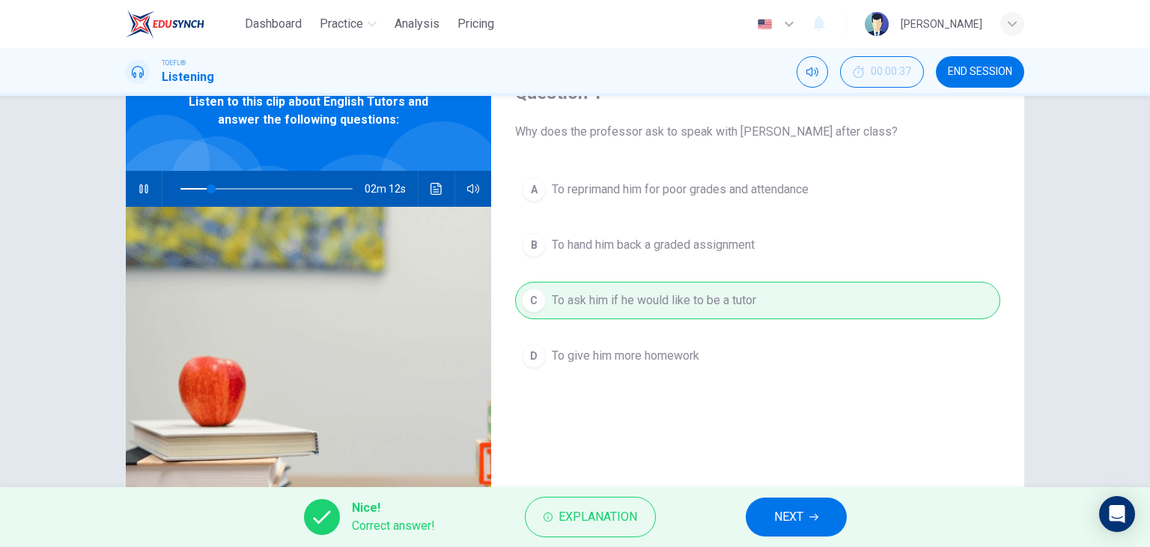
click at [806, 523] on button "NEXT" at bounding box center [796, 516] width 101 height 39
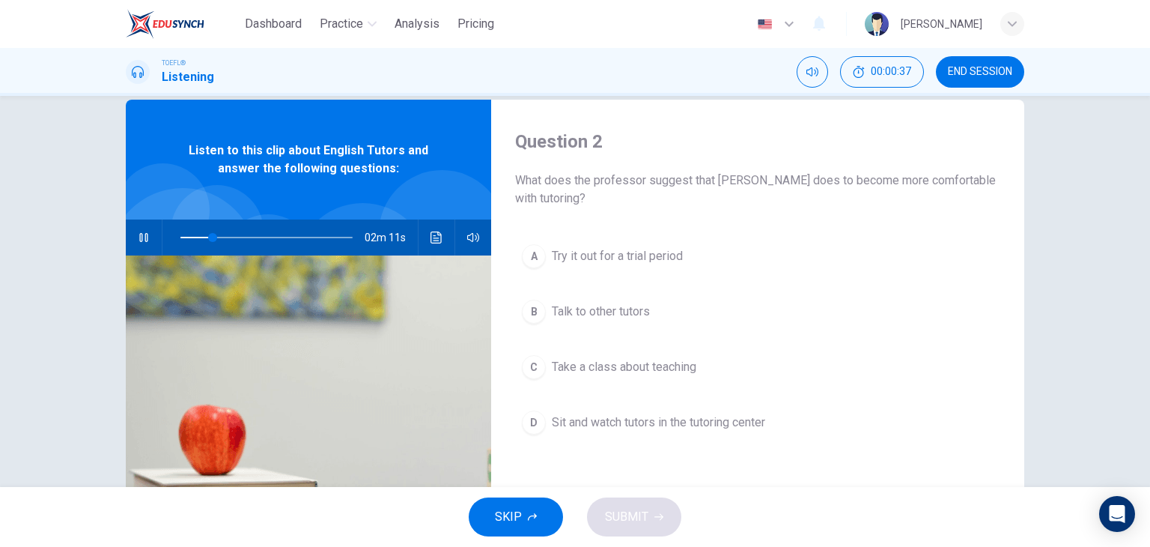
scroll to position [0, 0]
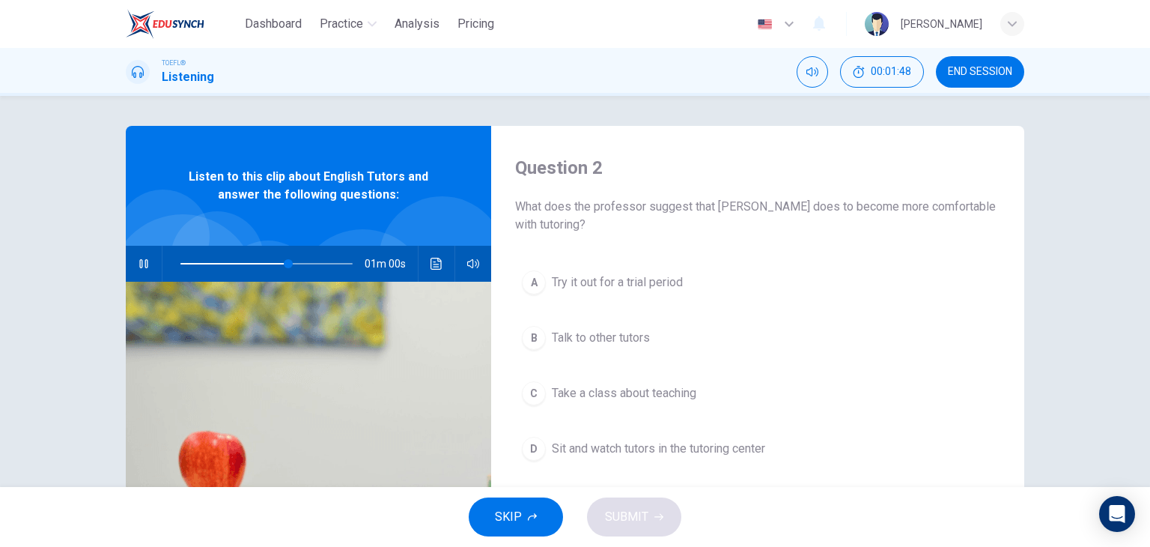
click at [614, 391] on span "Take a class about teaching" at bounding box center [624, 393] width 145 height 18
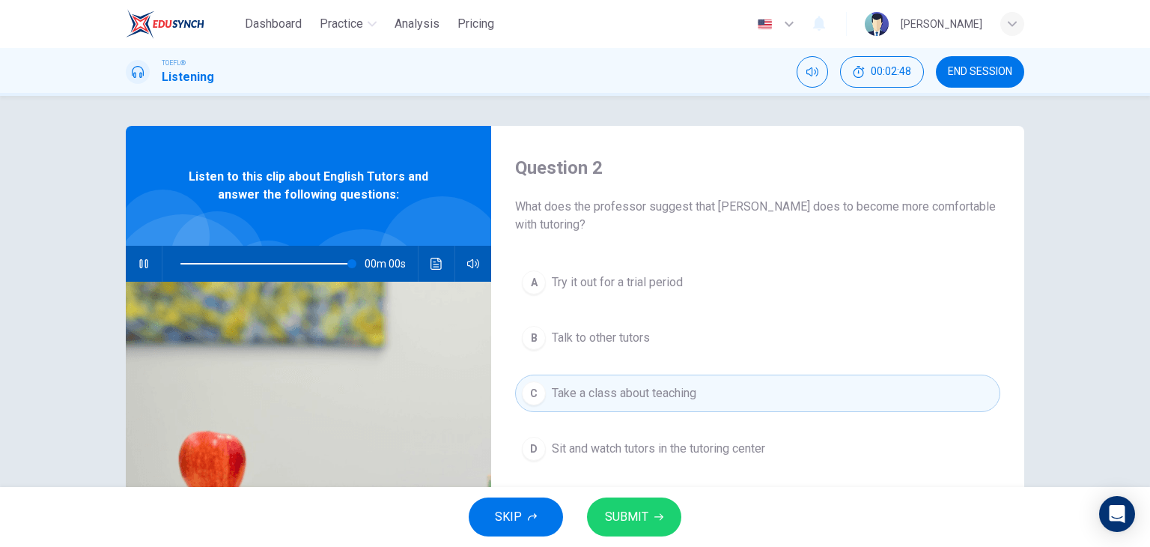
type input "0"
click at [627, 517] on span "SUBMIT" at bounding box center [626, 516] width 43 height 21
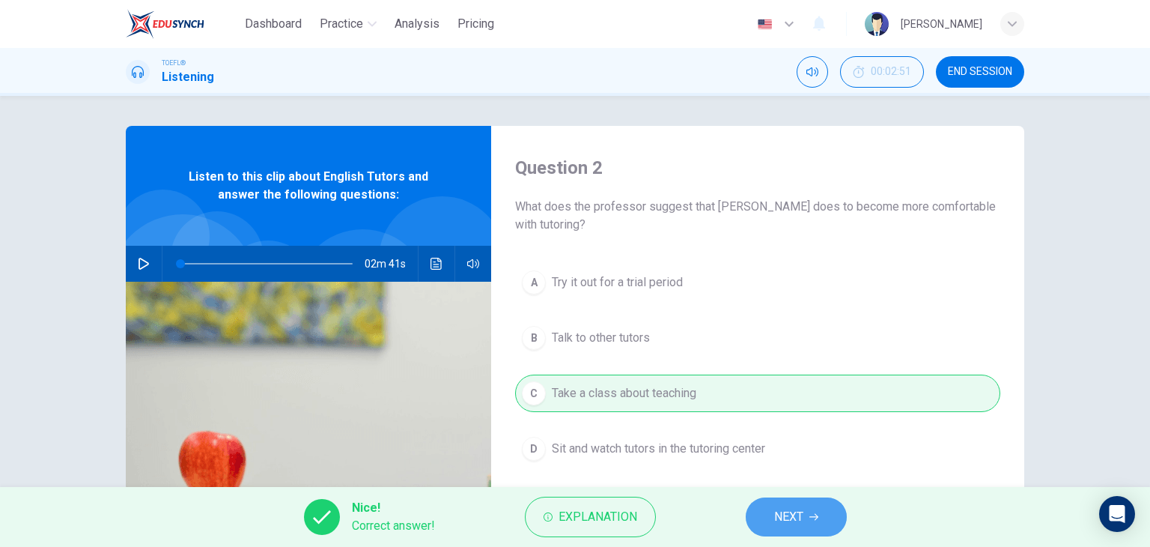
click at [783, 517] on span "NEXT" at bounding box center [788, 516] width 29 height 21
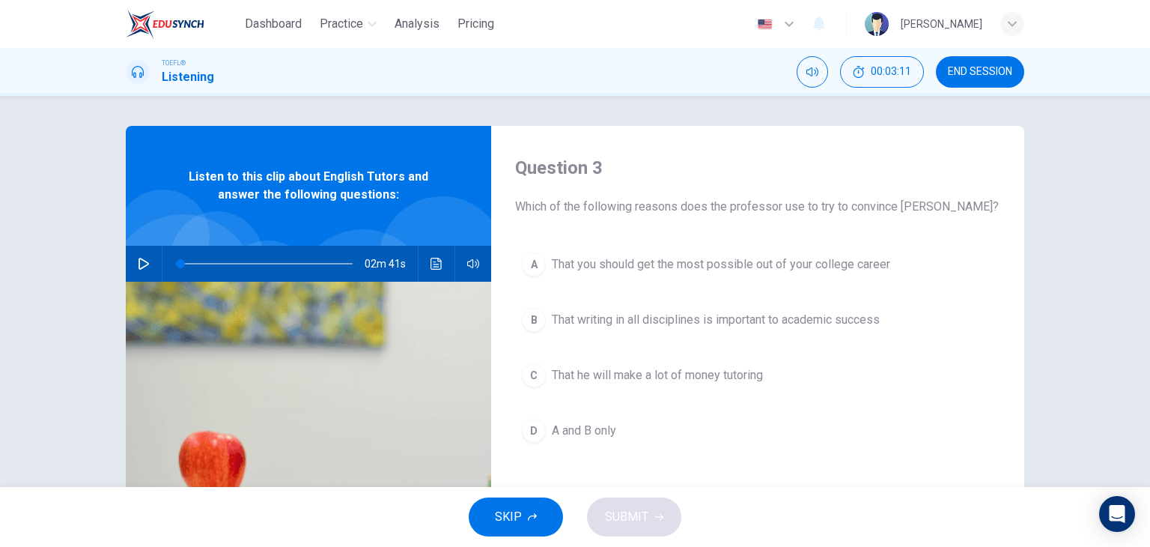
click at [606, 434] on span "A and B only" at bounding box center [584, 431] width 64 height 18
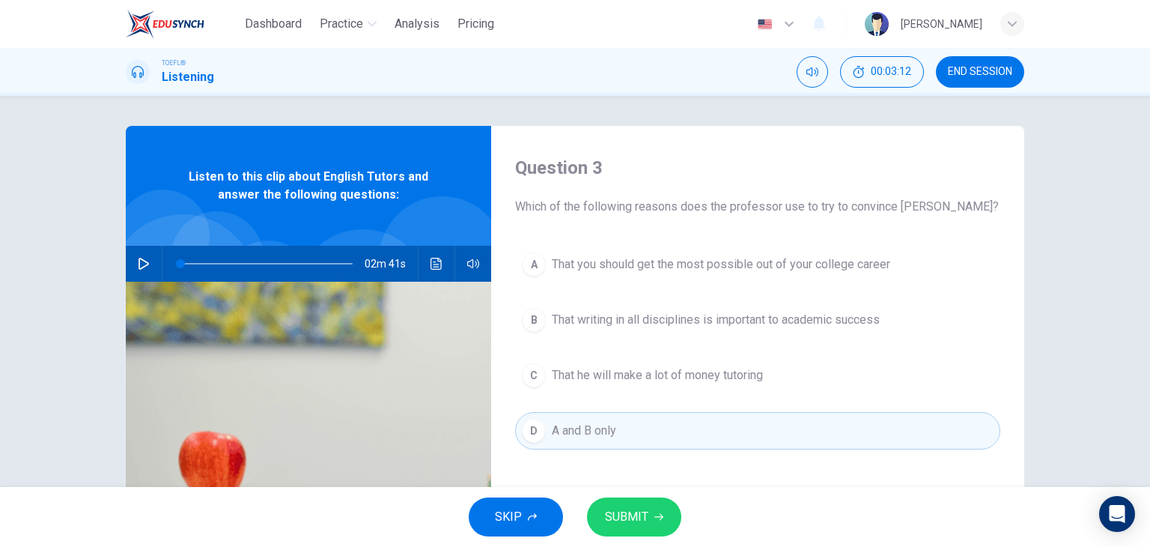
click at [610, 522] on span "SUBMIT" at bounding box center [626, 516] width 43 height 21
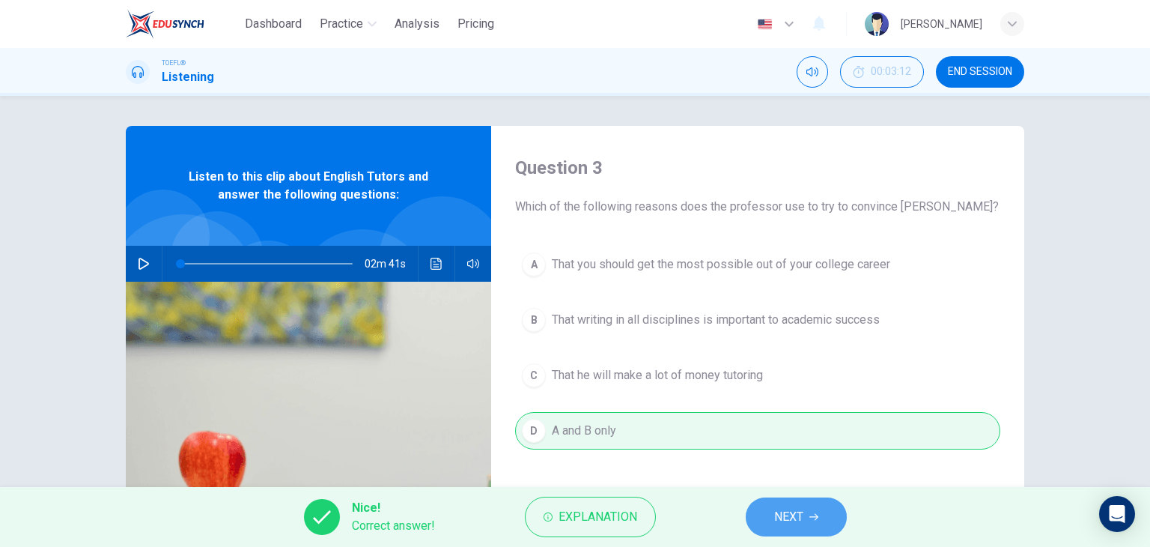
click at [803, 526] on span "NEXT" at bounding box center [788, 516] width 29 height 21
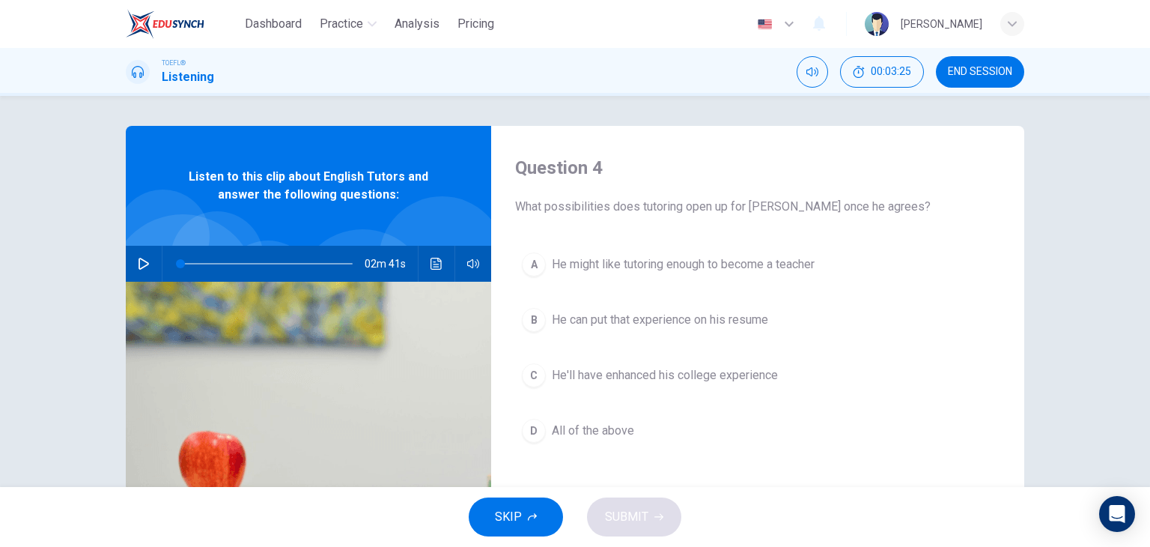
click at [728, 374] on span "He'll have enhanced his college experience" at bounding box center [665, 375] width 226 height 18
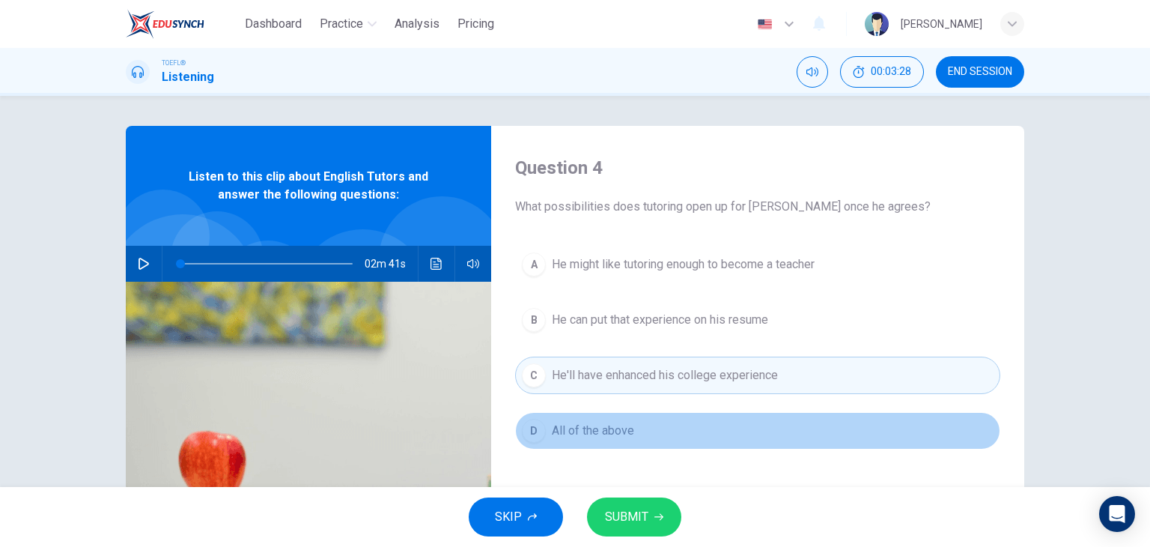
click at [615, 440] on button "D All of the above" at bounding box center [757, 430] width 485 height 37
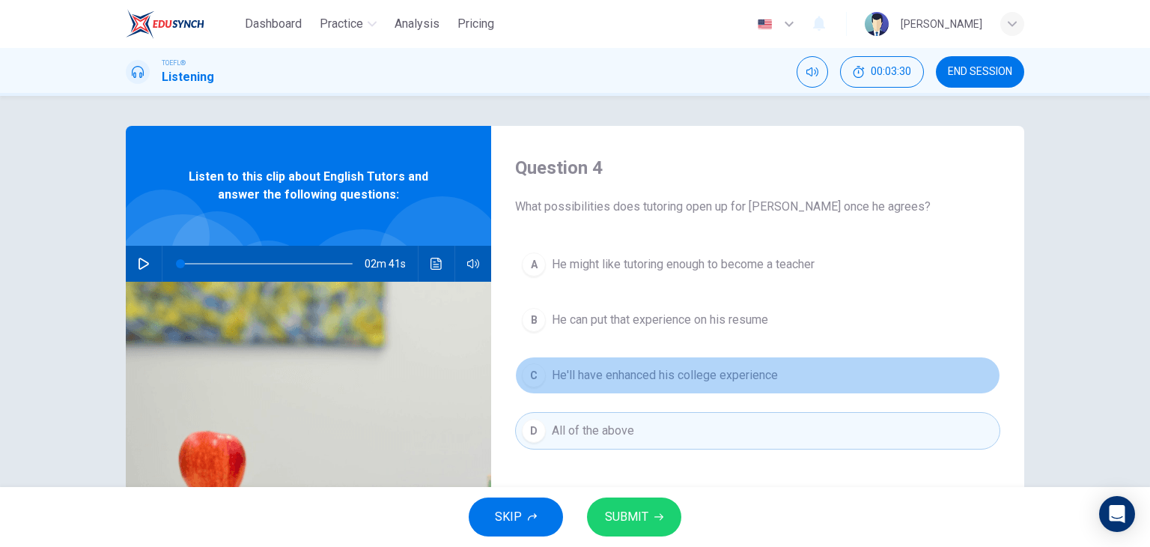
click at [634, 379] on span "He'll have enhanced his college experience" at bounding box center [665, 375] width 226 height 18
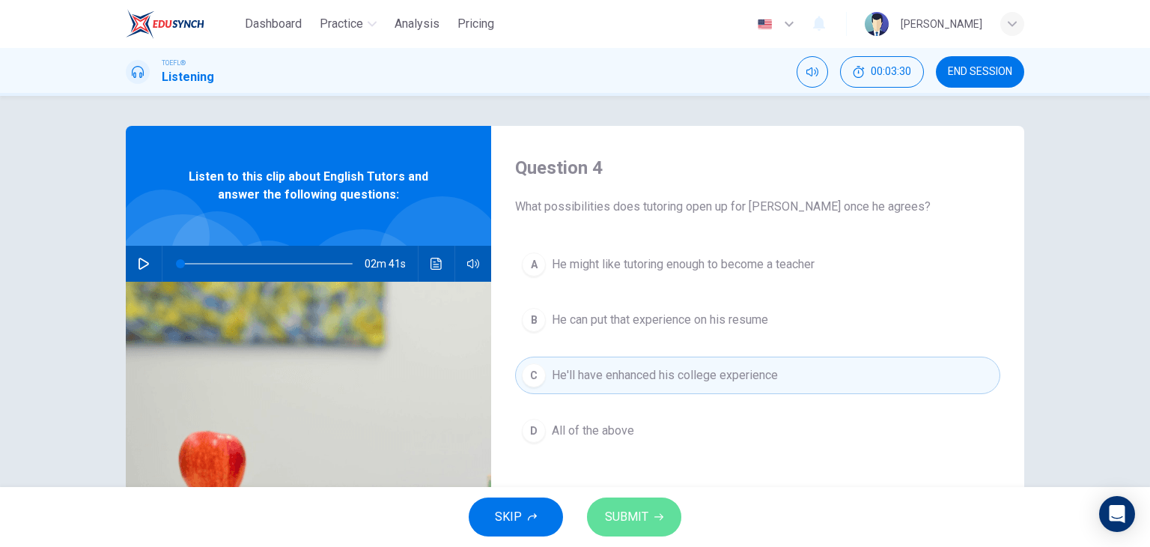
click at [645, 511] on span "SUBMIT" at bounding box center [626, 516] width 43 height 21
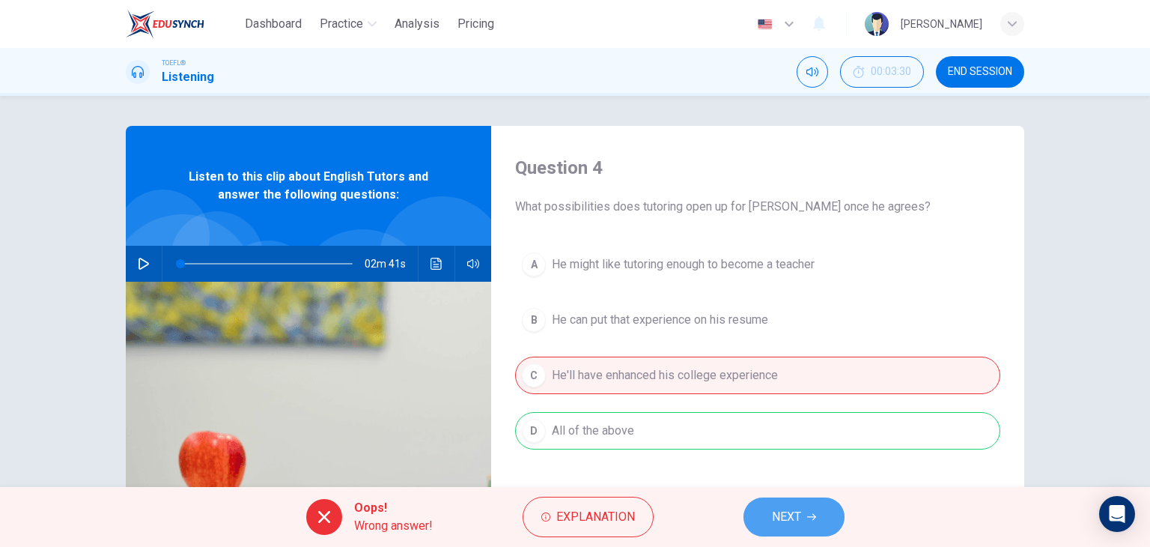
click at [791, 514] on span "NEXT" at bounding box center [786, 516] width 29 height 21
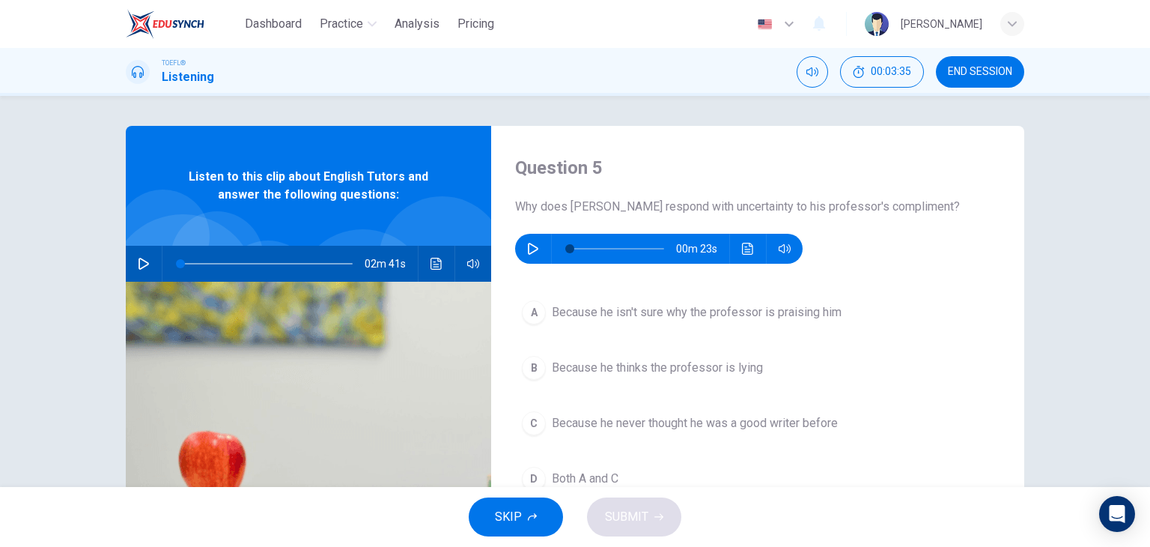
click at [533, 255] on button "button" at bounding box center [533, 249] width 24 height 30
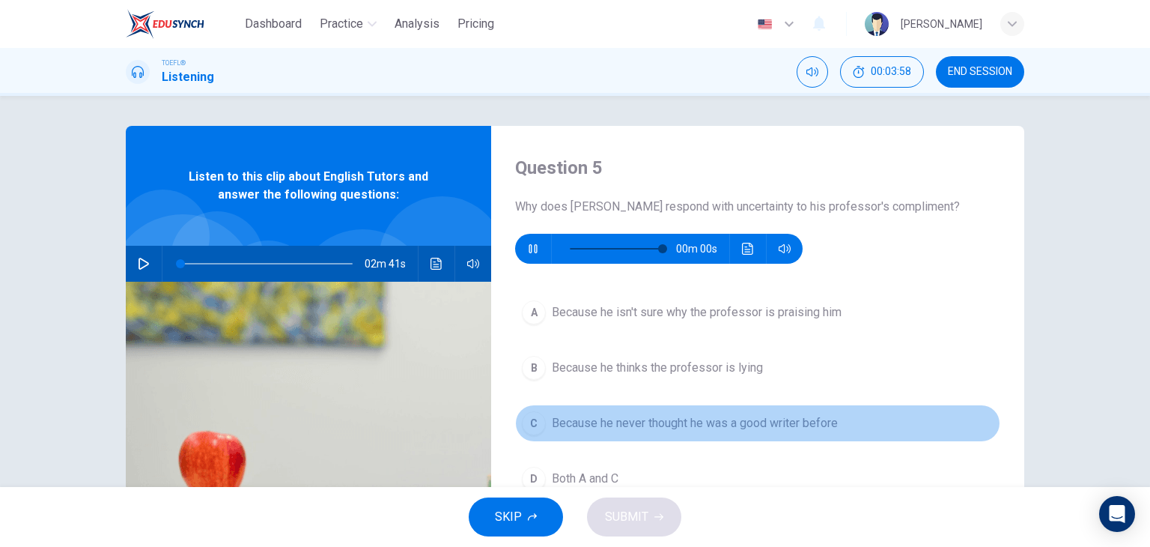
click at [535, 422] on div "C" at bounding box center [534, 423] width 24 height 24
type input "0"
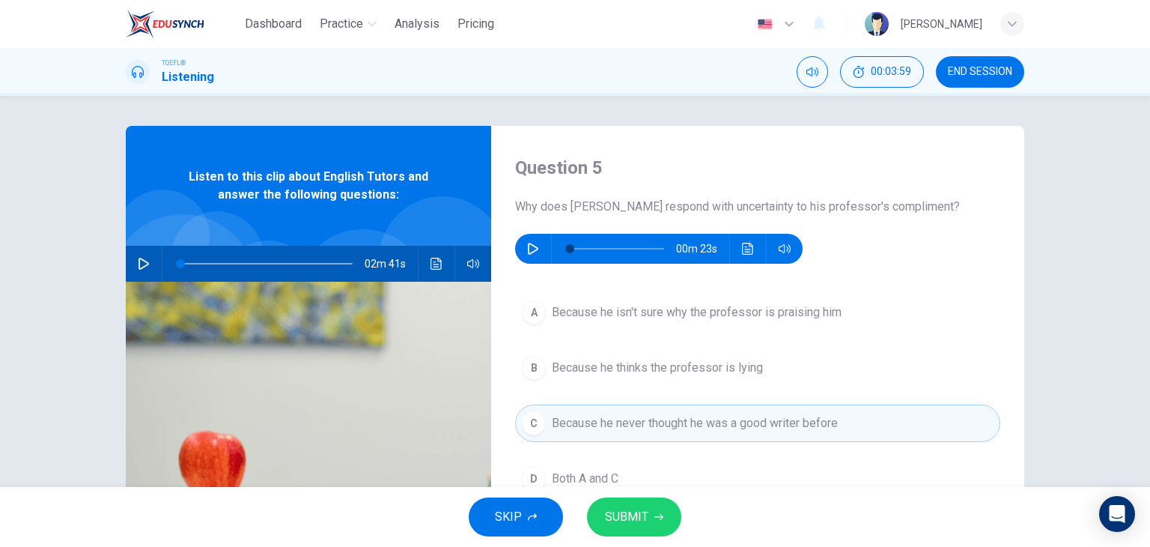
click at [617, 507] on span "SUBMIT" at bounding box center [626, 516] width 43 height 21
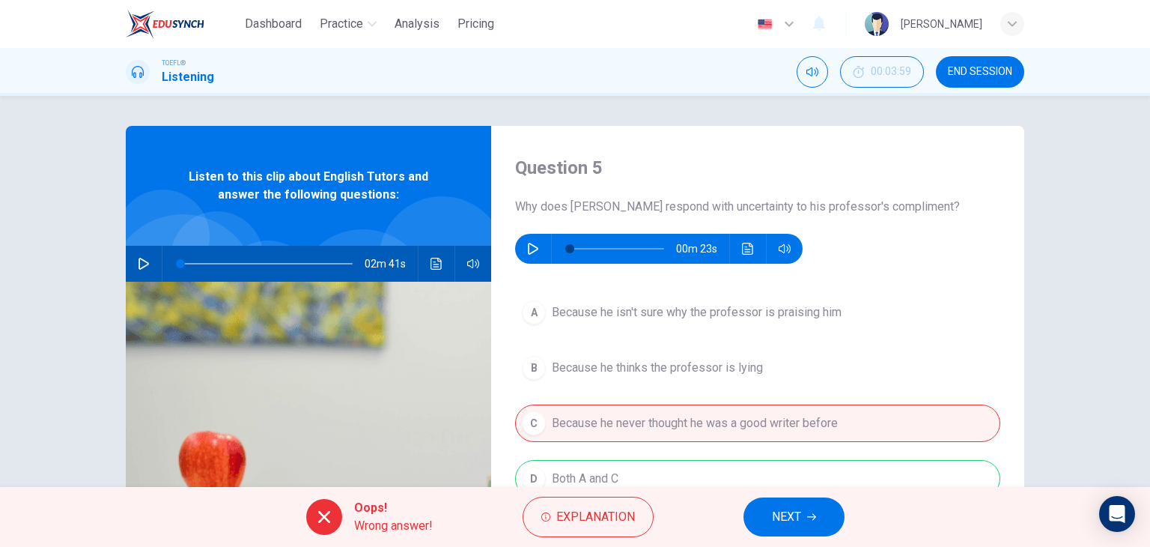
click at [784, 511] on span "NEXT" at bounding box center [786, 516] width 29 height 21
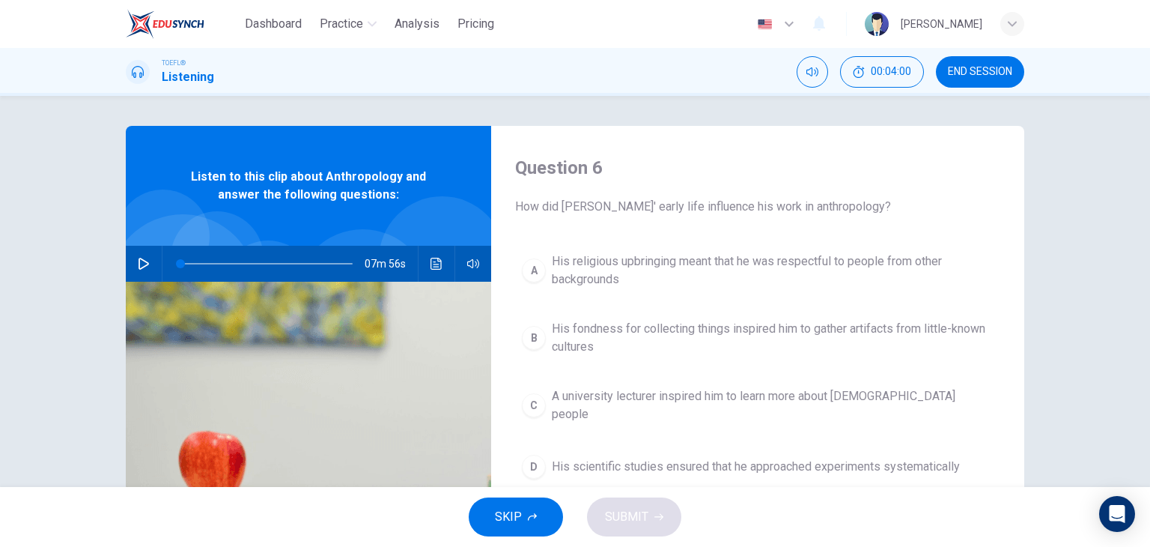
click at [973, 70] on span "END SESSION" at bounding box center [980, 72] width 64 height 12
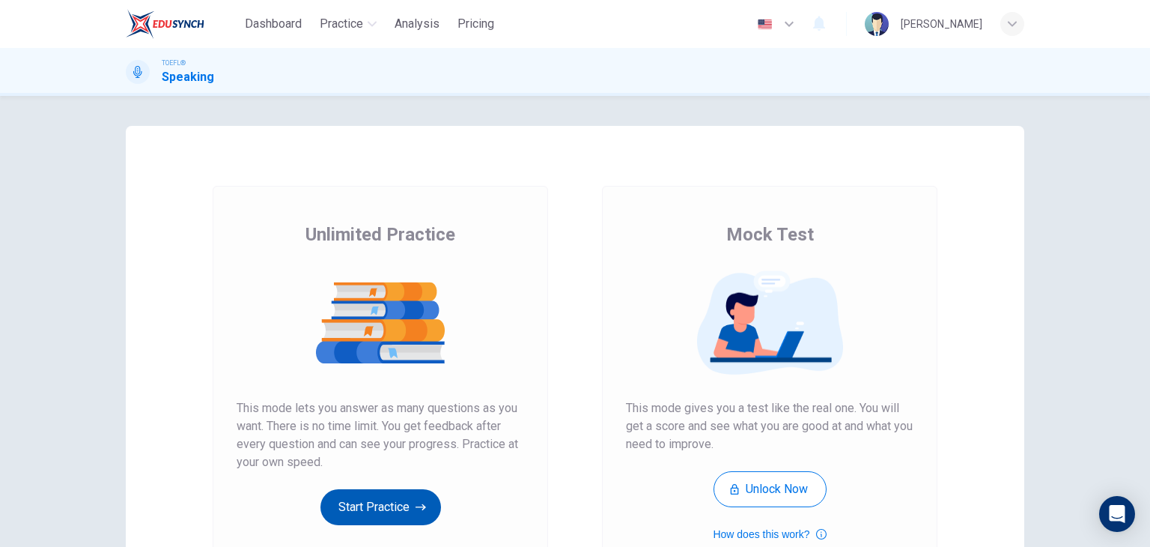
click at [399, 503] on button "Start Practice" at bounding box center [380, 507] width 121 height 36
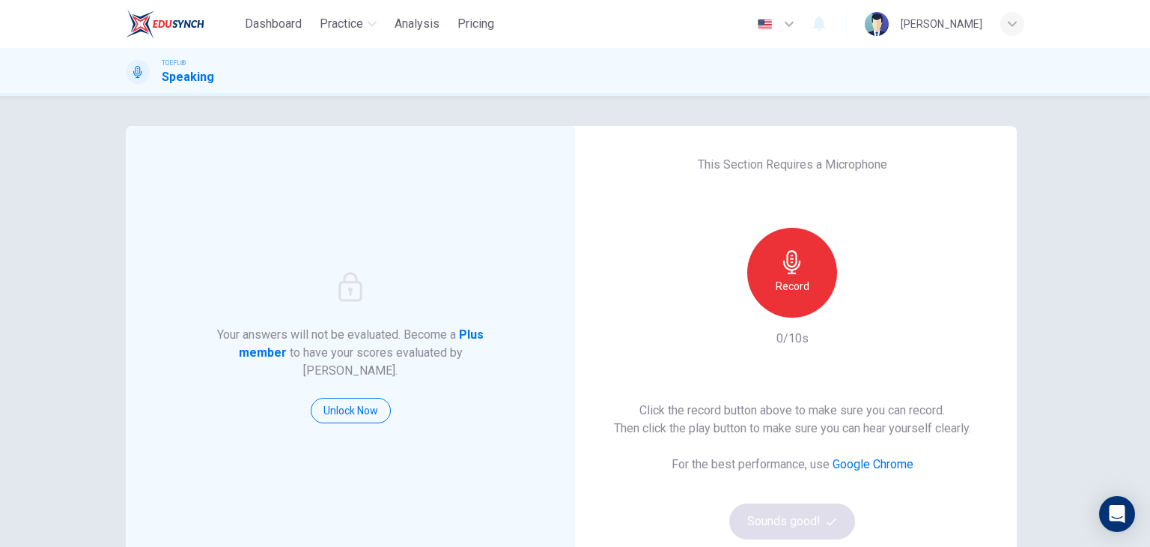
click at [797, 264] on icon "button" at bounding box center [792, 262] width 24 height 24
click at [794, 284] on h6 "Stop" at bounding box center [792, 286] width 22 height 18
click at [862, 314] on div "button" at bounding box center [861, 305] width 24 height 24
click at [806, 523] on button "Sounds good!" at bounding box center [792, 521] width 126 height 36
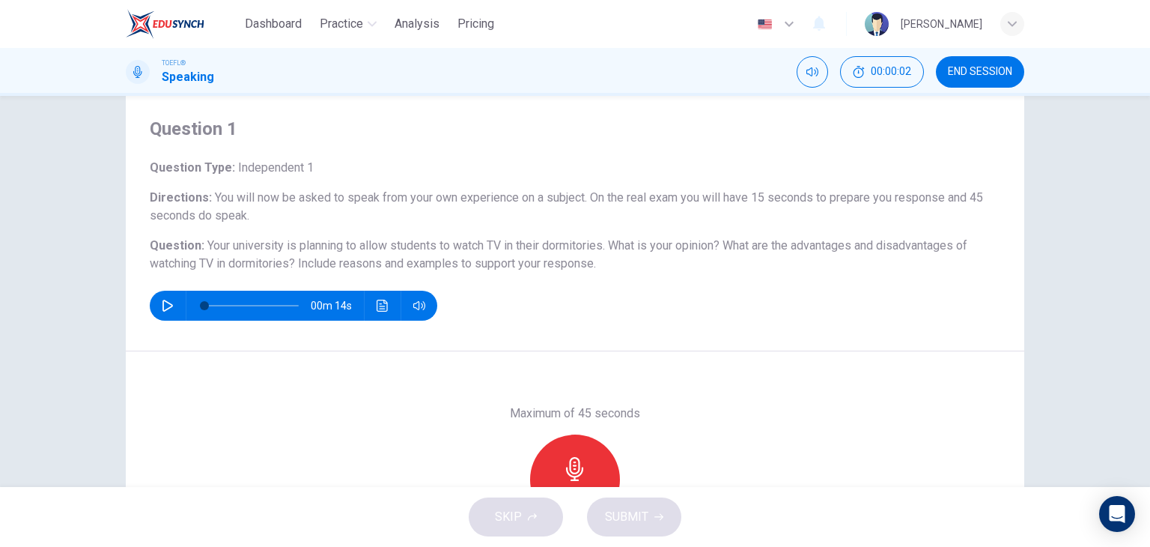
scroll to position [75, 0]
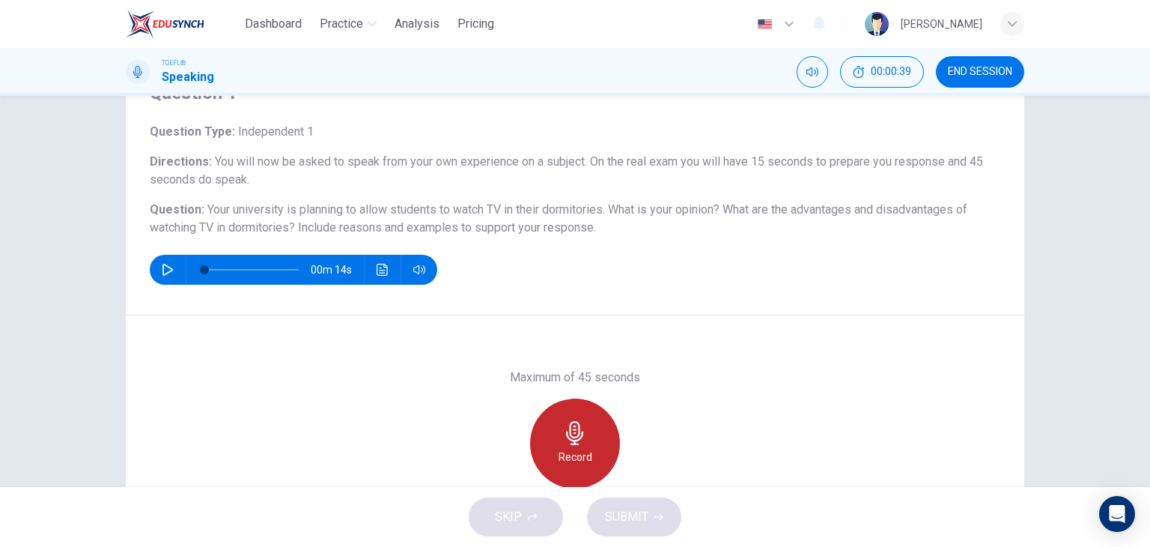
click at [581, 445] on div "Record" at bounding box center [575, 443] width 90 height 90
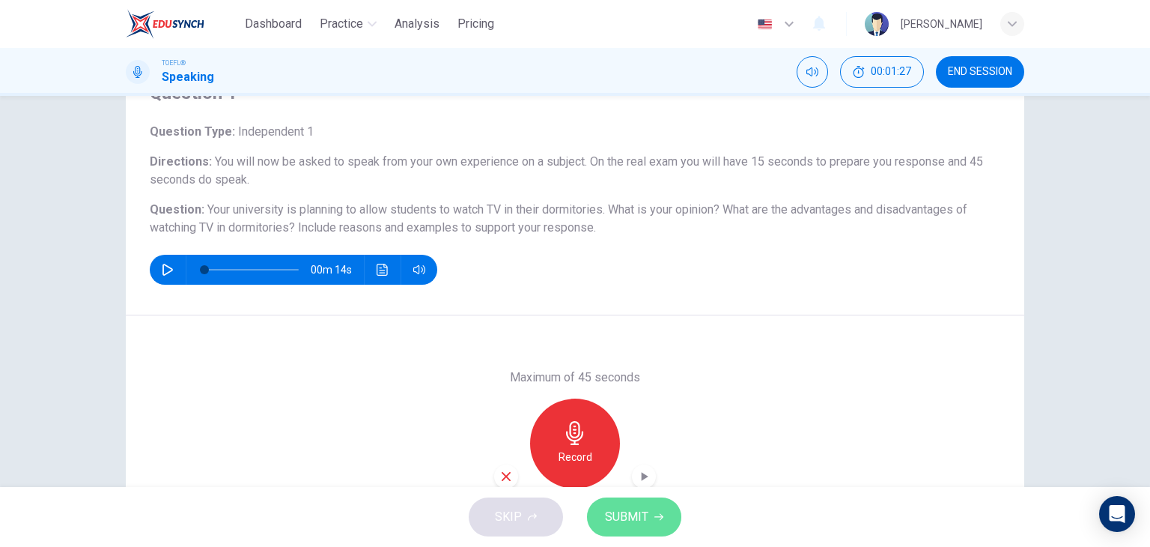
click at [652, 513] on button "SUBMIT" at bounding box center [634, 516] width 94 height 39
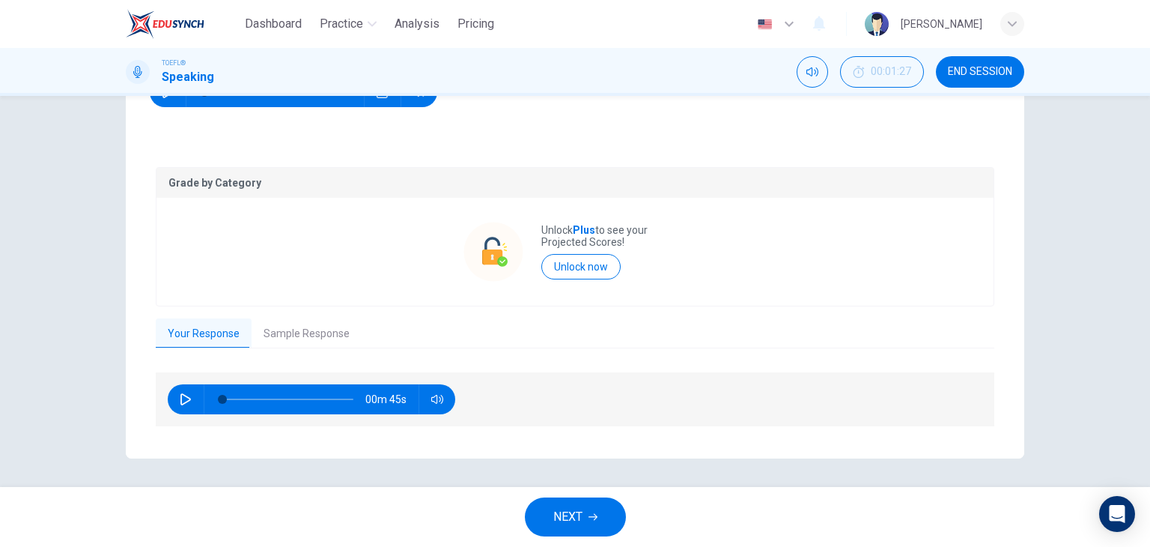
scroll to position [253, 0]
click at [314, 336] on button "Sample Response" at bounding box center [307, 332] width 110 height 31
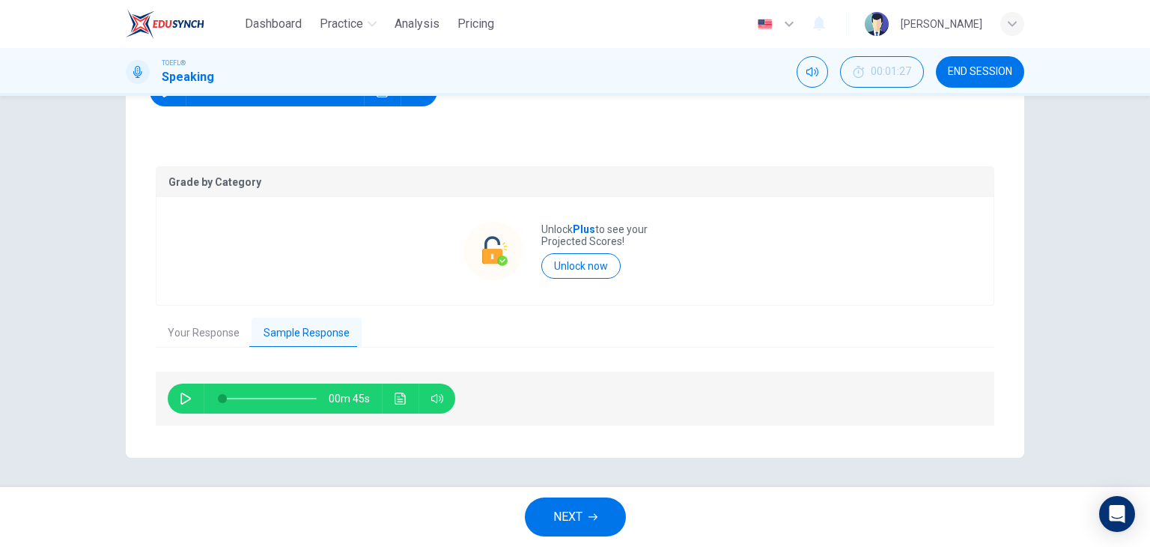
click at [174, 395] on button "button" at bounding box center [186, 398] width 24 height 30
click at [397, 396] on icon "Click to see the audio transcription" at bounding box center [401, 398] width 12 height 12
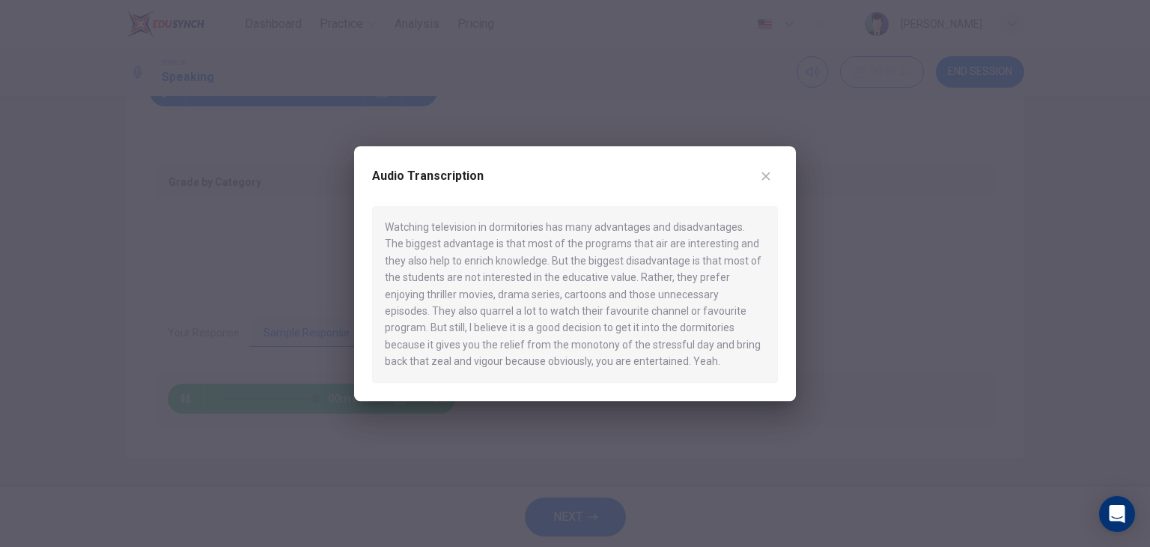
type input "0"
click at [773, 168] on button "button" at bounding box center [766, 176] width 24 height 24
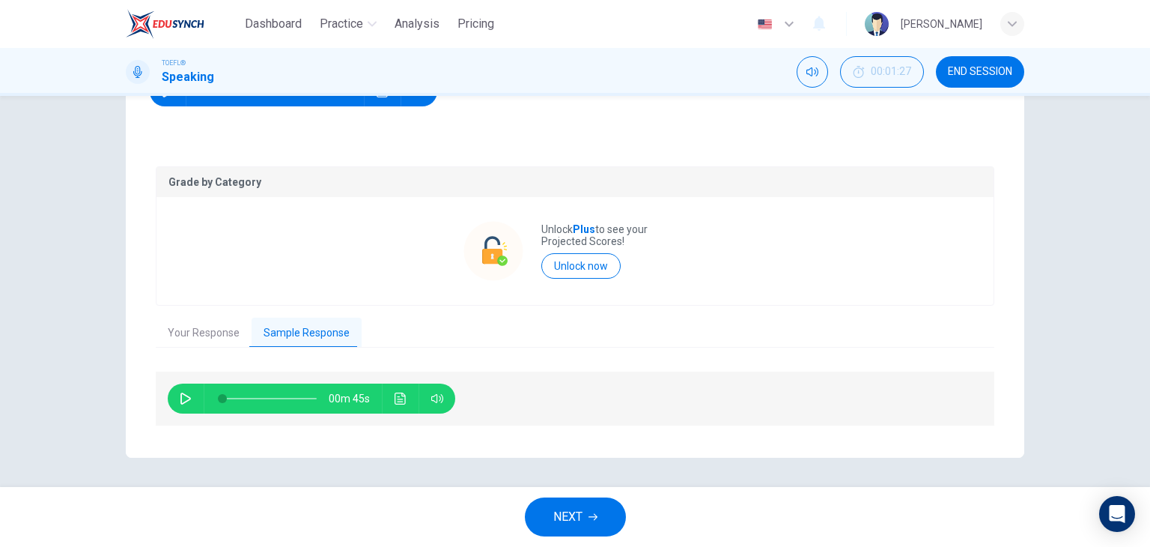
click at [596, 497] on button "NEXT" at bounding box center [575, 516] width 101 height 39
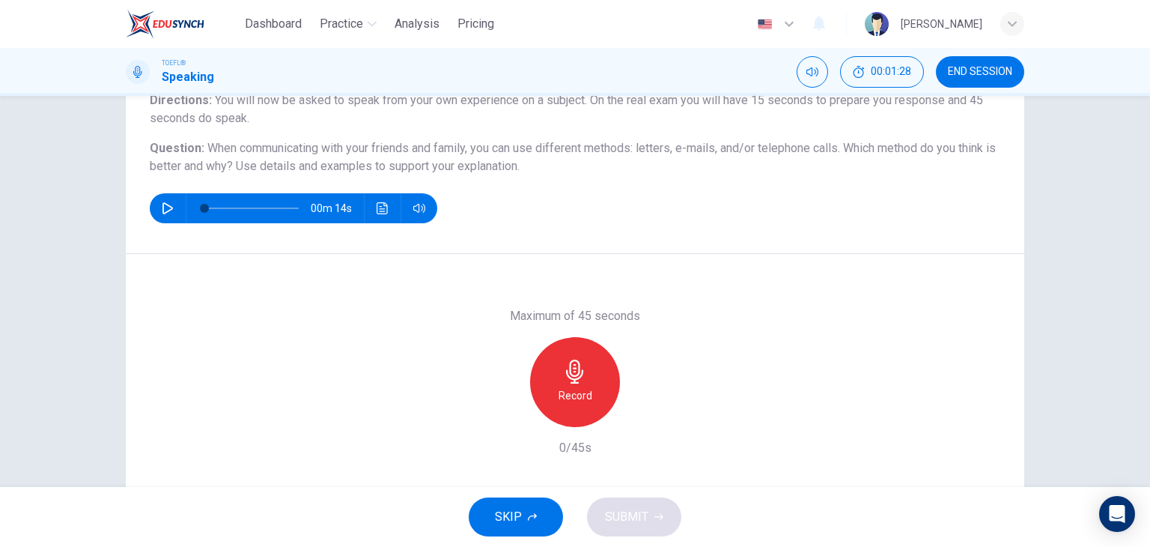
scroll to position [0, 0]
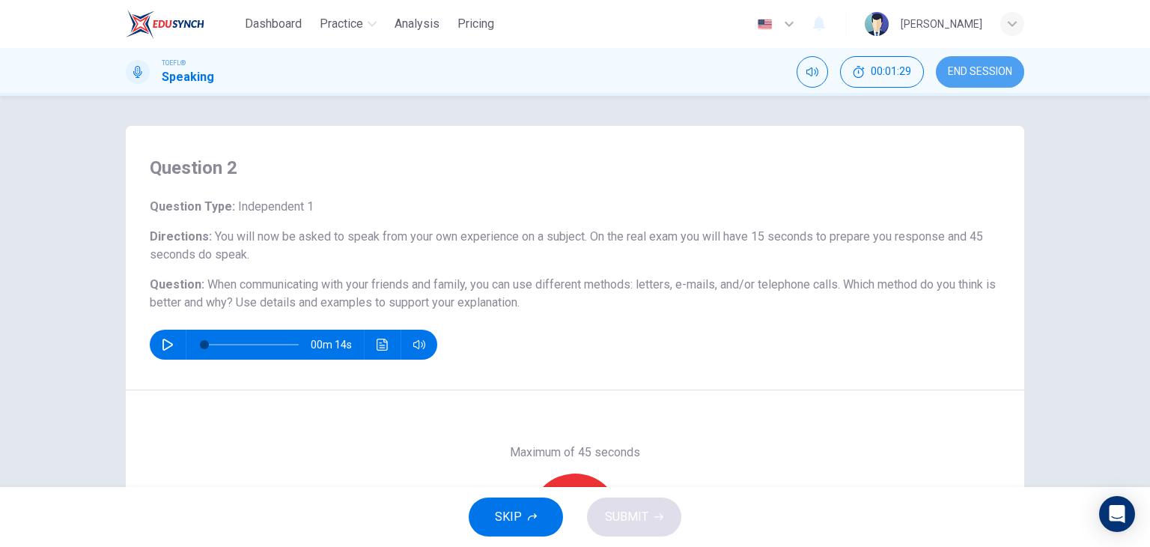
click at [976, 71] on span "END SESSION" at bounding box center [980, 72] width 64 height 12
